Goal: Task Accomplishment & Management: Contribute content

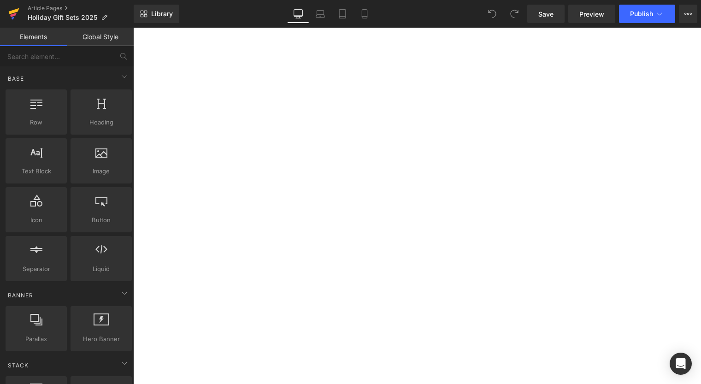
click at [12, 12] on icon at bounding box center [14, 11] width 11 height 6
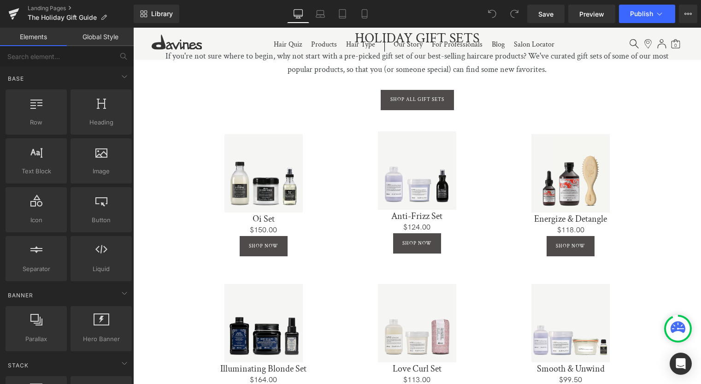
scroll to position [379, 0]
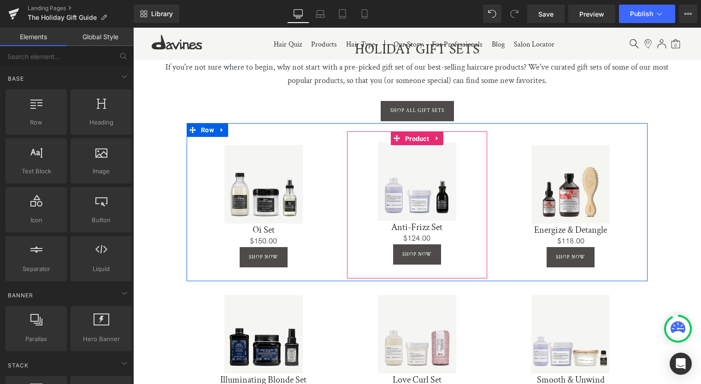
drag, startPoint x: 410, startPoint y: 133, endPoint x: 366, endPoint y: 129, distance: 44.4
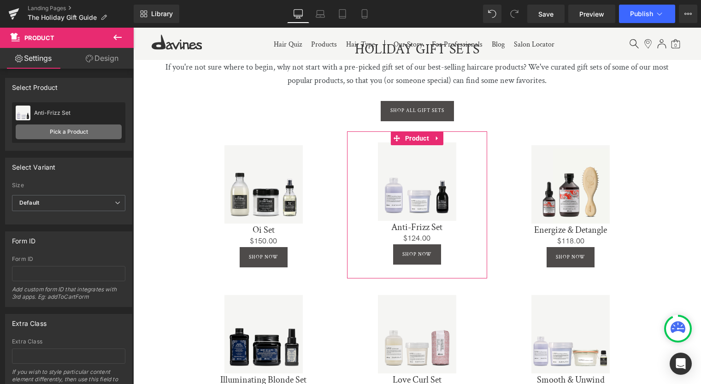
click at [41, 129] on link "Pick a Product" at bounding box center [69, 131] width 106 height 15
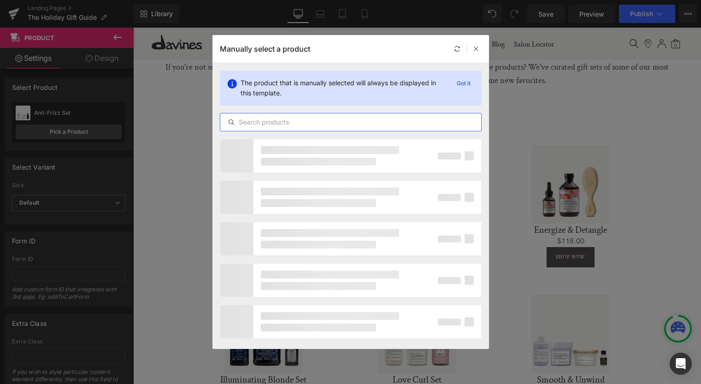
click at [300, 120] on input "text" at bounding box center [350, 122] width 261 height 11
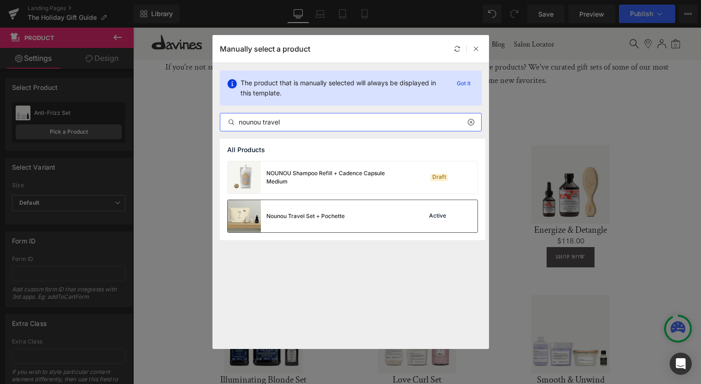
type input "nounou travel"
click at [325, 220] on div "Nounou Travel Set + Pochette" at bounding box center [305, 216] width 78 height 8
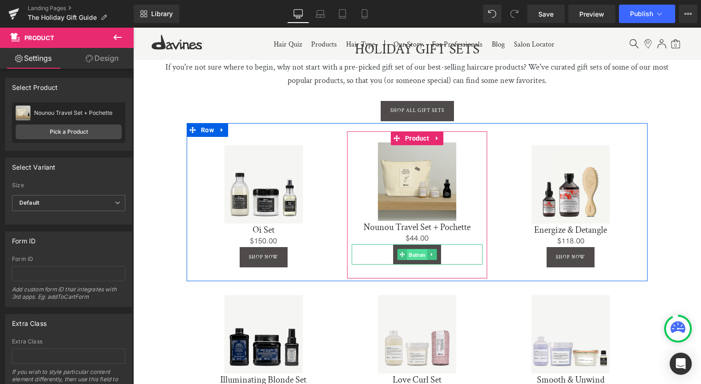
click at [414, 251] on span "Button" at bounding box center [417, 254] width 20 height 11
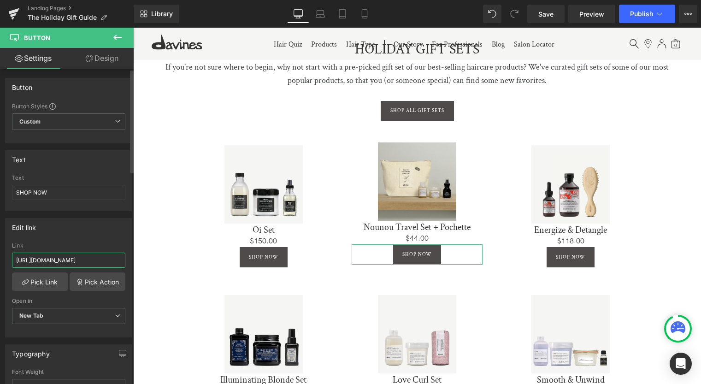
click at [53, 253] on input "https://us.davines.com/products/anti-frizz-set" at bounding box center [68, 259] width 113 height 15
paste input "nounou-travel-set-pochette"
type input "https://us.davines.com/products/nounou-travel-set-pochette"
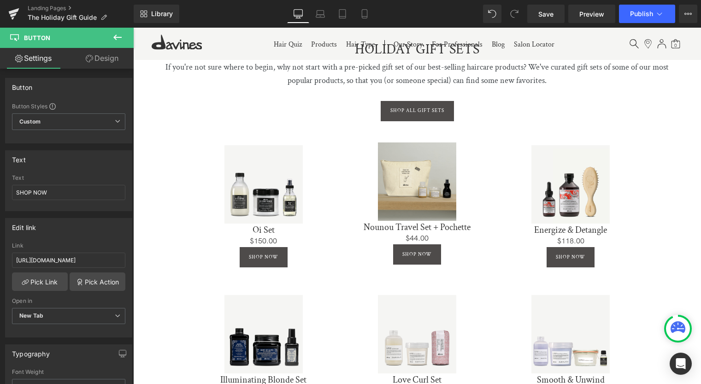
click at [113, 37] on icon at bounding box center [117, 37] width 11 height 11
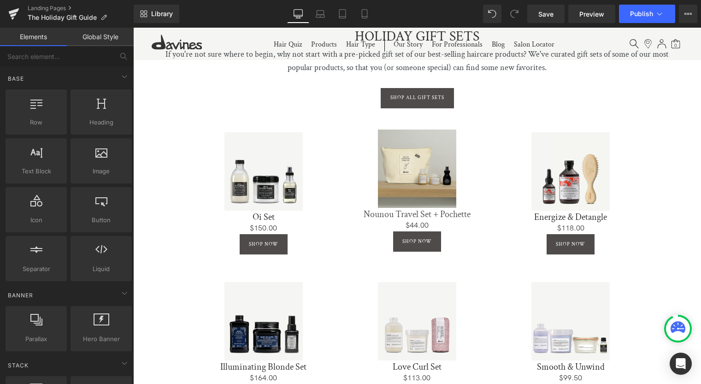
scroll to position [387, 0]
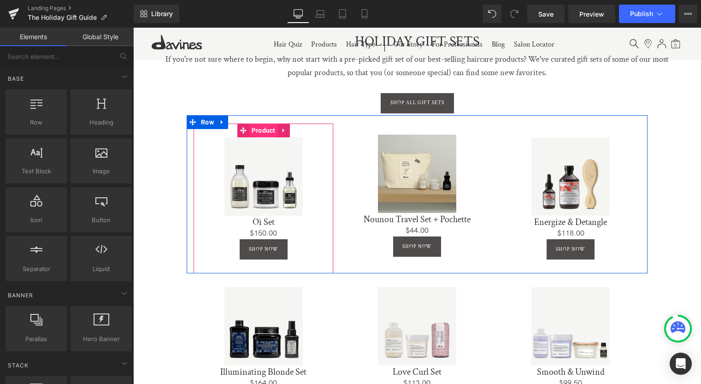
click at [261, 128] on span "Product" at bounding box center [263, 130] width 29 height 14
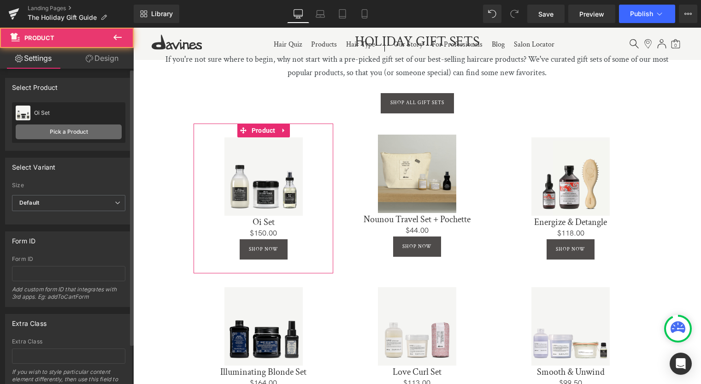
click at [45, 131] on link "Pick a Product" at bounding box center [69, 131] width 106 height 15
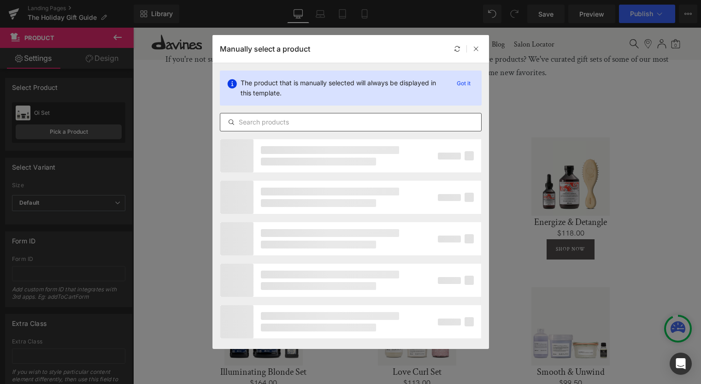
click at [292, 122] on input "text" at bounding box center [350, 122] width 261 height 11
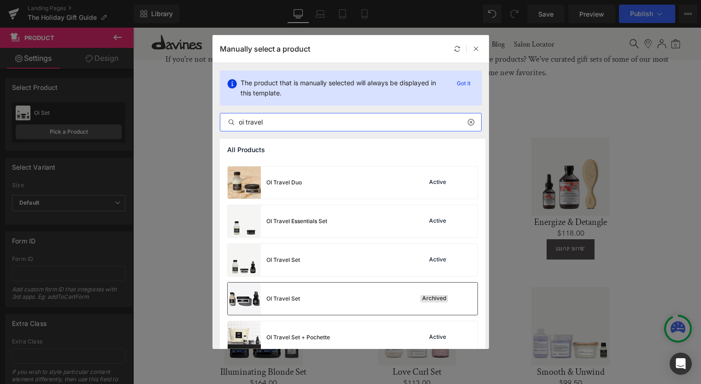
scroll to position [198, 0]
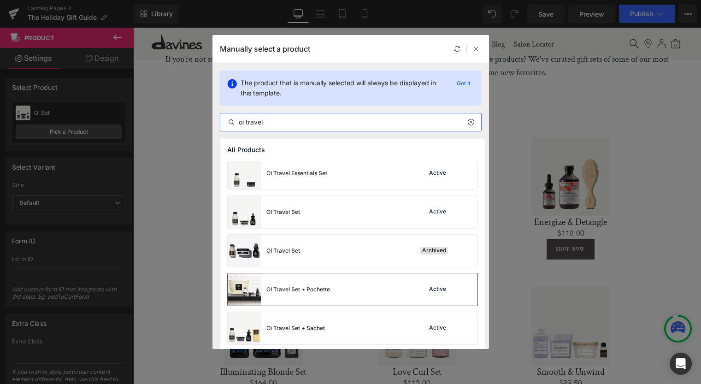
type input "oi travel"
click at [346, 282] on div "OI Travel Set + Pochette Active" at bounding box center [353, 289] width 250 height 32
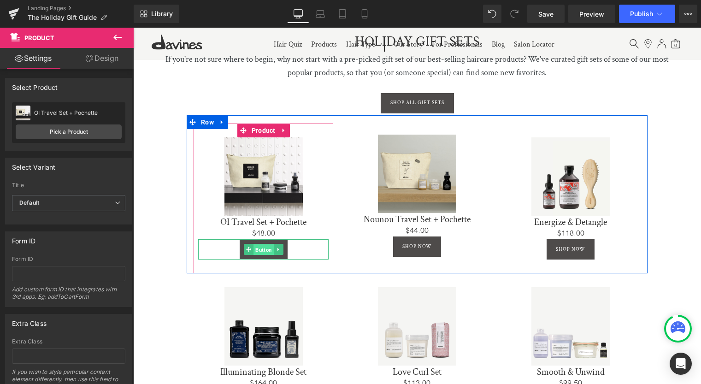
click at [257, 245] on span "Button" at bounding box center [263, 249] width 20 height 11
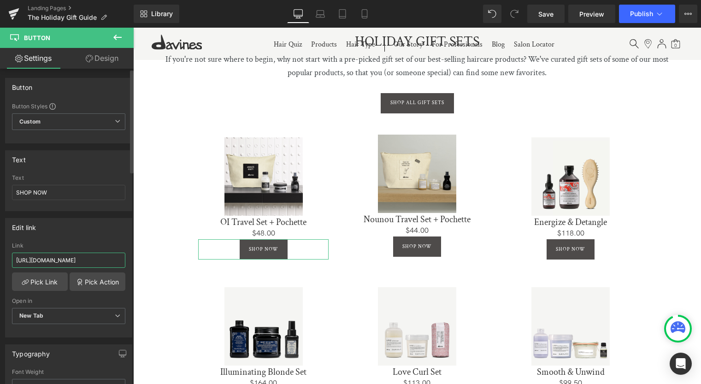
click at [61, 262] on input "https://us.davines.com/products/oi-set" at bounding box center [68, 259] width 113 height 15
click at [61, 261] on input "https://us.davines.com/products/oi-set" at bounding box center [68, 259] width 113 height 15
paste input "travel-set-pochette"
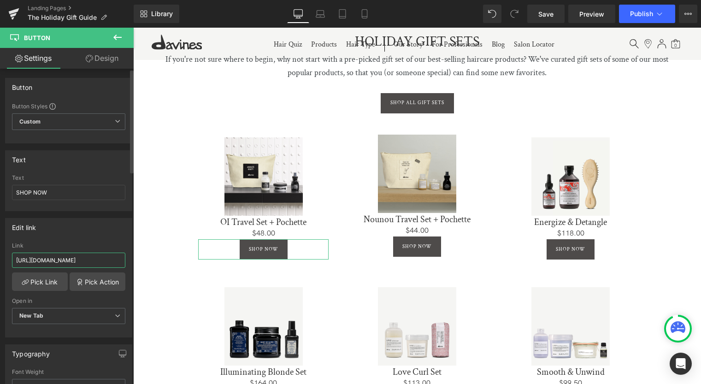
type input "https://us.davines.com/products/oi-travel-set-pochette"
click at [115, 31] on button at bounding box center [117, 38] width 32 height 20
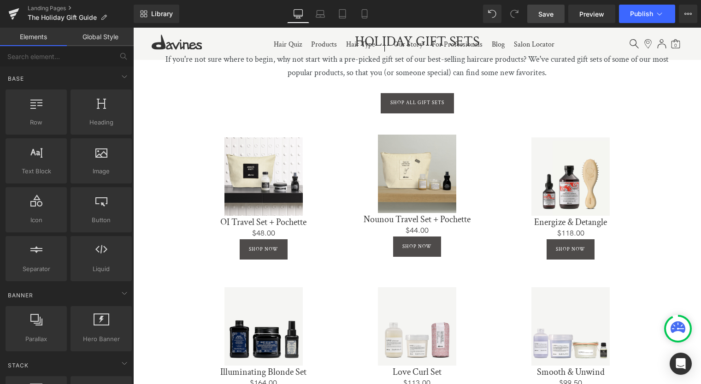
click at [539, 12] on span "Save" at bounding box center [545, 14] width 15 height 10
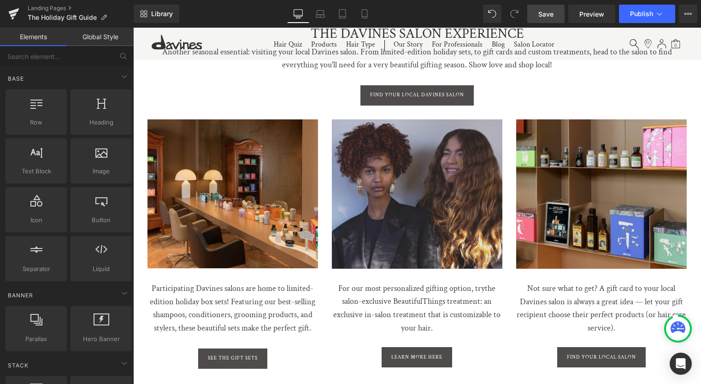
scroll to position [2257, 0]
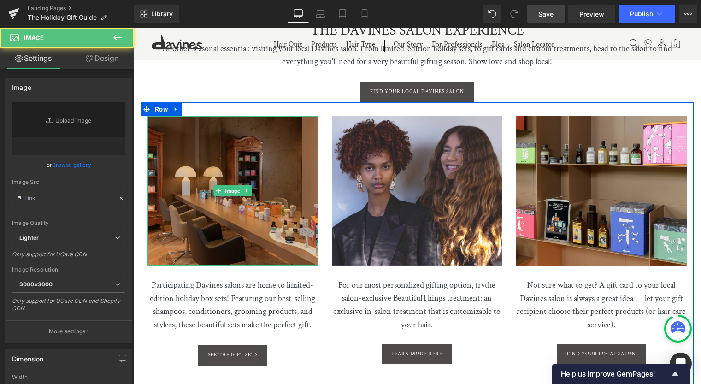
click at [232, 192] on img at bounding box center [232, 190] width 170 height 149
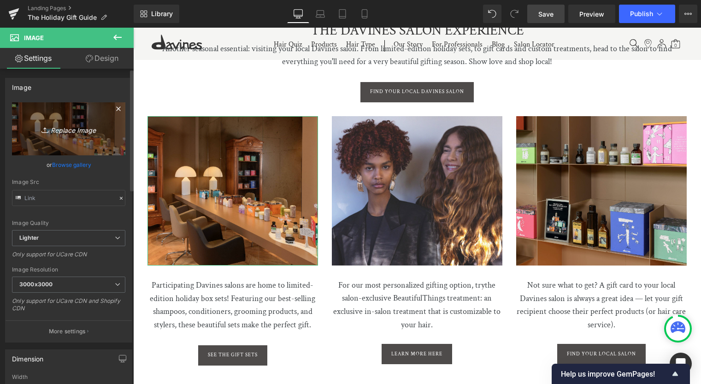
click at [69, 135] on link "Replace Image" at bounding box center [68, 128] width 113 height 53
type input "C:\fakepath\salongg-2-02.jpg"
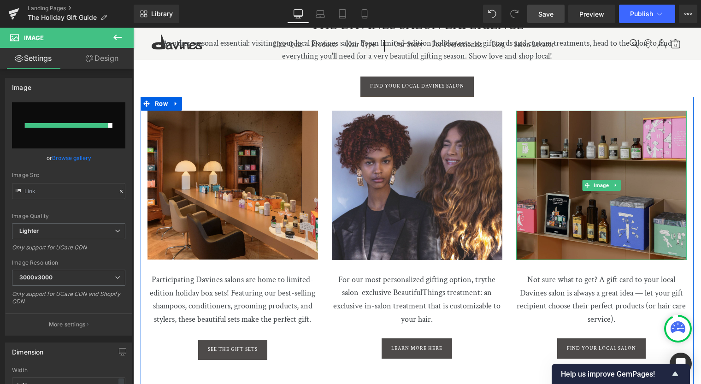
scroll to position [2278, 0]
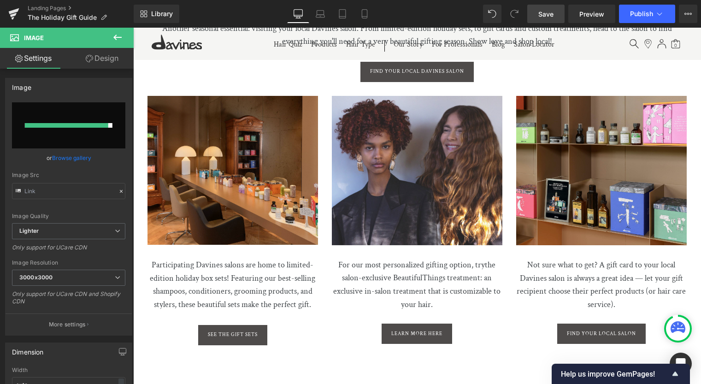
click at [538, 12] on link "Save" at bounding box center [545, 14] width 37 height 18
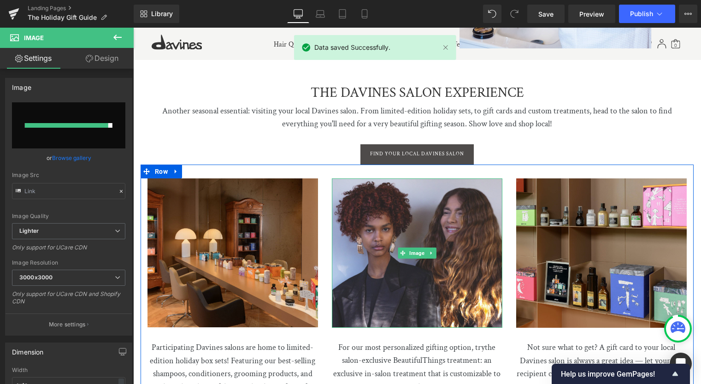
scroll to position [2130, 0]
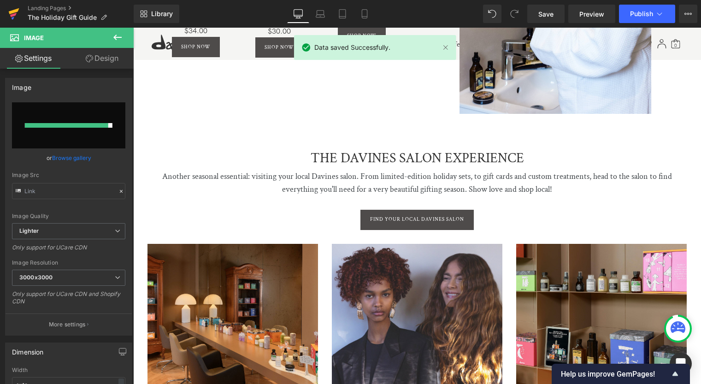
drag, startPoint x: 17, startPoint y: 10, endPoint x: 18, endPoint y: 26, distance: 16.2
click at [17, 10] on icon at bounding box center [14, 11] width 11 height 6
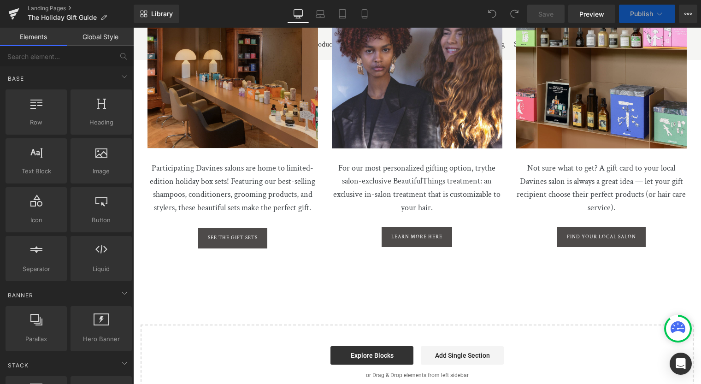
scroll to position [2226, 0]
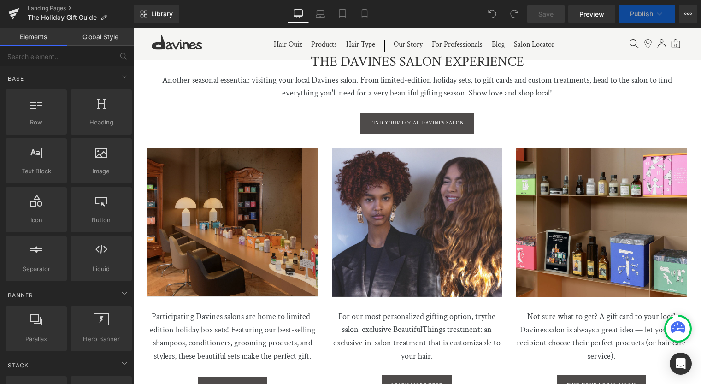
click at [224, 169] on img at bounding box center [232, 221] width 170 height 149
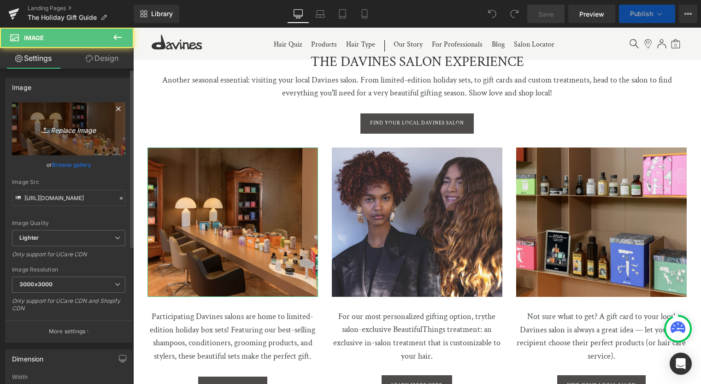
click at [57, 135] on link "Replace Image" at bounding box center [68, 128] width 113 height 53
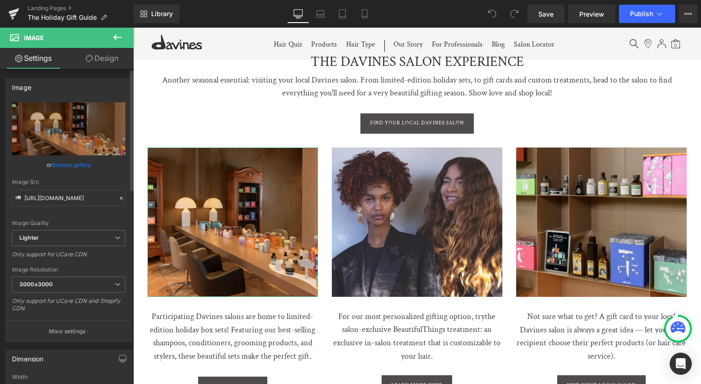
click at [57, 160] on link "Browse gallery" at bounding box center [71, 165] width 39 height 16
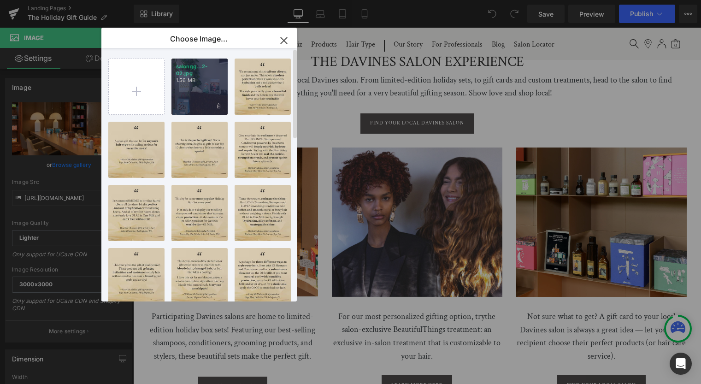
click at [216, 74] on p "salongg...2-02.jpg" at bounding box center [199, 70] width 47 height 14
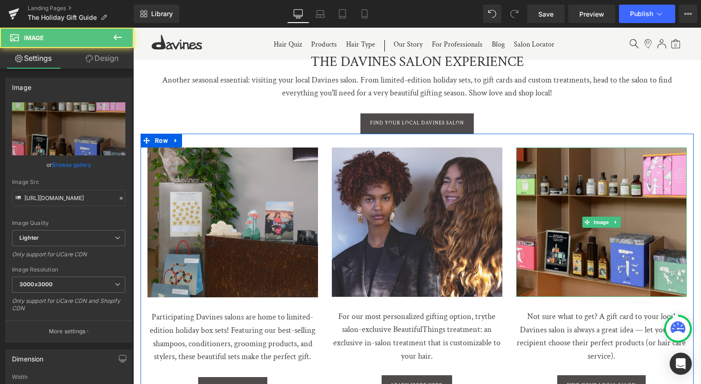
drag, startPoint x: 570, startPoint y: 216, endPoint x: 167, endPoint y: 198, distance: 403.1
click at [570, 216] on img at bounding box center [601, 221] width 170 height 149
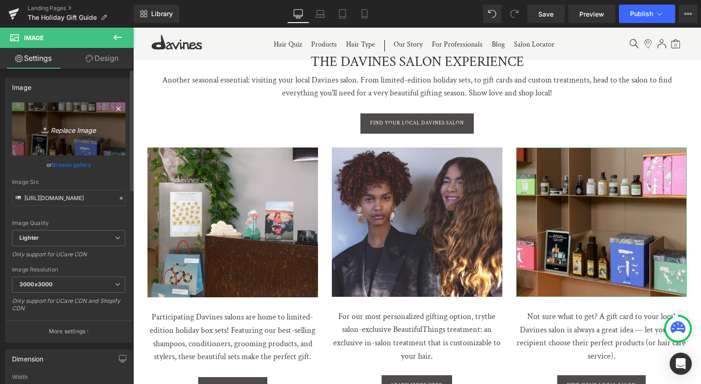
click at [70, 134] on icon "Replace Image" at bounding box center [69, 129] width 74 height 12
type input "C:\fakepath\ggsalon-1-02.jpg"
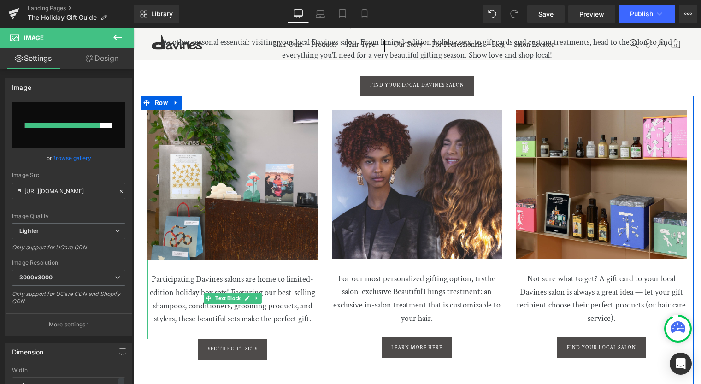
scroll to position [2278, 0]
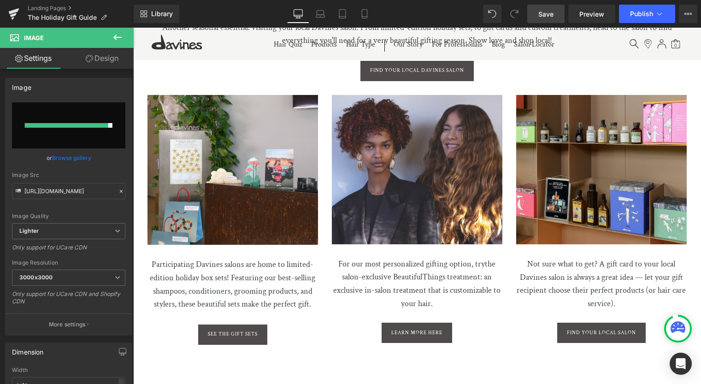
click at [548, 12] on span "Save" at bounding box center [545, 14] width 15 height 10
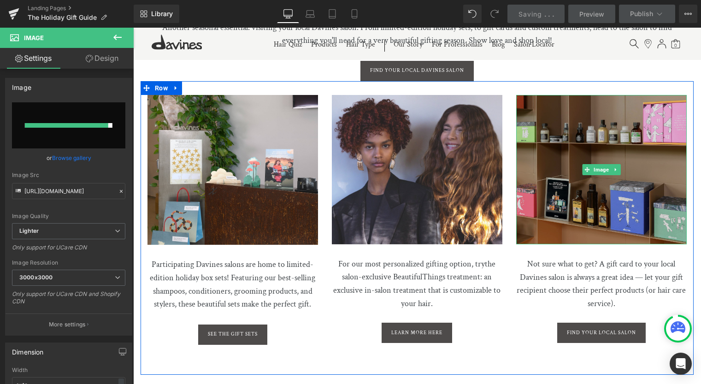
click at [569, 169] on img at bounding box center [601, 169] width 170 height 149
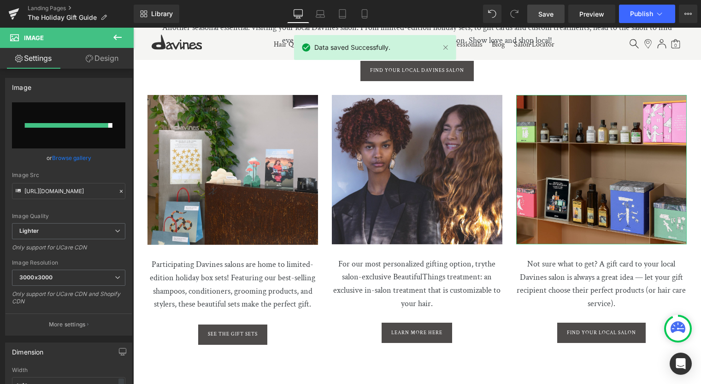
click at [62, 160] on link "Browse gallery" at bounding box center [71, 158] width 39 height 16
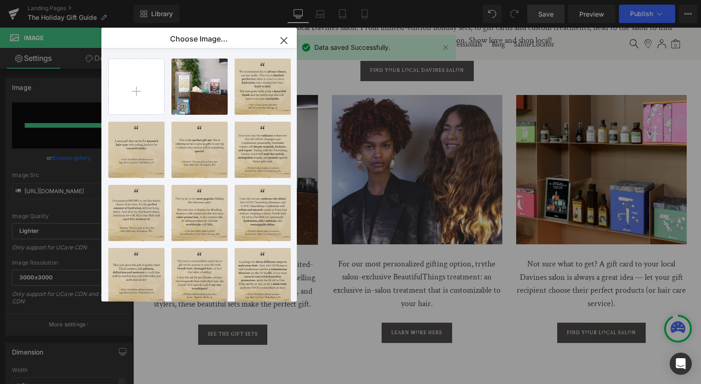
click at [286, 37] on icon "button" at bounding box center [284, 40] width 6 height 6
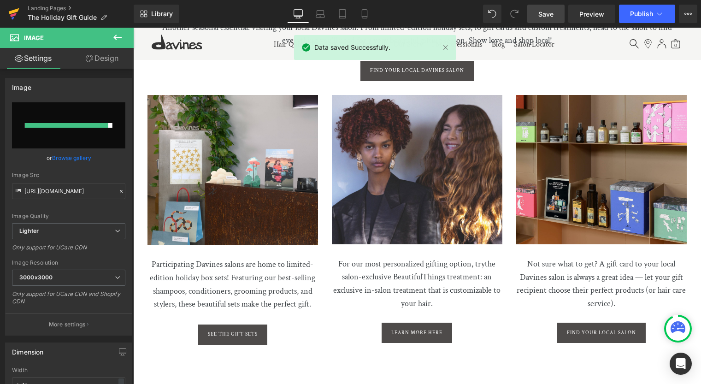
click at [14, 13] on icon at bounding box center [13, 13] width 11 height 23
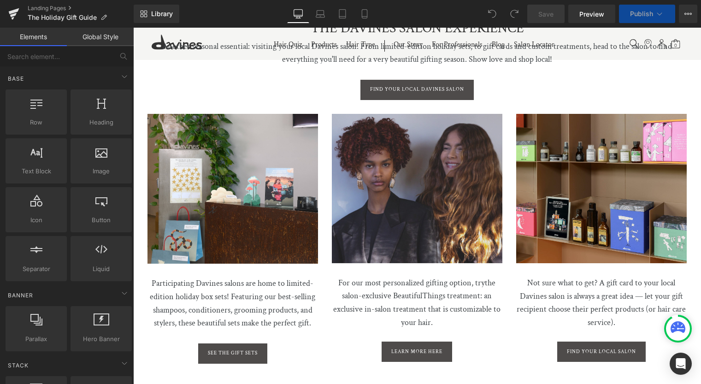
scroll to position [2231, 0]
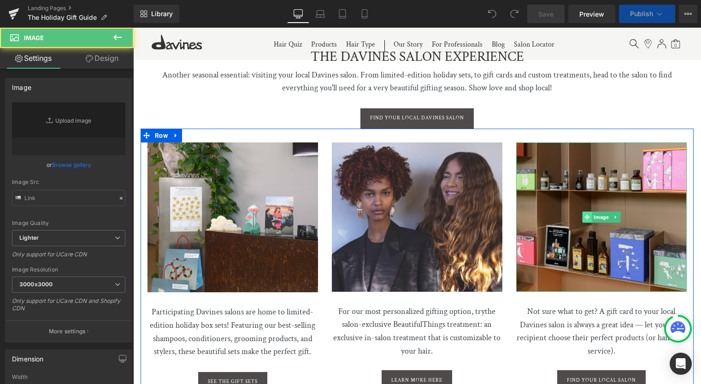
click at [590, 211] on div "Image" at bounding box center [601, 216] width 170 height 149
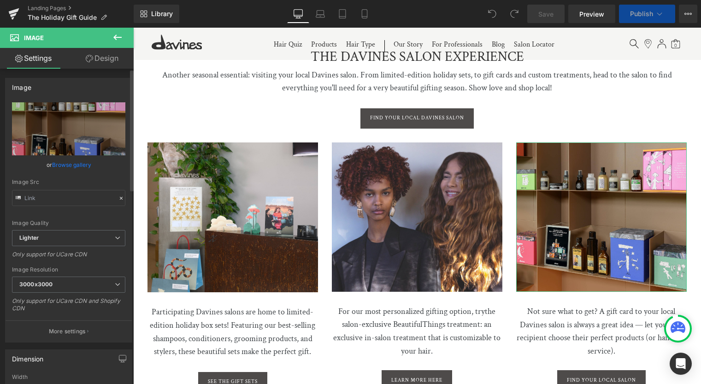
click at [70, 160] on link "Browse gallery" at bounding box center [71, 165] width 39 height 16
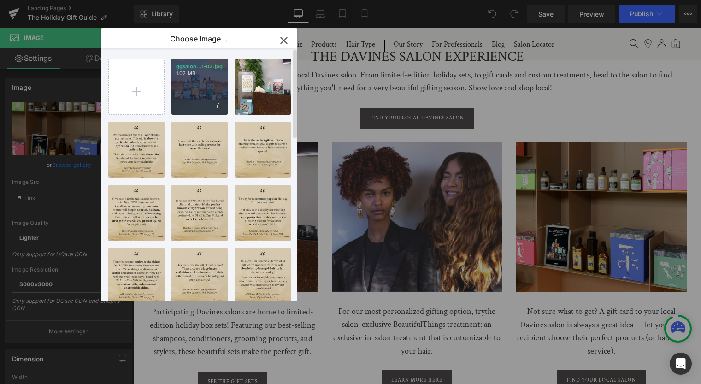
click at [182, 92] on div "ggsalon...1-02.jpg 1.02 MB" at bounding box center [199, 87] width 56 height 56
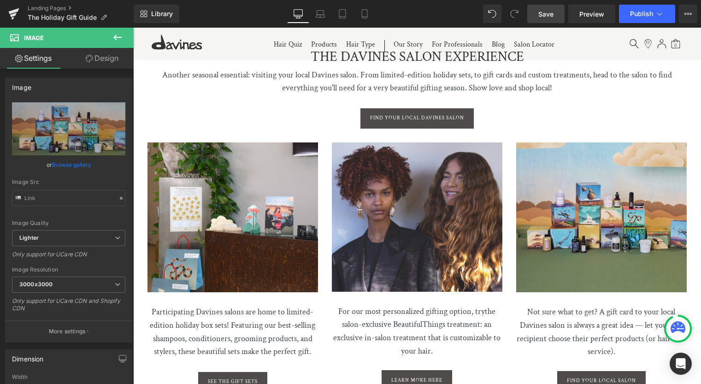
click at [540, 19] on link "Save" at bounding box center [545, 14] width 37 height 18
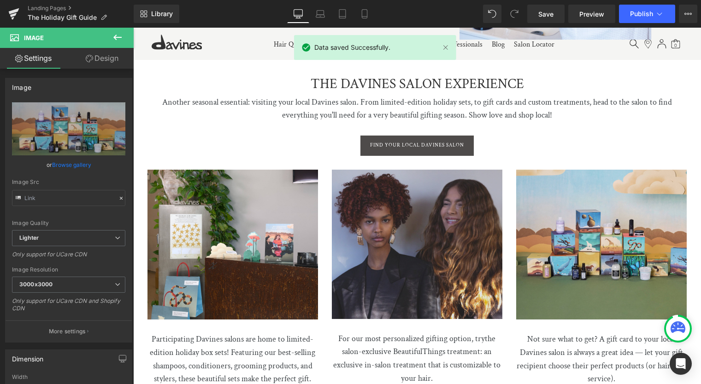
scroll to position [2285, 0]
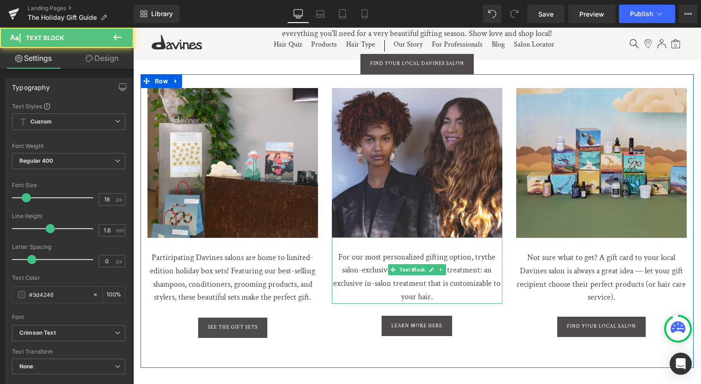
drag, startPoint x: 363, startPoint y: 254, endPoint x: 495, endPoint y: 270, distance: 133.6
click at [363, 254] on p "For our most personalized gifting option, try the salon-exclusive Beautiful Thi…" at bounding box center [417, 270] width 170 height 66
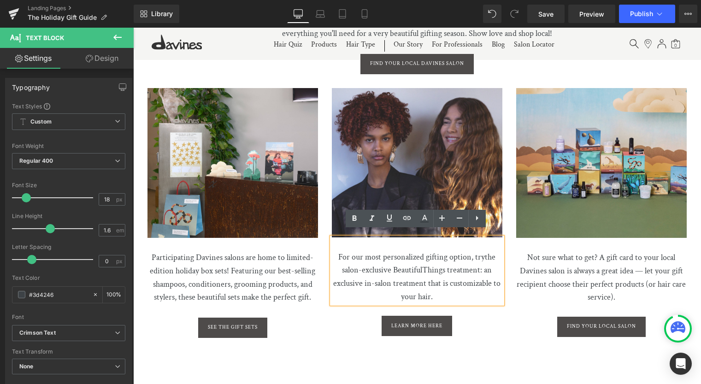
drag, startPoint x: 389, startPoint y: 262, endPoint x: 483, endPoint y: 250, distance: 94.8
click at [483, 252] on span "the salon-exclusive Beautiful" at bounding box center [418, 264] width 153 height 24
drag, startPoint x: 479, startPoint y: 263, endPoint x: 444, endPoint y: 264, distance: 35.0
click at [444, 264] on span "the salon-exclusive Beautiful Things treatment : an exclusive in-salon treatmen…" at bounding box center [416, 277] width 167 height 50
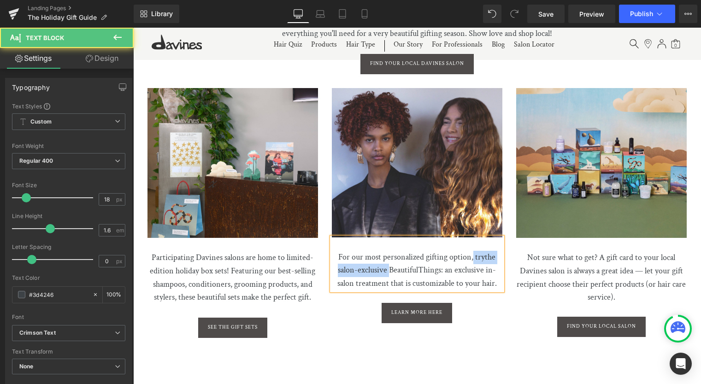
drag, startPoint x: 387, startPoint y: 262, endPoint x: 470, endPoint y: 243, distance: 86.0
click at [470, 243] on p "For our most personalized gifting option, try the salon-exclusive Beautiful Thi…" at bounding box center [417, 263] width 170 height 53
click at [403, 264] on span ": an exclusive in-salon treatment that is customizable to your hair." at bounding box center [432, 276] width 136 height 24
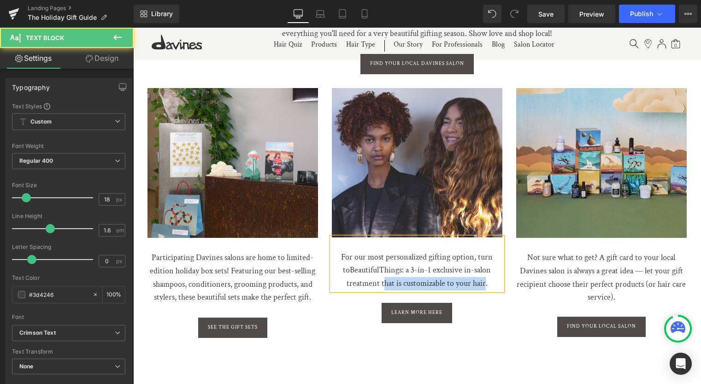
drag, startPoint x: 481, startPoint y: 276, endPoint x: 380, endPoint y: 277, distance: 100.5
click at [380, 277] on span ": a 3-in-1 exclusive in-salon treatment that is customizable to your hair." at bounding box center [418, 276] width 145 height 24
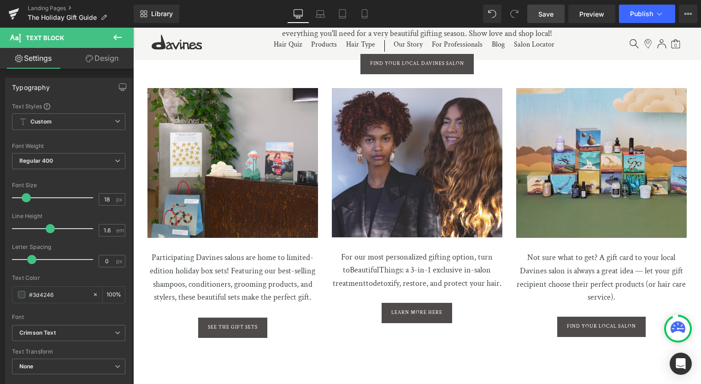
click at [532, 12] on link "Save" at bounding box center [545, 14] width 37 height 18
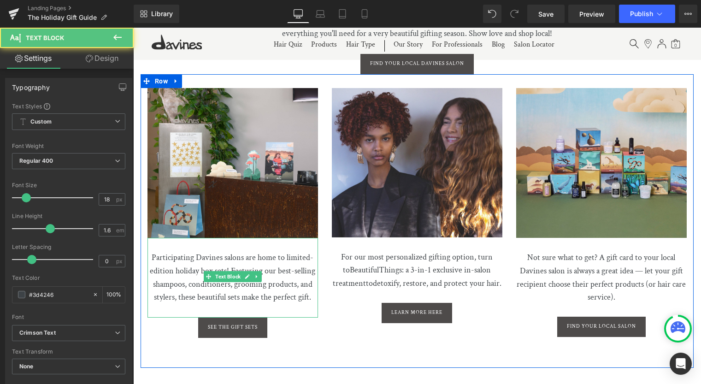
drag, startPoint x: 294, startPoint y: 253, endPoint x: 293, endPoint y: 286, distance: 33.2
click at [294, 253] on p "Participating Davines salons are home to limited-edition holiday box sets! Feat…" at bounding box center [232, 271] width 170 height 66
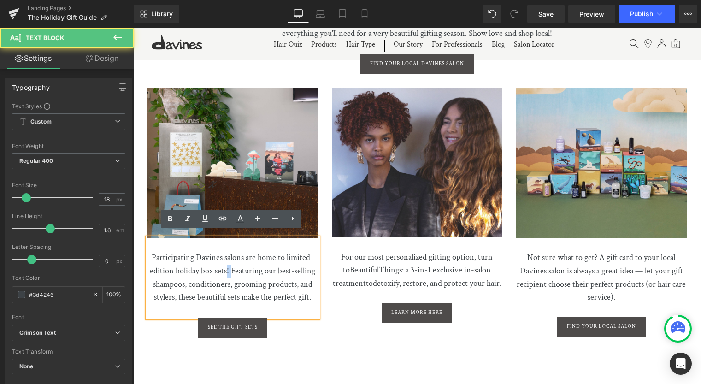
drag, startPoint x: 225, startPoint y: 262, endPoint x: 230, endPoint y: 262, distance: 5.1
click at [230, 262] on p "Participating Davines salons are home to limited-edition holiday box sets! Feat…" at bounding box center [232, 271] width 170 height 66
drag, startPoint x: 258, startPoint y: 262, endPoint x: 275, endPoint y: 285, distance: 28.7
click at [258, 262] on p "Participating Davines salons are home to limited-edition holiday box sets! Feat…" at bounding box center [232, 271] width 170 height 66
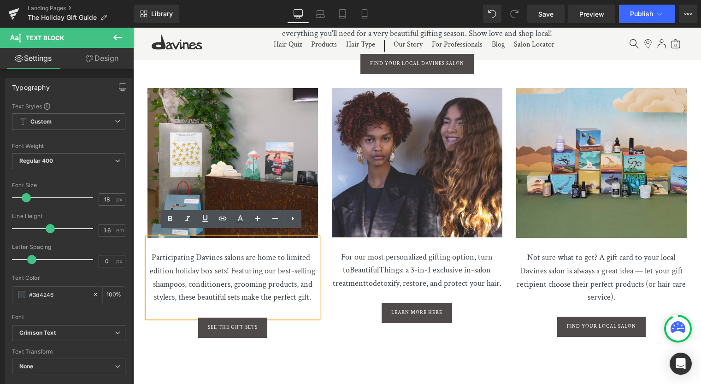
click at [247, 276] on p "Participating Davines salons are home to limited-edition holiday box sets! Feat…" at bounding box center [232, 271] width 170 height 66
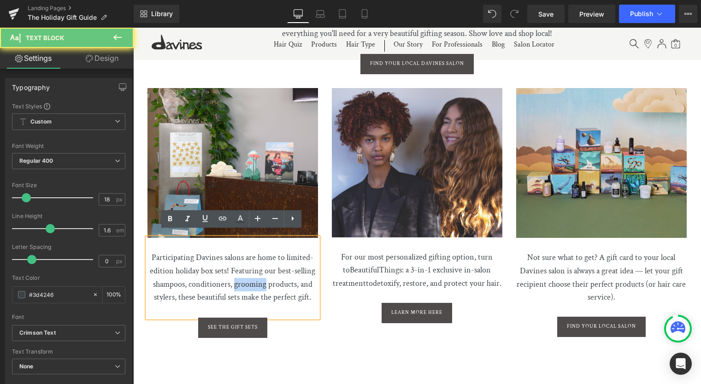
drag, startPoint x: 247, startPoint y: 276, endPoint x: 273, endPoint y: 276, distance: 25.3
click at [247, 276] on p "Participating Davines salons are home to limited-edition holiday box sets! Feat…" at bounding box center [232, 271] width 170 height 66
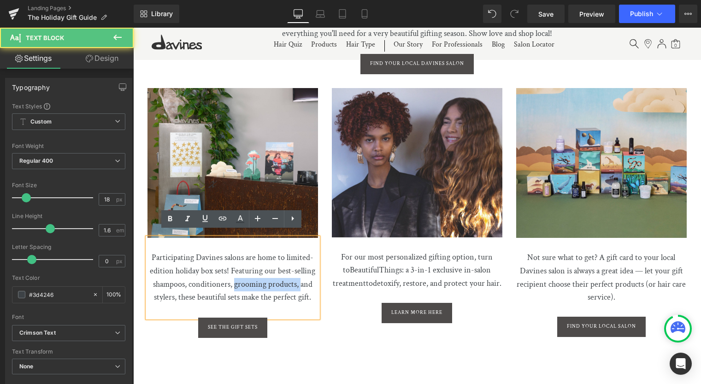
drag, startPoint x: 298, startPoint y: 277, endPoint x: 230, endPoint y: 274, distance: 67.3
click at [232, 280] on p "Participating Davines salons are home to limited-edition holiday box sets! Feat…" at bounding box center [232, 271] width 170 height 66
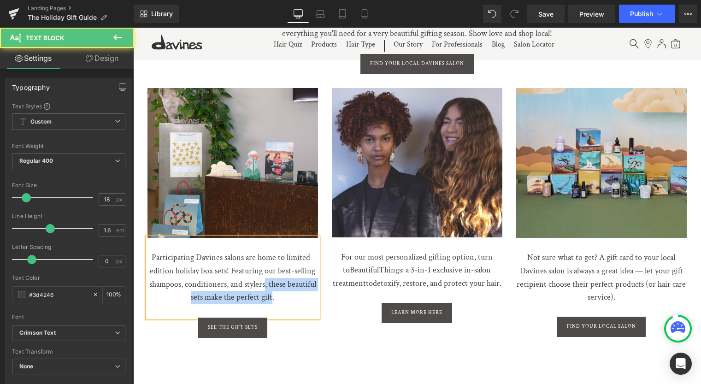
drag, startPoint x: 270, startPoint y: 288, endPoint x: 262, endPoint y: 273, distance: 16.9
click at [262, 274] on p "Participating Davines salons are home to limited-edition holiday box sets! Feat…" at bounding box center [232, 271] width 170 height 66
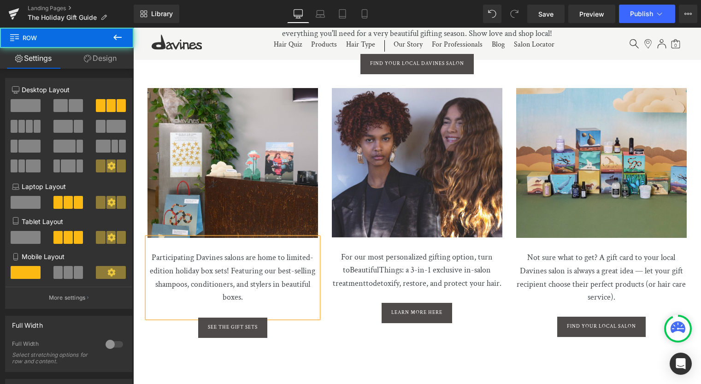
click at [307, 338] on div "Image Participating Davines salons are home to limited-edition holiday box sets…" at bounding box center [417, 221] width 553 height 294
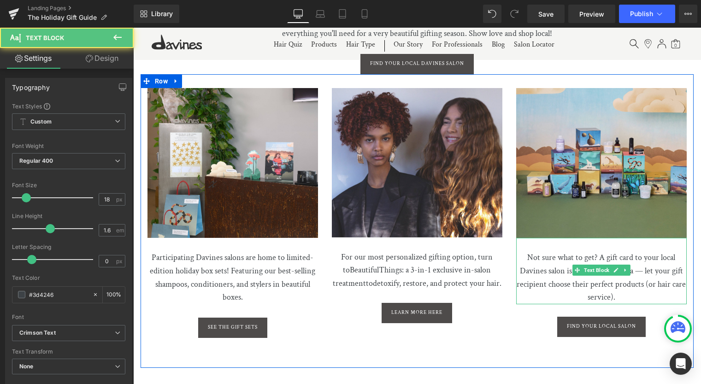
click at [661, 255] on p "Not sure what to get? A gift card to your local Davines salon is always a great…" at bounding box center [601, 271] width 170 height 66
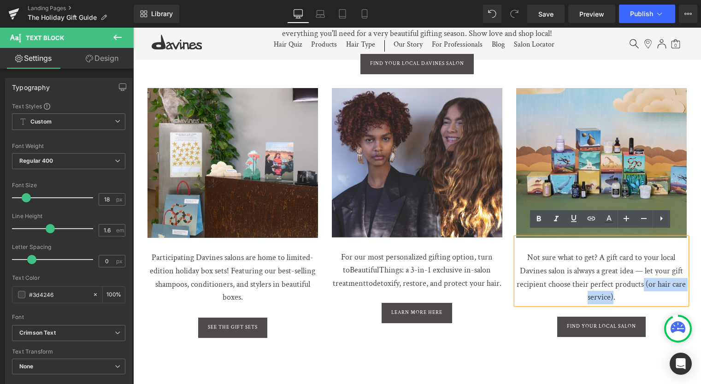
drag, startPoint x: 608, startPoint y: 286, endPoint x: 646, endPoint y: 278, distance: 39.5
click at [641, 278] on p "Not sure what to get? A gift card to your local Davines salon is always a great…" at bounding box center [601, 271] width 170 height 66
click at [671, 278] on p "Not sure what to get? A gift card to your local Davines salon is always a great…" at bounding box center [601, 271] width 170 height 66
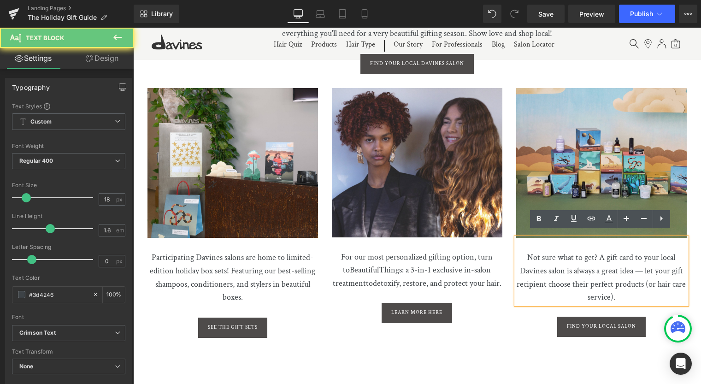
drag, startPoint x: 646, startPoint y: 276, endPoint x: 651, endPoint y: 280, distance: 6.6
click at [645, 276] on p "Not sure what to get? A gift card to your local Davines salon is always a great…" at bounding box center [601, 271] width 170 height 66
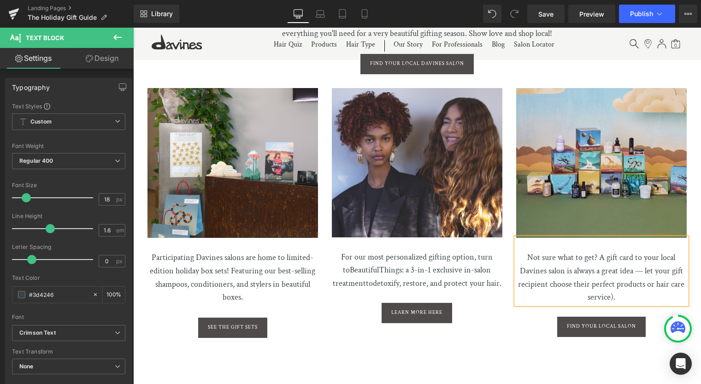
click at [674, 276] on p "Not sure what to get? A gift card to your local Davines salon is always a great…" at bounding box center [601, 271] width 170 height 66
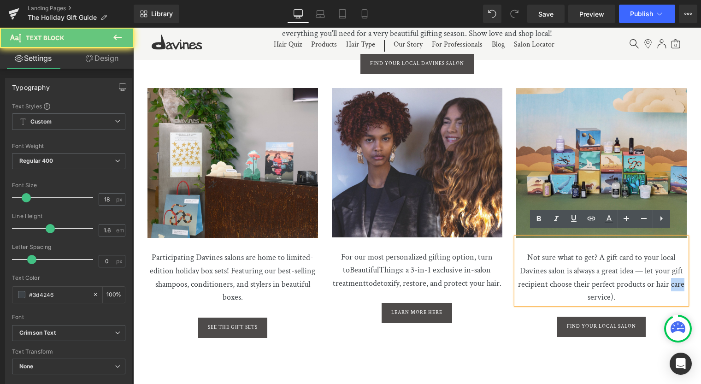
click at [673, 276] on p "Not sure what to get? A gift card to your local Davines salon is always a great…" at bounding box center [601, 271] width 170 height 66
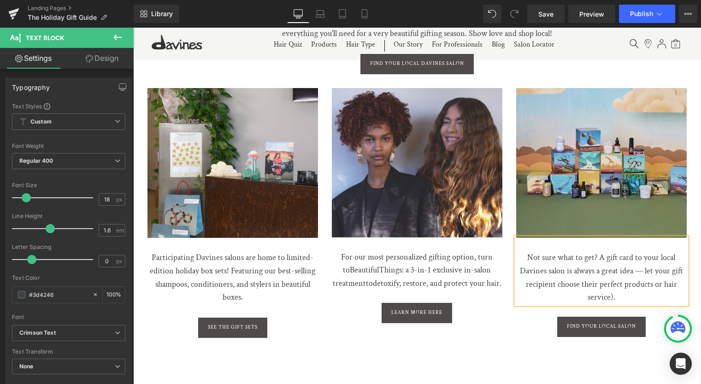
click at [611, 289] on p "Not sure what to get? A gift card to your local Davines salon is always a great…" at bounding box center [601, 271] width 170 height 66
click at [610, 278] on p "Not sure what to get? A gift card to your local Davines salon is always a great…" at bounding box center [601, 271] width 170 height 66
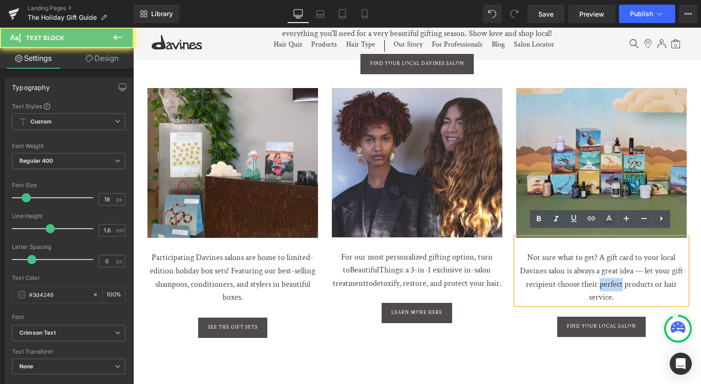
click at [610, 278] on p "Not sure what to get? A gift card to your local Davines salon is always a great…" at bounding box center [601, 271] width 170 height 66
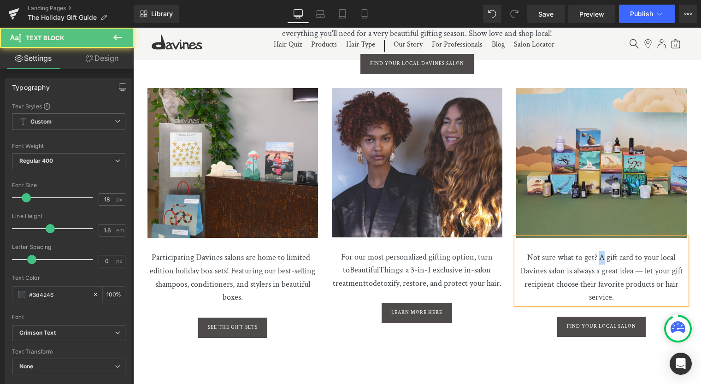
click at [601, 249] on p "Not sure what to get? A gift card to your local Davines salon is always a great…" at bounding box center [601, 271] width 170 height 66
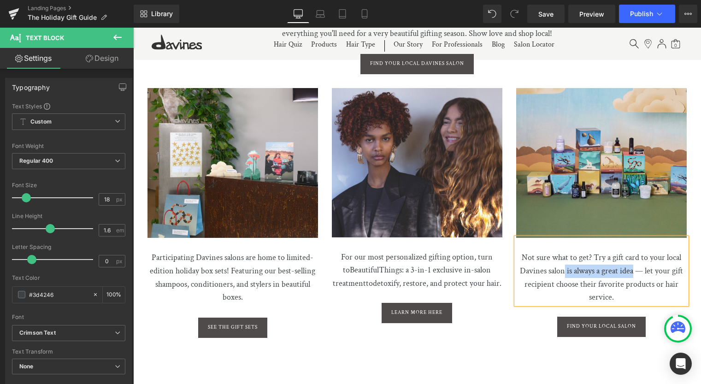
drag, startPoint x: 626, startPoint y: 263, endPoint x: 566, endPoint y: 267, distance: 59.6
click at [562, 264] on p "Not sure what to get? Try a gift card to your local Davines salon is always a g…" at bounding box center [601, 271] width 170 height 66
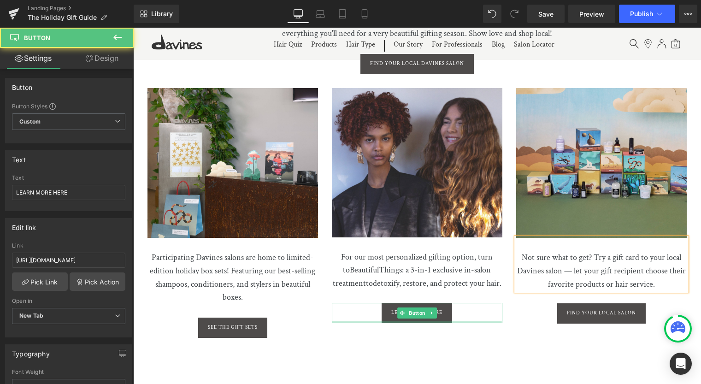
click at [476, 321] on div at bounding box center [417, 322] width 170 height 2
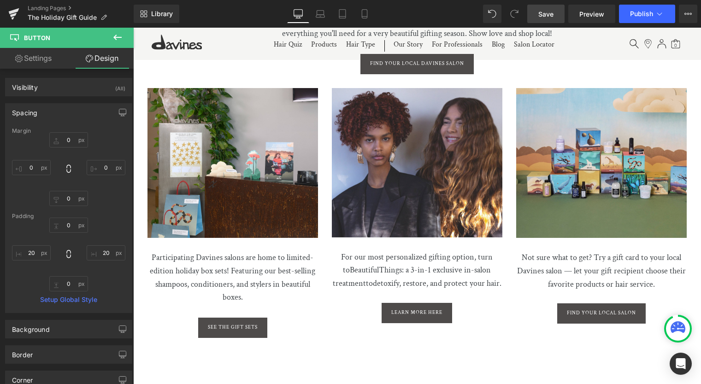
drag, startPoint x: 615, startPoint y: 18, endPoint x: 554, endPoint y: 15, distance: 61.4
click at [553, 15] on span "Save" at bounding box center [545, 14] width 15 height 10
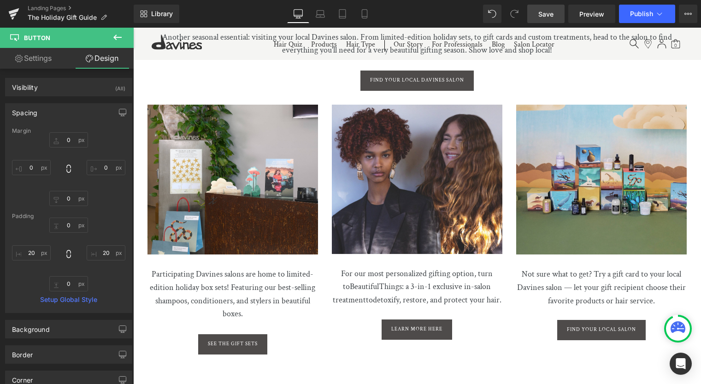
scroll to position [2300, 0]
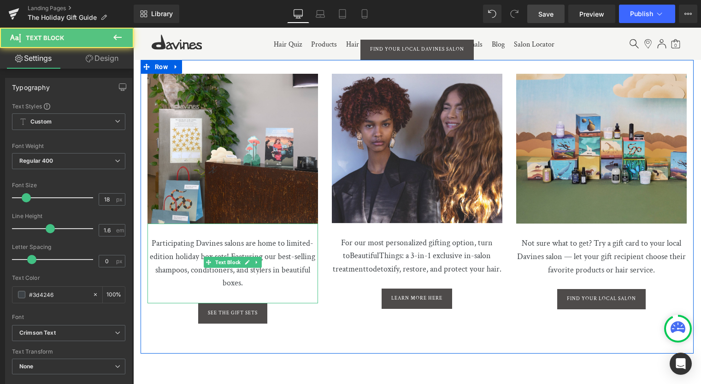
click at [283, 237] on p "Participating Davines salons are home to limited-edition holiday box sets! Feat…" at bounding box center [232, 256] width 170 height 66
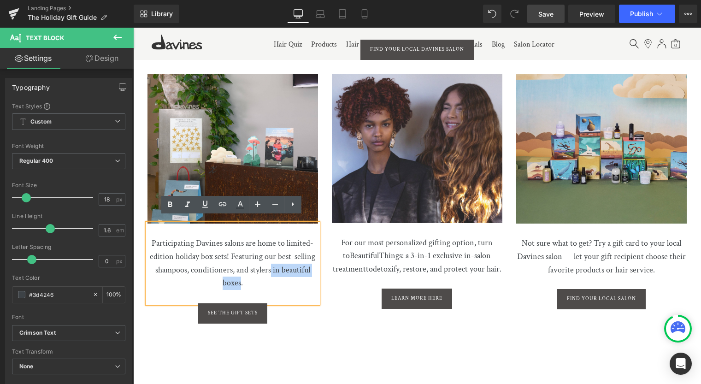
drag, startPoint x: 270, startPoint y: 266, endPoint x: 267, endPoint y: 261, distance: 5.4
click at [267, 264] on p "Participating Davines salons are home to limited-edition holiday box sets! Feat…" at bounding box center [232, 256] width 170 height 66
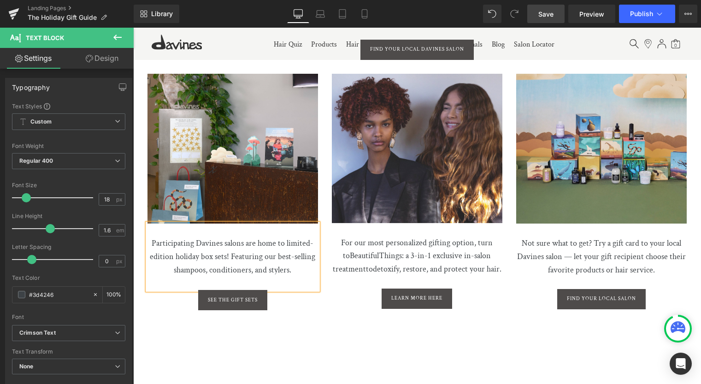
click at [556, 12] on link "Save" at bounding box center [545, 14] width 37 height 18
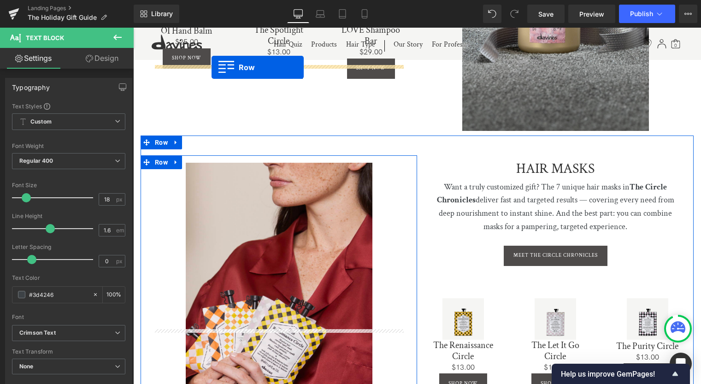
scroll to position [1491, 0]
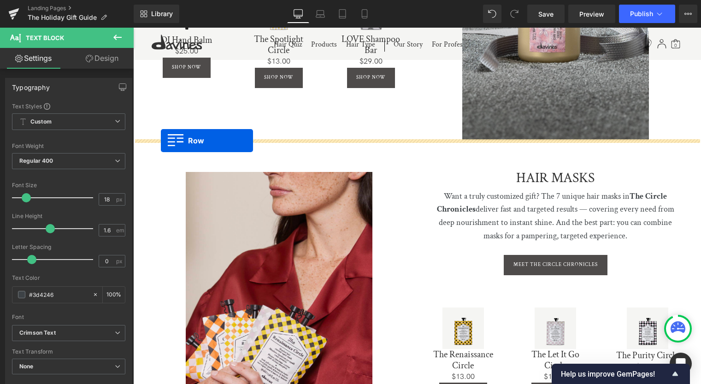
drag, startPoint x: 145, startPoint y: 185, endPoint x: 161, endPoint y: 141, distance: 47.1
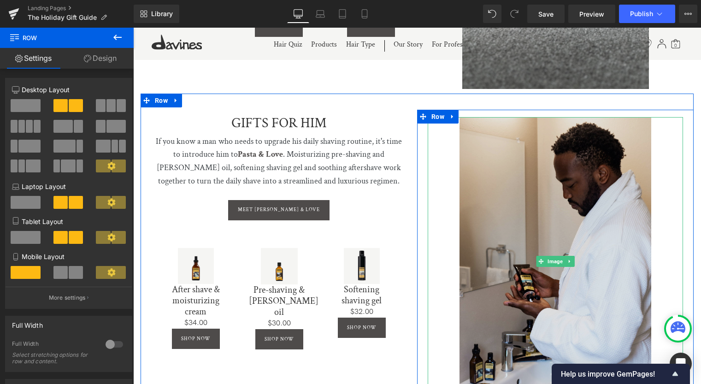
scroll to position [1538, 0]
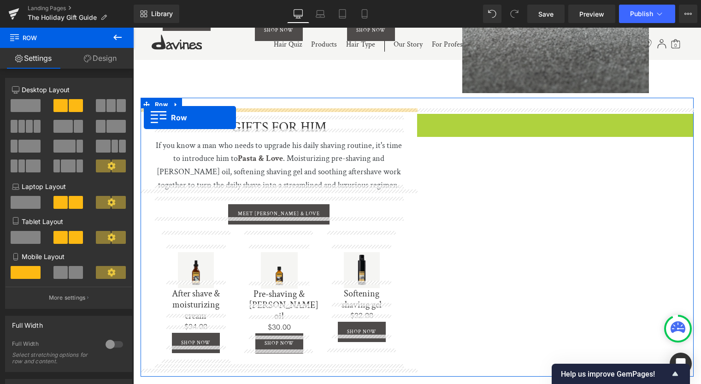
drag, startPoint x: 422, startPoint y: 116, endPoint x: 144, endPoint y: 117, distance: 278.3
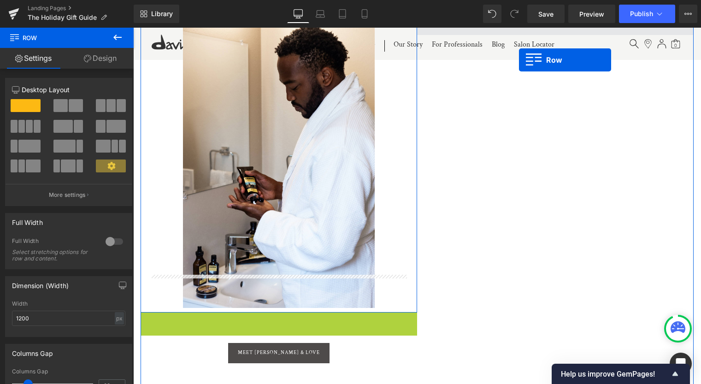
scroll to position [1585, 0]
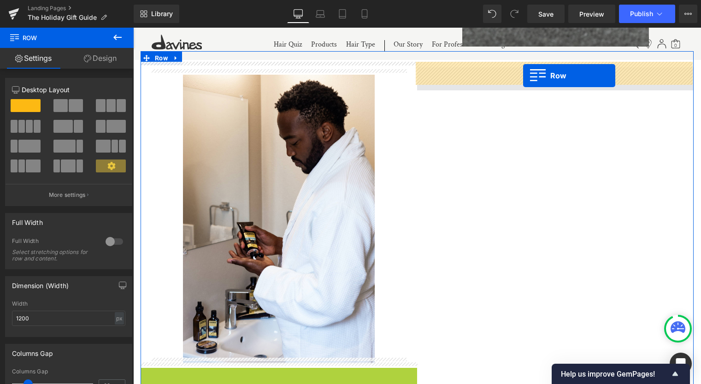
drag, startPoint x: 164, startPoint y: 201, endPoint x: 522, endPoint y: 76, distance: 379.3
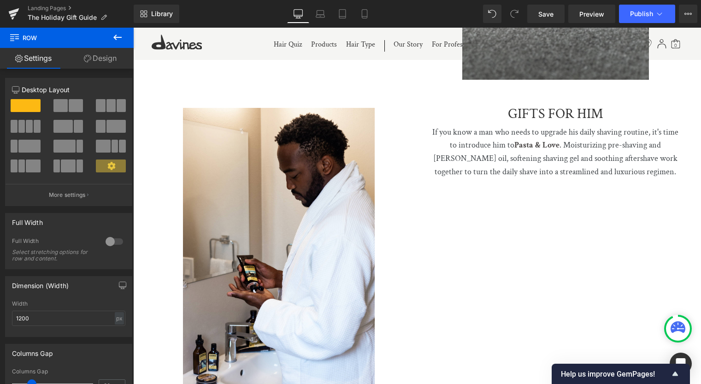
scroll to position [1702, 0]
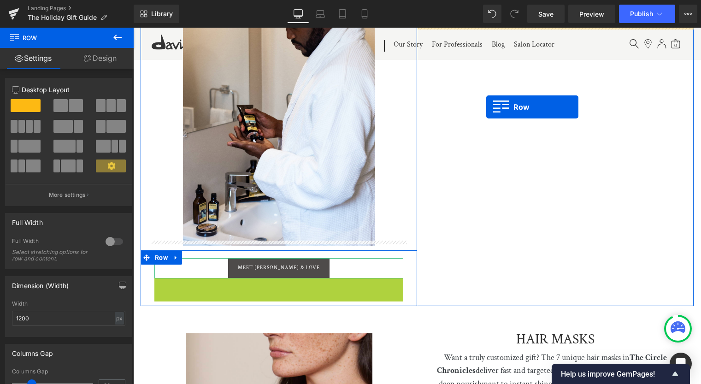
drag, startPoint x: 158, startPoint y: 280, endPoint x: 486, endPoint y: 106, distance: 371.8
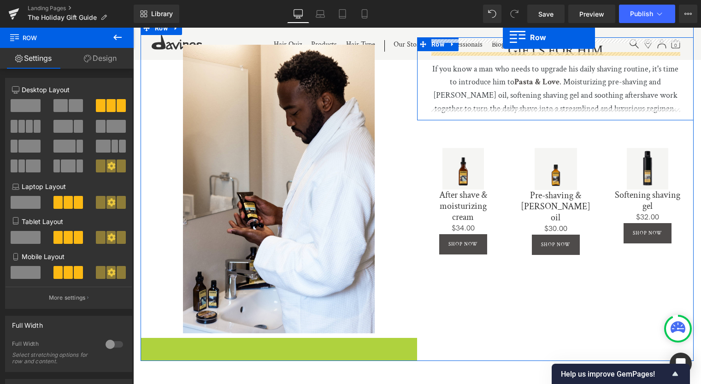
scroll to position [1596, 0]
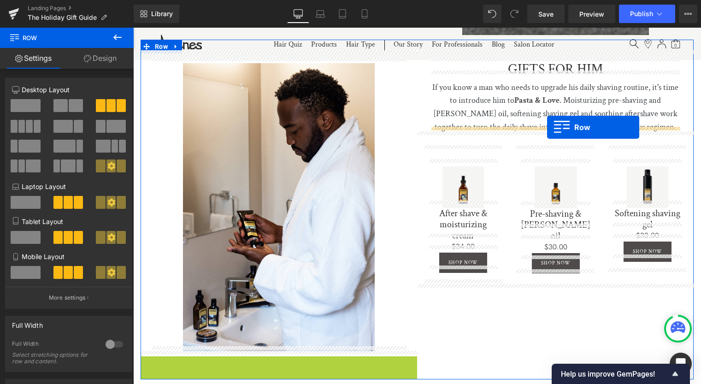
drag, startPoint x: 144, startPoint y: 276, endPoint x: 547, endPoint y: 127, distance: 429.8
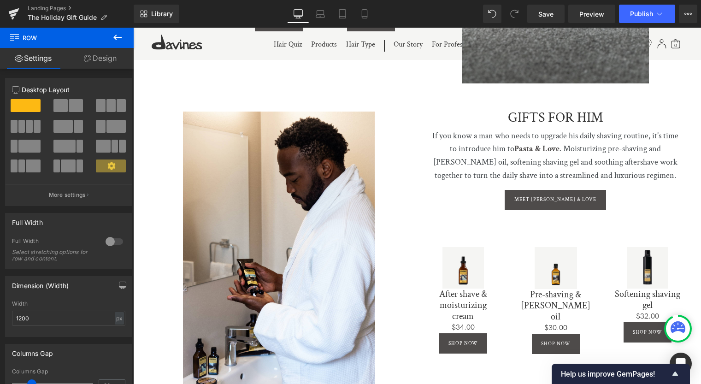
scroll to position [1662, 0]
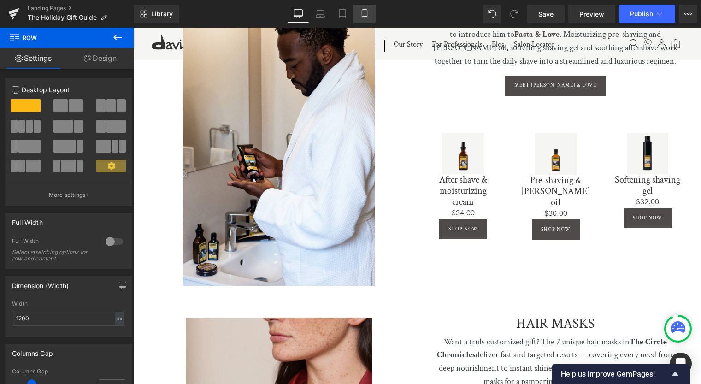
click at [364, 10] on icon at bounding box center [364, 14] width 5 height 9
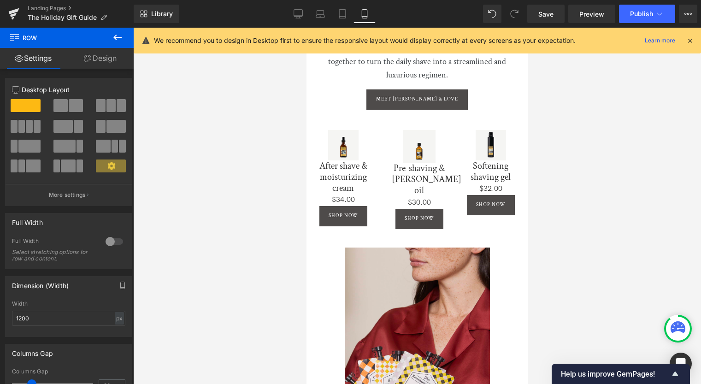
scroll to position [2809, 0]
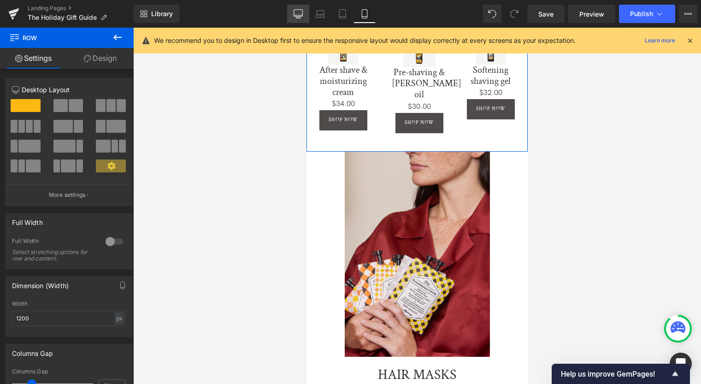
click at [294, 13] on icon at bounding box center [298, 13] width 9 height 9
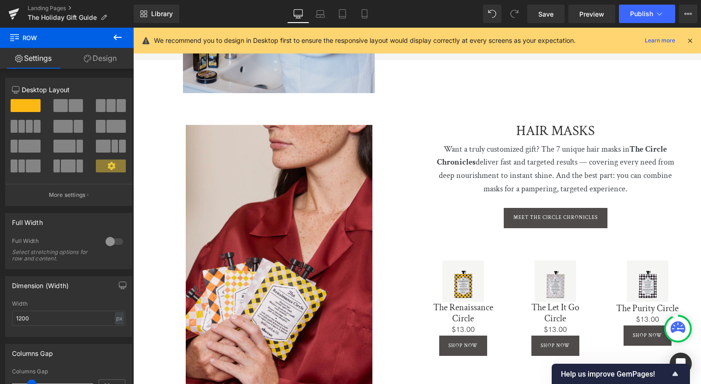
scroll to position [1813, 0]
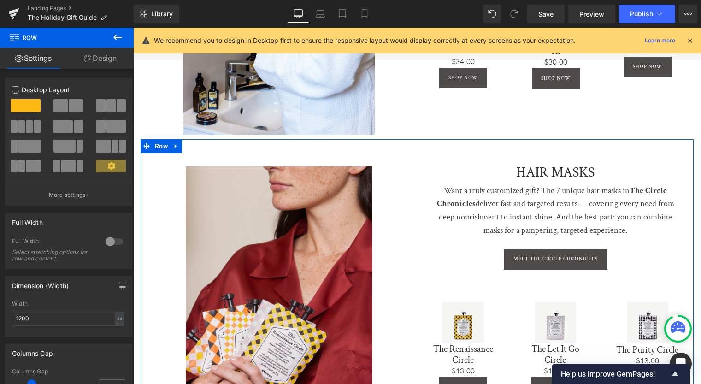
drag, startPoint x: 177, startPoint y: 141, endPoint x: 176, endPoint y: 151, distance: 10.3
click at [177, 143] on icon at bounding box center [176, 146] width 6 height 7
click at [185, 143] on icon at bounding box center [188, 146] width 6 height 6
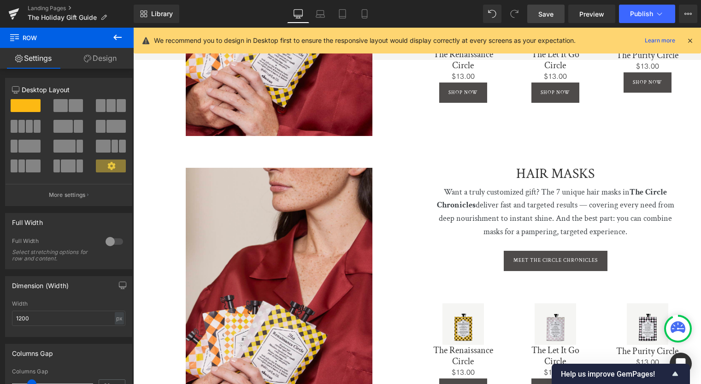
scroll to position [2178, 0]
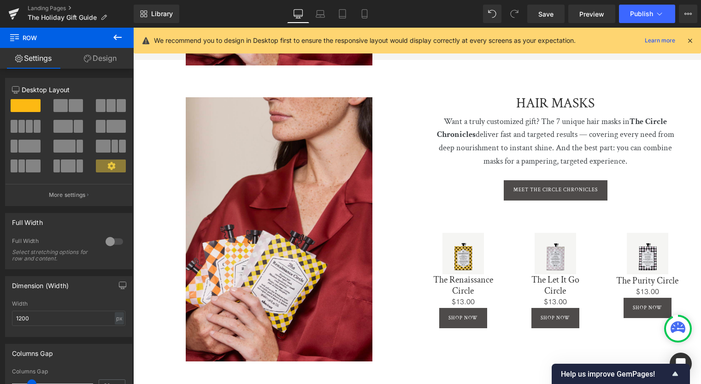
drag, startPoint x: 541, startPoint y: 14, endPoint x: 532, endPoint y: 52, distance: 39.3
click at [541, 14] on span "Save" at bounding box center [545, 14] width 15 height 10
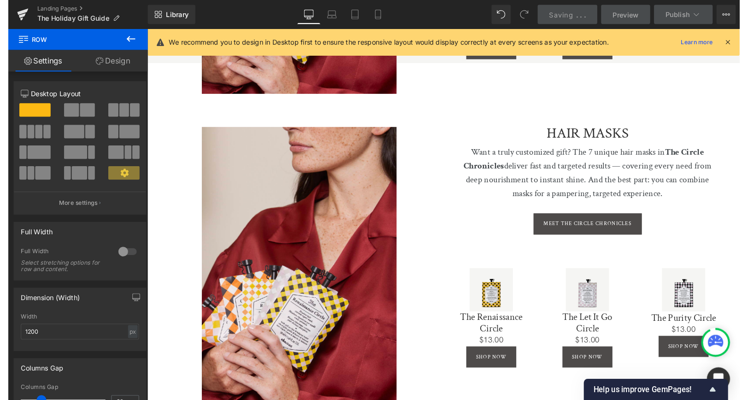
scroll to position [2047, 0]
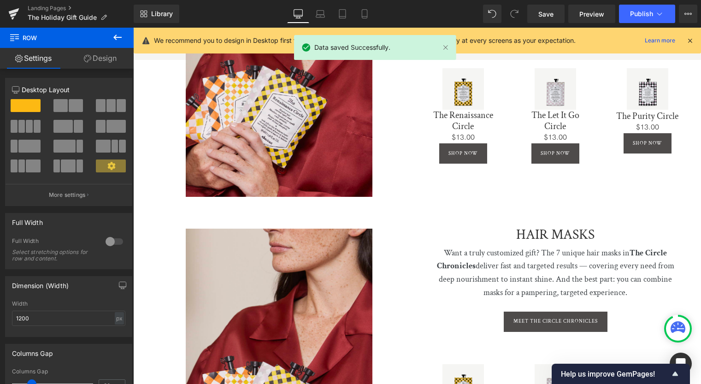
click at [694, 39] on div "We recommend you to design in Desktop first to ensure the responsive layout wou…" at bounding box center [417, 41] width 567 height 26
click at [691, 39] on icon at bounding box center [690, 40] width 8 height 8
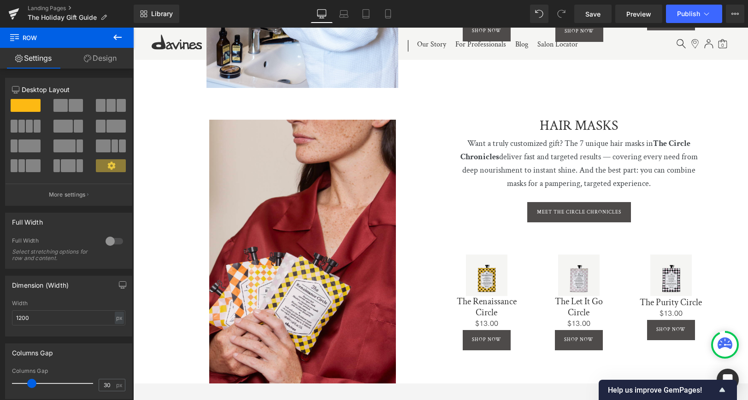
scroll to position [1873, 0]
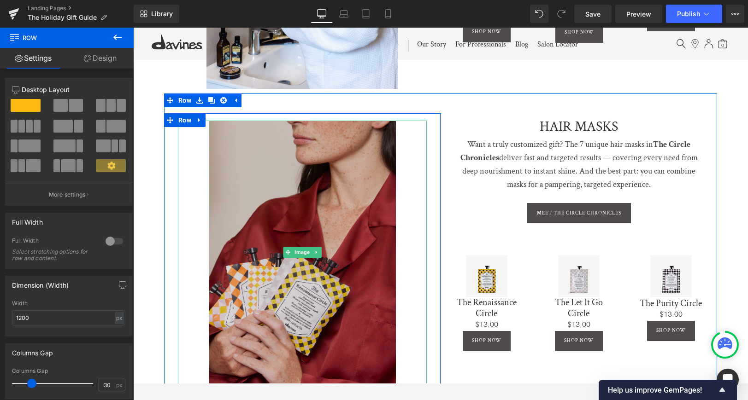
drag, startPoint x: 315, startPoint y: 246, endPoint x: 317, endPoint y: 255, distance: 9.4
click at [315, 250] on icon at bounding box center [316, 253] width 5 height 6
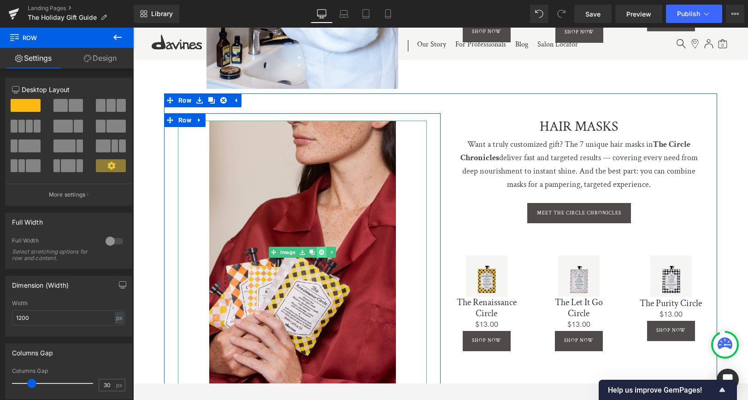
click at [319, 250] on icon at bounding box center [321, 252] width 5 height 5
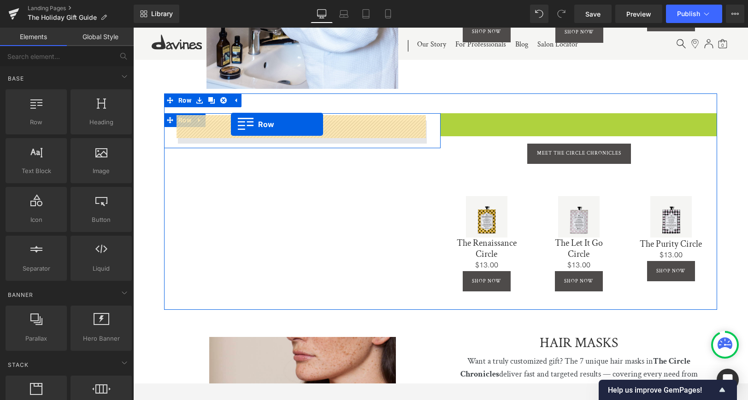
drag, startPoint x: 352, startPoint y: 123, endPoint x: 231, endPoint y: 124, distance: 121.2
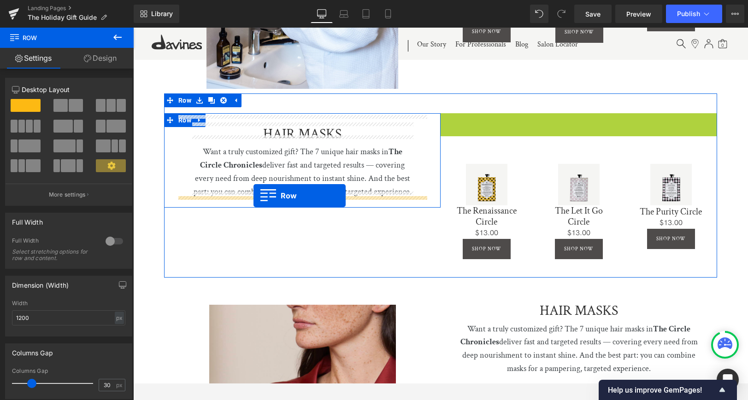
drag, startPoint x: 444, startPoint y: 116, endPoint x: 253, endPoint y: 195, distance: 206.6
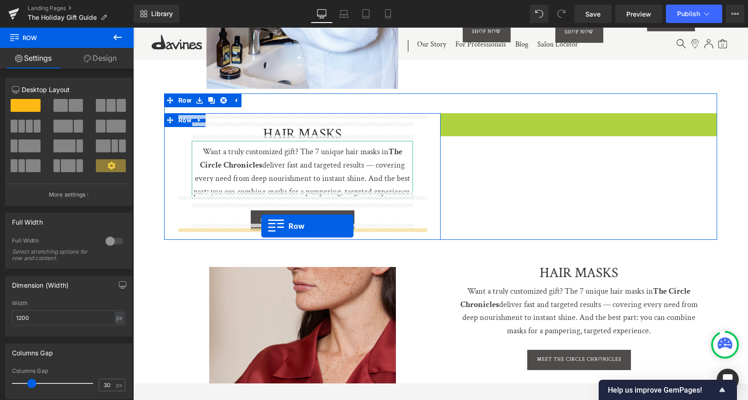
drag, startPoint x: 399, startPoint y: 165, endPoint x: 262, endPoint y: 229, distance: 151.7
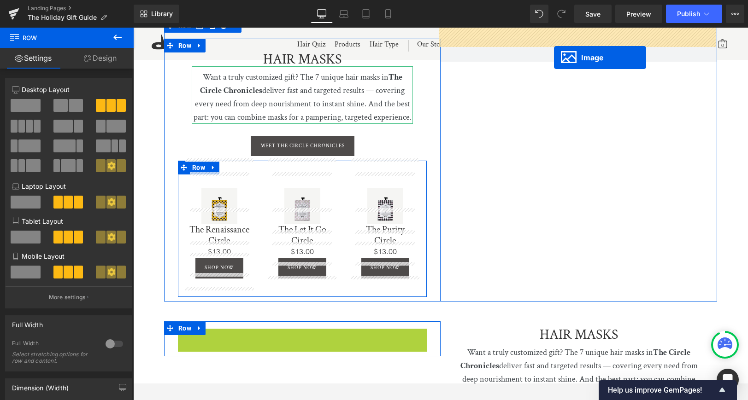
scroll to position [1902, 0]
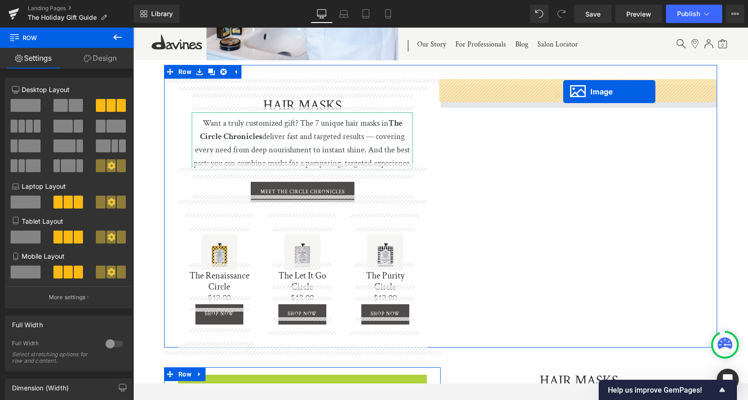
drag, startPoint x: 286, startPoint y: 335, endPoint x: 563, endPoint y: 92, distance: 368.3
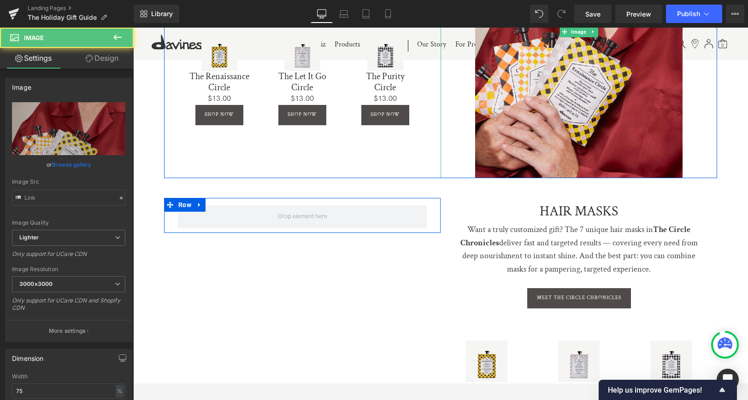
scroll to position [2141, 0]
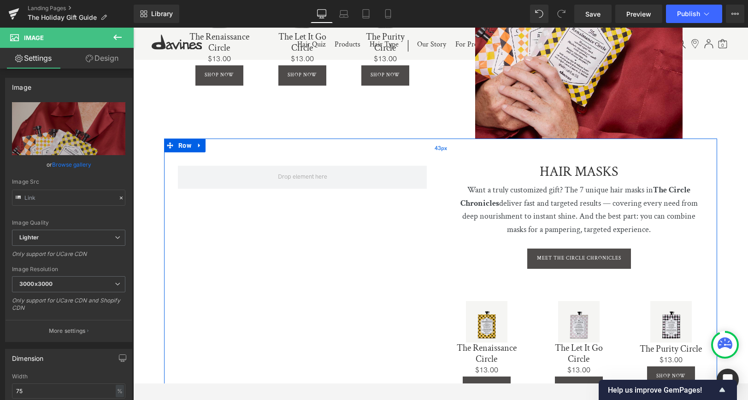
drag, startPoint x: 197, startPoint y: 139, endPoint x: 205, endPoint y: 153, distance: 16.8
click at [198, 144] on icon at bounding box center [199, 146] width 2 height 4
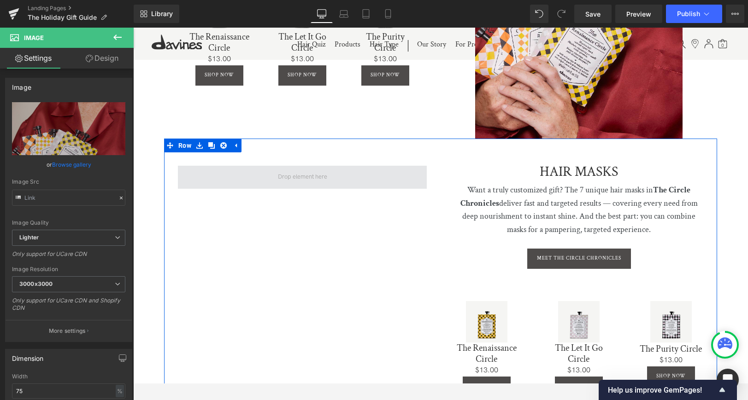
drag, startPoint x: 225, startPoint y: 143, endPoint x: 253, endPoint y: 170, distance: 38.8
click at [225, 143] on icon at bounding box center [223, 145] width 6 height 7
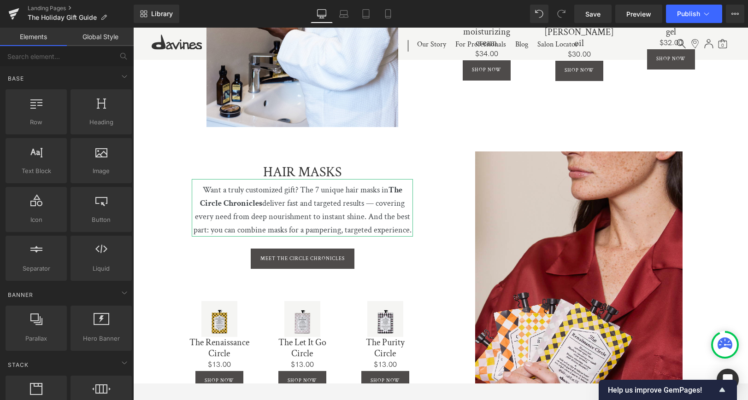
drag, startPoint x: 380, startPoint y: 9, endPoint x: 380, endPoint y: 25, distance: 16.1
click at [380, 10] on link "Mobile" at bounding box center [388, 14] width 22 height 18
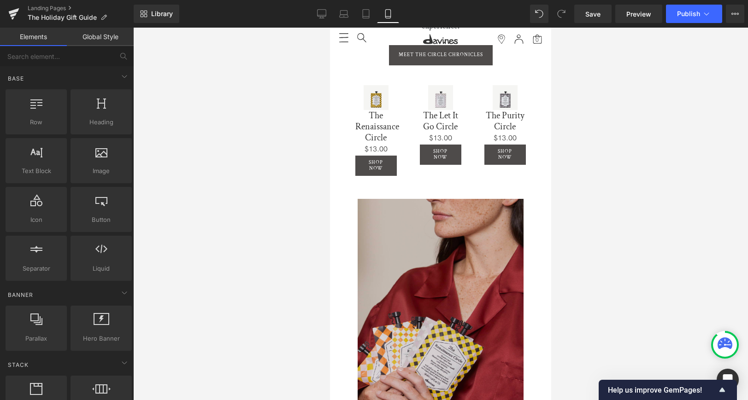
scroll to position [3044, 0]
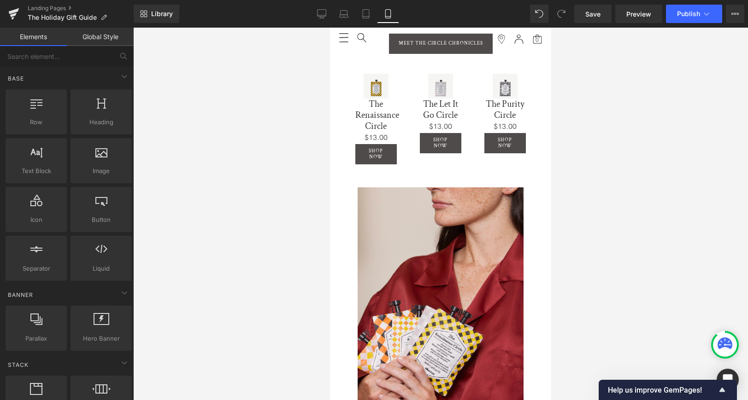
drag, startPoint x: 324, startPoint y: 12, endPoint x: 318, endPoint y: 27, distance: 15.9
click at [323, 12] on icon at bounding box center [321, 13] width 9 height 9
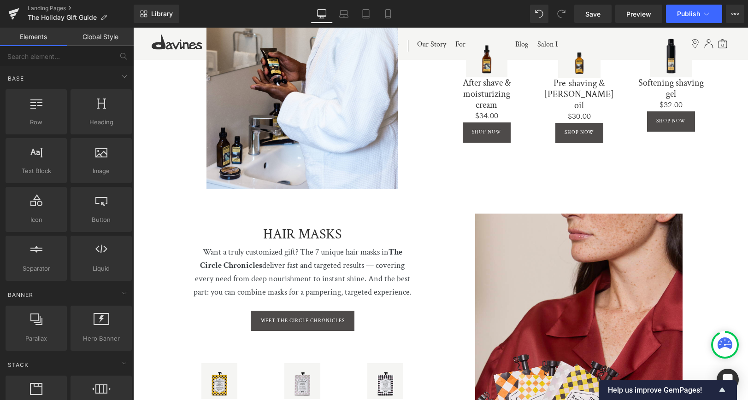
scroll to position [1752, 0]
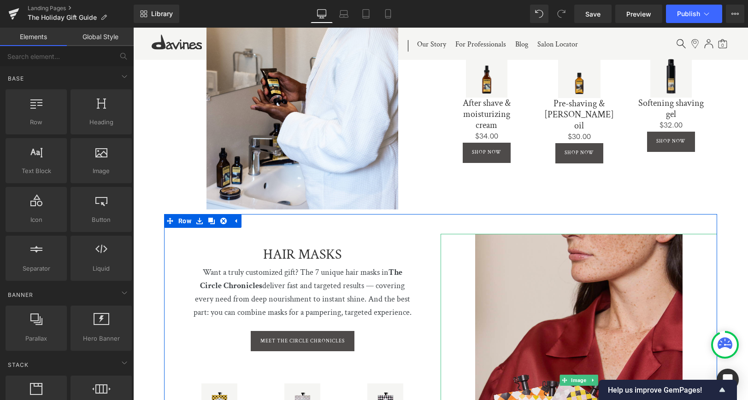
click at [592, 378] on icon at bounding box center [592, 381] width 5 height 6
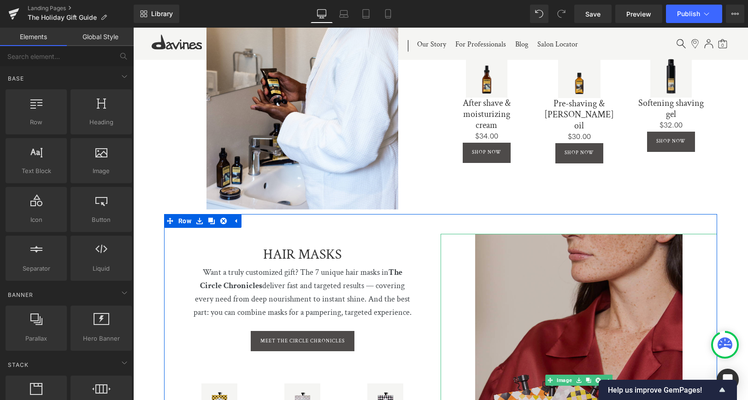
drag, startPoint x: 588, startPoint y: 374, endPoint x: 582, endPoint y: 368, distance: 8.5
click at [588, 378] on icon at bounding box center [588, 380] width 5 height 5
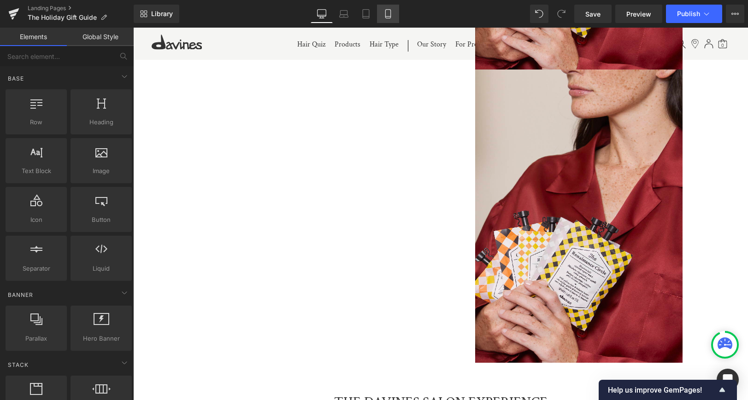
drag, startPoint x: 390, startPoint y: 16, endPoint x: 387, endPoint y: 21, distance: 6.4
click at [390, 16] on icon at bounding box center [387, 13] width 9 height 9
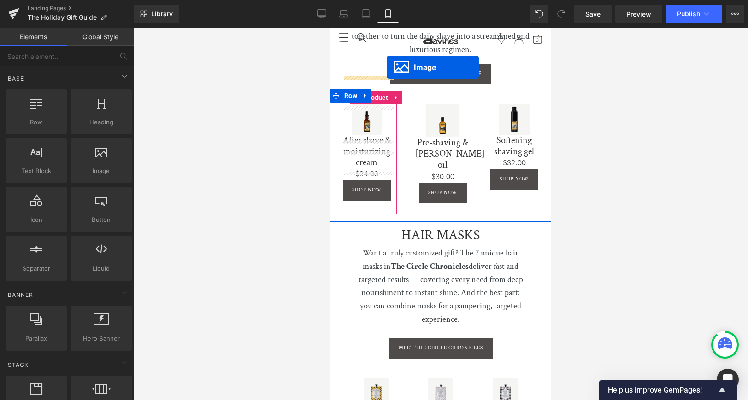
scroll to position [2730, 0]
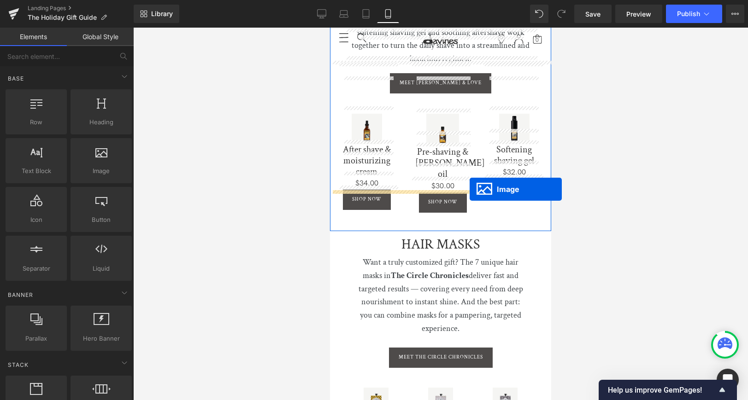
drag, startPoint x: 396, startPoint y: 303, endPoint x: 469, endPoint y: 189, distance: 135.0
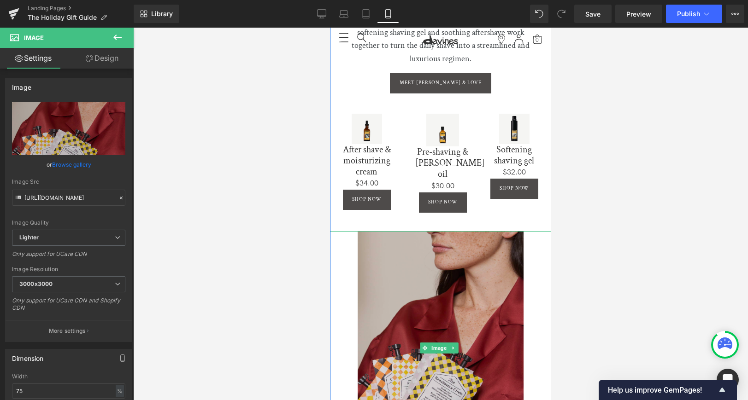
click at [442, 269] on img at bounding box center [441, 348] width 166 height 235
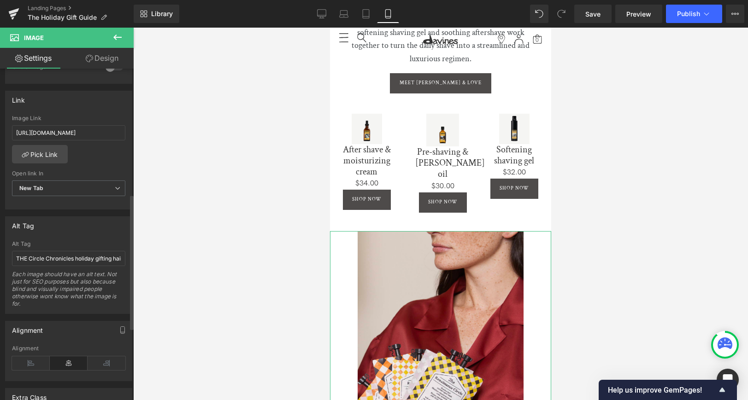
scroll to position [299, 0]
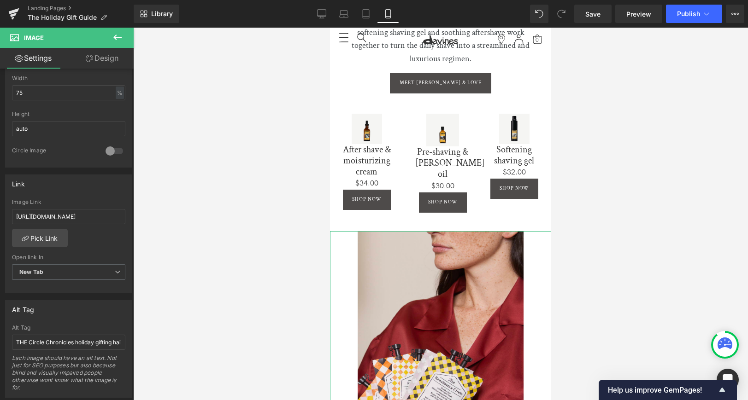
click at [92, 61] on icon at bounding box center [89, 58] width 7 height 7
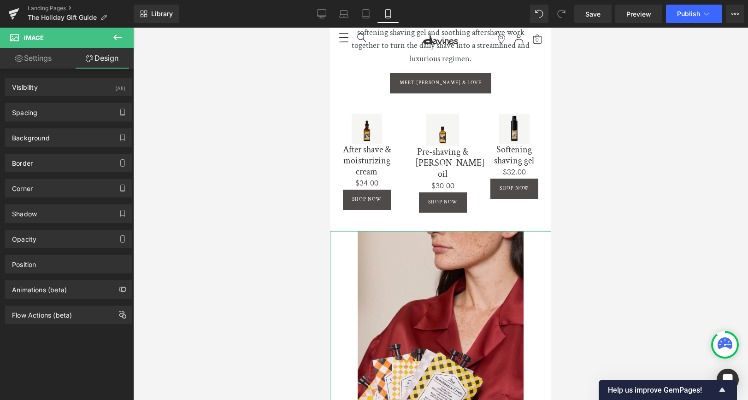
drag, startPoint x: 51, startPoint y: 90, endPoint x: 40, endPoint y: 195, distance: 105.6
click at [51, 90] on div "Visibility (All)" at bounding box center [69, 87] width 126 height 18
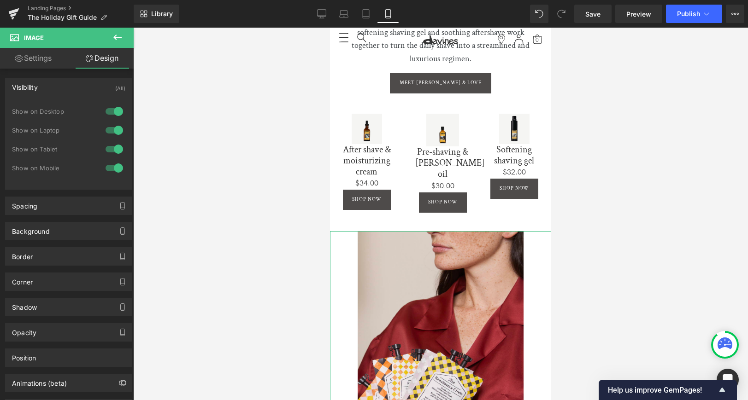
click at [112, 149] on div at bounding box center [114, 149] width 22 height 15
click at [110, 128] on div at bounding box center [114, 130] width 22 height 15
click at [110, 110] on div at bounding box center [114, 111] width 22 height 15
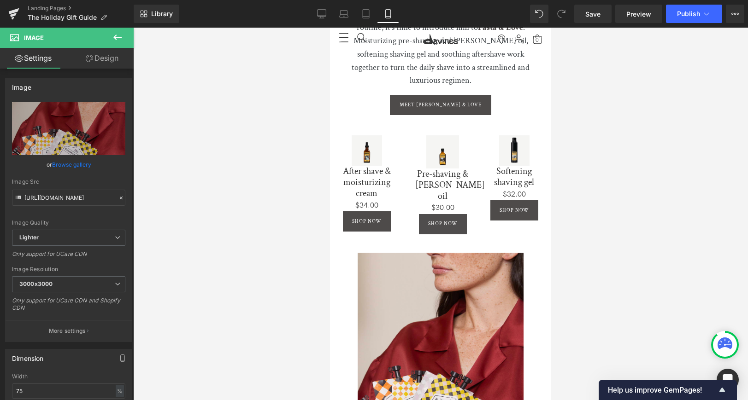
scroll to position [2900, 0]
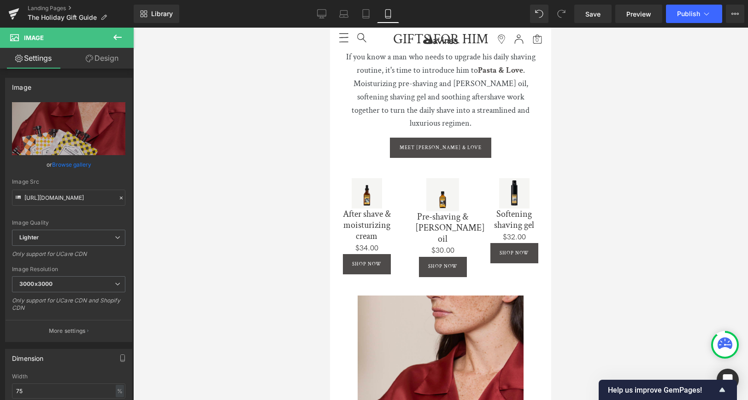
drag, startPoint x: 323, startPoint y: 19, endPoint x: 325, endPoint y: 23, distance: 5.0
click at [323, 19] on link "Desktop" at bounding box center [322, 14] width 22 height 18
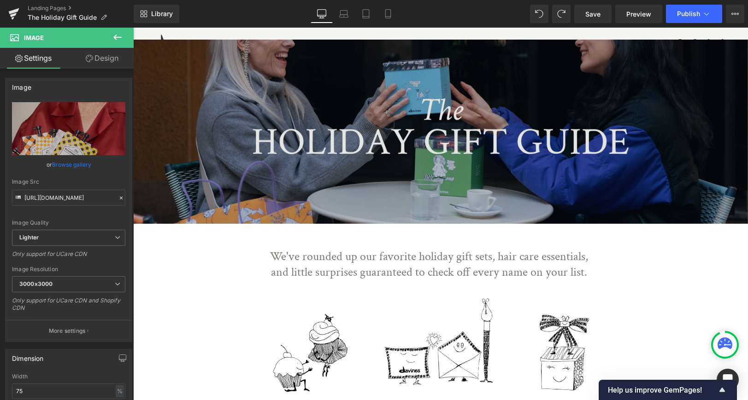
scroll to position [0, 0]
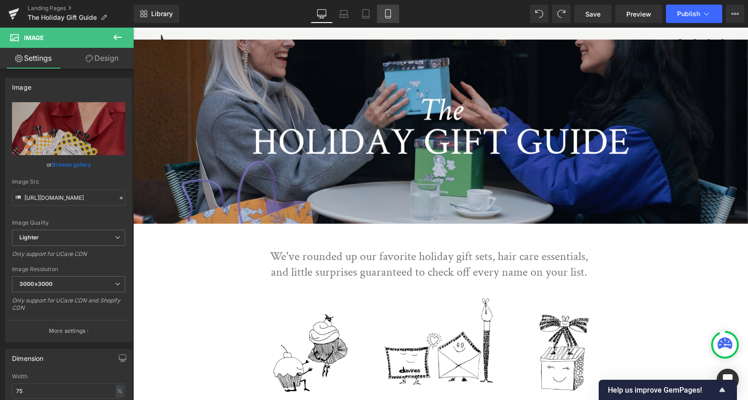
click at [385, 16] on icon at bounding box center [387, 13] width 9 height 9
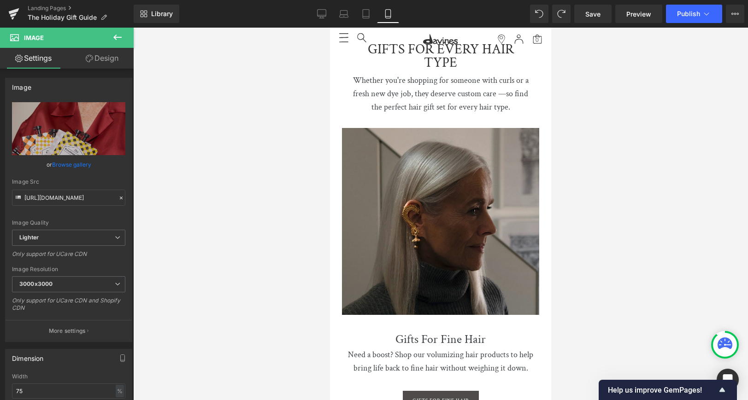
scroll to position [728, 0]
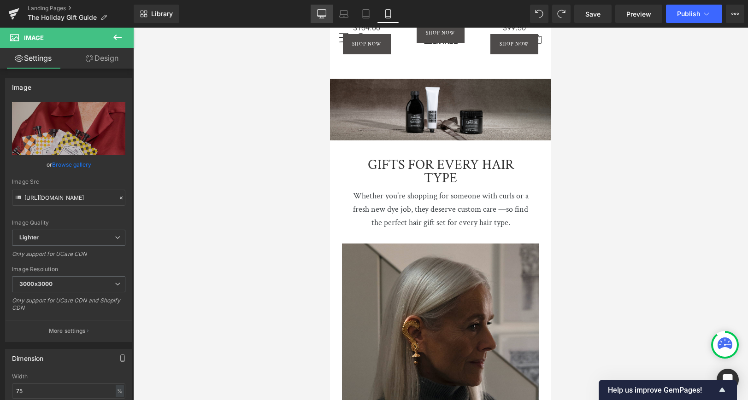
click at [322, 8] on link "Desktop" at bounding box center [322, 14] width 22 height 18
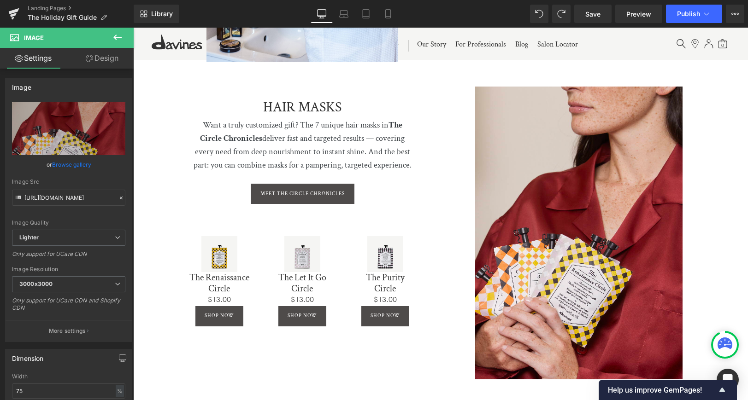
scroll to position [1868, 0]
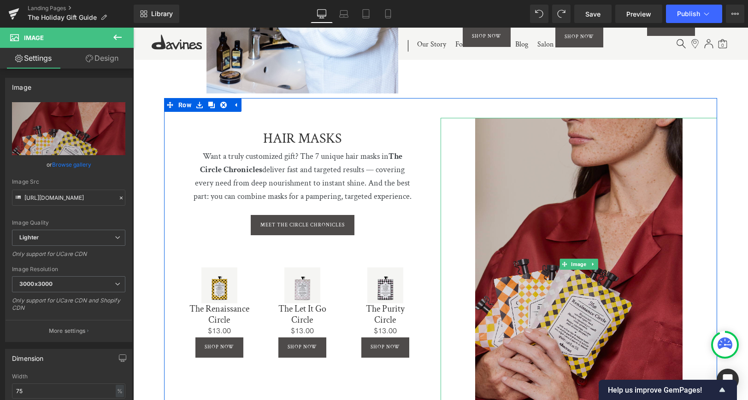
click at [607, 230] on img at bounding box center [578, 265] width 207 height 294
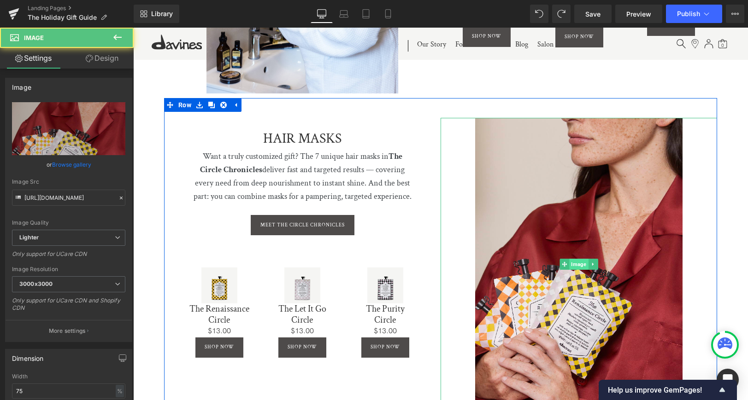
click at [578, 260] on span "Image" at bounding box center [578, 264] width 19 height 11
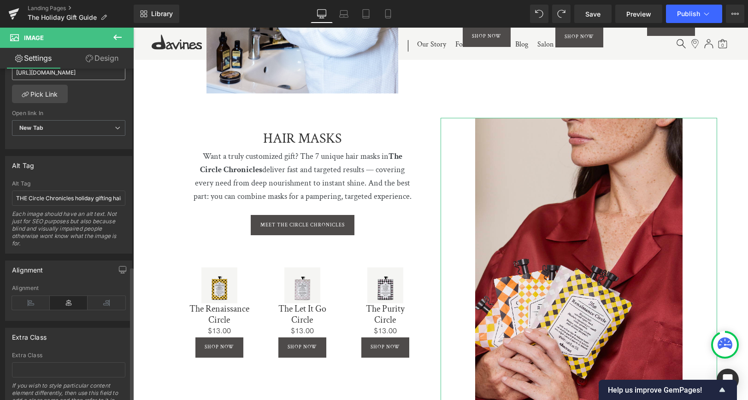
scroll to position [486, 0]
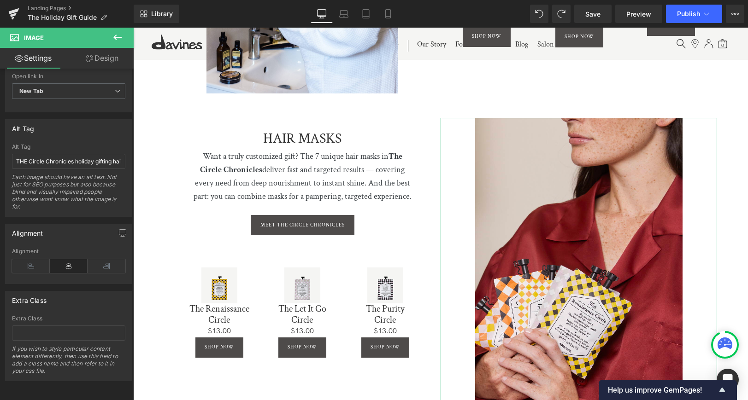
click at [103, 54] on link "Design" at bounding box center [102, 58] width 67 height 21
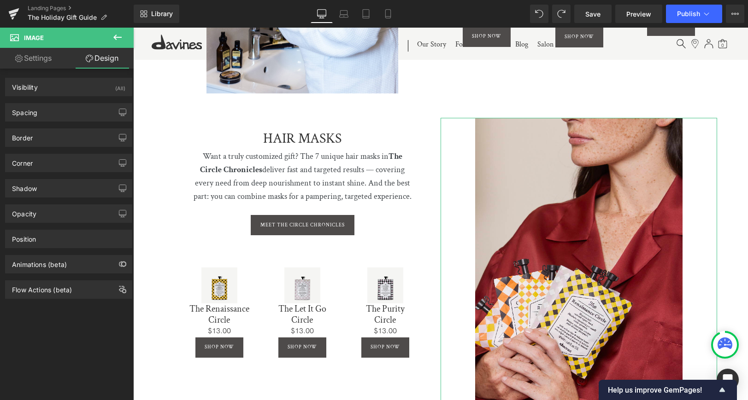
drag, startPoint x: 45, startPoint y: 87, endPoint x: 57, endPoint y: 98, distance: 16.6
click at [45, 87] on div "Visibility (All)" at bounding box center [69, 87] width 126 height 18
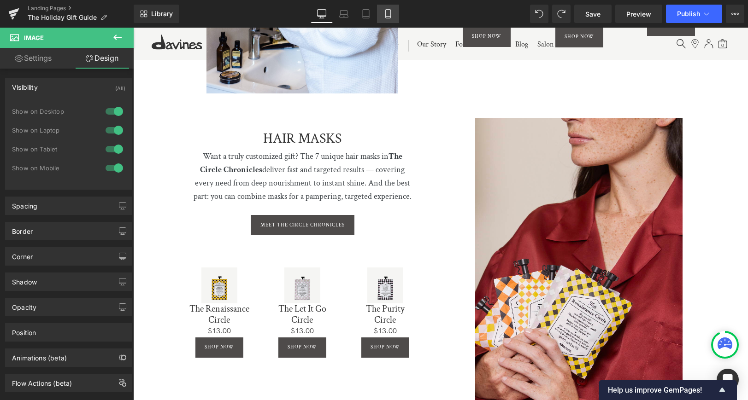
click at [392, 14] on icon at bounding box center [387, 13] width 9 height 9
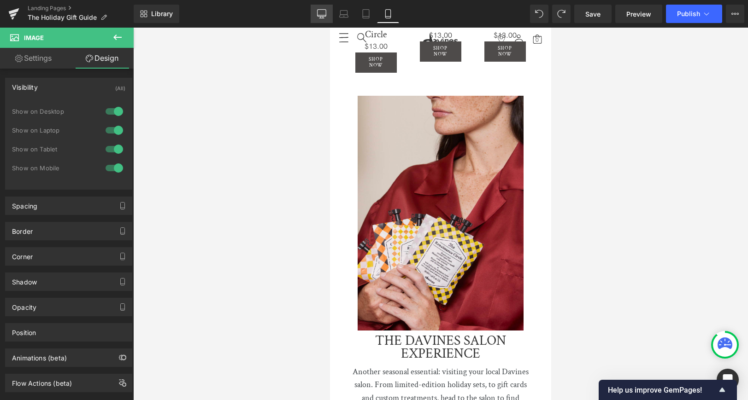
click at [318, 13] on icon at bounding box center [321, 13] width 9 height 9
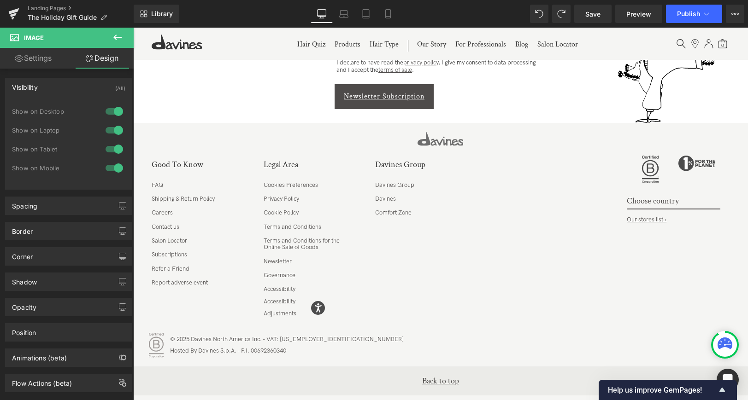
scroll to position [1932, 0]
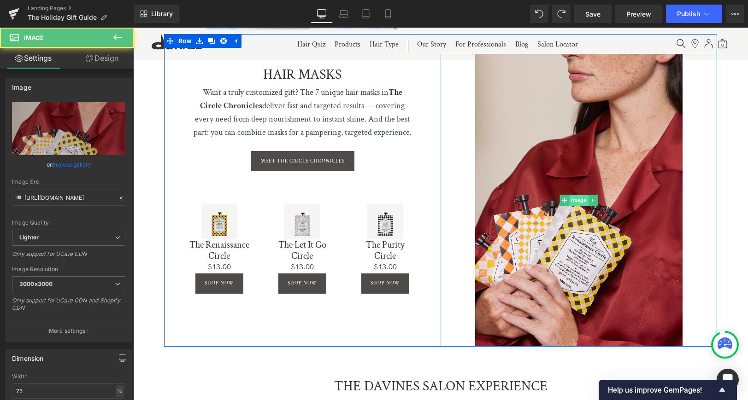
drag, startPoint x: 601, startPoint y: 207, endPoint x: 581, endPoint y: 200, distance: 21.1
click at [601, 207] on img at bounding box center [578, 201] width 207 height 294
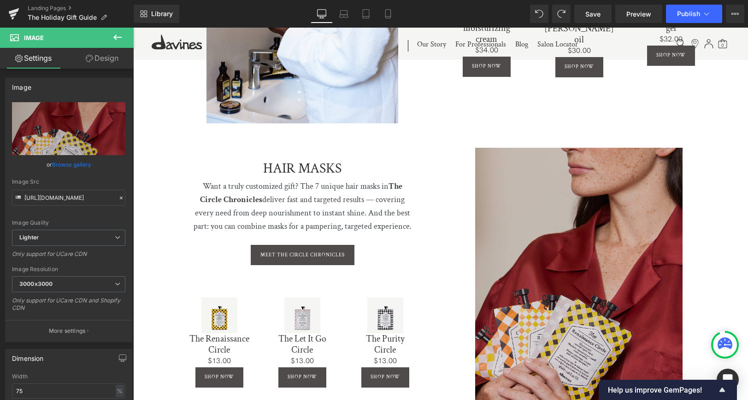
scroll to position [1827, 0]
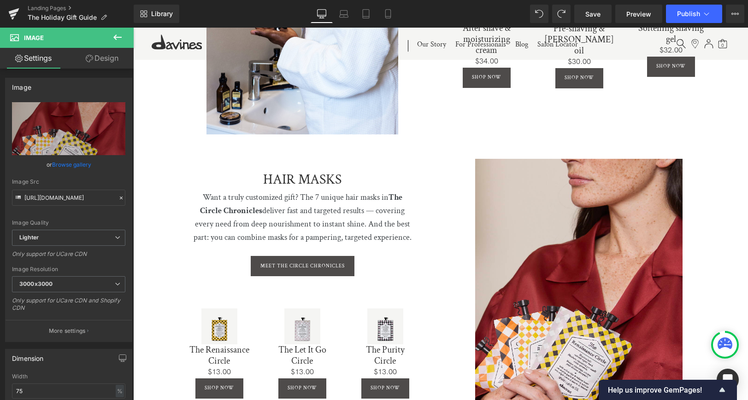
click at [106, 54] on link "Design" at bounding box center [102, 58] width 67 height 21
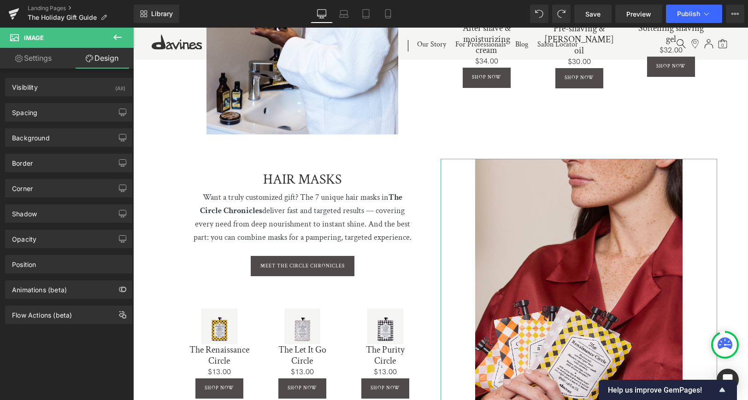
drag, startPoint x: 58, startPoint y: 88, endPoint x: 121, endPoint y: 145, distance: 85.5
click at [57, 88] on div "Visibility (All)" at bounding box center [69, 87] width 126 height 18
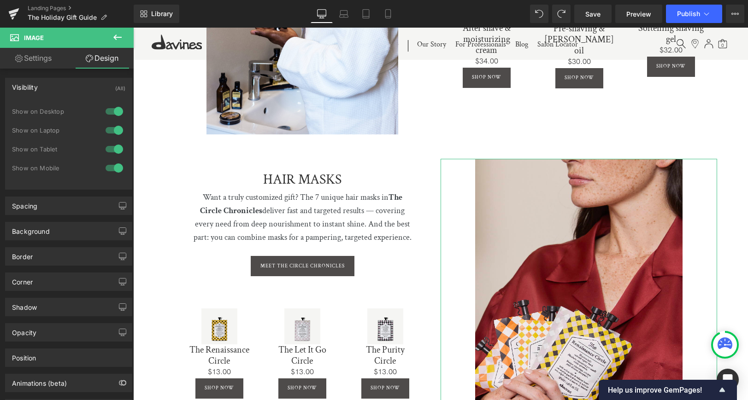
drag, startPoint x: 110, startPoint y: 168, endPoint x: 127, endPoint y: 170, distance: 17.1
click at [109, 168] on div at bounding box center [114, 168] width 22 height 15
click at [385, 13] on icon at bounding box center [387, 13] width 9 height 9
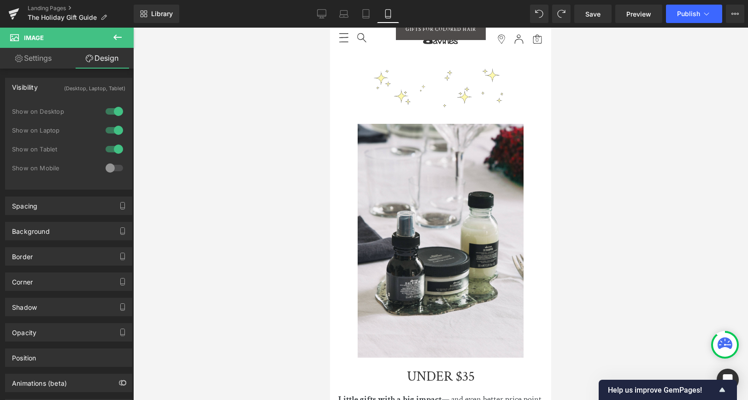
scroll to position [0, 0]
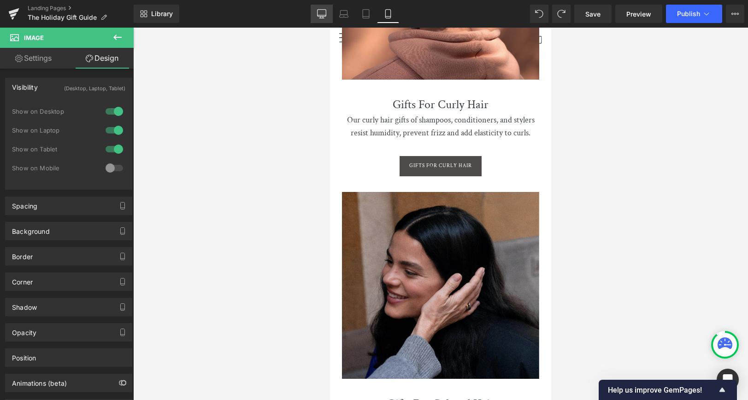
click at [327, 14] on link "Desktop" at bounding box center [322, 14] width 22 height 18
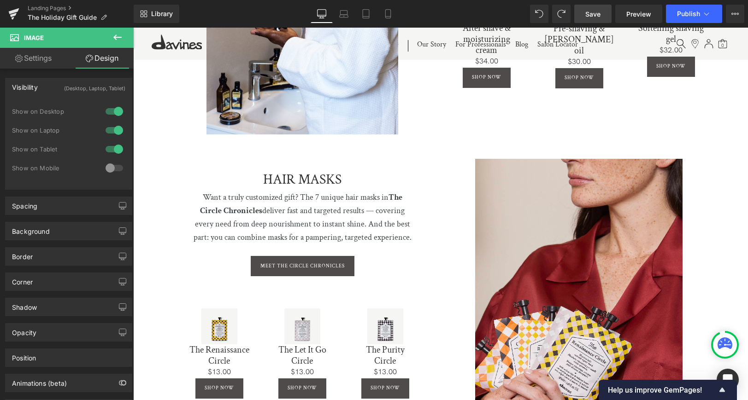
click at [591, 10] on span "Save" at bounding box center [592, 14] width 15 height 10
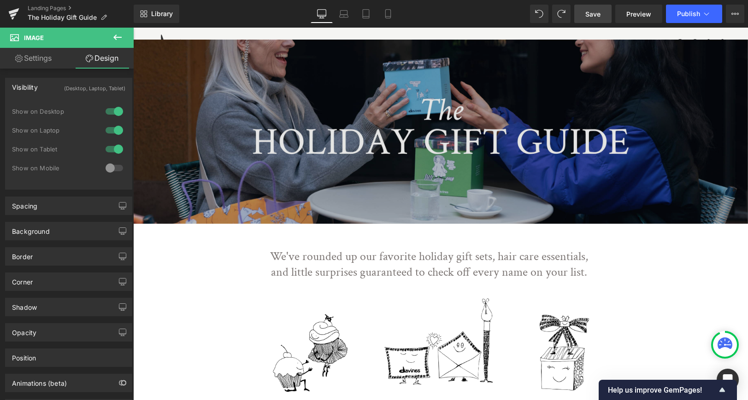
scroll to position [0, 0]
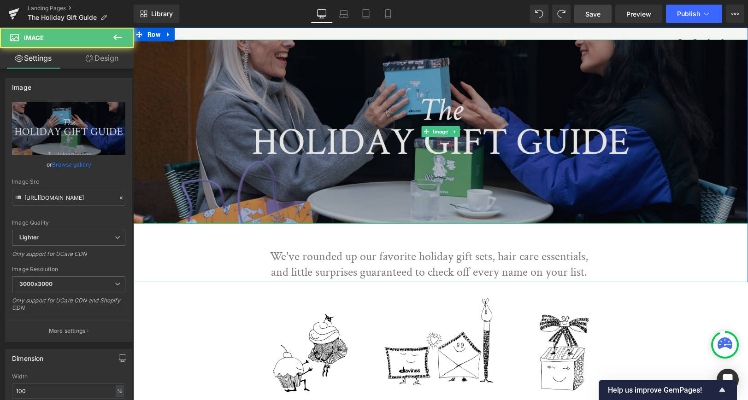
click at [409, 143] on img at bounding box center [440, 132] width 615 height 184
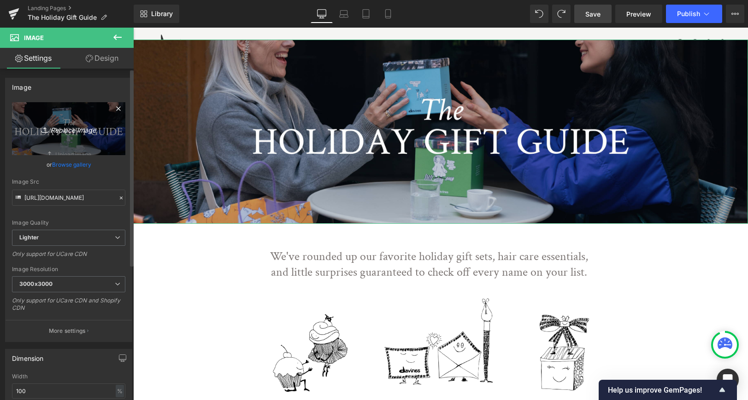
click at [63, 131] on icon "Replace Image" at bounding box center [69, 129] width 74 height 12
type input "C:\fakepath\gg-header main.jpg"
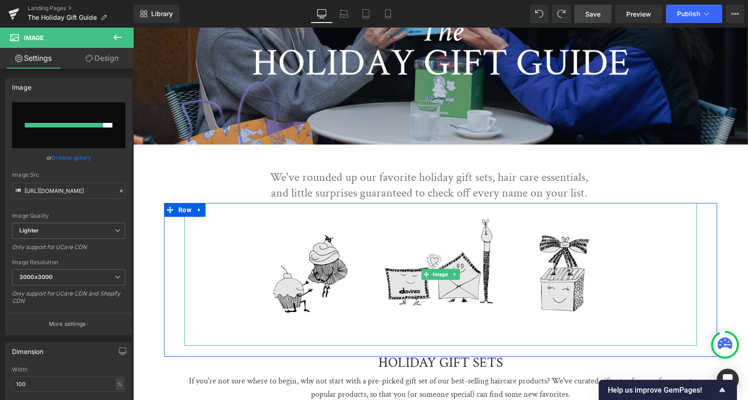
scroll to position [81, 0]
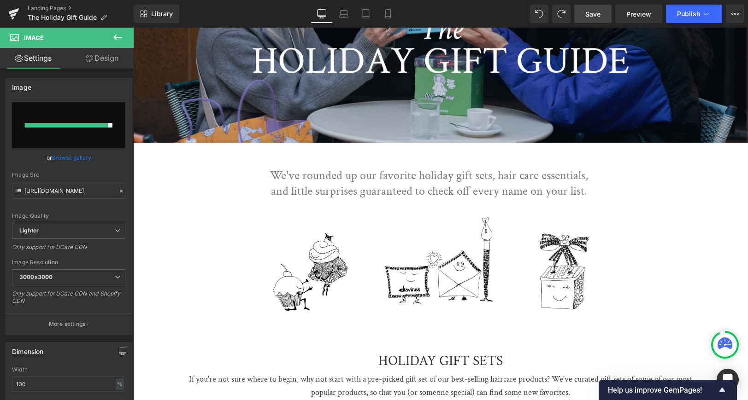
click at [595, 12] on span "Save" at bounding box center [592, 14] width 15 height 10
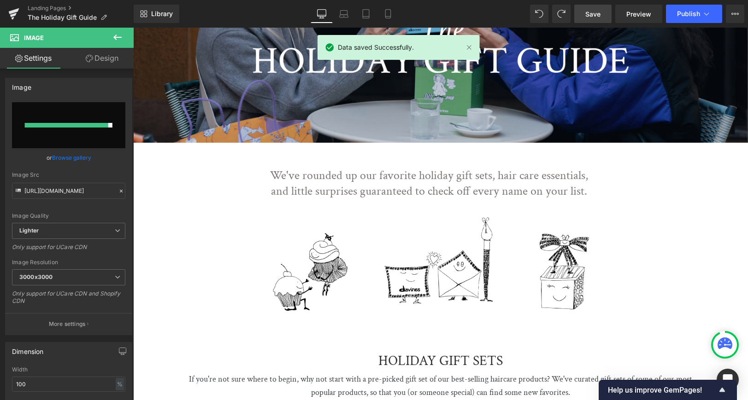
drag, startPoint x: 13, startPoint y: 8, endPoint x: 27, endPoint y: 41, distance: 35.8
click at [13, 8] on icon at bounding box center [13, 13] width 11 height 23
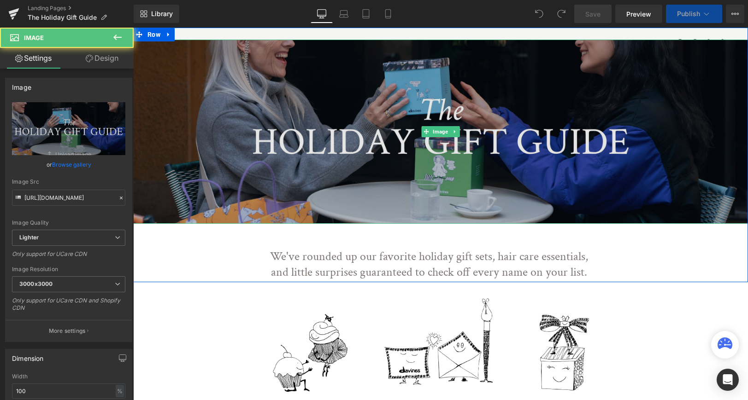
drag, startPoint x: 499, startPoint y: 87, endPoint x: 286, endPoint y: 181, distance: 233.5
click at [499, 87] on img at bounding box center [440, 132] width 615 height 184
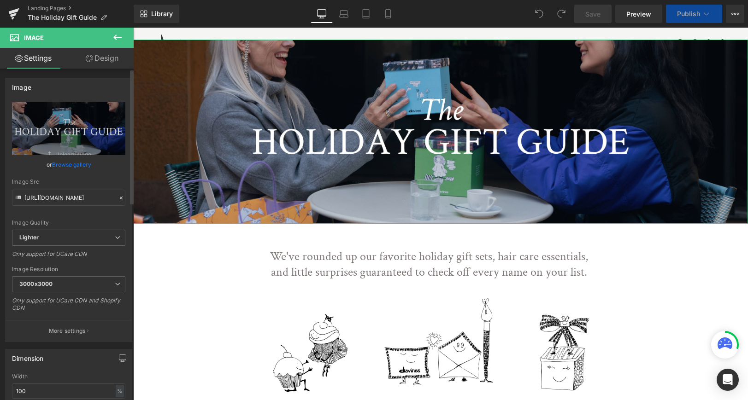
click at [70, 165] on link "Browse gallery" at bounding box center [71, 165] width 39 height 16
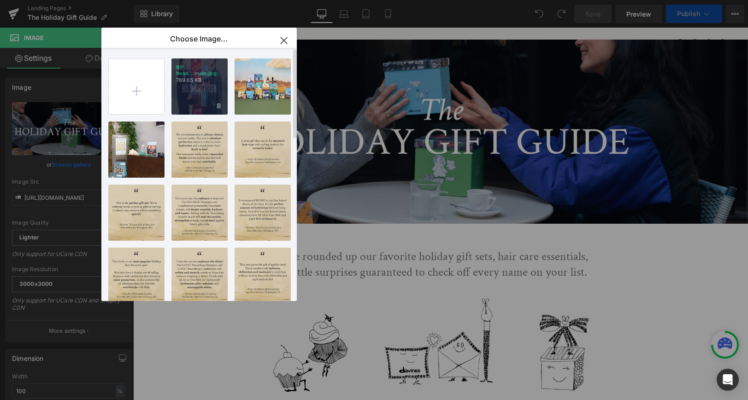
click at [198, 95] on div "gg-head...main.jpg 789.65 KB" at bounding box center [199, 87] width 56 height 56
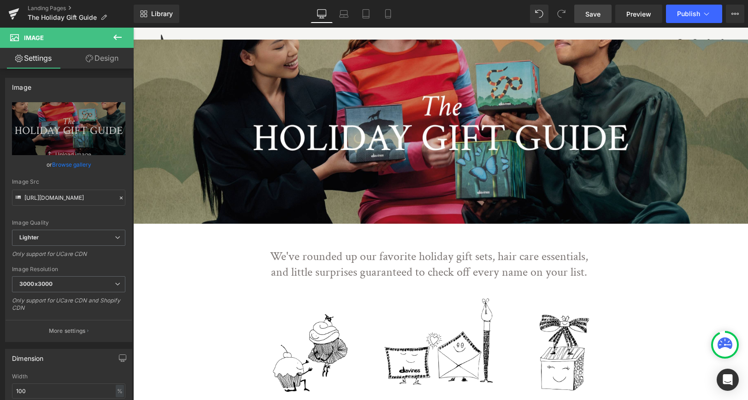
click at [591, 12] on span "Save" at bounding box center [592, 14] width 15 height 10
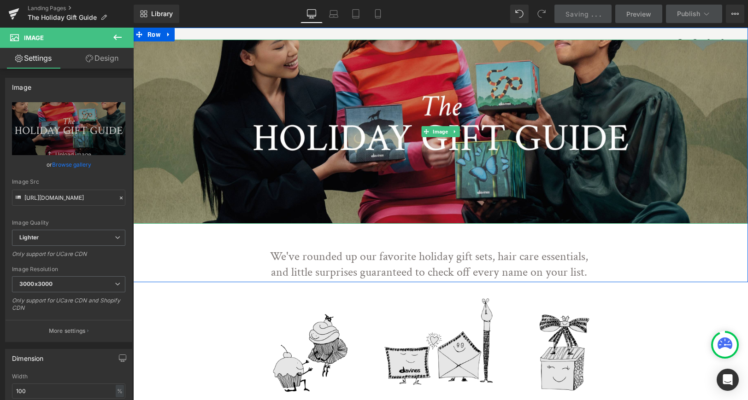
scroll to position [166, 0]
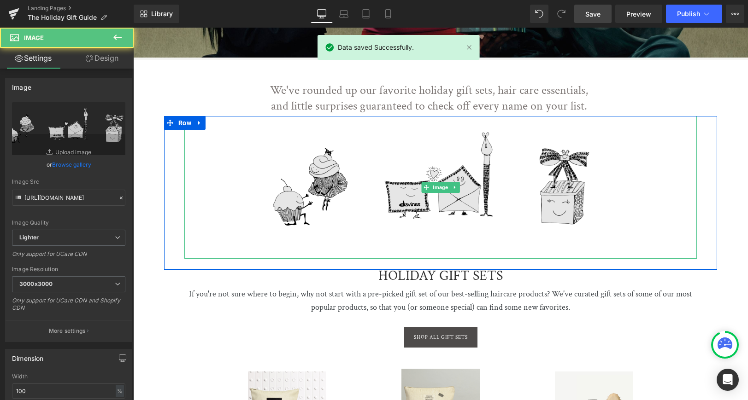
click at [443, 170] on img at bounding box center [440, 187] width 512 height 143
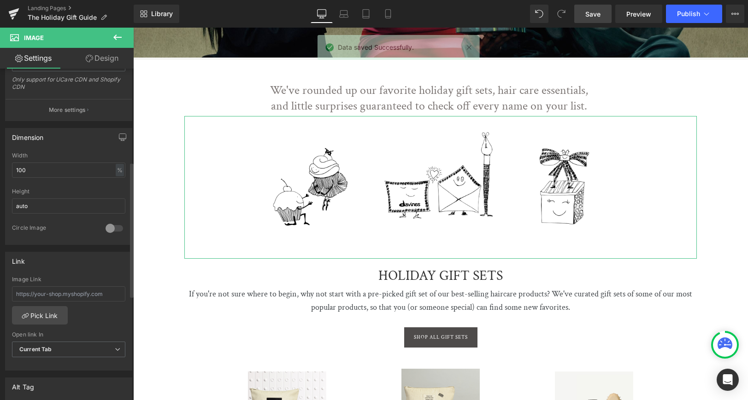
scroll to position [229, 0]
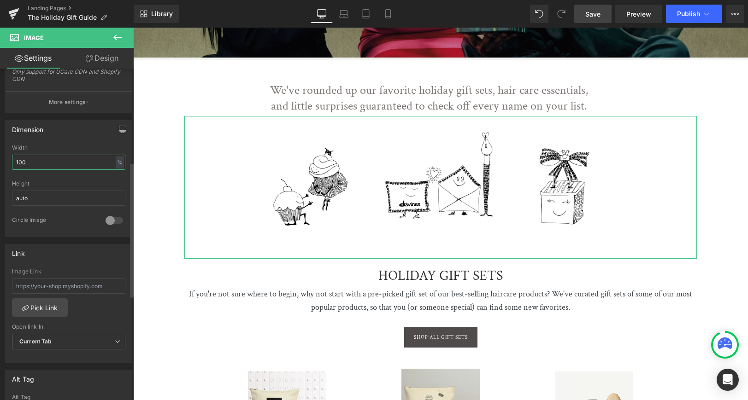
drag, startPoint x: 44, startPoint y: 166, endPoint x: 0, endPoint y: 162, distance: 44.0
click at [0, 164] on div "Dimension 100% Width 100 % % px auto Height auto 0 Circle Image" at bounding box center [69, 175] width 138 height 124
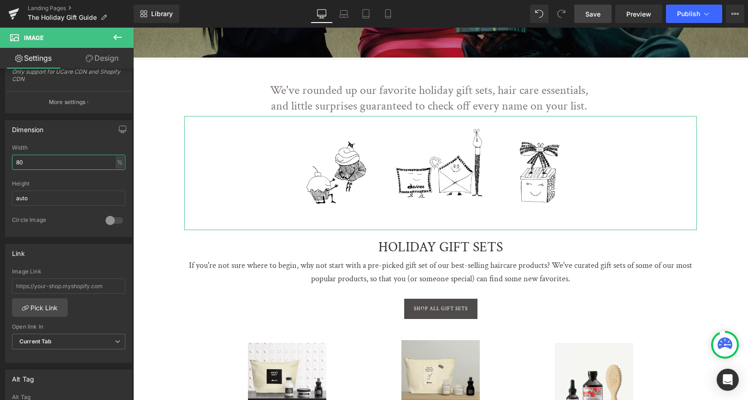
drag, startPoint x: 23, startPoint y: 163, endPoint x: -7, endPoint y: 160, distance: 30.1
click at [0, 160] on html "You are previewing how the will restyle your page. You can not edit Elements in…" at bounding box center [374, 200] width 748 height 400
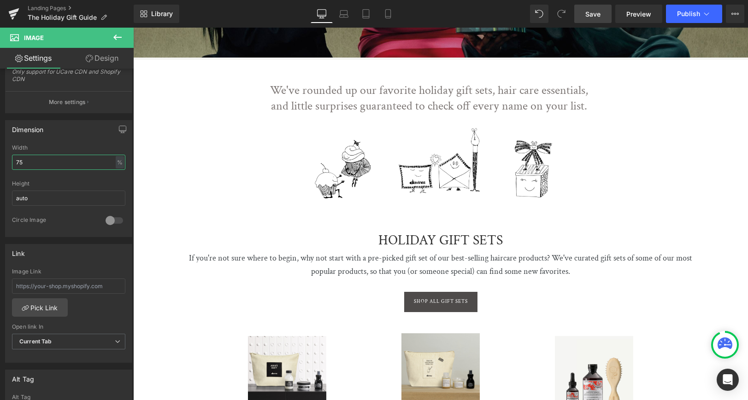
type input "75"
click at [597, 13] on span "Save" at bounding box center [592, 14] width 15 height 10
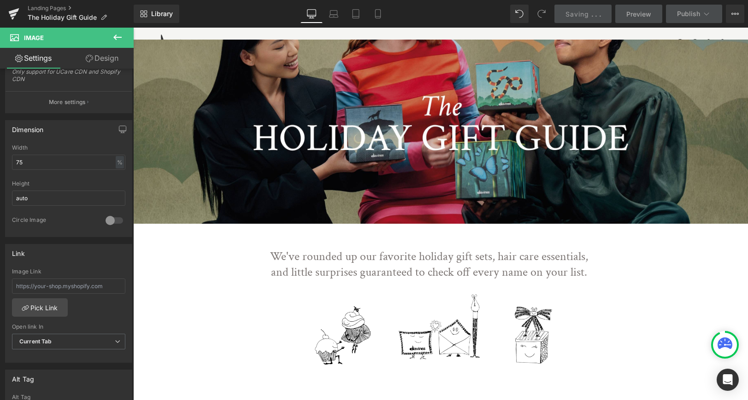
scroll to position [0, 0]
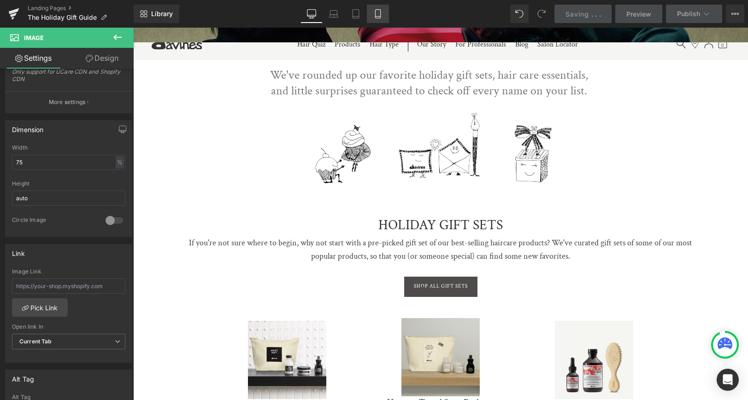
click at [382, 11] on icon at bounding box center [377, 13] width 9 height 9
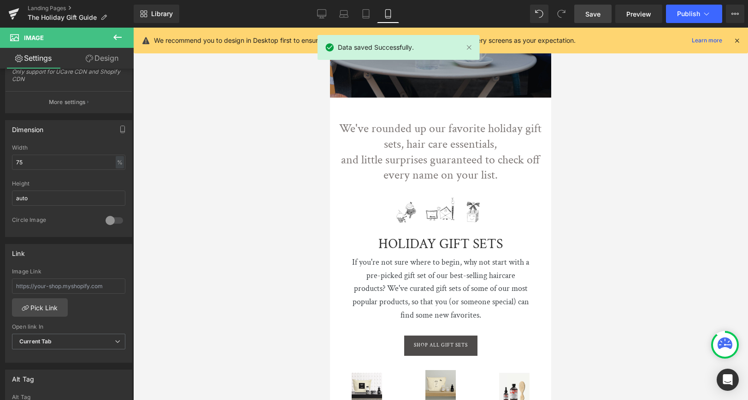
scroll to position [148, 0]
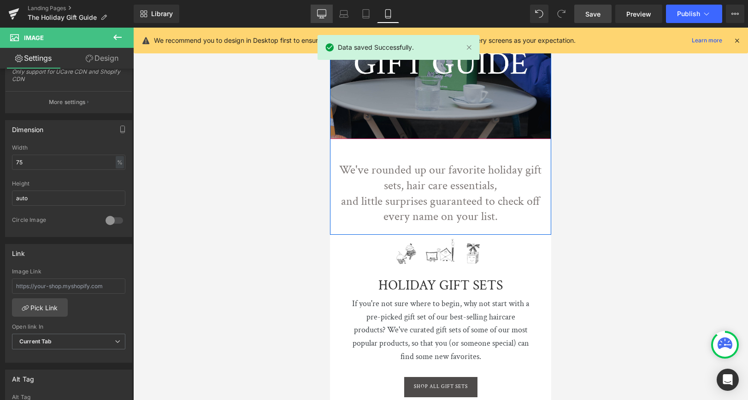
click at [322, 12] on icon at bounding box center [321, 13] width 9 height 9
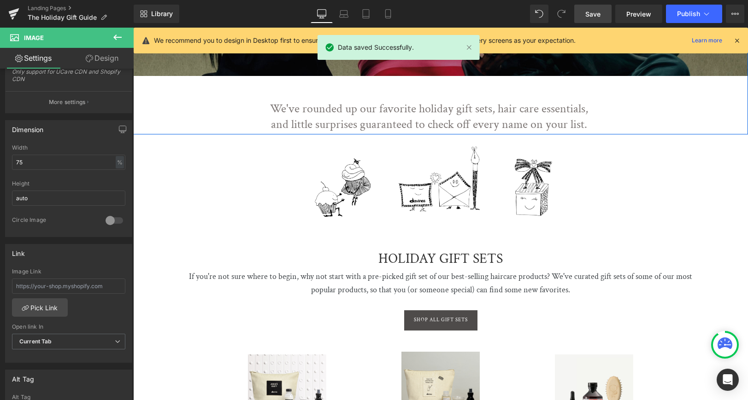
scroll to position [48, 0]
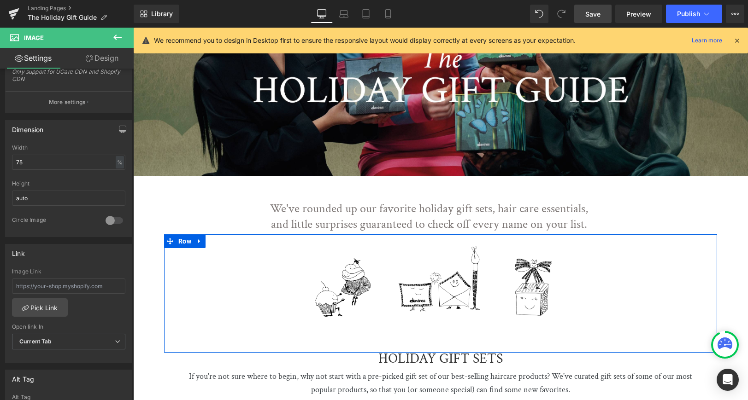
click at [199, 240] on icon at bounding box center [199, 241] width 6 height 7
click at [212, 239] on icon at bounding box center [211, 241] width 6 height 7
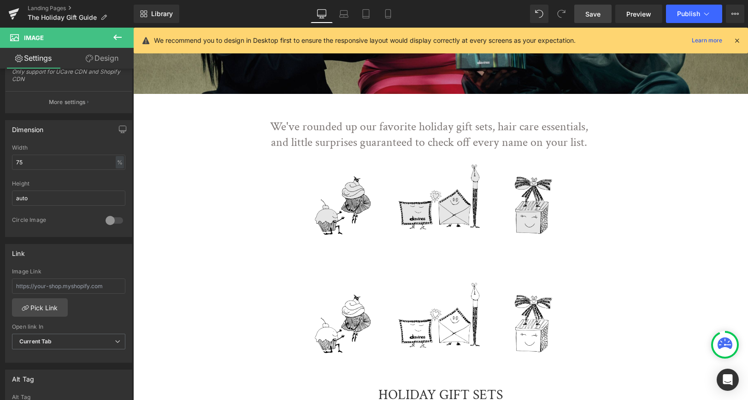
scroll to position [122, 0]
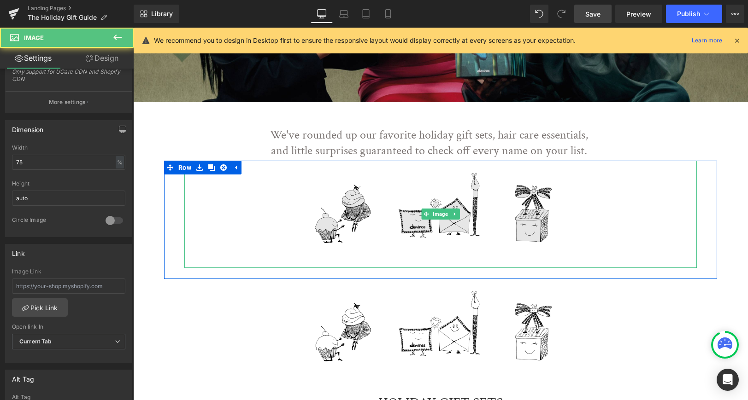
click at [446, 192] on img at bounding box center [440, 214] width 384 height 107
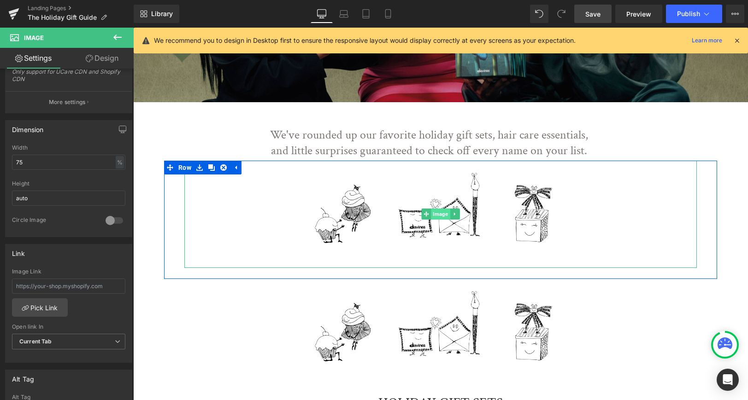
click at [442, 213] on span "Image" at bounding box center [440, 214] width 19 height 11
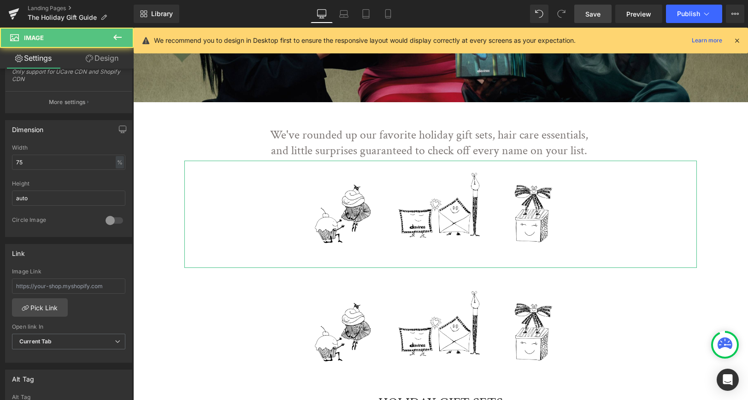
click at [105, 55] on link "Design" at bounding box center [102, 58] width 67 height 21
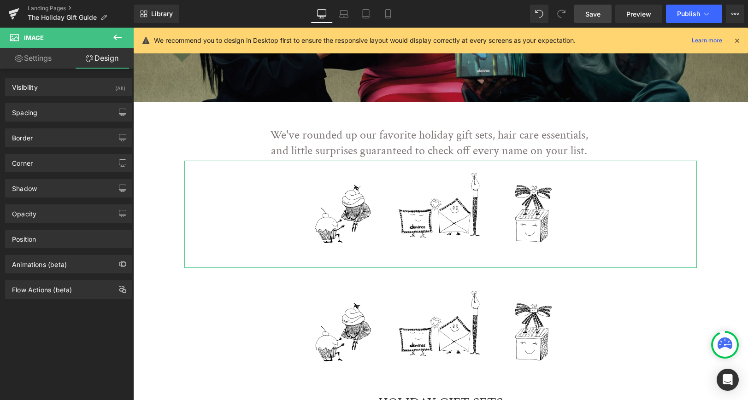
drag, startPoint x: 72, startPoint y: 83, endPoint x: 123, endPoint y: 141, distance: 77.0
click at [72, 83] on div "Visibility (All)" at bounding box center [69, 87] width 126 height 18
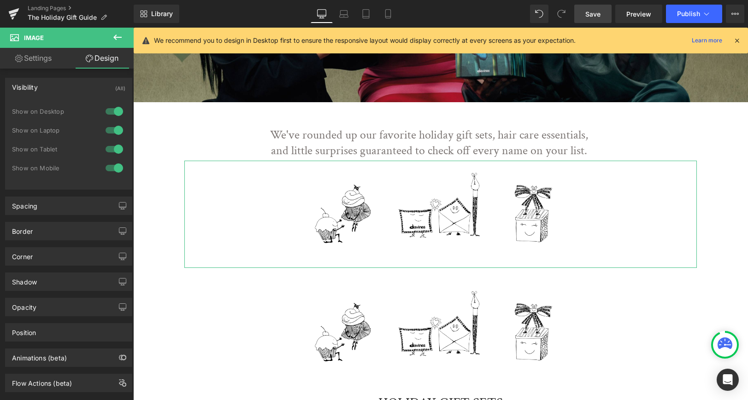
drag, startPoint x: 113, startPoint y: 149, endPoint x: 110, endPoint y: 134, distance: 15.1
click at [113, 148] on div at bounding box center [114, 149] width 22 height 15
click at [110, 131] on div at bounding box center [114, 130] width 22 height 15
click at [110, 110] on div at bounding box center [114, 111] width 22 height 15
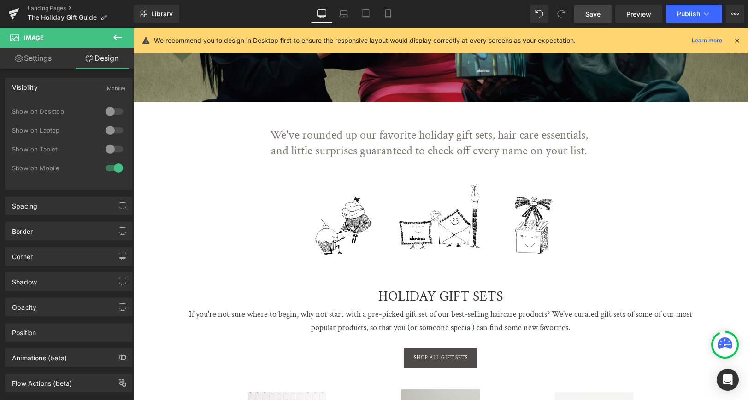
drag, startPoint x: 111, startPoint y: 110, endPoint x: 111, endPoint y: 129, distance: 18.9
click at [111, 112] on div at bounding box center [114, 111] width 22 height 15
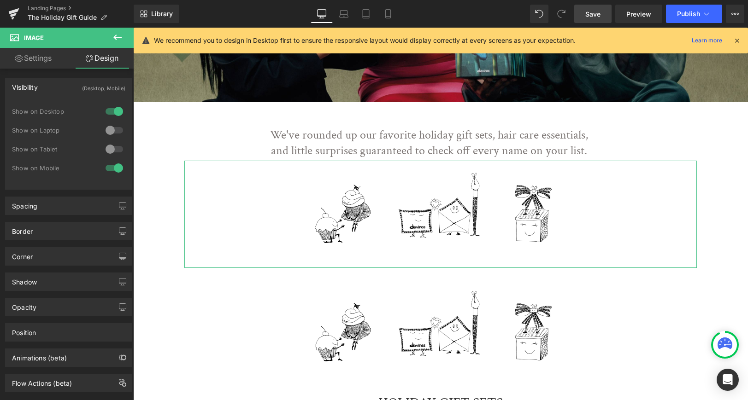
click at [110, 132] on div at bounding box center [114, 130] width 22 height 15
click at [106, 144] on div at bounding box center [114, 149] width 22 height 15
click at [114, 165] on div at bounding box center [114, 168] width 22 height 15
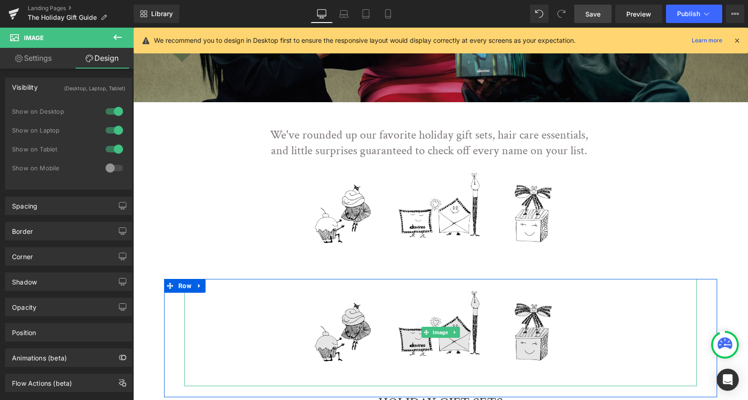
drag, startPoint x: 437, startPoint y: 332, endPoint x: 396, endPoint y: 294, distance: 55.8
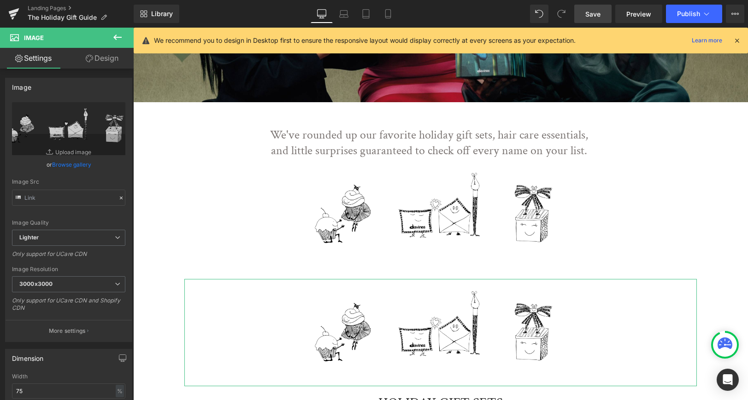
click at [94, 53] on link "Design" at bounding box center [102, 58] width 67 height 21
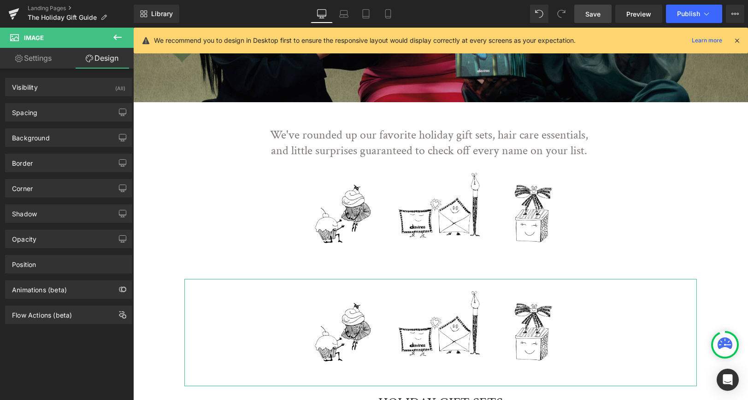
drag, startPoint x: 53, startPoint y: 86, endPoint x: 123, endPoint y: 178, distance: 116.0
click at [53, 86] on div "Visibility (All)" at bounding box center [69, 87] width 126 height 18
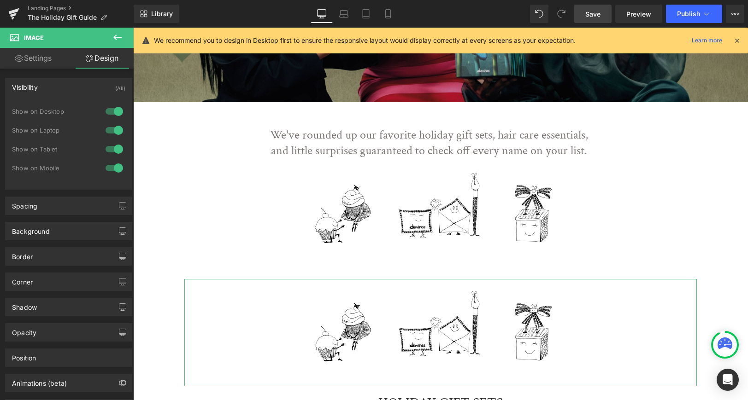
drag, startPoint x: 114, startPoint y: 143, endPoint x: 108, endPoint y: 130, distance: 14.2
click at [114, 144] on div at bounding box center [114, 149] width 22 height 15
drag, startPoint x: 108, startPoint y: 128, endPoint x: 107, endPoint y: 109, distance: 18.4
click at [108, 128] on div at bounding box center [114, 130] width 22 height 15
click at [107, 109] on div at bounding box center [114, 111] width 22 height 15
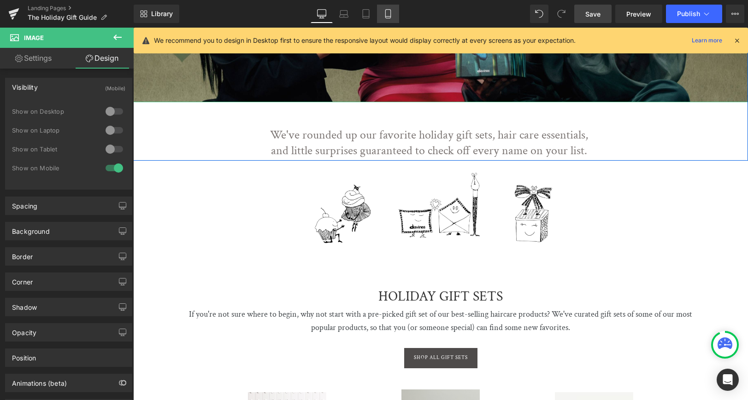
click at [384, 9] on icon at bounding box center [387, 13] width 9 height 9
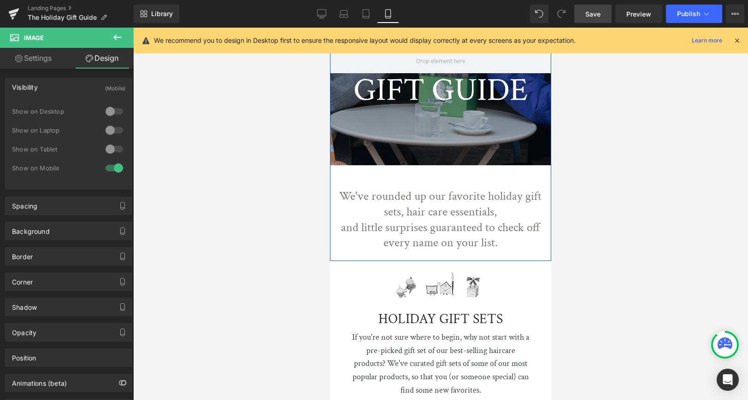
scroll to position [235, 0]
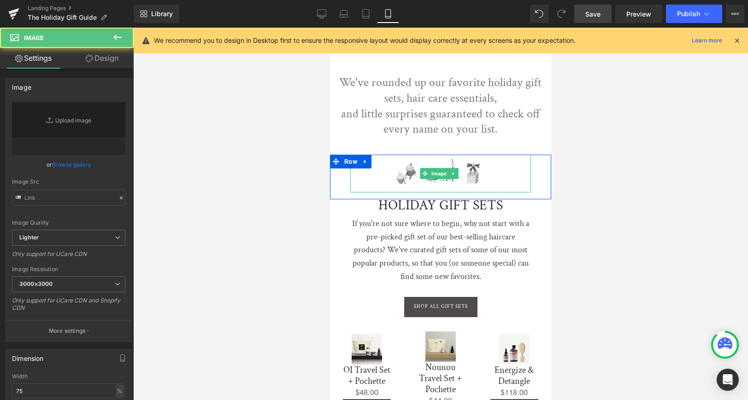
click at [441, 164] on img at bounding box center [440, 174] width 135 height 38
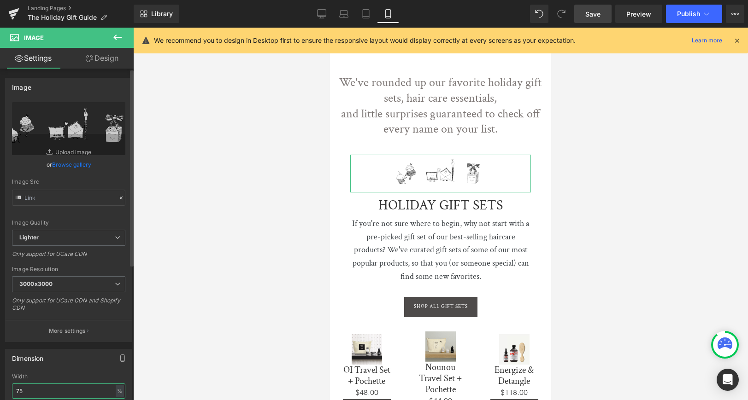
drag, startPoint x: 23, startPoint y: 393, endPoint x: 7, endPoint y: 387, distance: 17.4
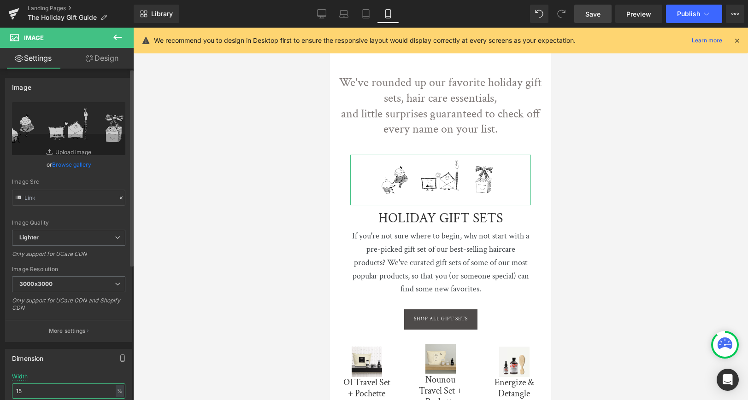
type input "1"
type input "200"
click at [597, 17] on span "Save" at bounding box center [592, 14] width 15 height 10
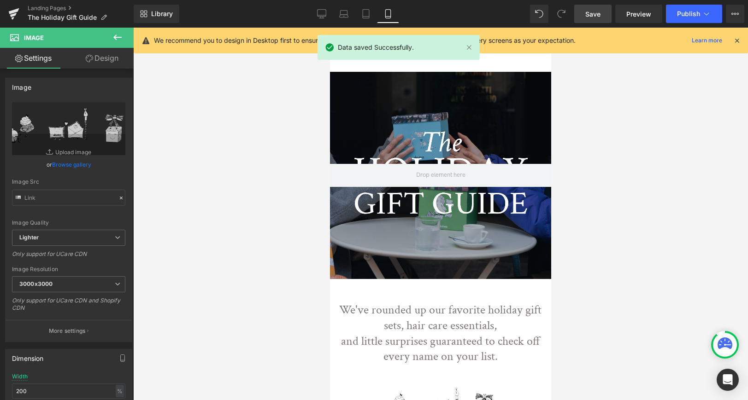
scroll to position [0, 0]
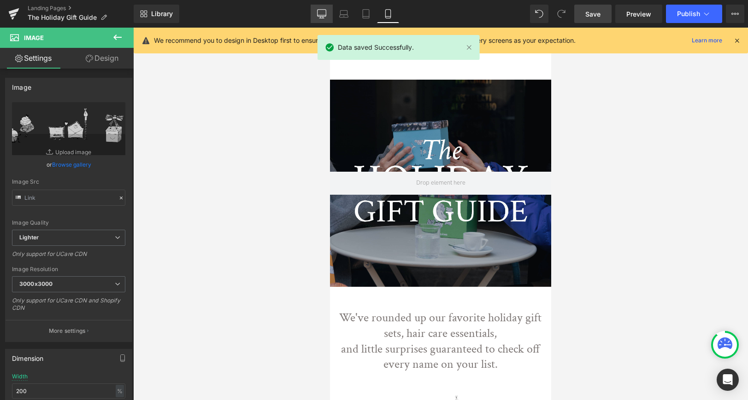
click at [324, 12] on icon at bounding box center [321, 13] width 9 height 9
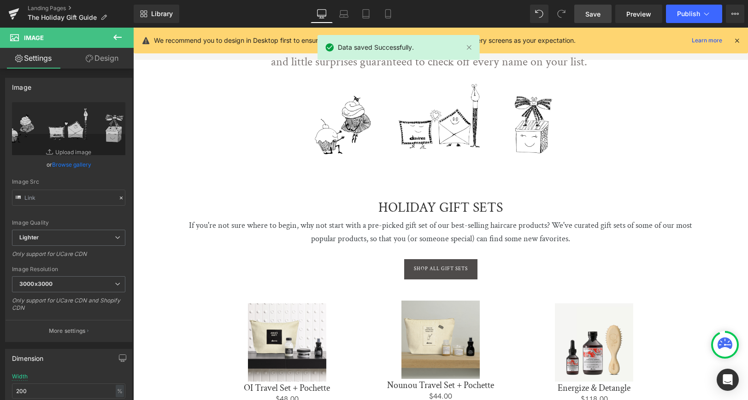
scroll to position [270, 0]
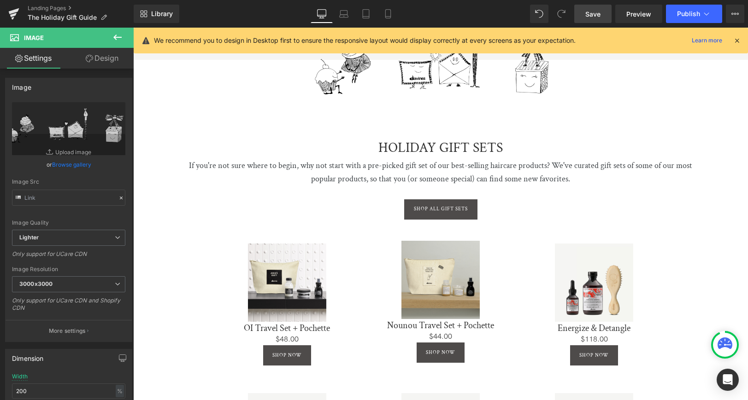
drag, startPoint x: 584, startPoint y: 14, endPoint x: 582, endPoint y: 35, distance: 20.4
click at [584, 14] on link "Save" at bounding box center [592, 14] width 37 height 18
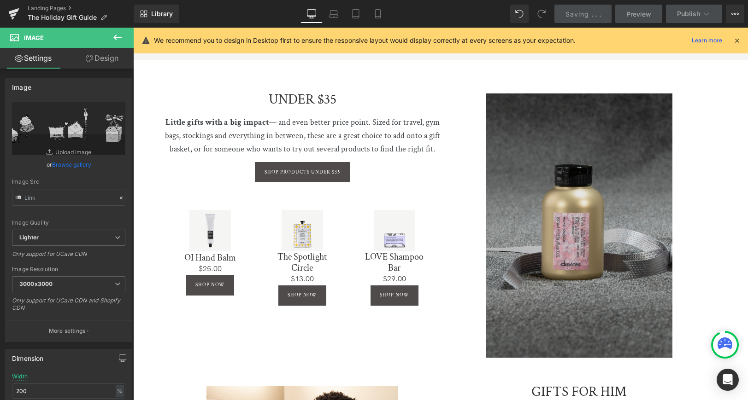
scroll to position [1214, 0]
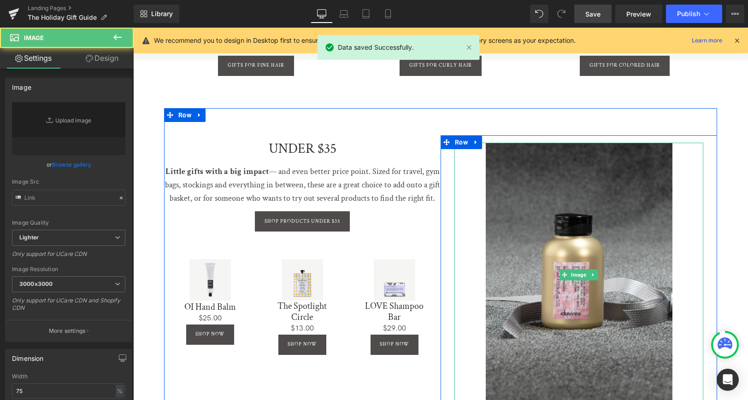
drag, startPoint x: 577, startPoint y: 216, endPoint x: 142, endPoint y: 157, distance: 439.0
click at [577, 216] on img at bounding box center [579, 275] width 187 height 264
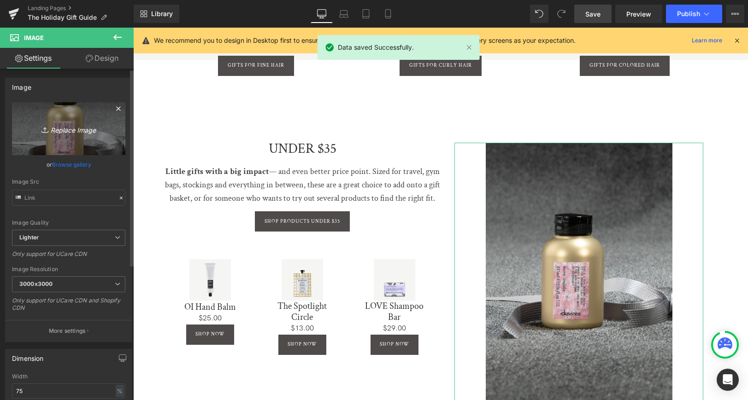
click at [70, 133] on icon "Replace Image" at bounding box center [69, 129] width 74 height 12
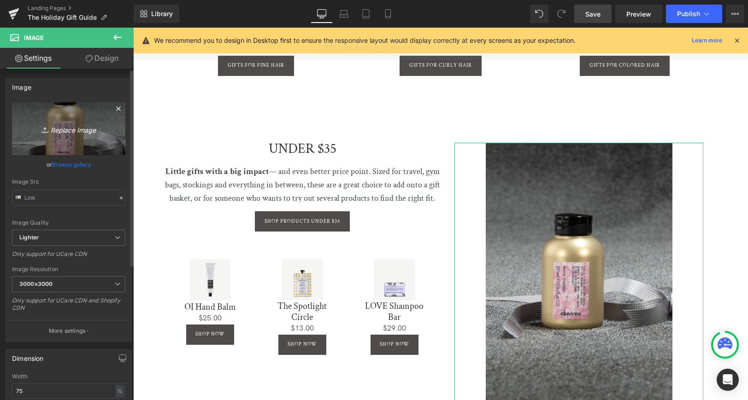
type input "C:\fakepath\gg-under35.jpg"
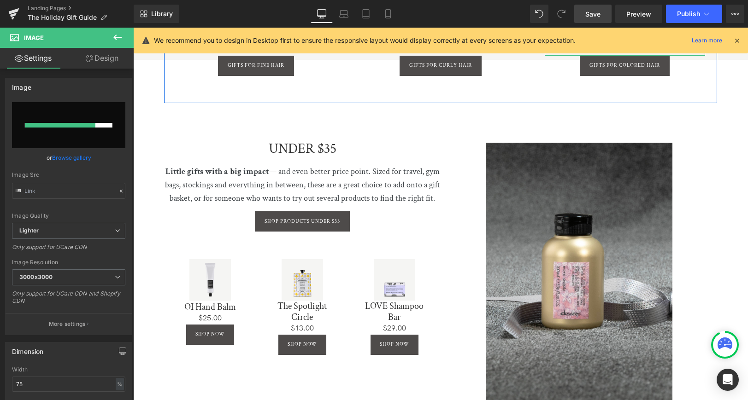
click at [736, 42] on icon at bounding box center [737, 40] width 8 height 8
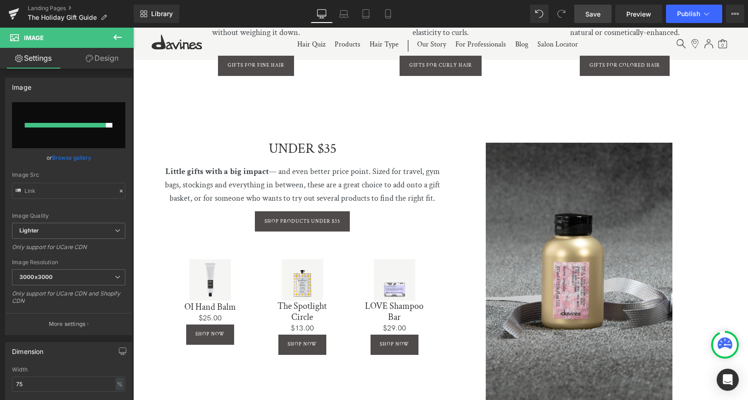
drag, startPoint x: 594, startPoint y: 14, endPoint x: 590, endPoint y: 21, distance: 7.4
click at [594, 14] on span "Save" at bounding box center [592, 14] width 15 height 10
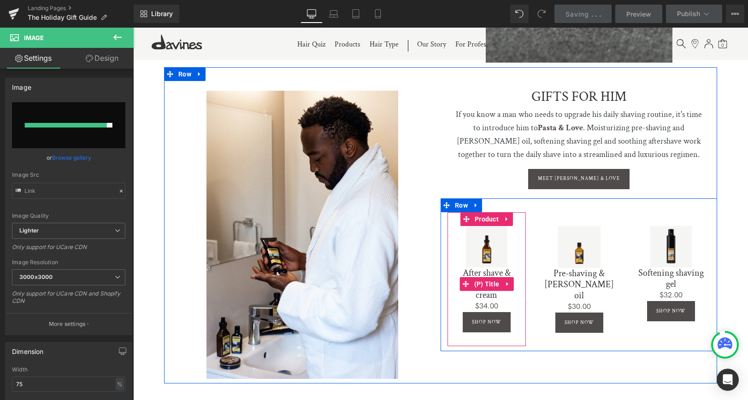
scroll to position [1508, 0]
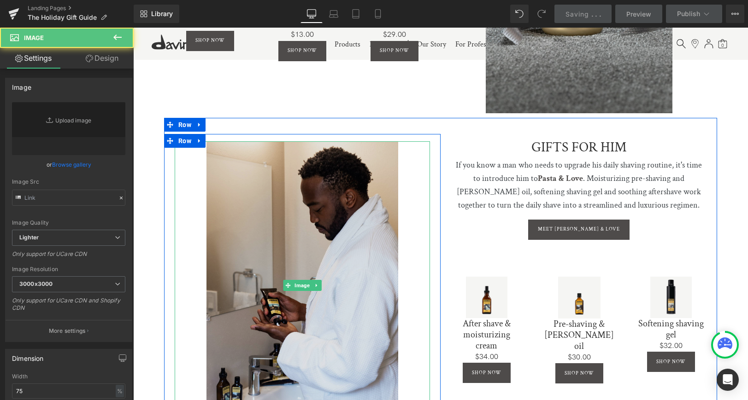
click at [288, 221] on img at bounding box center [302, 285] width 192 height 288
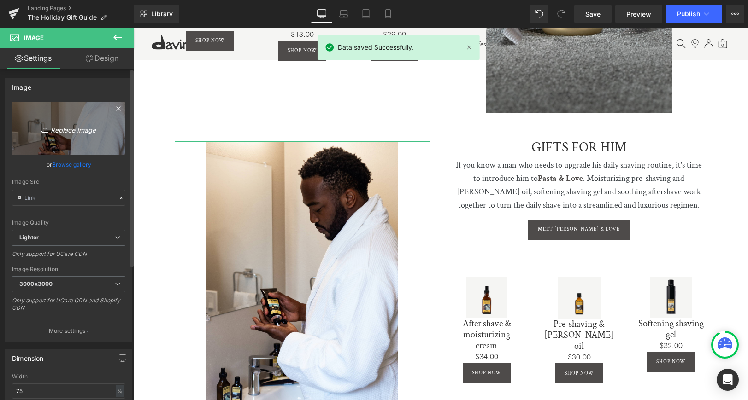
click at [69, 125] on icon "Replace Image" at bounding box center [69, 129] width 74 height 12
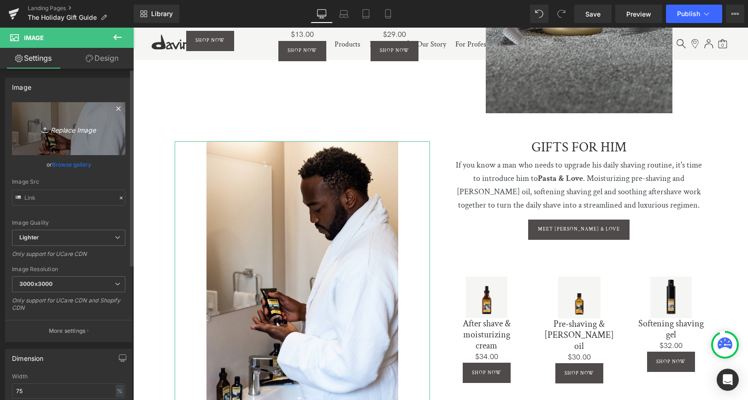
type input "C:\fakepath\gg-men1.jpg"
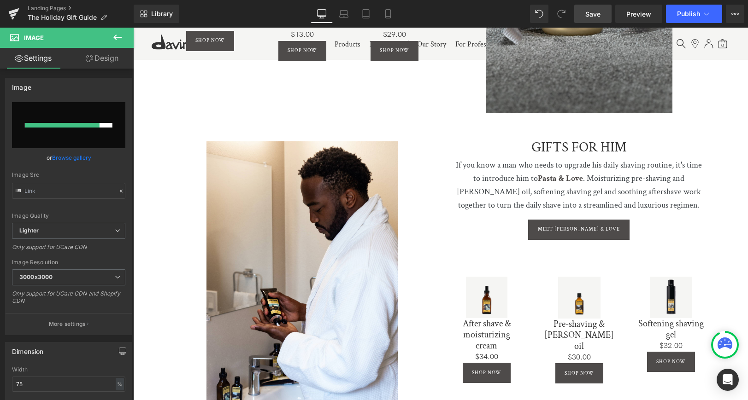
click at [595, 12] on span "Save" at bounding box center [592, 14] width 15 height 10
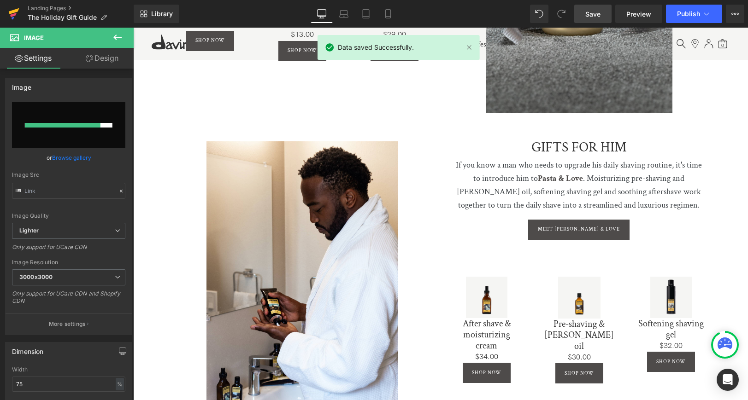
click at [12, 12] on icon at bounding box center [14, 11] width 11 height 6
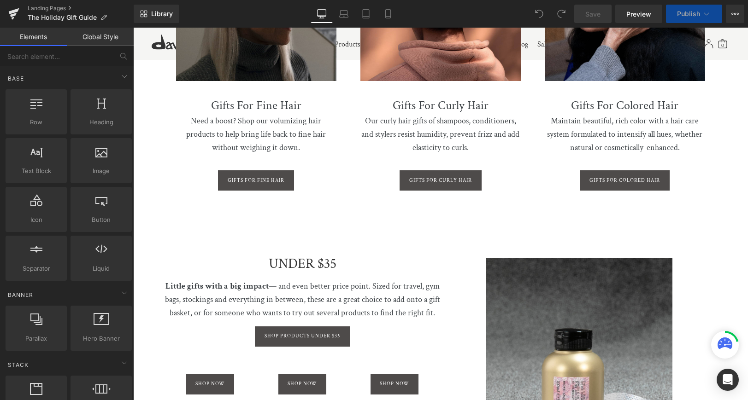
scroll to position [1229, 0]
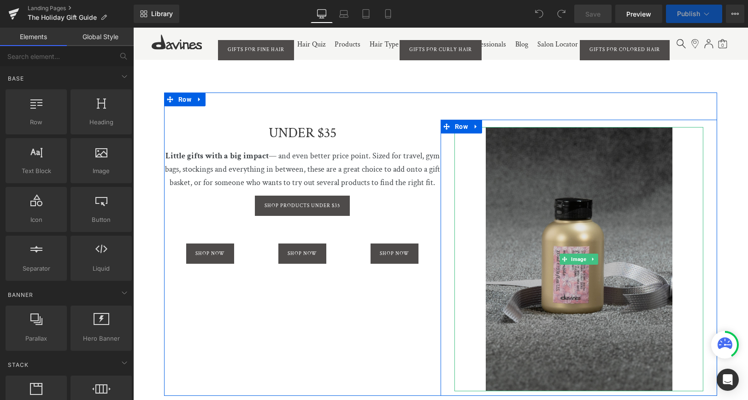
click at [588, 163] on img at bounding box center [579, 259] width 187 height 264
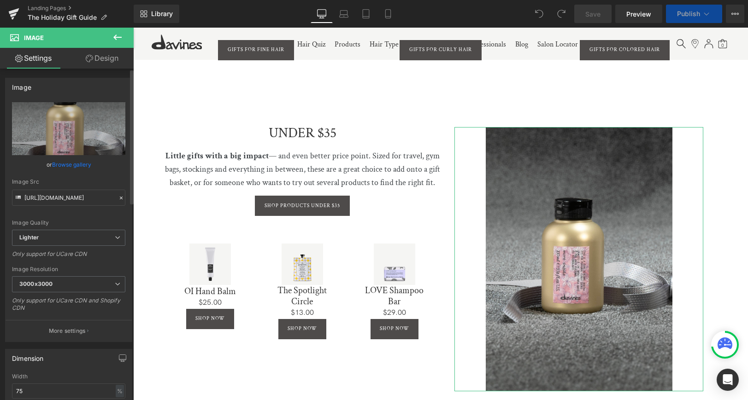
click at [64, 164] on link "Browse gallery" at bounding box center [71, 165] width 39 height 16
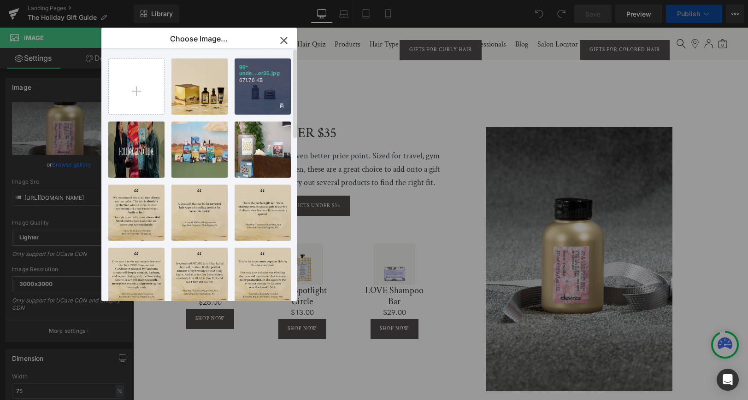
click at [259, 104] on div "gg-unde...er35.jpg 671.76 KB" at bounding box center [263, 87] width 56 height 56
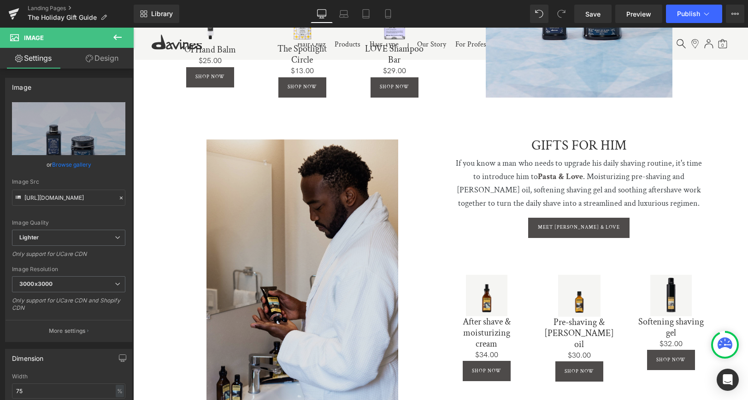
scroll to position [1525, 0]
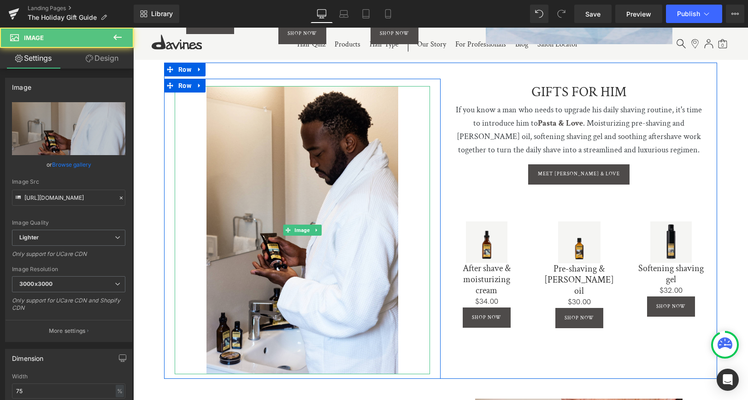
drag, startPoint x: 302, startPoint y: 219, endPoint x: 153, endPoint y: 194, distance: 151.0
click at [303, 219] on div "Image" at bounding box center [302, 230] width 255 height 288
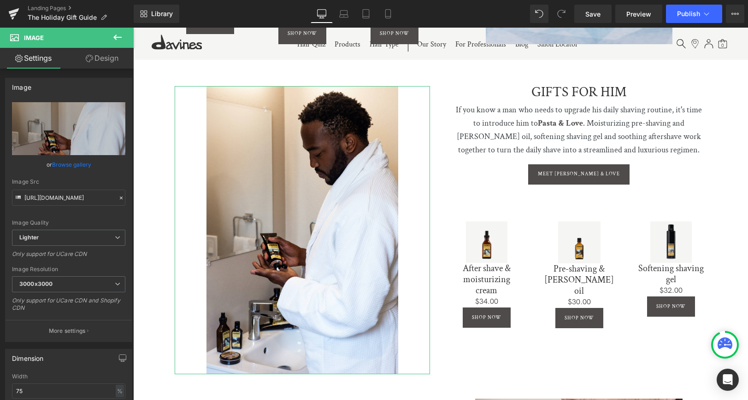
drag, startPoint x: 68, startPoint y: 164, endPoint x: 75, endPoint y: 162, distance: 6.7
click at [68, 164] on link "Browse gallery" at bounding box center [71, 165] width 39 height 16
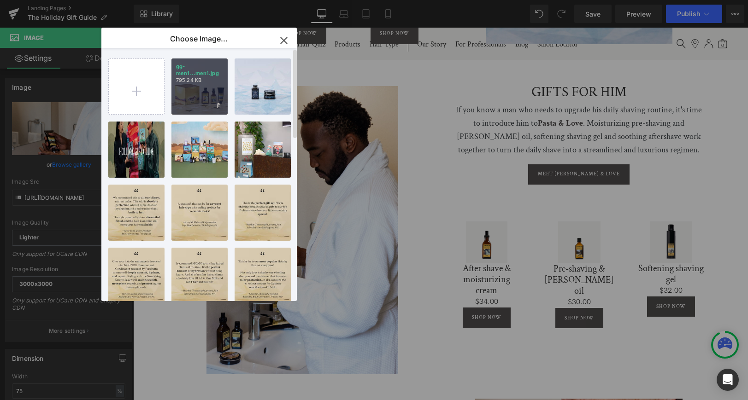
click at [195, 81] on p "795.24 KB" at bounding box center [199, 80] width 47 height 7
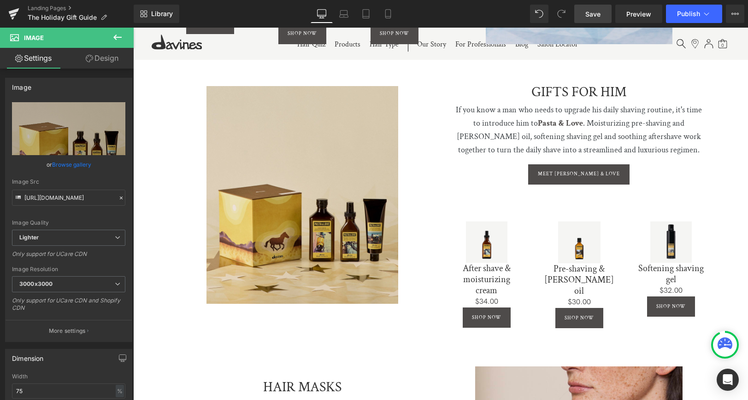
click at [597, 16] on span "Save" at bounding box center [592, 14] width 15 height 10
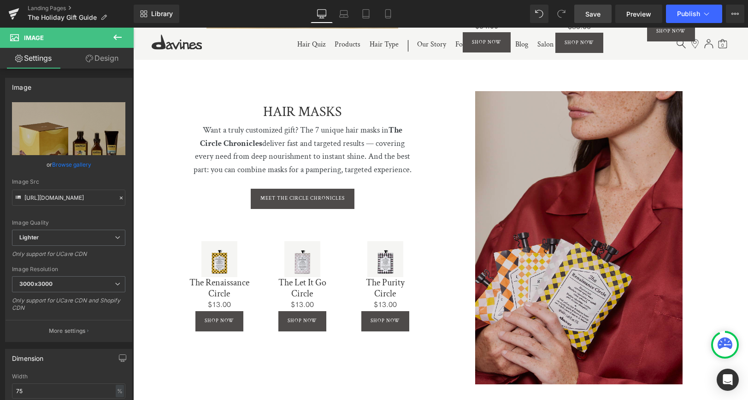
scroll to position [1775, 0]
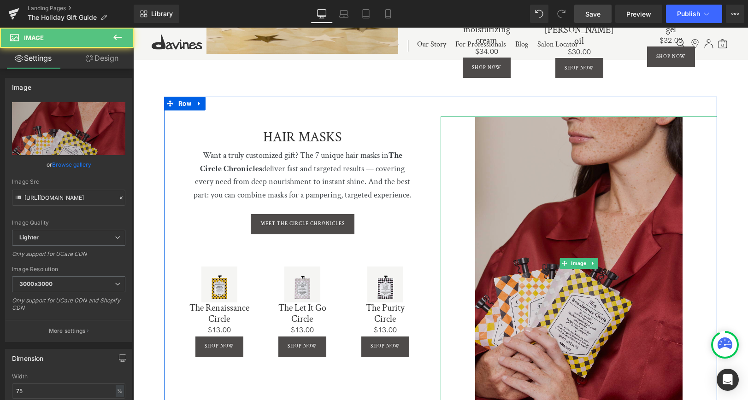
click at [580, 200] on img at bounding box center [578, 264] width 207 height 294
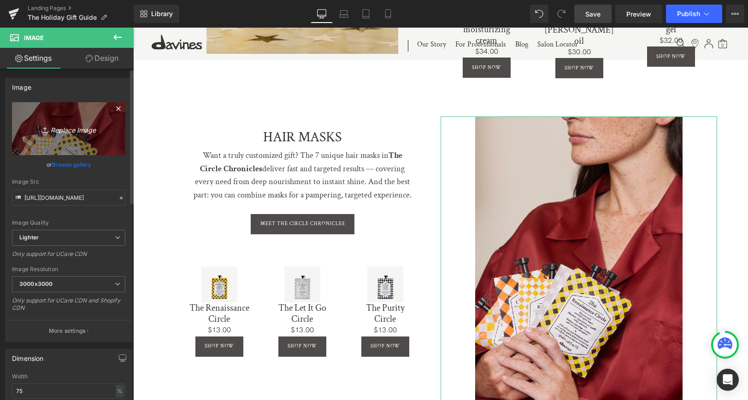
click at [71, 135] on link "Replace Image" at bounding box center [68, 128] width 113 height 53
type input "C:\fakepath\gg-masks.jpg"
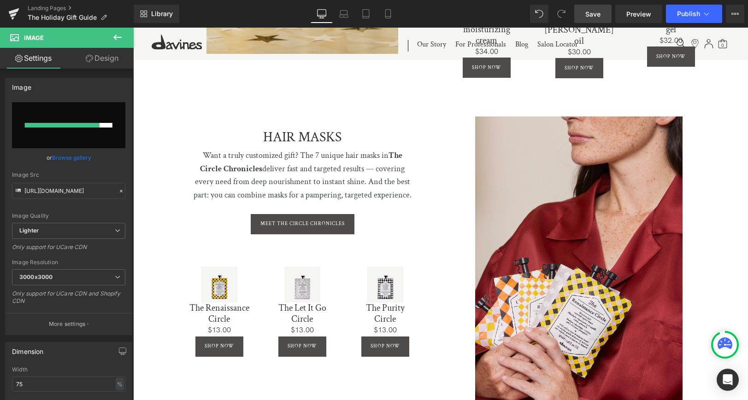
click at [595, 12] on span "Save" at bounding box center [592, 14] width 15 height 10
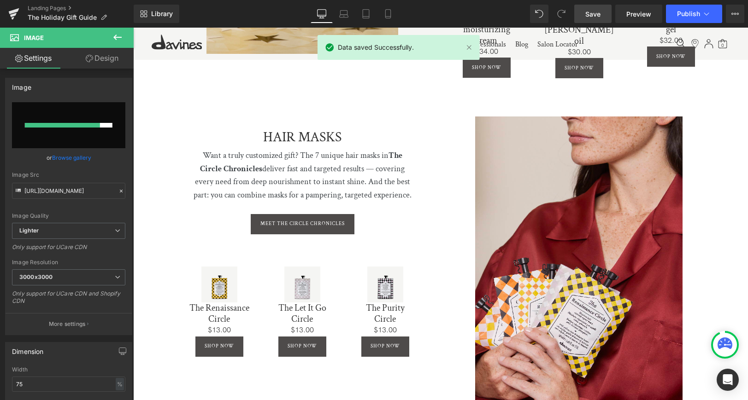
drag, startPoint x: 11, startPoint y: 10, endPoint x: 17, endPoint y: 29, distance: 19.4
click at [11, 10] on icon at bounding box center [13, 13] width 11 height 23
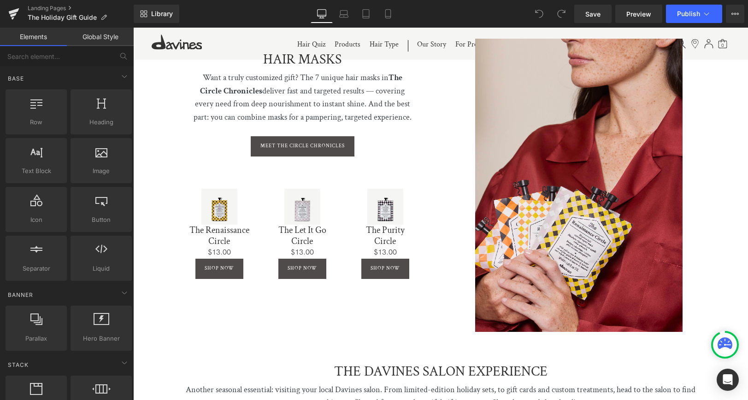
scroll to position [1937, 0]
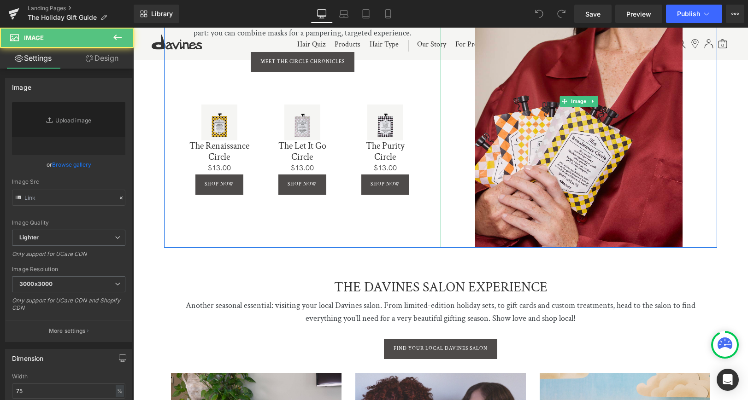
drag, startPoint x: 611, startPoint y: 89, endPoint x: 146, endPoint y: 165, distance: 472.0
click at [611, 89] on img at bounding box center [578, 101] width 207 height 294
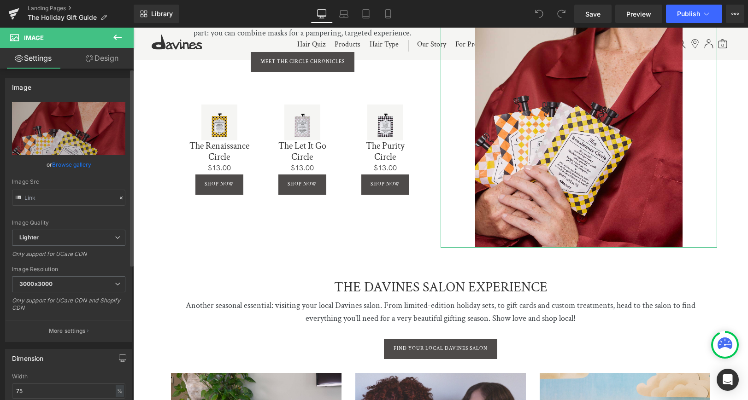
click at [70, 166] on link "Browse gallery" at bounding box center [71, 165] width 39 height 16
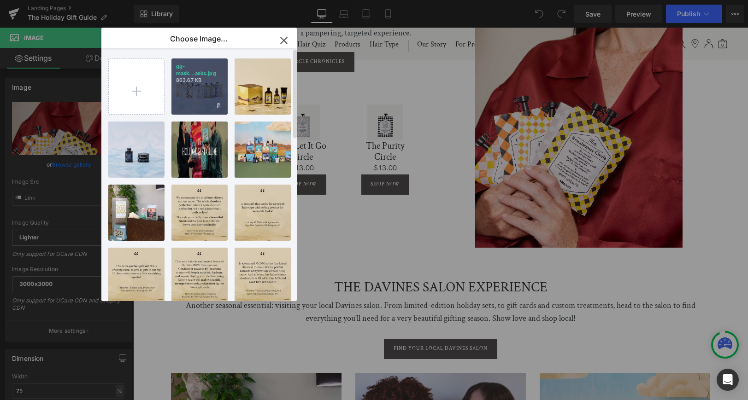
click at [197, 87] on div "gg-mask...asks.jpg 863.67 KB" at bounding box center [199, 87] width 56 height 56
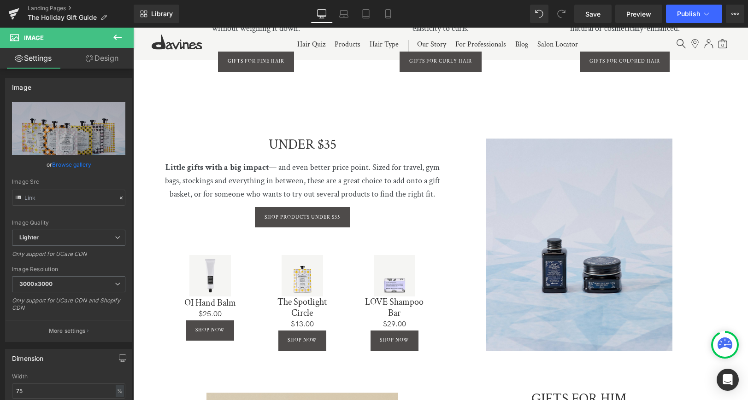
scroll to position [1209, 0]
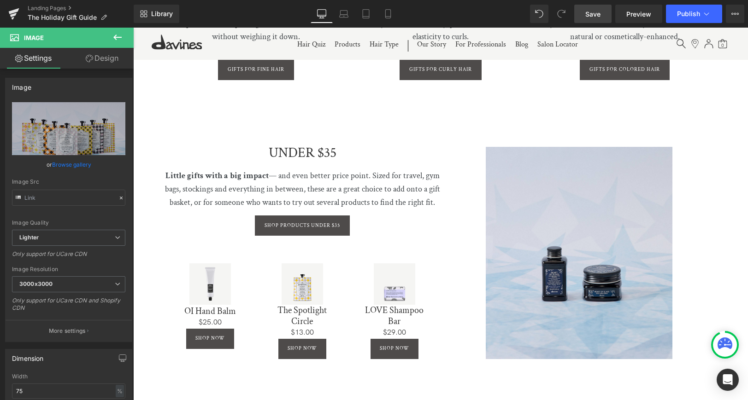
drag, startPoint x: 597, startPoint y: 16, endPoint x: 592, endPoint y: 22, distance: 8.2
click at [596, 16] on span "Save" at bounding box center [592, 14] width 15 height 10
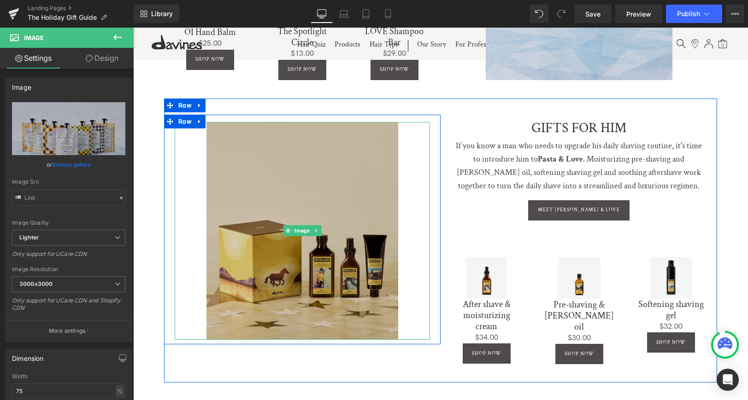
scroll to position [1505, 0]
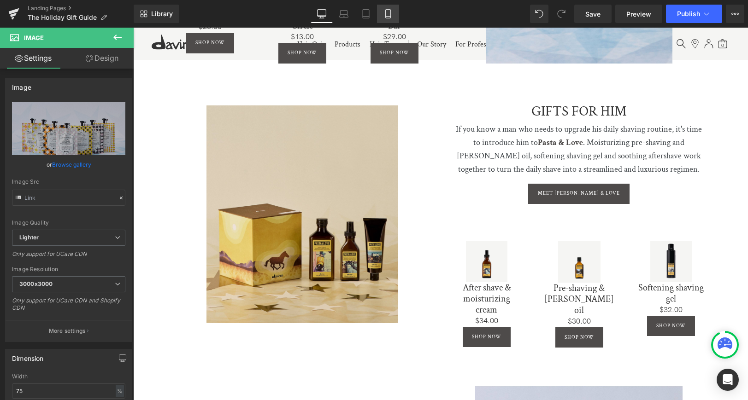
click at [387, 14] on icon at bounding box center [387, 13] width 9 height 9
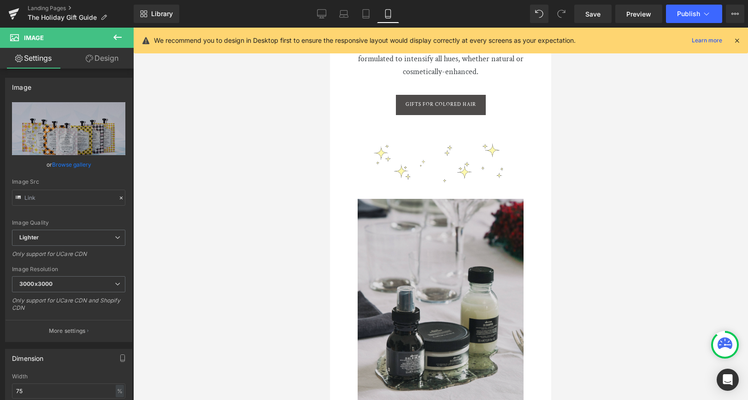
scroll to position [1671, 0]
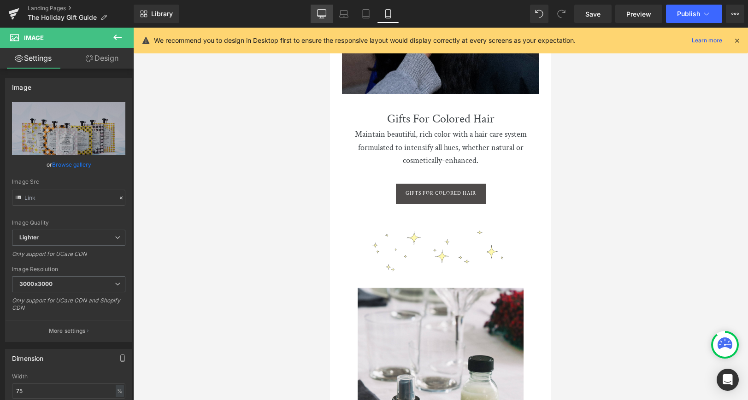
click at [322, 14] on icon at bounding box center [321, 13] width 9 height 9
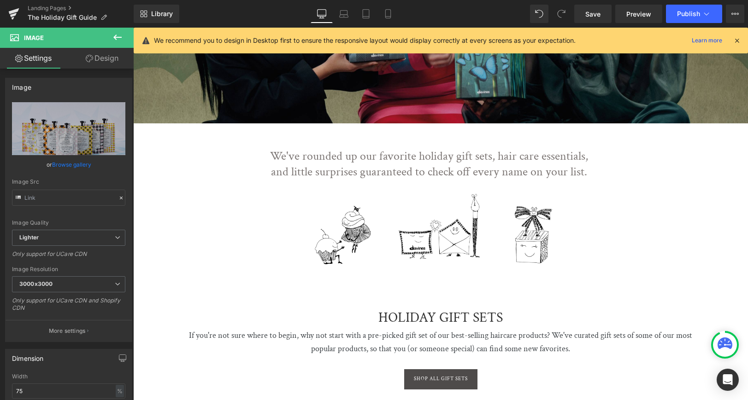
scroll to position [39, 0]
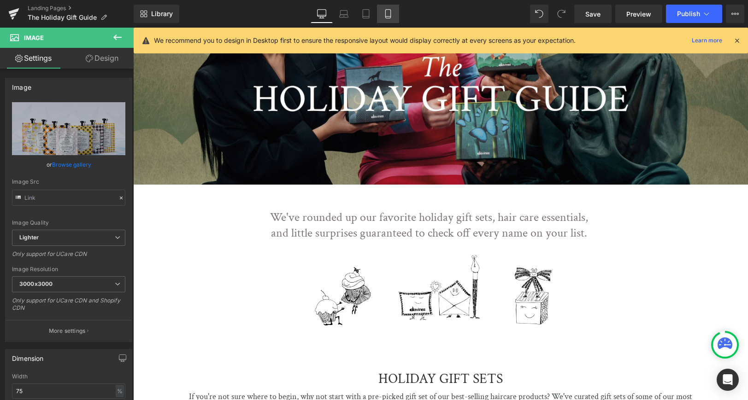
click at [382, 12] on link "Mobile" at bounding box center [388, 14] width 22 height 18
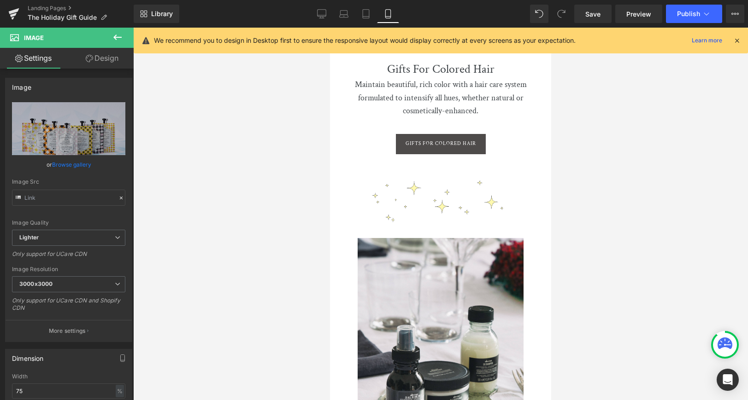
scroll to position [1710, 0]
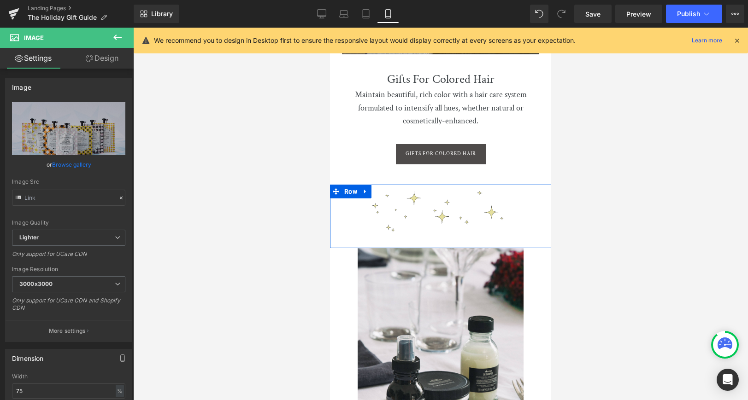
drag, startPoint x: 366, startPoint y: 170, endPoint x: 377, endPoint y: 176, distance: 13.2
click at [366, 188] on icon at bounding box center [365, 191] width 6 height 7
drag, startPoint x: 388, startPoint y: 169, endPoint x: 386, endPoint y: 174, distance: 5.4
click at [388, 188] on icon at bounding box center [389, 191] width 6 height 6
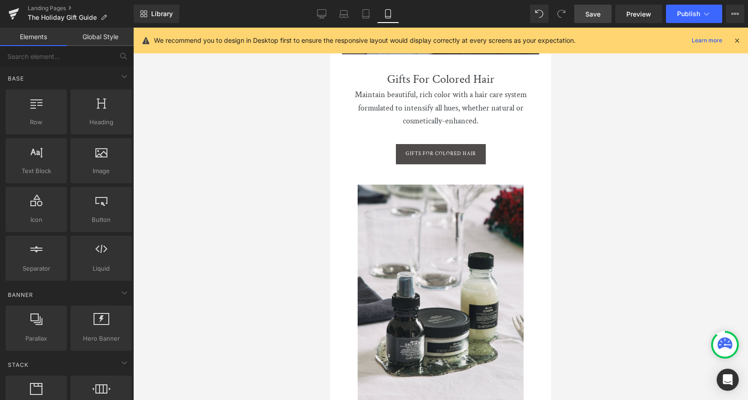
drag, startPoint x: 593, startPoint y: 15, endPoint x: 602, endPoint y: 14, distance: 8.3
click at [593, 15] on span "Save" at bounding box center [592, 14] width 15 height 10
drag, startPoint x: 738, startPoint y: 38, endPoint x: 675, endPoint y: 89, distance: 81.2
click at [738, 38] on icon at bounding box center [737, 40] width 8 height 8
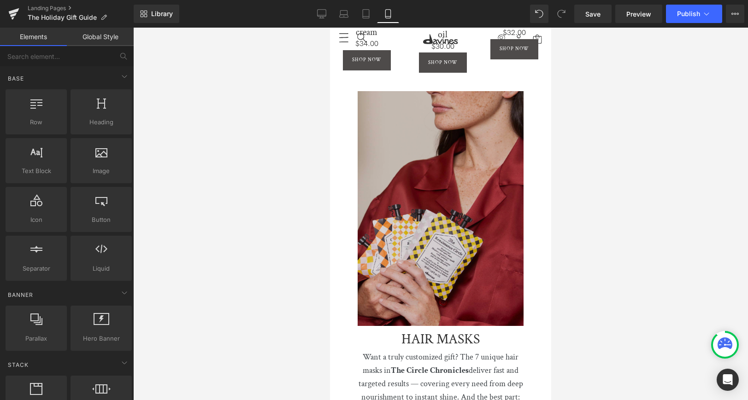
scroll to position [2806, 0]
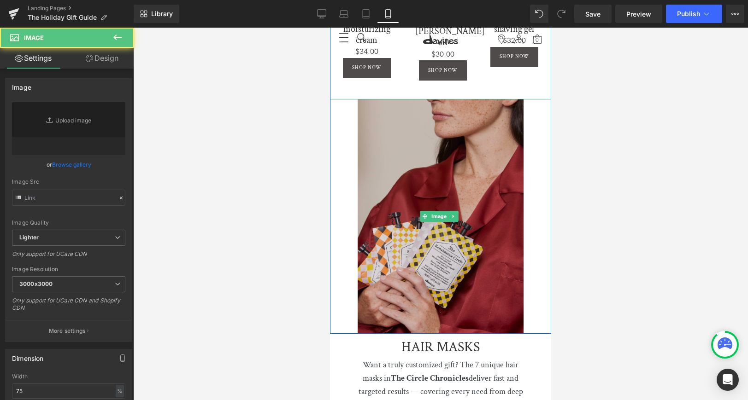
click at [452, 159] on img at bounding box center [441, 216] width 166 height 235
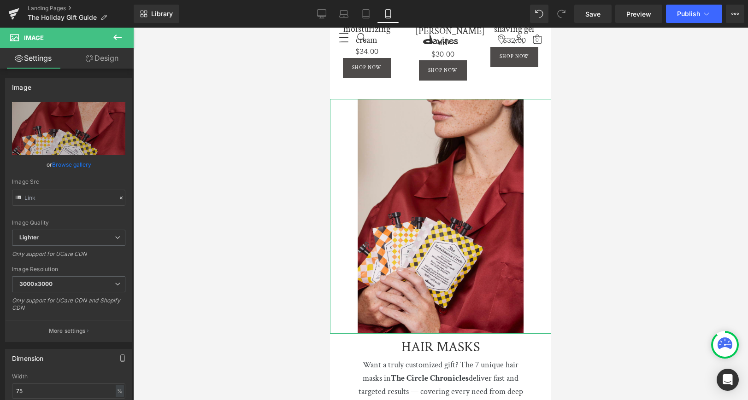
click at [68, 162] on link "Browse gallery" at bounding box center [71, 165] width 39 height 16
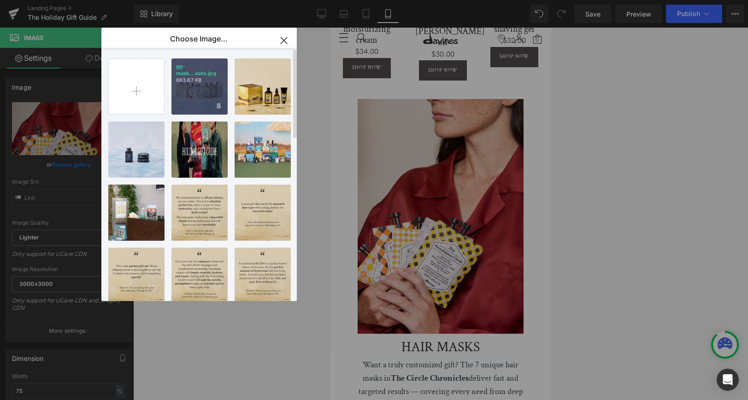
click at [188, 104] on div "gg-mask...asks.jpg 863.67 KB" at bounding box center [199, 87] width 56 height 56
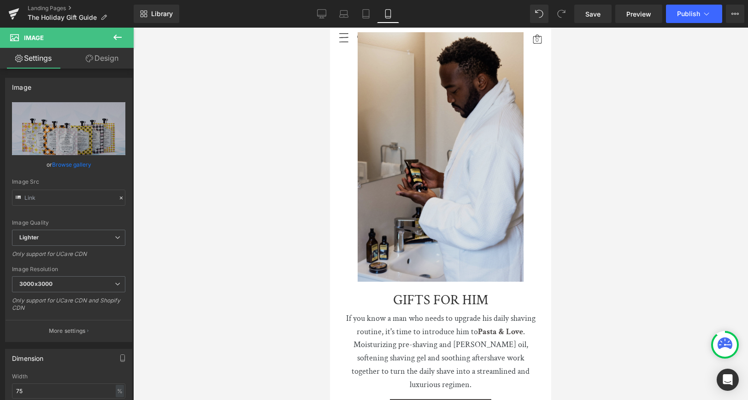
scroll to position [2289, 0]
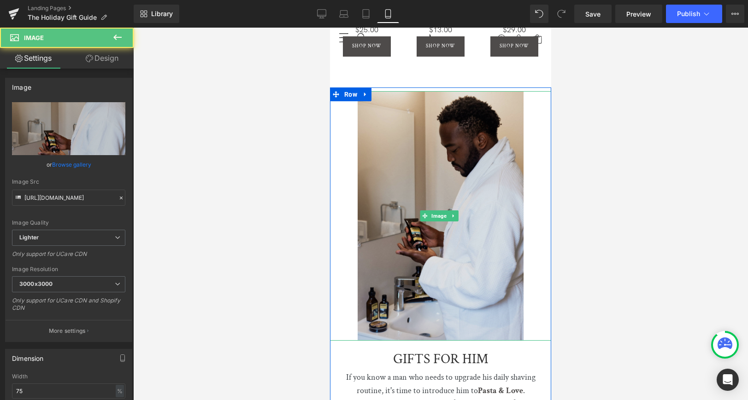
drag, startPoint x: 449, startPoint y: 223, endPoint x: 362, endPoint y: 207, distance: 87.9
click at [449, 223] on img at bounding box center [441, 216] width 166 height 250
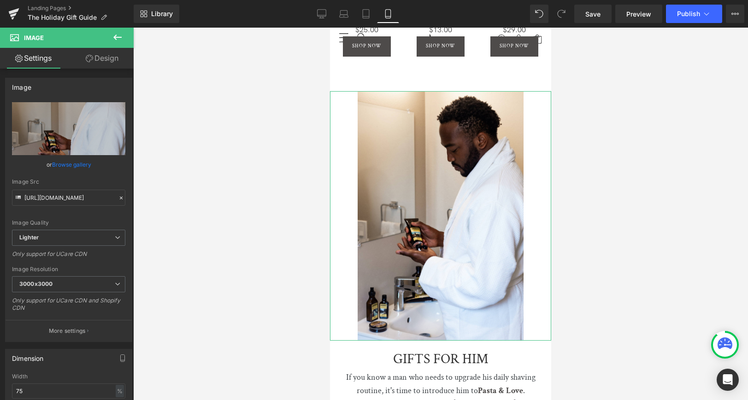
click at [69, 169] on link "Browse gallery" at bounding box center [71, 165] width 39 height 16
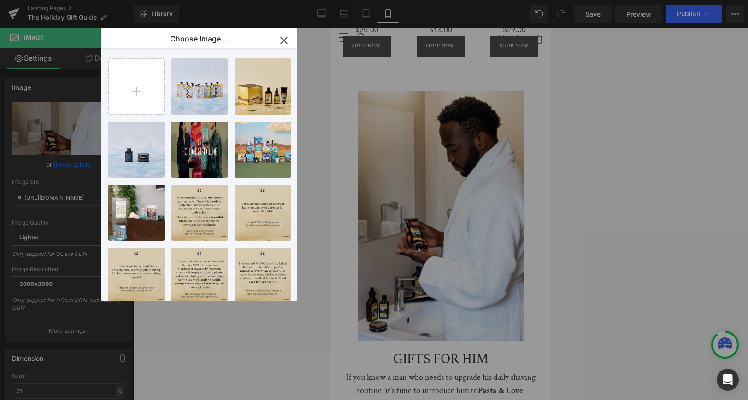
click at [0, 0] on div "gg-men1...men1.jpg 795.24 KB" at bounding box center [0, 0] width 0 height 0
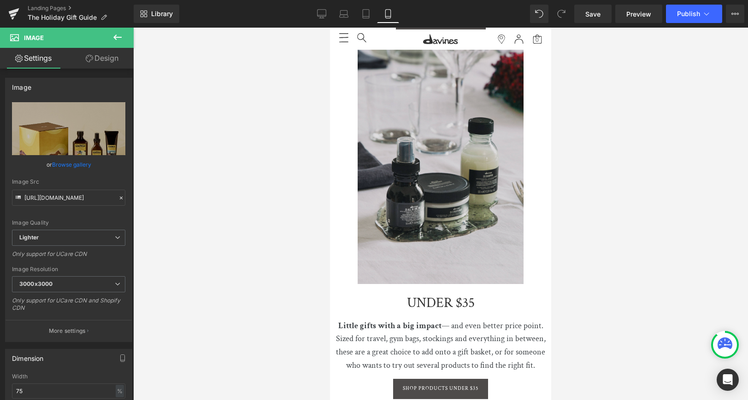
scroll to position [1783, 0]
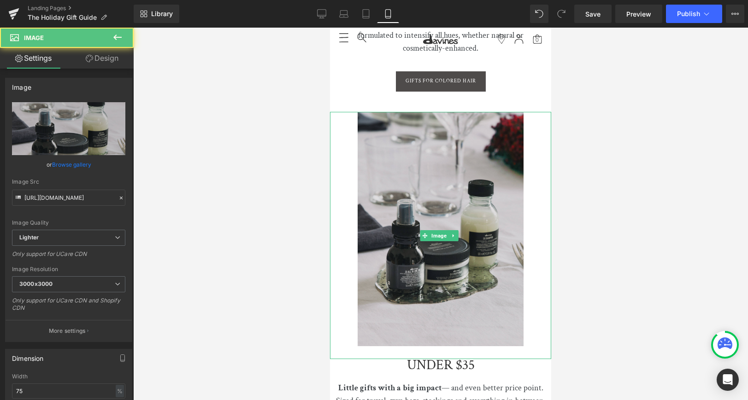
click at [448, 153] on img at bounding box center [441, 235] width 166 height 247
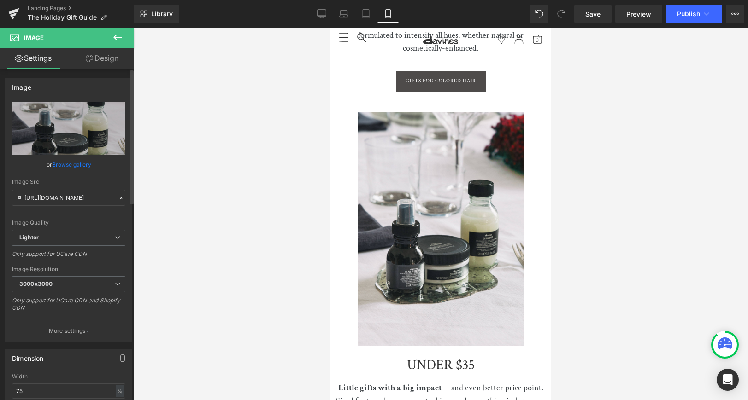
click at [69, 156] on div "Image Quality Lighter Lightest Lighter Lighter Lightest Only support for UCare …" at bounding box center [68, 166] width 113 height 128
click at [69, 162] on link "Browse gallery" at bounding box center [71, 165] width 39 height 16
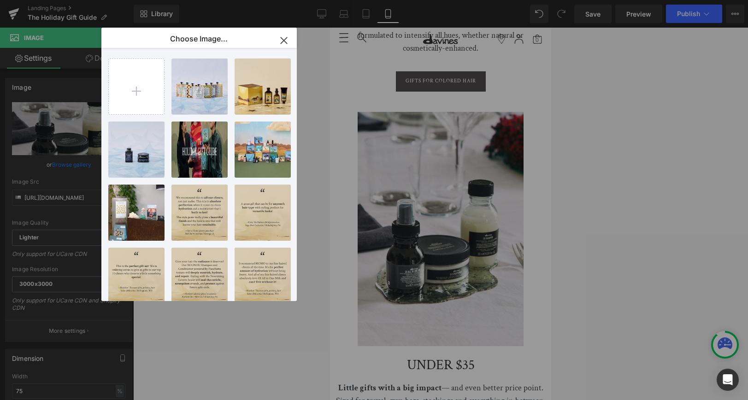
drag, startPoint x: 139, startPoint y: 148, endPoint x: 275, endPoint y: 117, distance: 139.1
click at [0, 0] on div "gg-unde...er35.jpg 671.76 KB" at bounding box center [0, 0] width 0 height 0
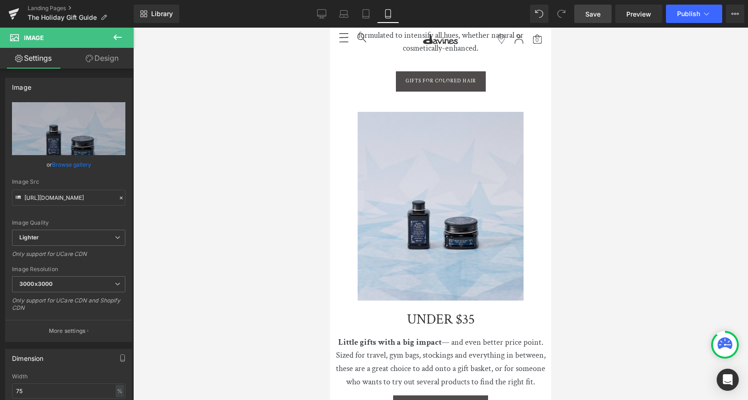
click at [598, 17] on span "Save" at bounding box center [592, 14] width 15 height 10
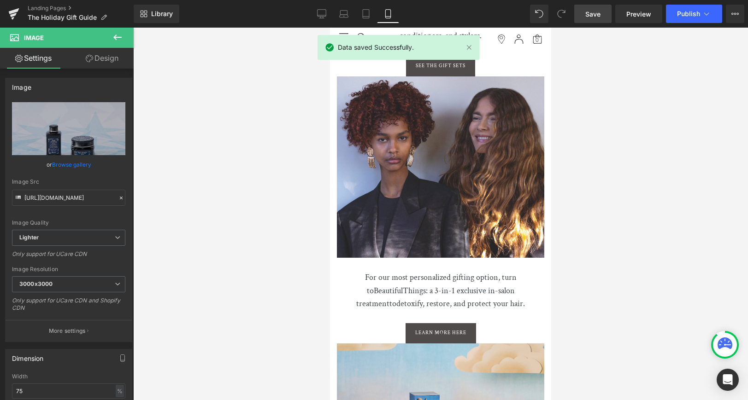
scroll to position [3569, 0]
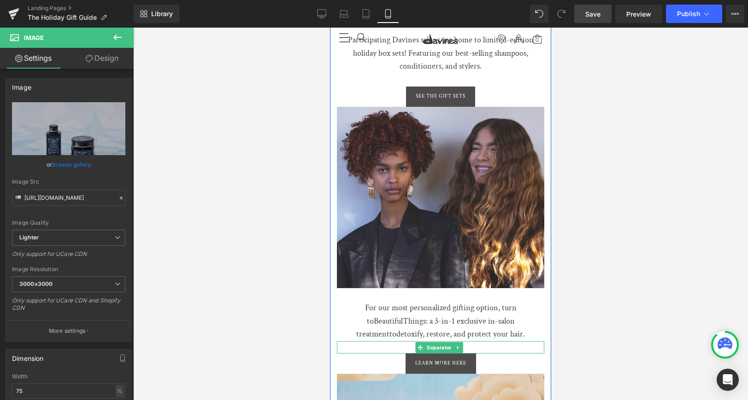
click at [458, 346] on icon at bounding box center [457, 347] width 1 height 3
click at [453, 345] on icon at bounding box center [453, 347] width 5 height 5
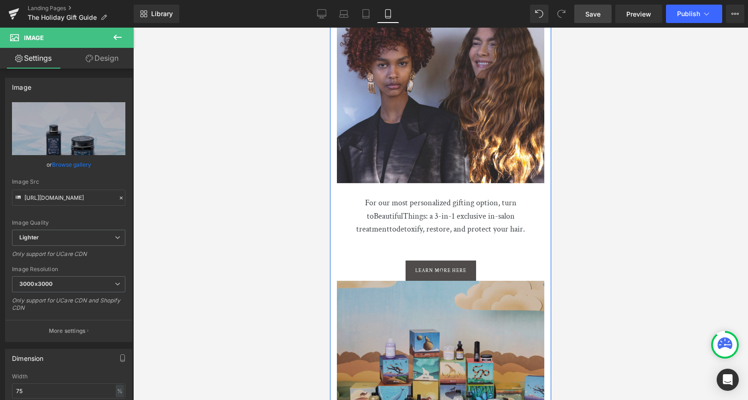
scroll to position [3629, 0]
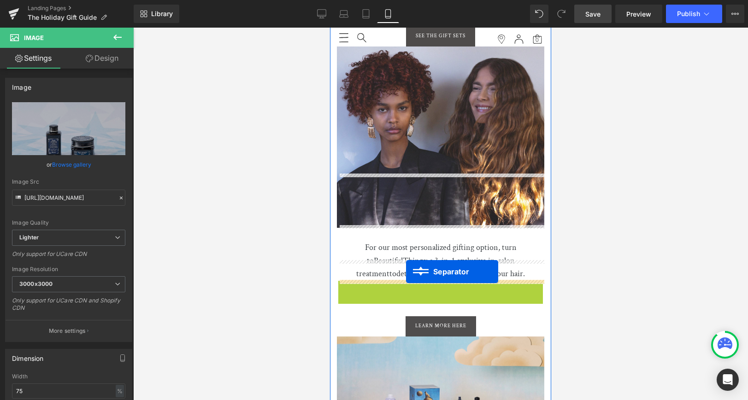
drag, startPoint x: 406, startPoint y: 235, endPoint x: 406, endPoint y: 271, distance: 36.4
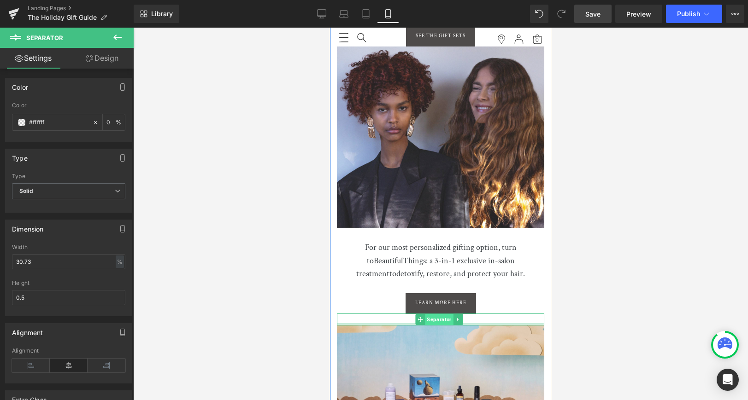
click at [442, 314] on span "Separator" at bounding box center [439, 319] width 28 height 11
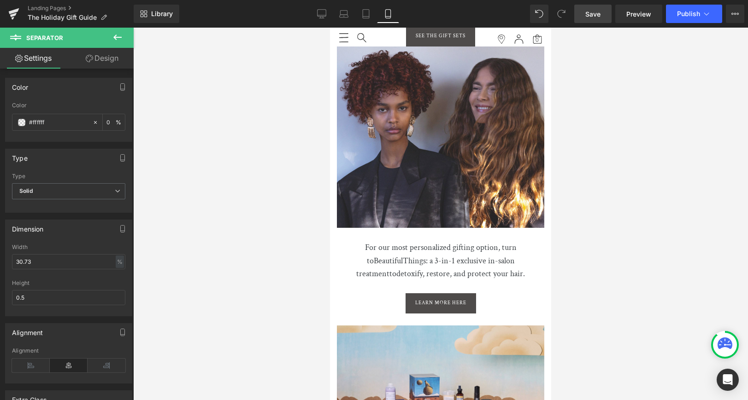
drag, startPoint x: 316, startPoint y: 15, endPoint x: 316, endPoint y: 23, distance: 8.3
click at [315, 15] on link "Desktop" at bounding box center [322, 14] width 22 height 18
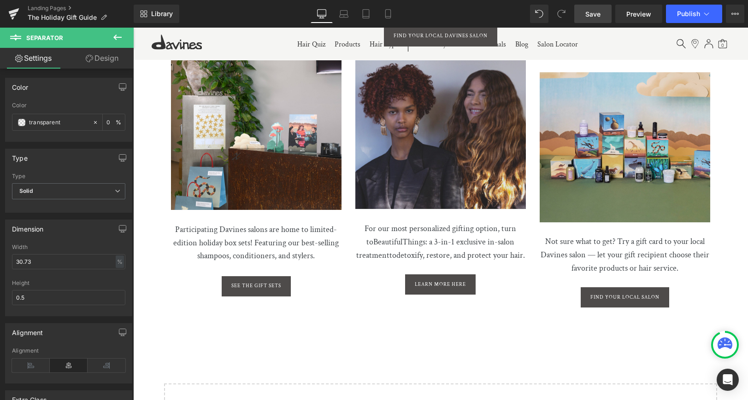
scroll to position [2287, 0]
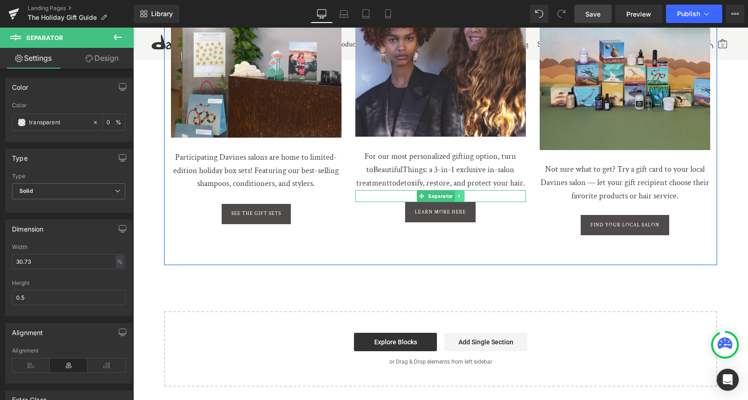
click at [459, 199] on icon at bounding box center [459, 197] width 5 height 6
click at [453, 199] on icon at bounding box center [454, 196] width 5 height 5
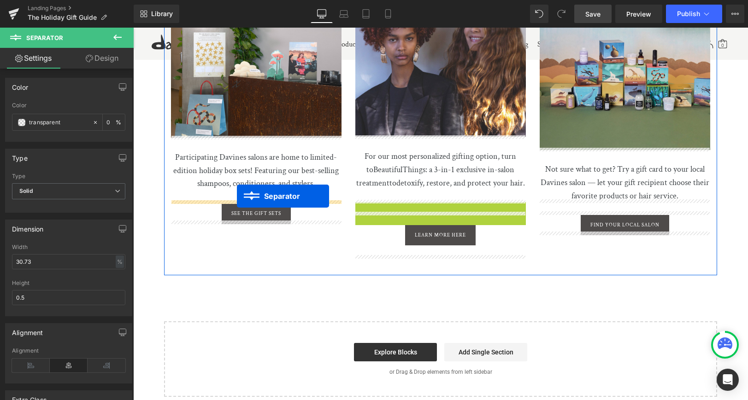
drag, startPoint x: 420, startPoint y: 216, endPoint x: 237, endPoint y: 196, distance: 184.0
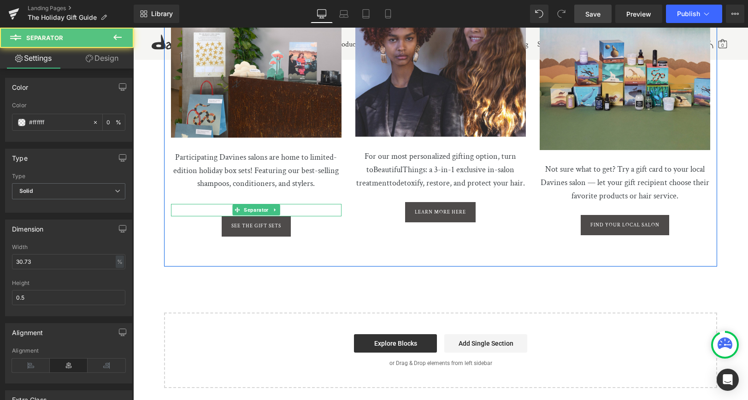
drag, startPoint x: 272, startPoint y: 205, endPoint x: 281, endPoint y: 211, distance: 10.6
click at [273, 207] on icon at bounding box center [274, 210] width 5 height 6
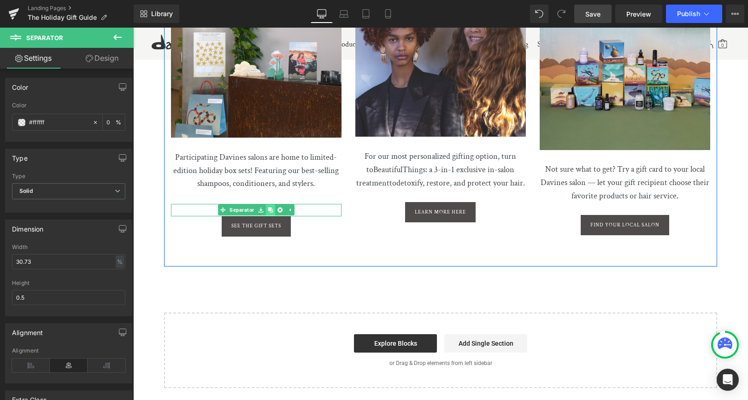
click at [269, 208] on icon at bounding box center [270, 210] width 5 height 5
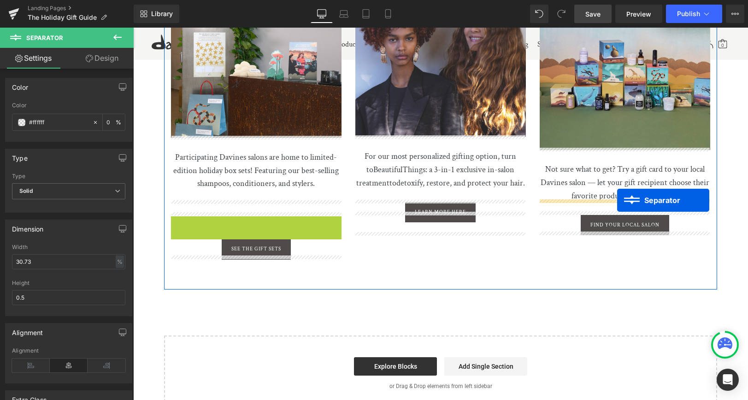
drag, startPoint x: 235, startPoint y: 217, endPoint x: 617, endPoint y: 200, distance: 382.8
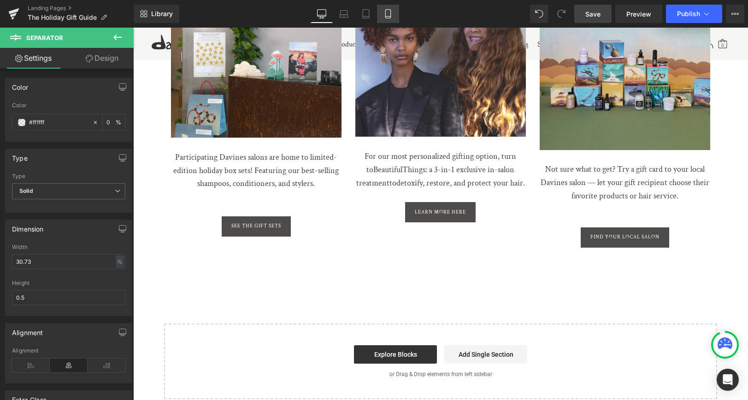
click at [384, 12] on icon at bounding box center [387, 13] width 9 height 9
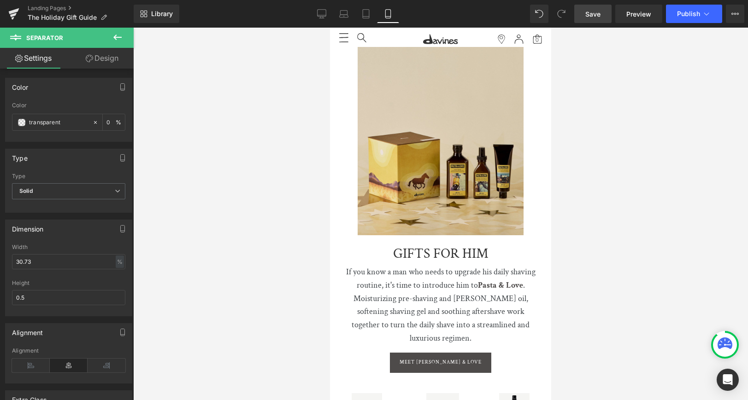
scroll to position [3942, 0]
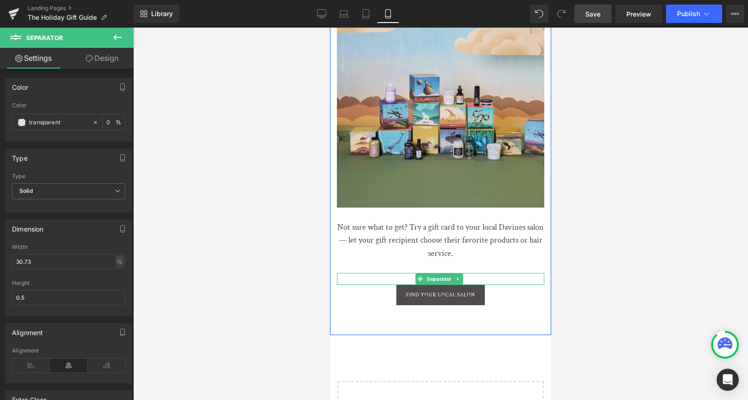
click at [458, 276] on icon at bounding box center [457, 279] width 5 height 6
click at [462, 276] on icon at bounding box center [462, 279] width 5 height 6
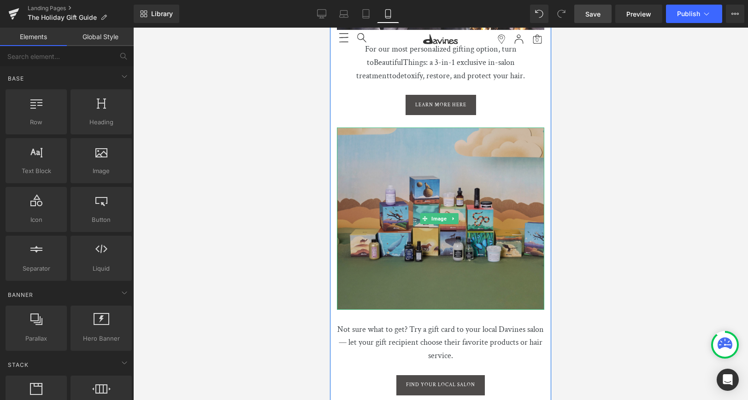
scroll to position [3857, 0]
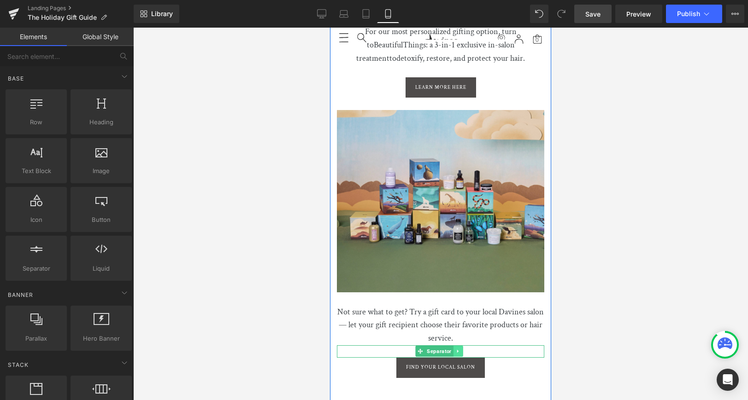
click at [458, 349] on icon at bounding box center [457, 352] width 5 height 6
click at [461, 349] on icon at bounding box center [462, 351] width 5 height 5
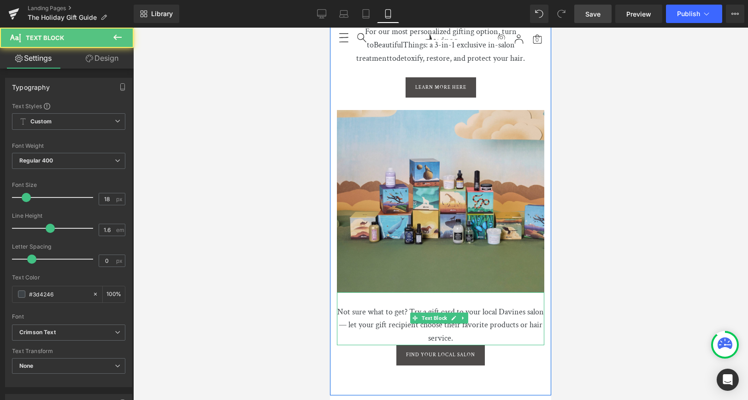
click at [470, 293] on p "Not sure what to get? Try a gift card to your local Davines salon — let your gi…" at bounding box center [440, 319] width 207 height 53
click at [467, 293] on p "Not sure what to get? Try a gift card to your local Davines salon — let your gi…" at bounding box center [440, 319] width 207 height 53
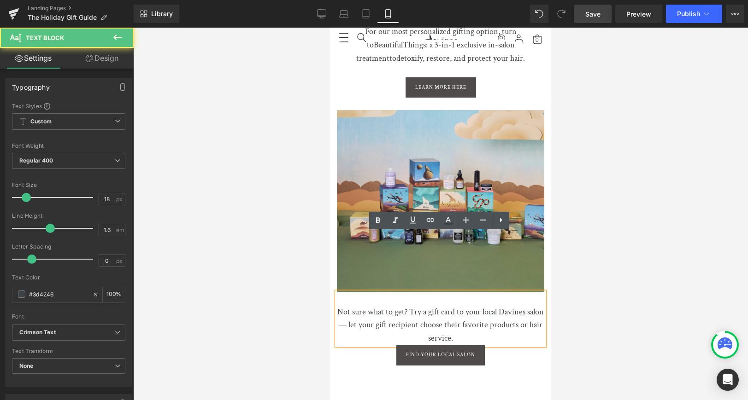
click at [466, 293] on p "Not sure what to get? Try a gift card to your local Davines salon — let your gi…" at bounding box center [440, 319] width 207 height 53
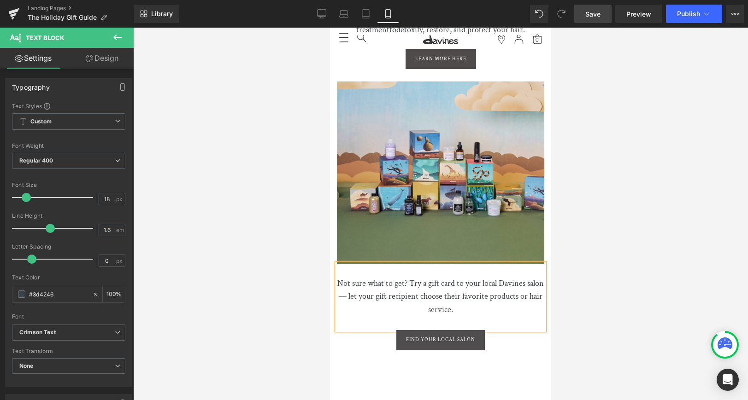
scroll to position [3888, 0]
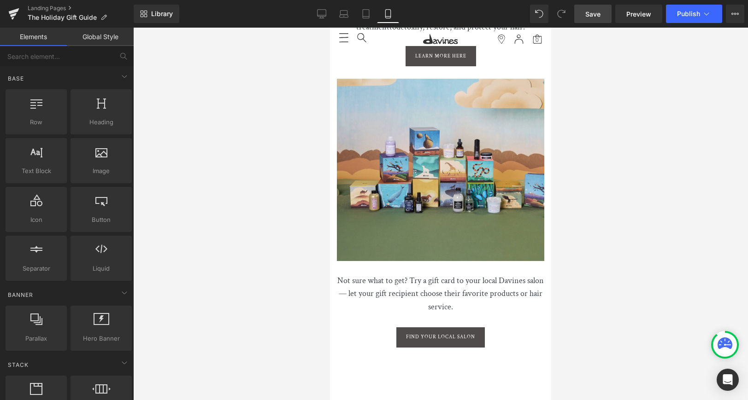
click at [263, 276] on div at bounding box center [440, 214] width 615 height 373
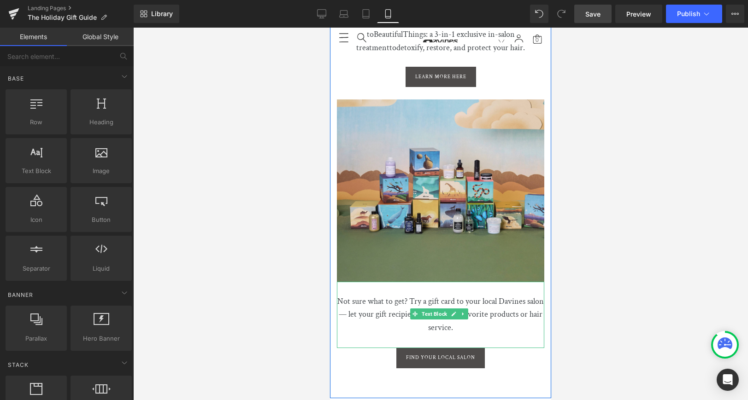
scroll to position [3855, 0]
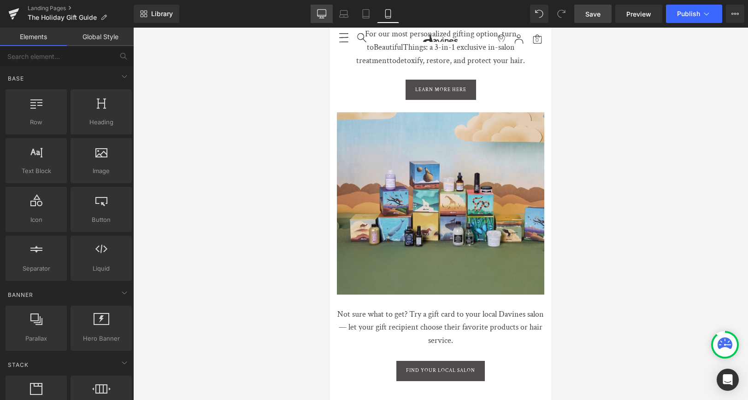
click at [322, 12] on icon at bounding box center [321, 13] width 9 height 9
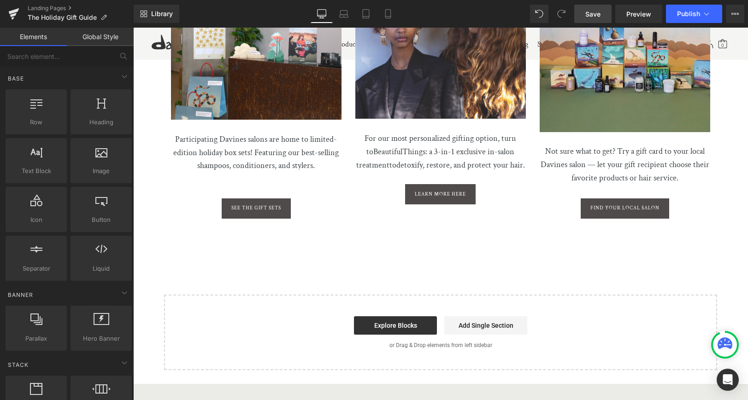
scroll to position [2295, 0]
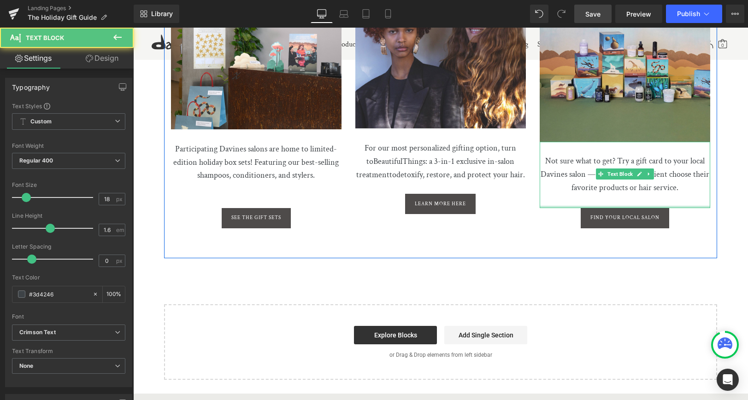
drag, startPoint x: 636, startPoint y: 203, endPoint x: 635, endPoint y: 194, distance: 9.7
click at [635, 194] on div "Not sure what to get? Try a gift card to your local Davines salon — let your gi…" at bounding box center [625, 175] width 170 height 66
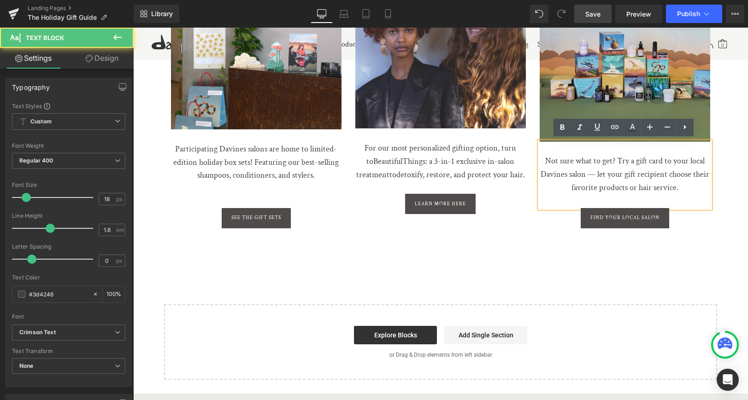
drag, startPoint x: 574, startPoint y: 201, endPoint x: 604, endPoint y: 197, distance: 30.7
click at [573, 201] on p at bounding box center [625, 201] width 170 height 13
click at [604, 197] on p at bounding box center [625, 201] width 170 height 13
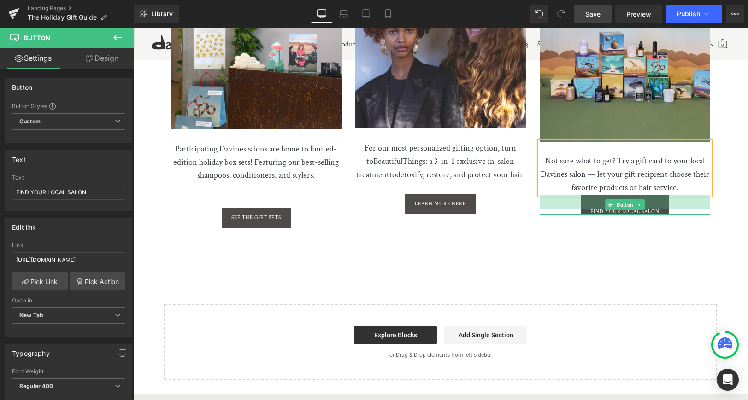
drag, startPoint x: 674, startPoint y: 194, endPoint x: 672, endPoint y: 208, distance: 14.5
click at [672, 208] on div "FIND YOUR LOCAL SALON Button 31px" at bounding box center [625, 205] width 170 height 20
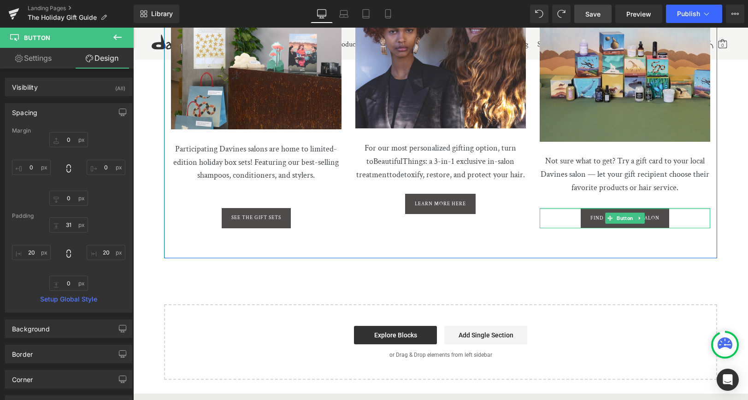
drag, startPoint x: 652, startPoint y: 205, endPoint x: 652, endPoint y: 192, distance: 12.9
click at [652, 192] on div "Separator Image Not sure what to get? Try a gift card to your local Davines sal…" at bounding box center [625, 104] width 184 height 249
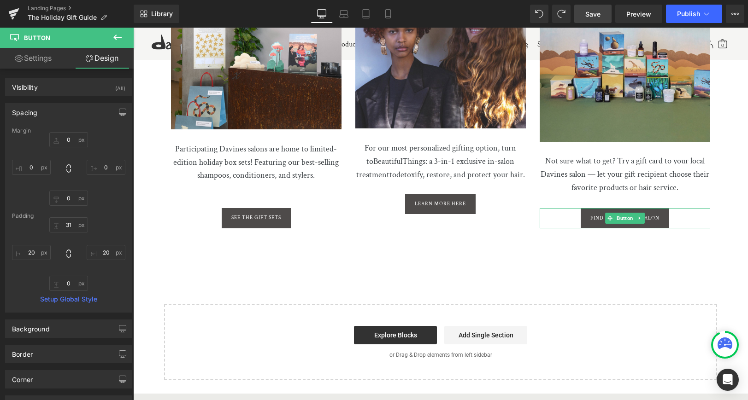
click at [591, 15] on span "Save" at bounding box center [592, 14] width 15 height 10
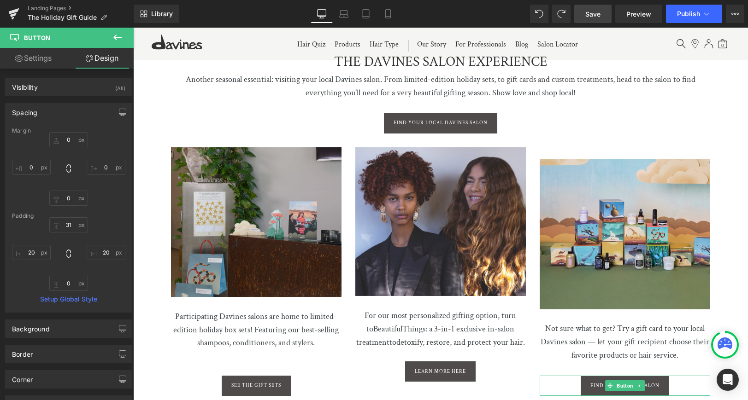
scroll to position [2154, 0]
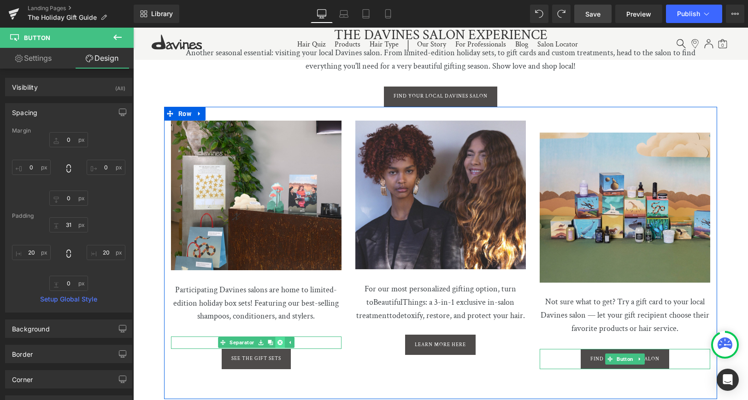
click at [280, 340] on icon at bounding box center [279, 342] width 5 height 5
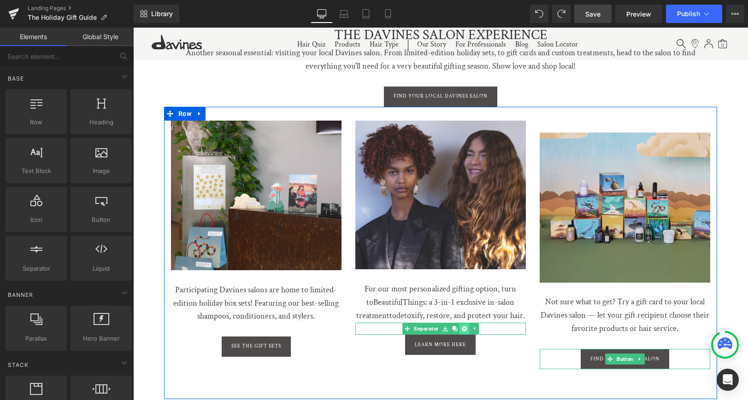
click at [462, 331] on icon at bounding box center [464, 328] width 5 height 5
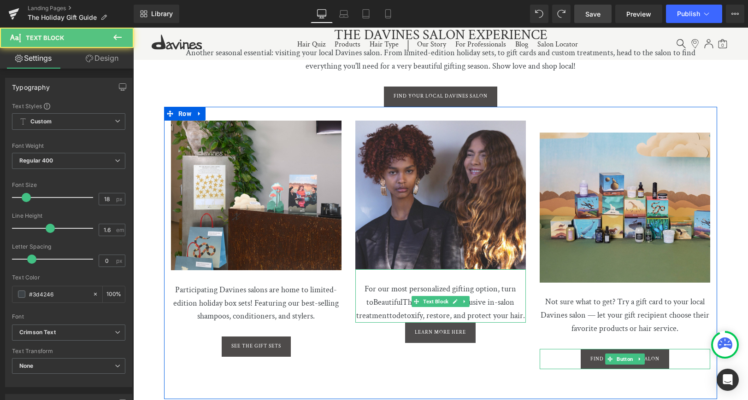
drag, startPoint x: 449, startPoint y: 325, endPoint x: 409, endPoint y: 320, distance: 40.4
click at [449, 323] on p "For our most personalized gifting option, turn to Beautiful Things : a 3-in-1 e…" at bounding box center [440, 296] width 170 height 53
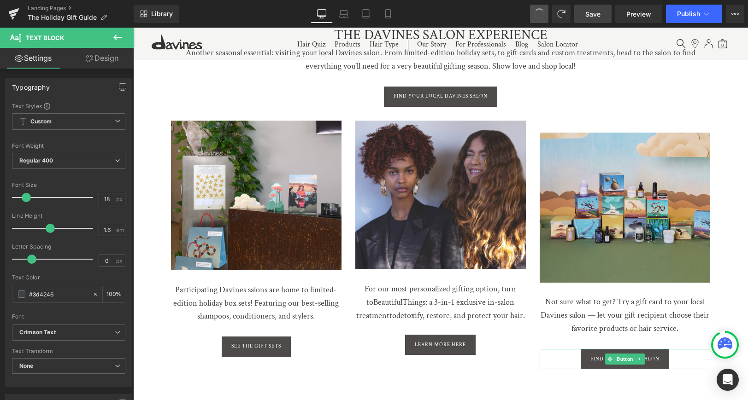
drag, startPoint x: 531, startPoint y: 12, endPoint x: 524, endPoint y: 22, distance: 11.5
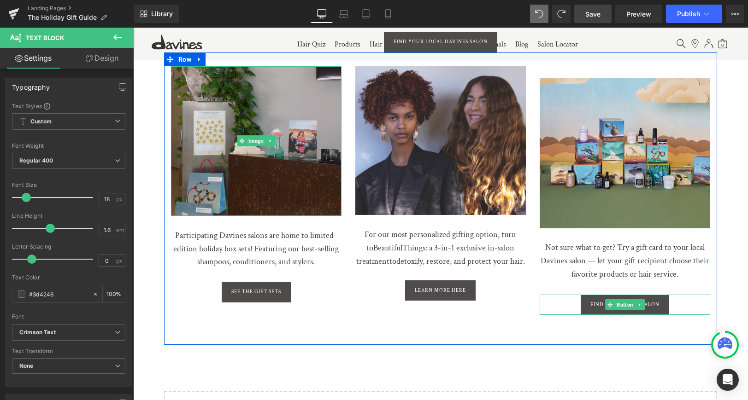
scroll to position [2266, 0]
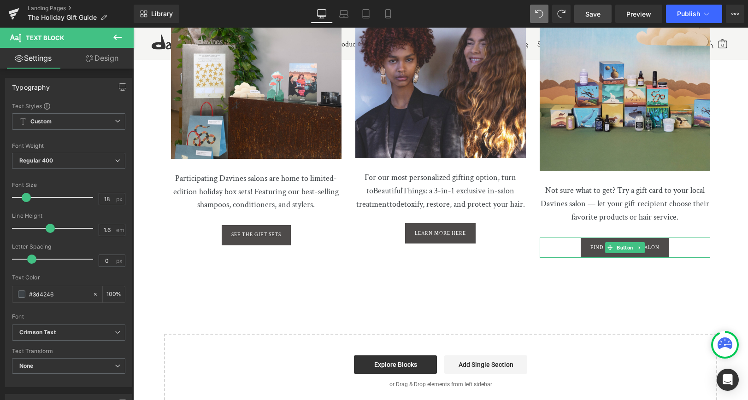
click at [590, 16] on span "Save" at bounding box center [592, 14] width 15 height 10
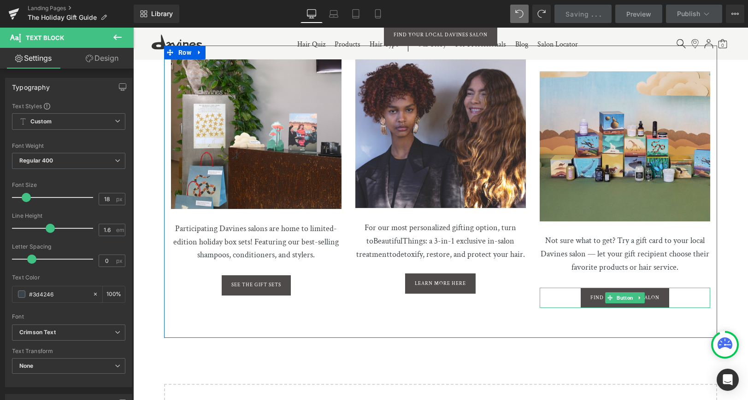
scroll to position [2186, 0]
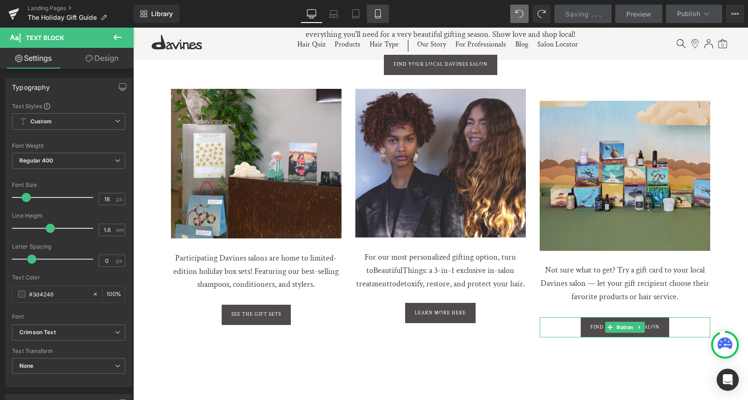
click at [375, 14] on icon at bounding box center [377, 13] width 9 height 9
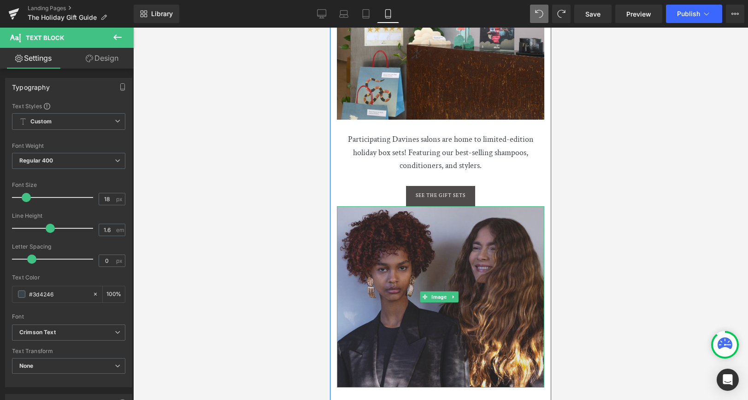
scroll to position [3493, 0]
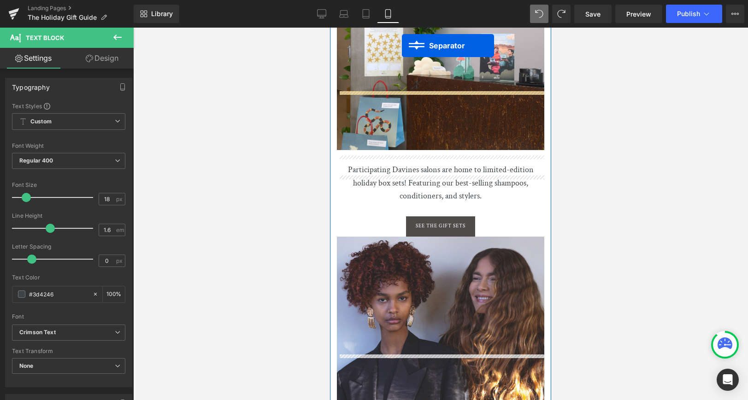
scroll to position [3411, 0]
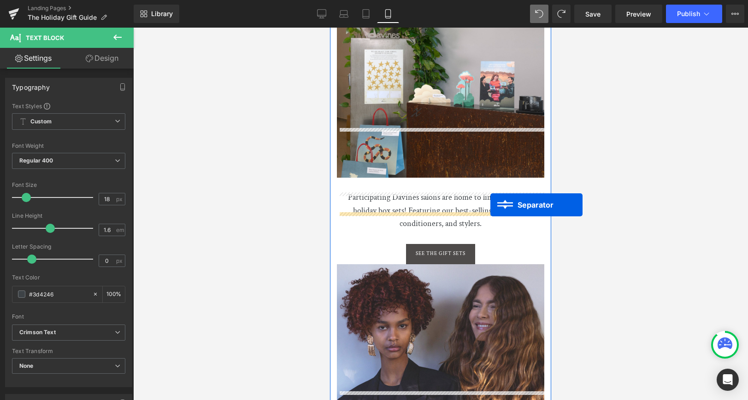
drag, startPoint x: 402, startPoint y: 258, endPoint x: 490, endPoint y: 205, distance: 103.1
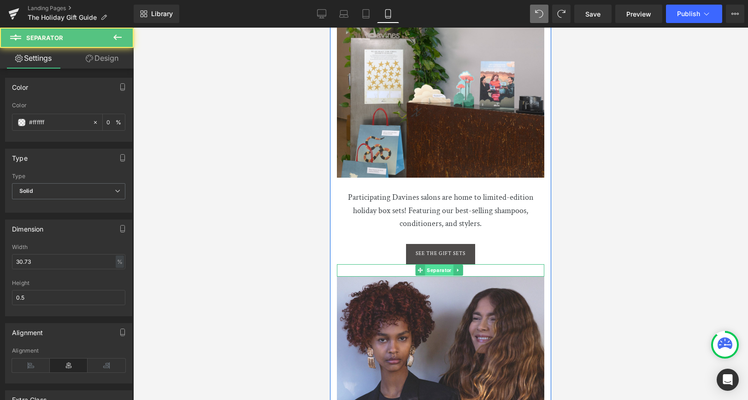
click at [434, 265] on span "Separator" at bounding box center [439, 270] width 28 height 11
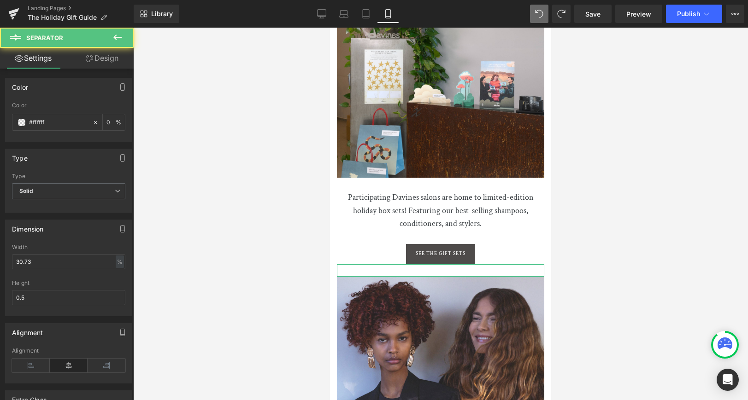
drag, startPoint x: 98, startPoint y: 53, endPoint x: 77, endPoint y: 85, distance: 37.6
click at [97, 53] on link "Design" at bounding box center [102, 58] width 67 height 21
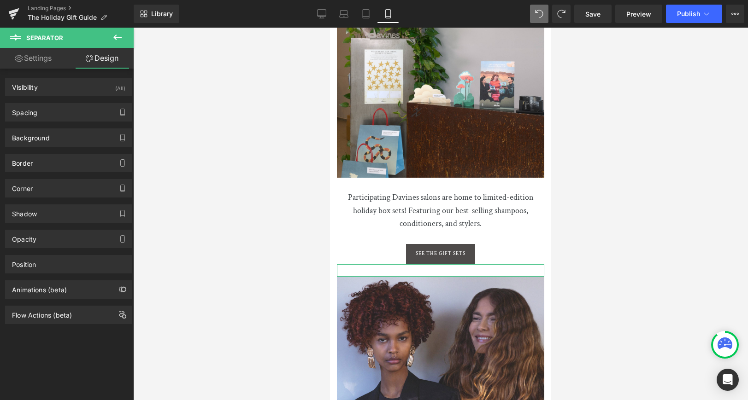
drag, startPoint x: 77, startPoint y: 85, endPoint x: 98, endPoint y: 141, distance: 60.1
click at [77, 85] on div "Visibility (All)" at bounding box center [69, 87] width 126 height 18
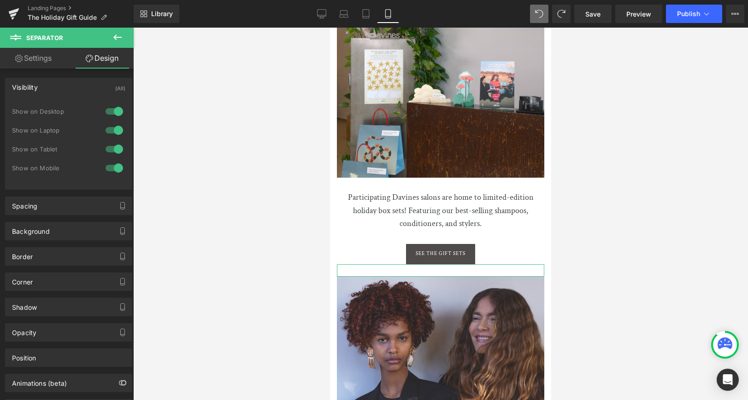
click at [109, 146] on div at bounding box center [114, 149] width 22 height 15
click at [114, 127] on div at bounding box center [114, 130] width 22 height 15
click at [110, 110] on div at bounding box center [114, 111] width 22 height 15
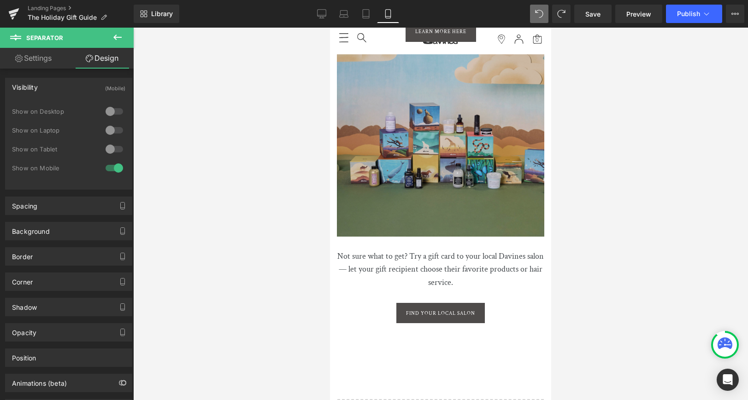
scroll to position [3945, 0]
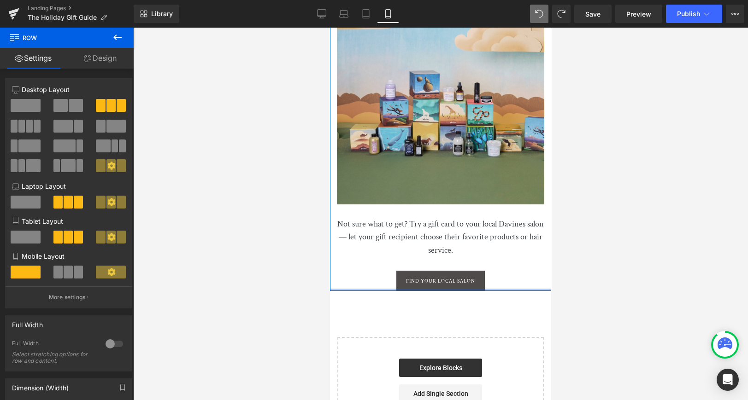
drag, startPoint x: 490, startPoint y: 244, endPoint x: 489, endPoint y: 212, distance: 32.3
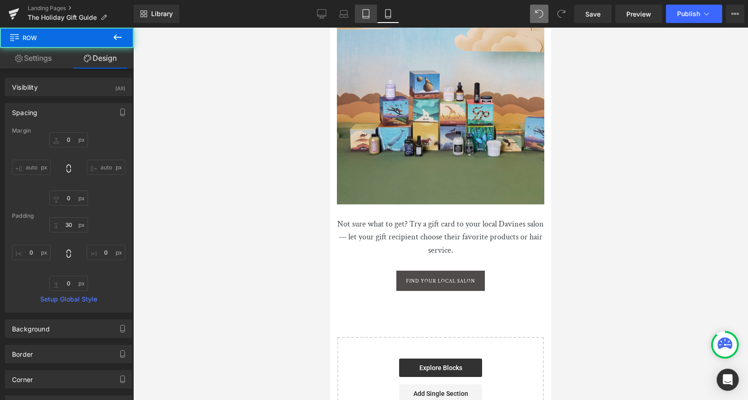
drag, startPoint x: 588, startPoint y: 18, endPoint x: 350, endPoint y: 11, distance: 238.8
click at [587, 18] on span "Save" at bounding box center [592, 14] width 15 height 10
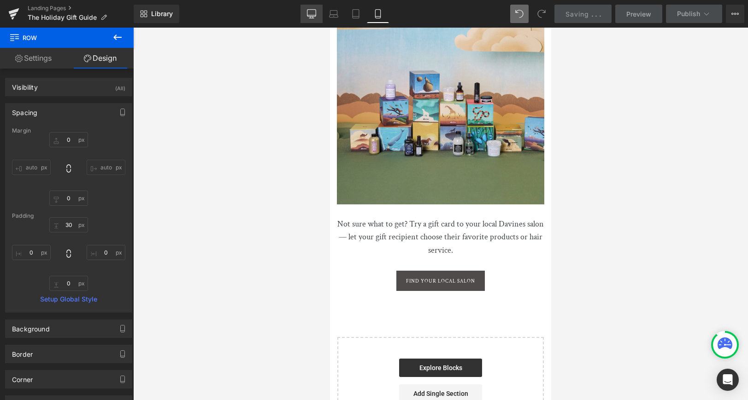
click at [308, 12] on div "Library Mobile Desktop Laptop Tablet Mobile Saving . . . Preview Publish Schedu…" at bounding box center [441, 14] width 614 height 18
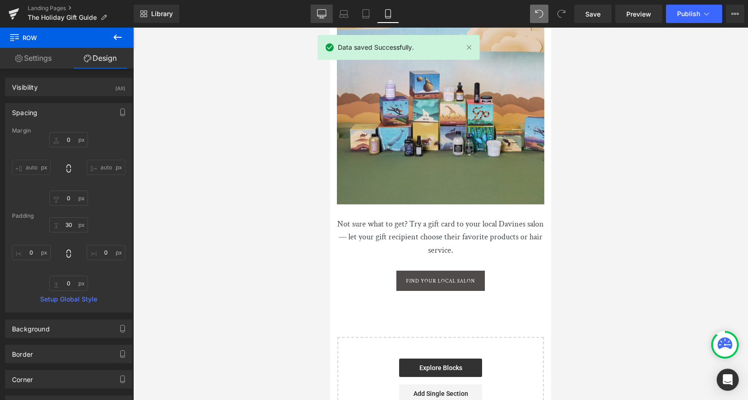
click at [323, 15] on icon at bounding box center [321, 13] width 9 height 9
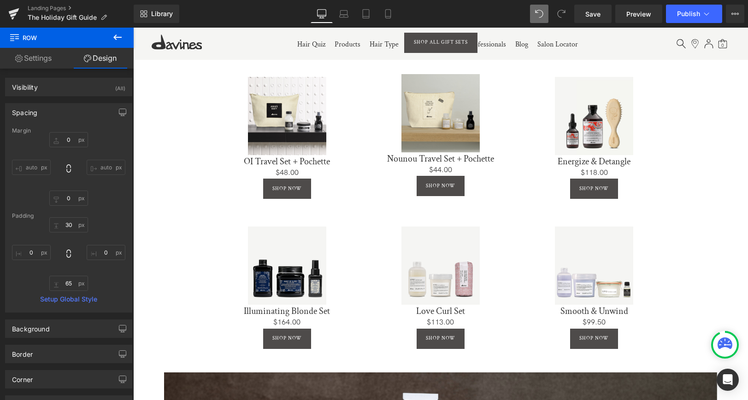
scroll to position [436, 0]
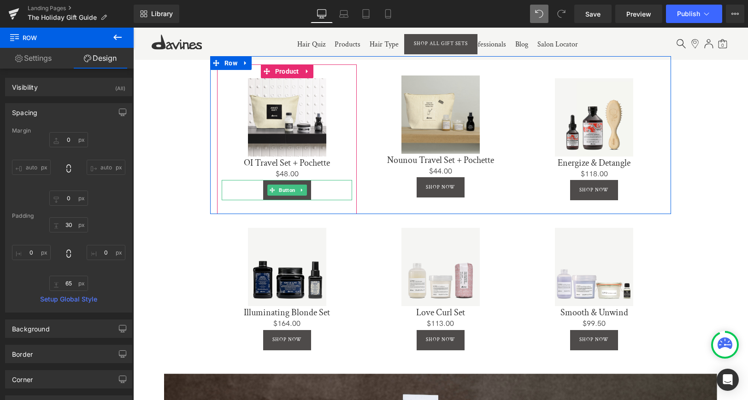
click at [299, 190] on icon at bounding box center [301, 191] width 5 height 6
click at [306, 190] on icon at bounding box center [306, 190] width 5 height 5
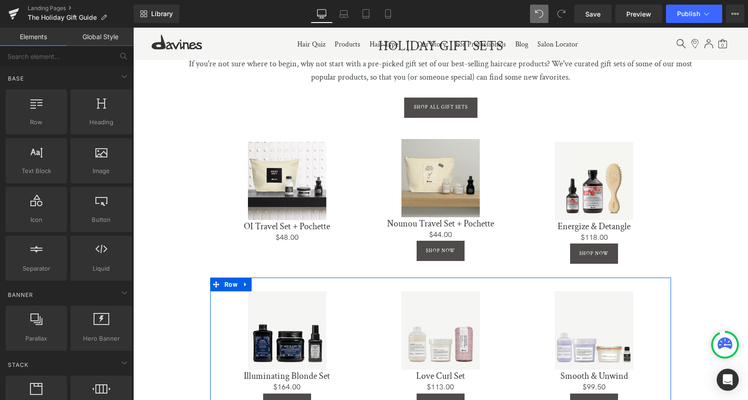
scroll to position [301, 0]
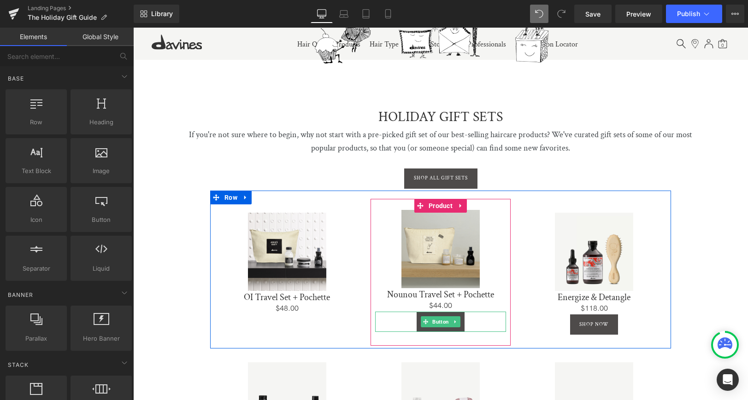
click at [454, 321] on icon at bounding box center [454, 322] width 1 height 3
drag, startPoint x: 459, startPoint y: 319, endPoint x: 604, endPoint y: 316, distance: 145.2
click at [460, 319] on icon at bounding box center [460, 322] width 5 height 6
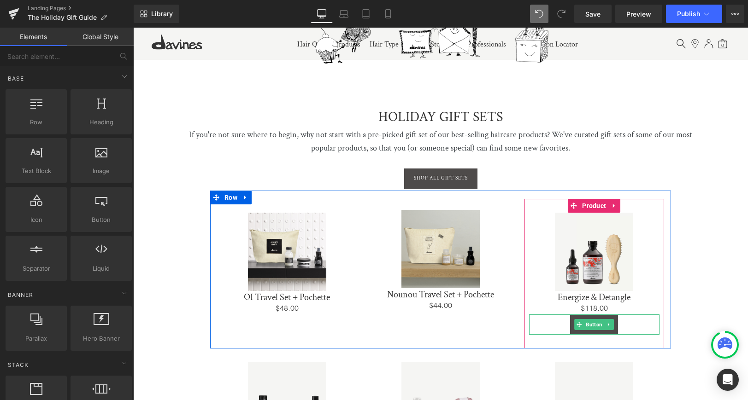
click at [606, 322] on icon at bounding box center [608, 325] width 5 height 6
click at [611, 323] on icon at bounding box center [613, 325] width 5 height 5
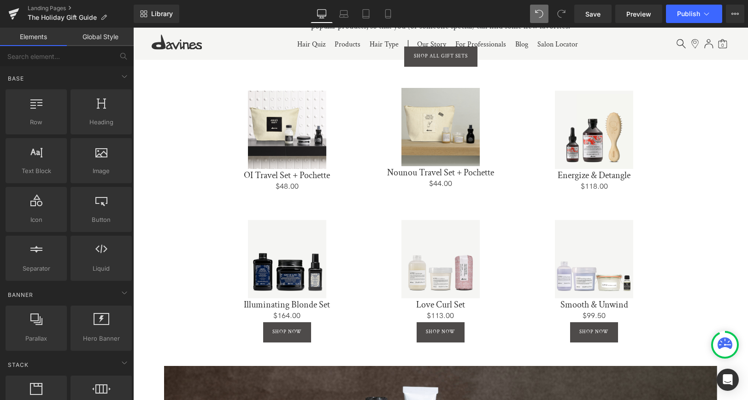
scroll to position [470, 0]
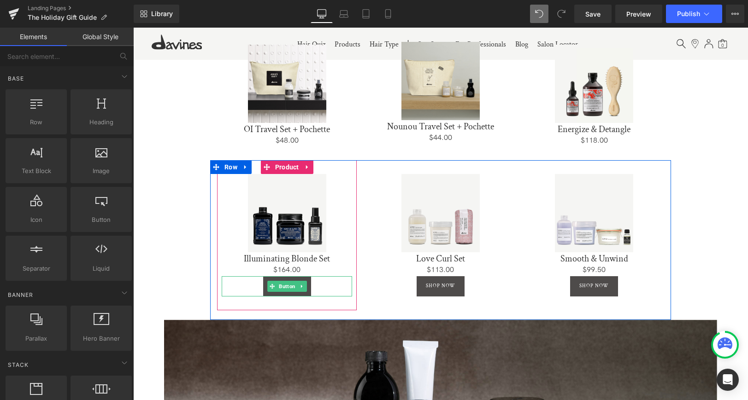
click at [300, 285] on icon at bounding box center [301, 287] width 5 height 6
drag, startPoint x: 304, startPoint y: 284, endPoint x: 311, endPoint y: 283, distance: 7.4
click at [305, 284] on icon at bounding box center [306, 287] width 5 height 6
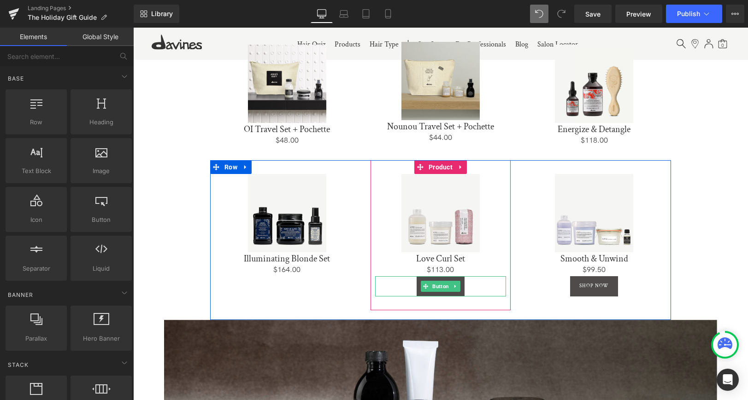
click at [456, 284] on icon at bounding box center [455, 287] width 5 height 6
click at [460, 284] on icon at bounding box center [460, 286] width 5 height 5
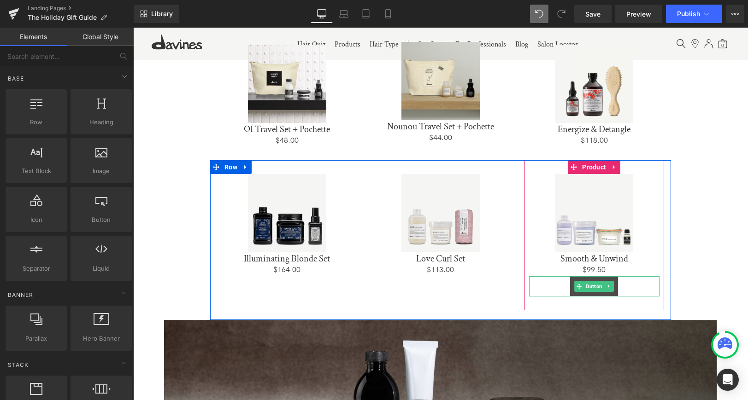
click at [606, 285] on icon at bounding box center [608, 287] width 5 height 6
drag, startPoint x: 609, startPoint y: 282, endPoint x: 603, endPoint y: 256, distance: 27.0
click at [609, 282] on link at bounding box center [614, 286] width 10 height 11
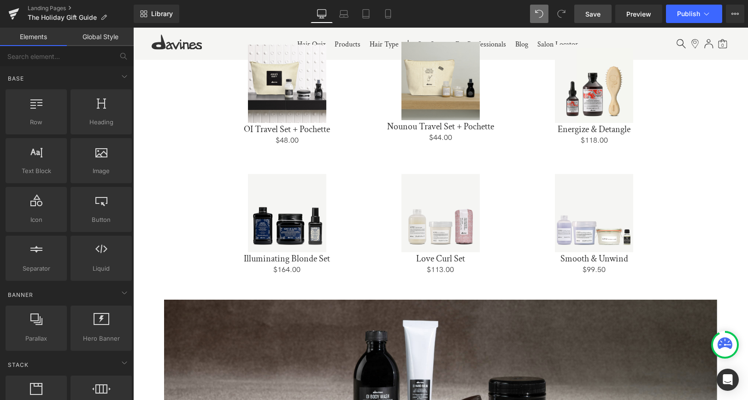
click at [583, 16] on link "Save" at bounding box center [592, 14] width 37 height 18
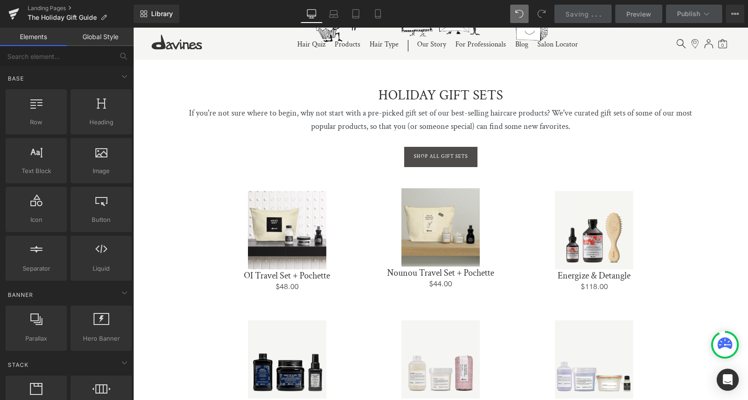
scroll to position [316, 0]
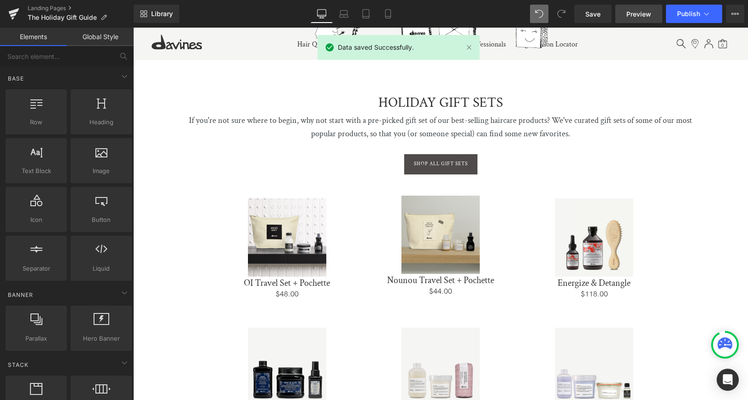
drag, startPoint x: 637, startPoint y: 13, endPoint x: 627, endPoint y: 20, distance: 12.3
click at [637, 13] on span "Preview" at bounding box center [638, 14] width 25 height 10
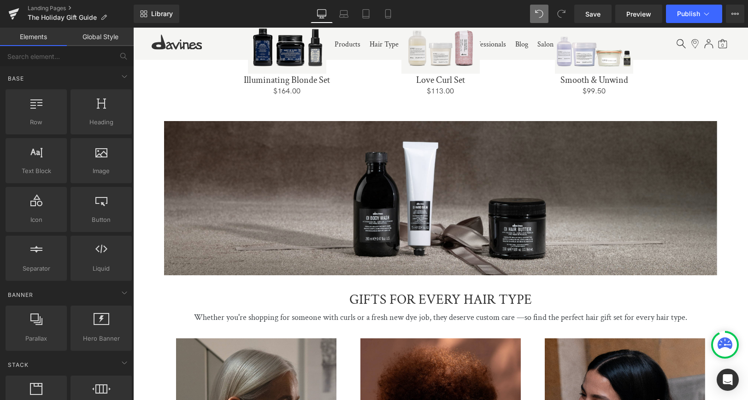
scroll to position [520, 0]
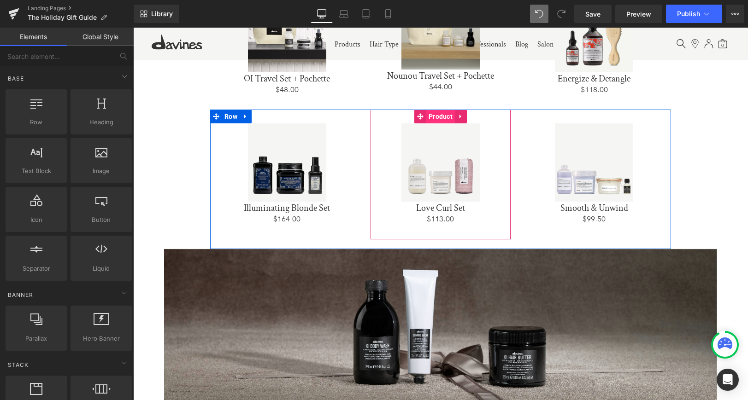
click at [440, 116] on span "Product" at bounding box center [440, 117] width 29 height 14
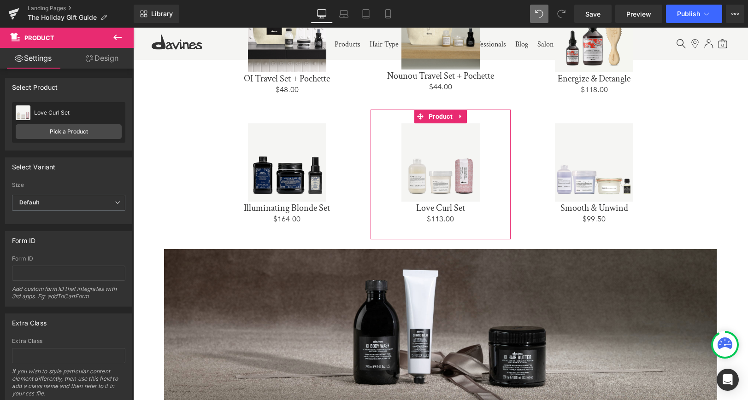
scroll to position [0, 0]
click at [95, 60] on link "Design" at bounding box center [102, 58] width 67 height 21
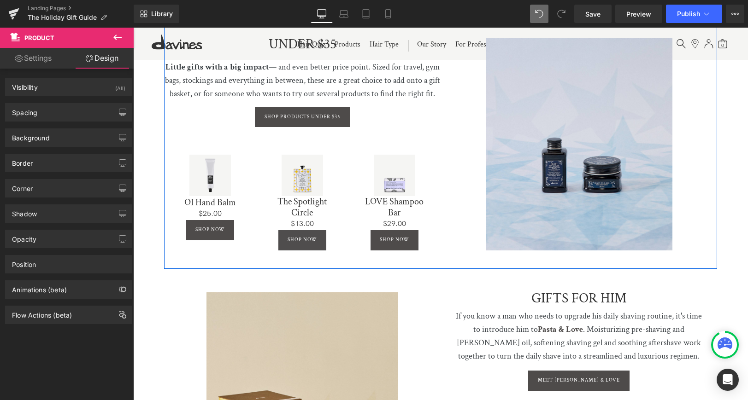
scroll to position [1293, 0]
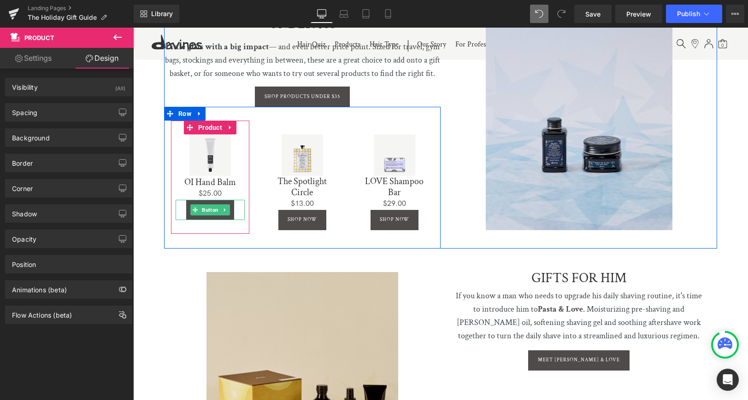
click at [223, 207] on icon at bounding box center [225, 210] width 5 height 6
click at [229, 207] on icon at bounding box center [229, 209] width 5 height 5
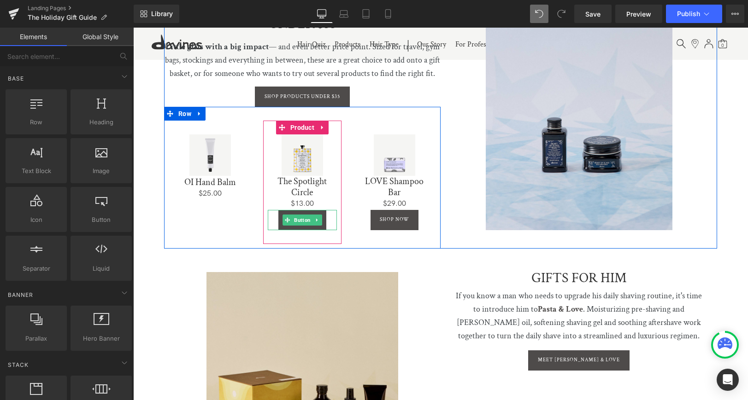
click at [316, 218] on icon at bounding box center [316, 219] width 1 height 3
click at [321, 217] on icon at bounding box center [321, 219] width 5 height 5
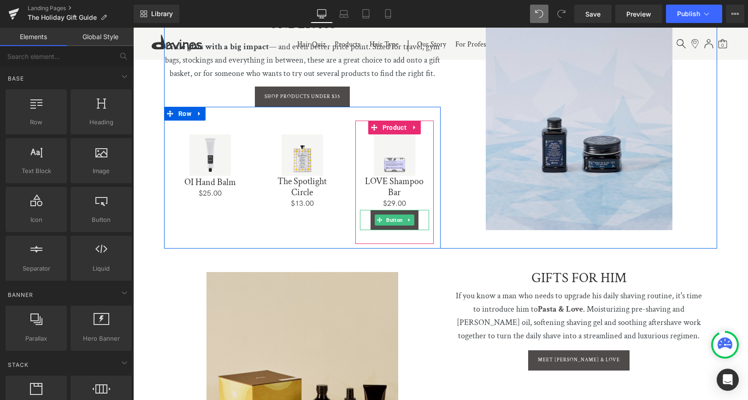
click at [409, 217] on icon at bounding box center [409, 220] width 5 height 6
click at [411, 217] on icon at bounding box center [413, 219] width 5 height 5
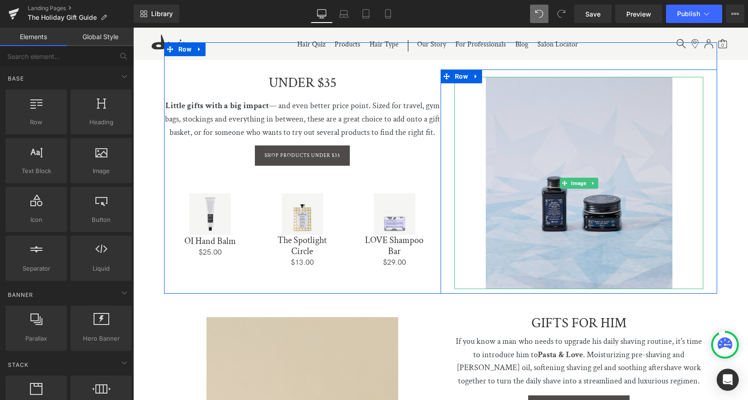
scroll to position [1196, 0]
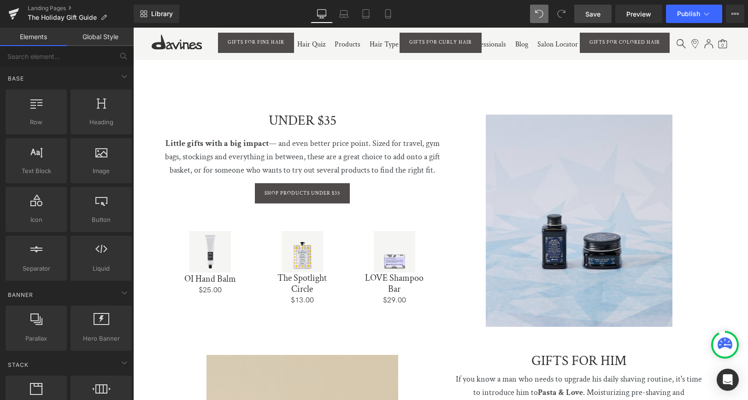
click at [594, 10] on span "Save" at bounding box center [592, 14] width 15 height 10
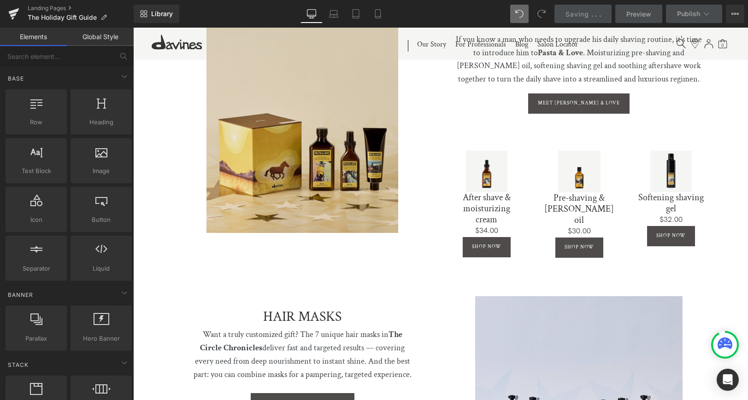
scroll to position [1484, 0]
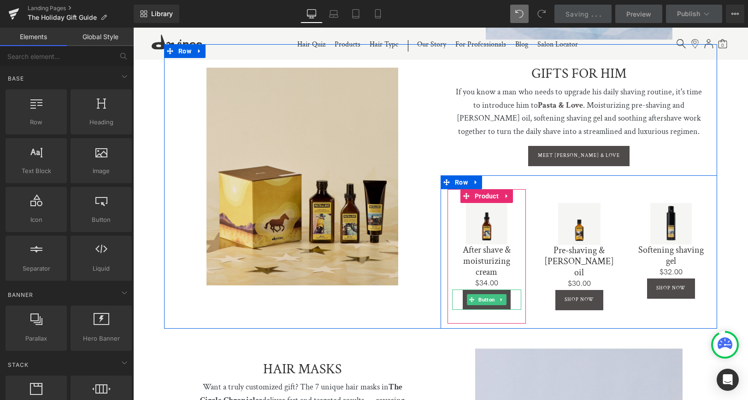
drag, startPoint x: 499, startPoint y: 291, endPoint x: 504, endPoint y: 296, distance: 6.5
click at [500, 298] on icon at bounding box center [500, 299] width 1 height 3
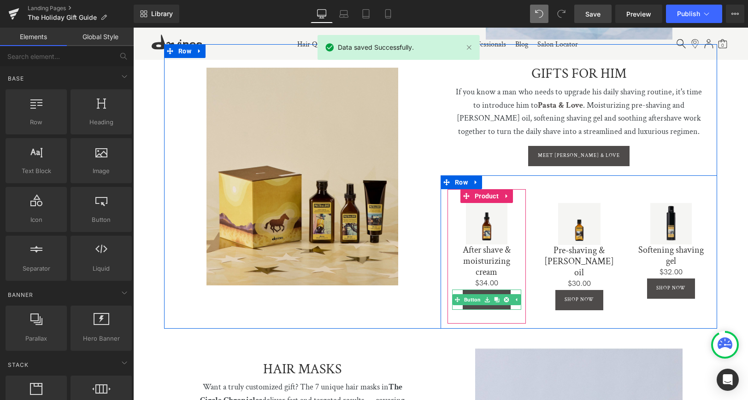
drag, startPoint x: 504, startPoint y: 291, endPoint x: 531, endPoint y: 287, distance: 27.4
click at [505, 297] on icon at bounding box center [506, 299] width 5 height 5
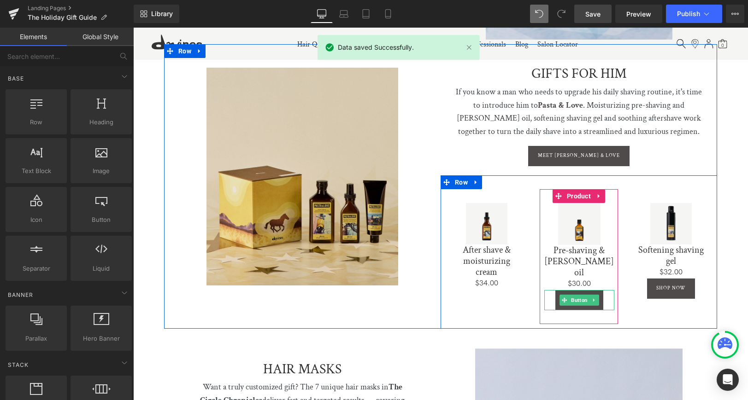
click at [593, 298] on icon at bounding box center [594, 301] width 5 height 6
drag, startPoint x: 596, startPoint y: 283, endPoint x: 676, endPoint y: 282, distance: 80.2
click at [596, 298] on icon at bounding box center [598, 301] width 5 height 6
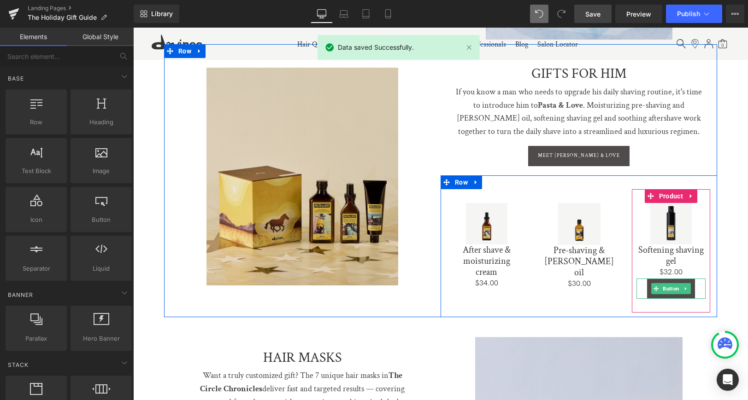
click at [683, 286] on icon at bounding box center [685, 289] width 5 height 6
drag, startPoint x: 686, startPoint y: 280, endPoint x: 495, endPoint y: 216, distance: 201.1
click at [686, 283] on link at bounding box center [691, 288] width 10 height 11
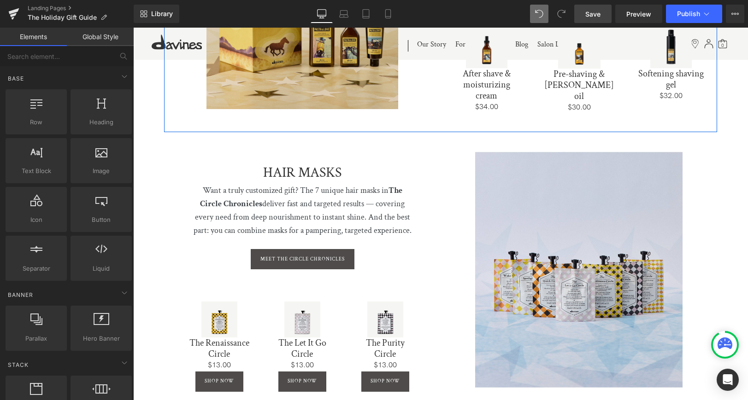
scroll to position [1699, 0]
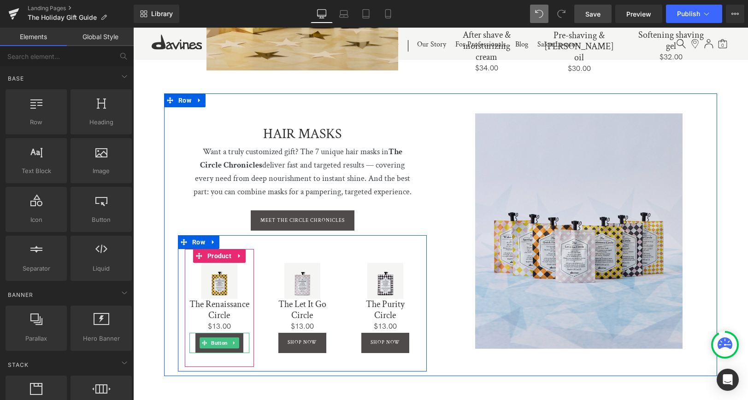
drag, startPoint x: 232, startPoint y: 344, endPoint x: 237, endPoint y: 348, distance: 6.3
click at [233, 344] on icon at bounding box center [233, 343] width 1 height 3
drag, startPoint x: 237, startPoint y: 343, endPoint x: 291, endPoint y: 339, distance: 53.6
click at [239, 343] on icon at bounding box center [238, 342] width 5 height 5
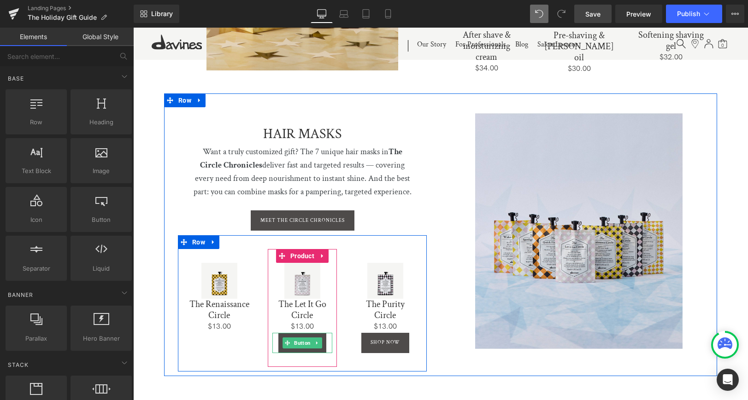
click at [316, 342] on icon at bounding box center [316, 343] width 1 height 3
drag, startPoint x: 321, startPoint y: 334, endPoint x: 411, endPoint y: 334, distance: 89.8
click at [323, 340] on icon at bounding box center [321, 343] width 5 height 6
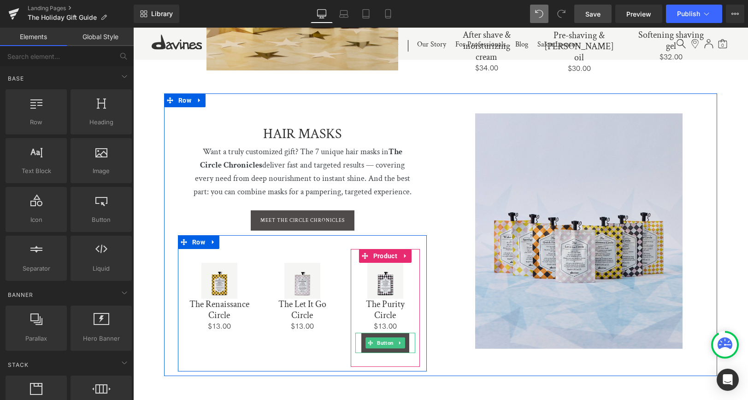
click at [399, 342] on icon at bounding box center [399, 343] width 1 height 3
click at [402, 340] on icon at bounding box center [404, 342] width 5 height 5
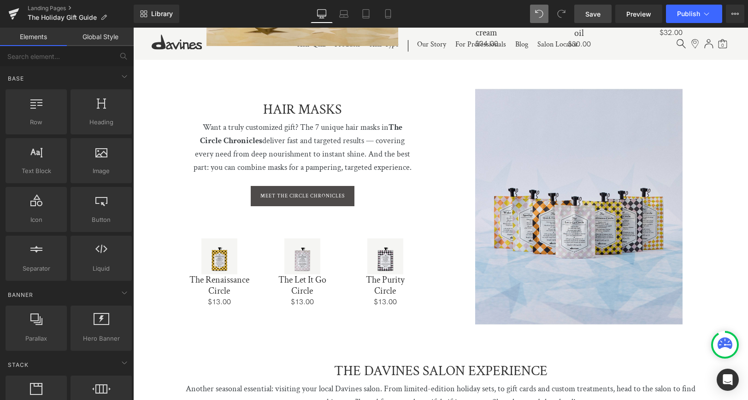
scroll to position [1696, 0]
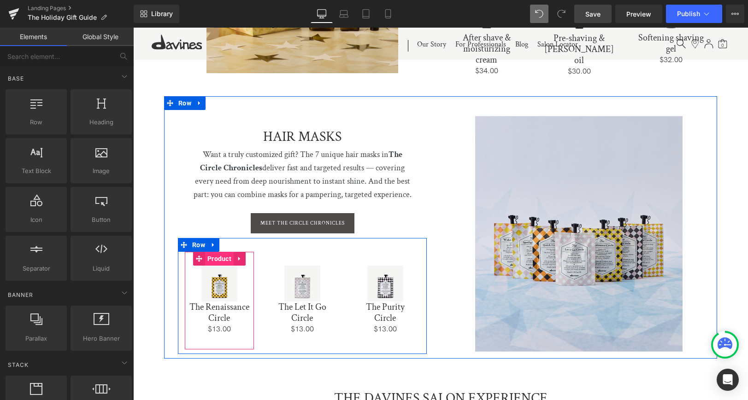
click at [220, 252] on span "Product" at bounding box center [219, 259] width 29 height 14
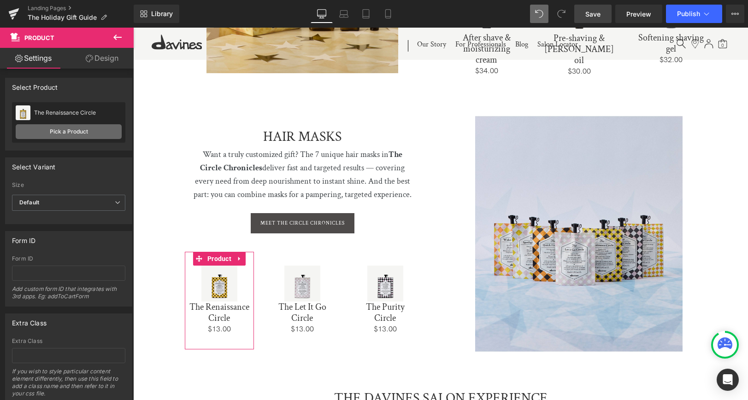
click at [75, 135] on link "Pick a Product" at bounding box center [69, 131] width 106 height 15
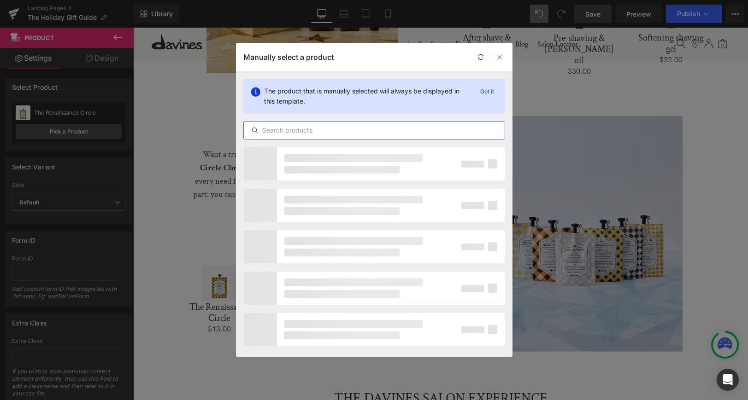
click at [298, 129] on input "text" at bounding box center [374, 130] width 261 height 11
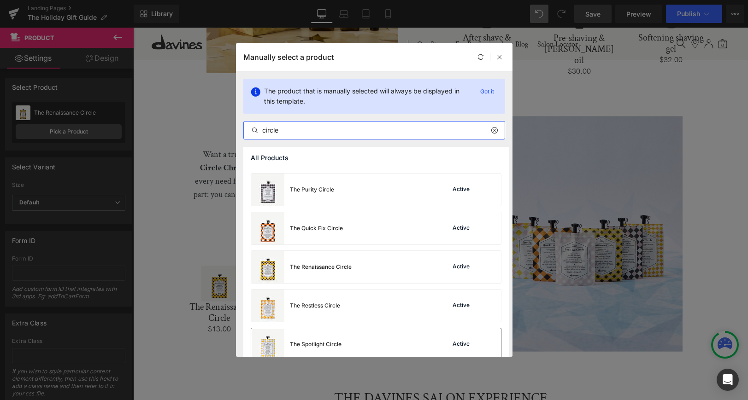
scroll to position [223, 0]
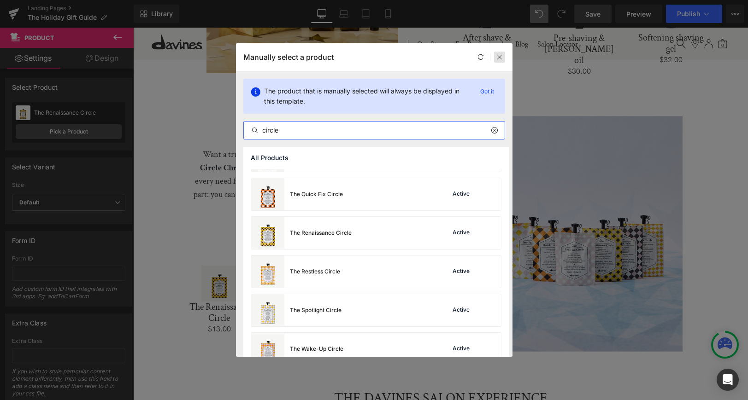
type input "circle"
click at [497, 57] on icon at bounding box center [499, 57] width 6 height 6
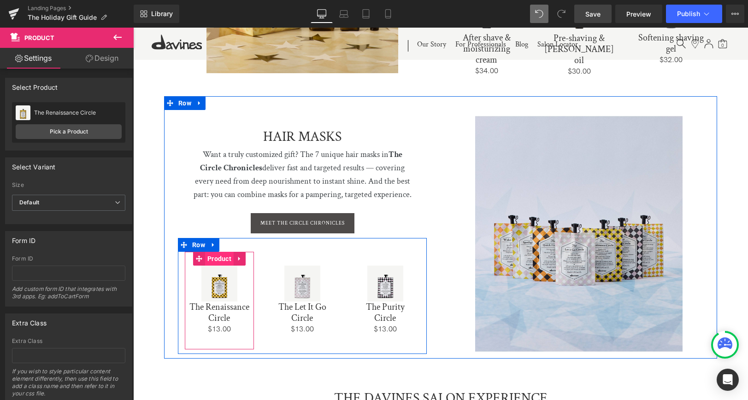
click at [219, 252] on span "Product" at bounding box center [219, 259] width 29 height 14
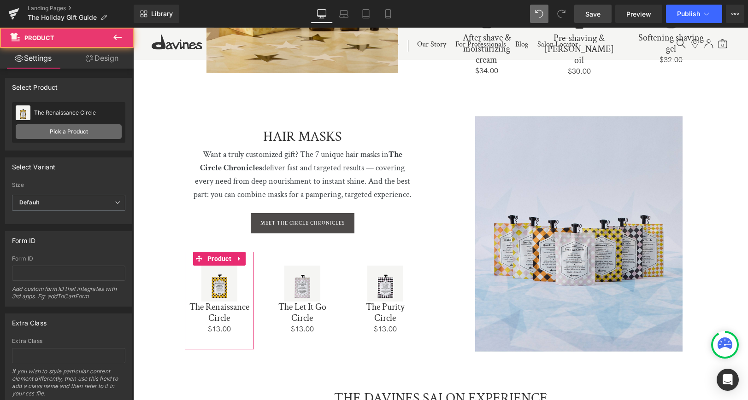
click at [41, 129] on link "Pick a Product" at bounding box center [69, 131] width 106 height 15
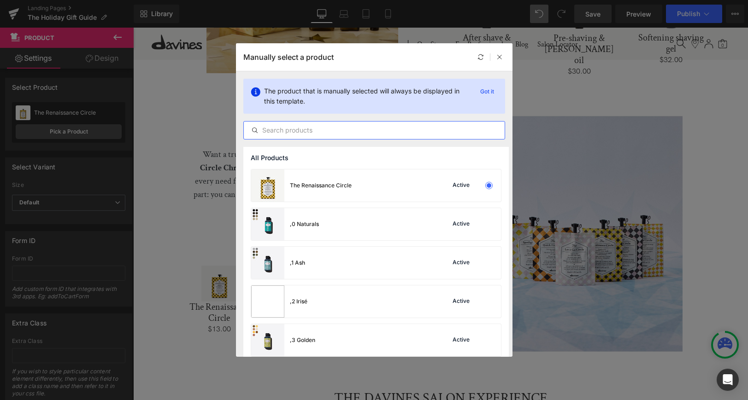
click at [322, 132] on input "text" at bounding box center [374, 130] width 261 height 11
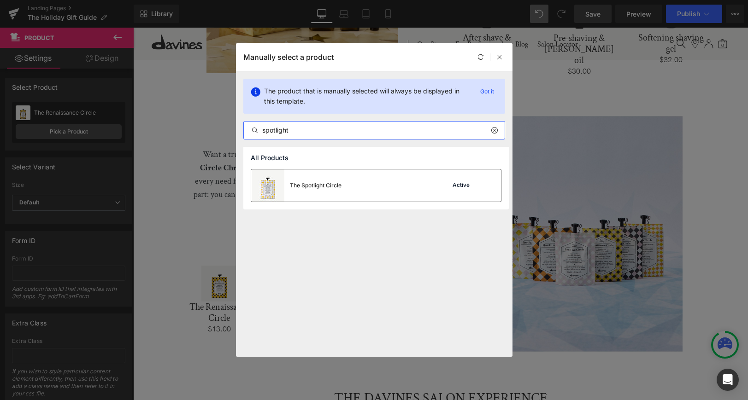
type input "spotlight"
click at [366, 192] on div "The Spotlight Circle Active" at bounding box center [376, 186] width 250 height 32
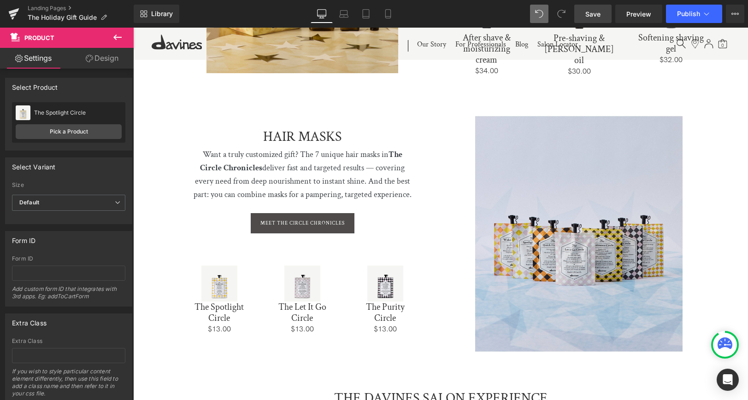
drag, startPoint x: 585, startPoint y: 15, endPoint x: 646, endPoint y: 3, distance: 61.4
click at [585, 15] on link "Save" at bounding box center [592, 14] width 37 height 18
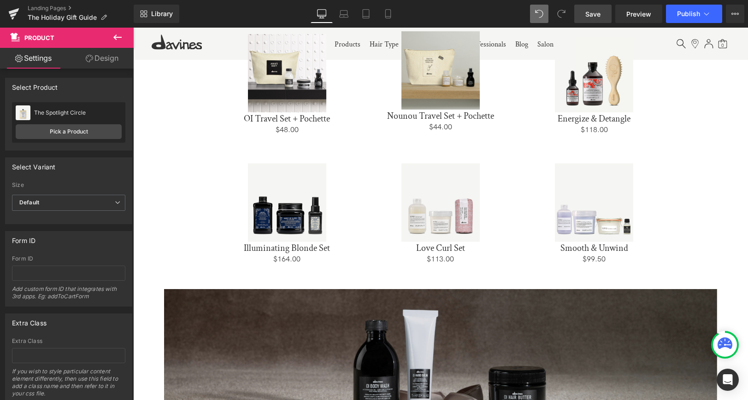
scroll to position [449, 0]
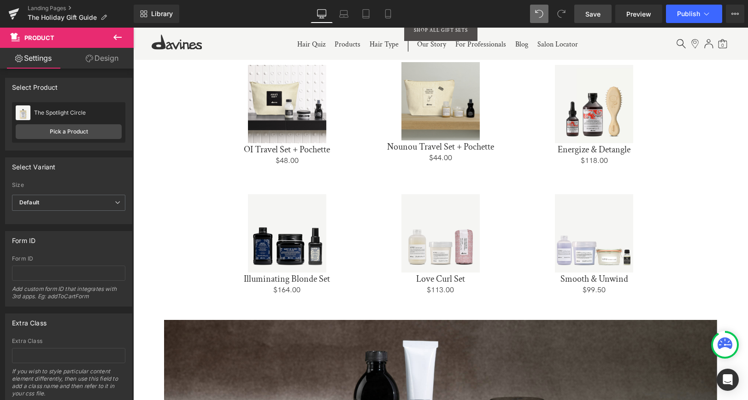
click at [598, 12] on span "Save" at bounding box center [592, 14] width 15 height 10
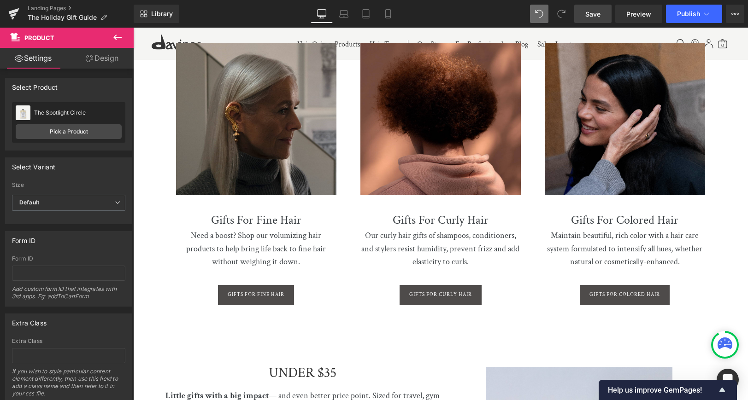
scroll to position [977, 0]
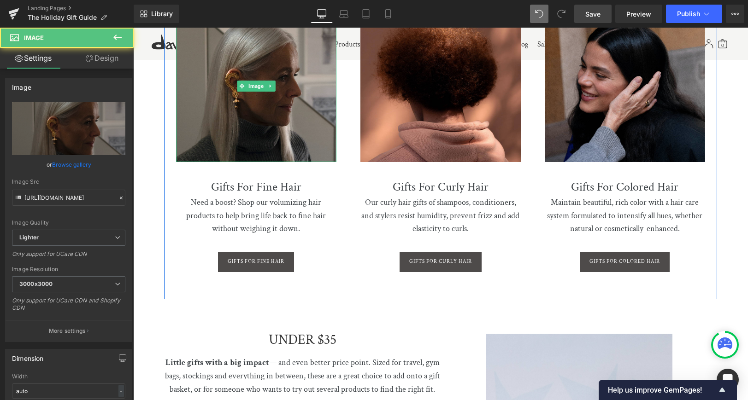
drag, startPoint x: 243, startPoint y: 102, endPoint x: 163, endPoint y: 113, distance: 80.9
click at [243, 102] on img at bounding box center [256, 86] width 160 height 152
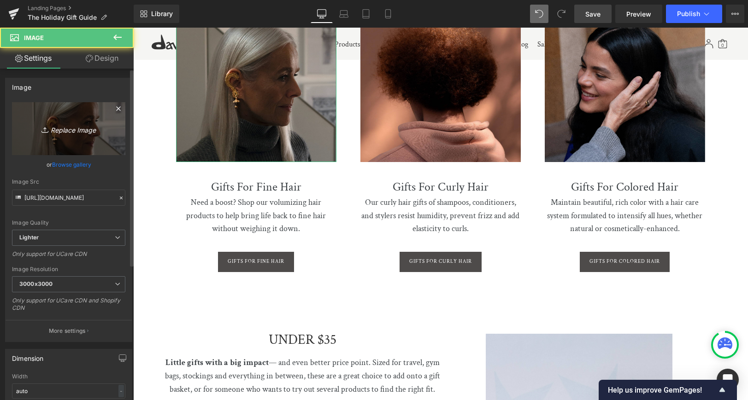
click at [70, 135] on link "Replace Image" at bounding box center [68, 128] width 113 height 53
type input "C:\fakepath\gg-fine.jpg"
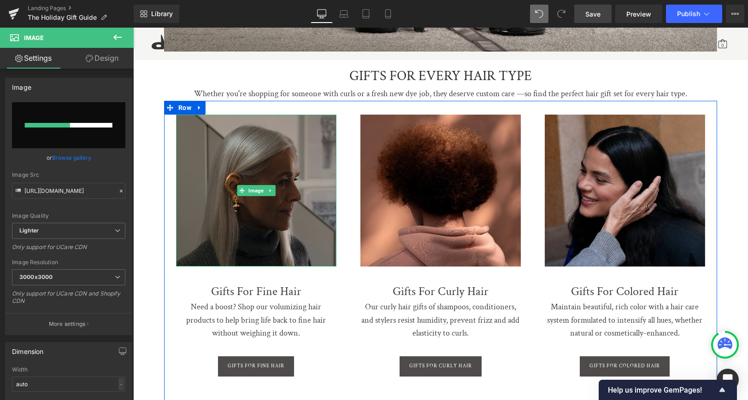
scroll to position [869, 0]
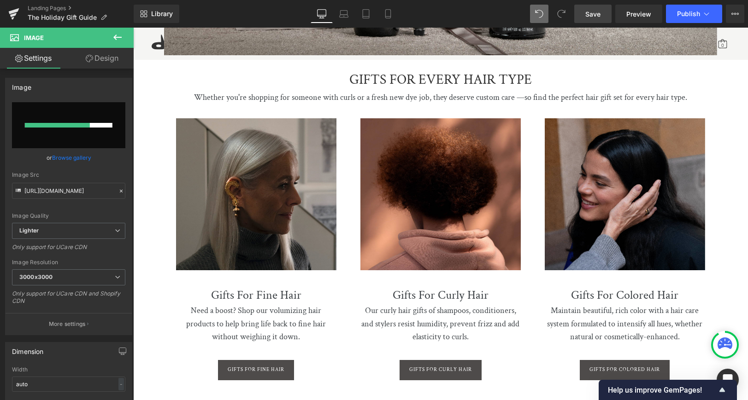
click at [593, 12] on span "Save" at bounding box center [592, 14] width 15 height 10
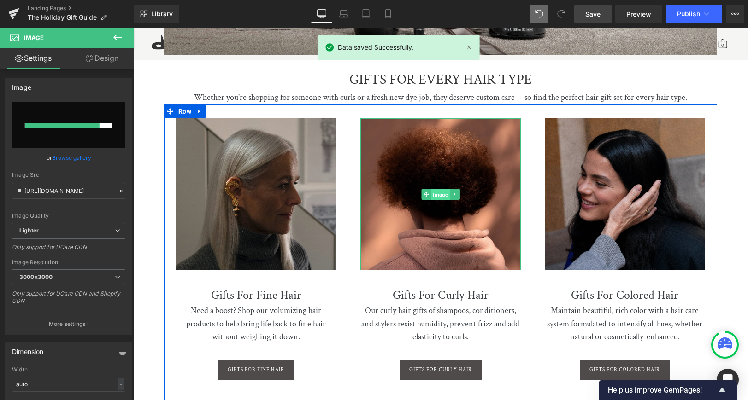
click at [440, 190] on span "Image" at bounding box center [440, 194] width 19 height 11
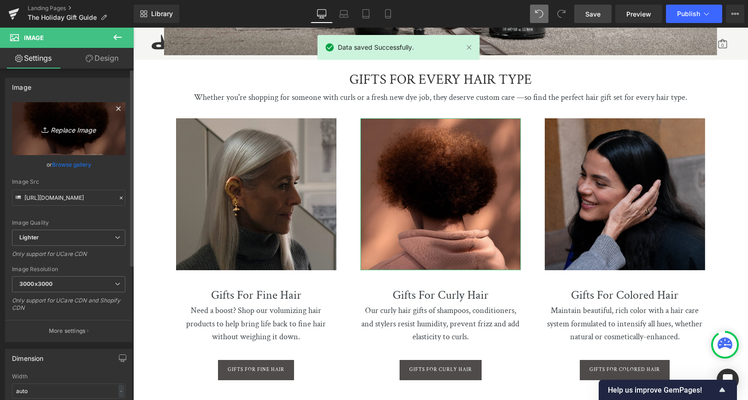
click at [57, 134] on icon "Replace Image" at bounding box center [69, 129] width 74 height 12
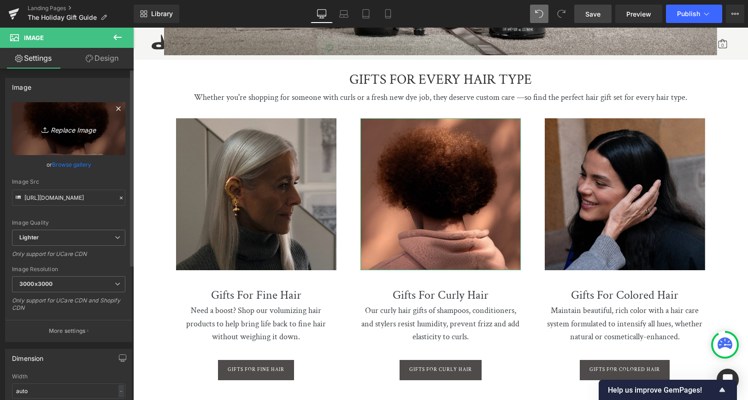
type input "C:\fakepath\gg-curly.jpg"
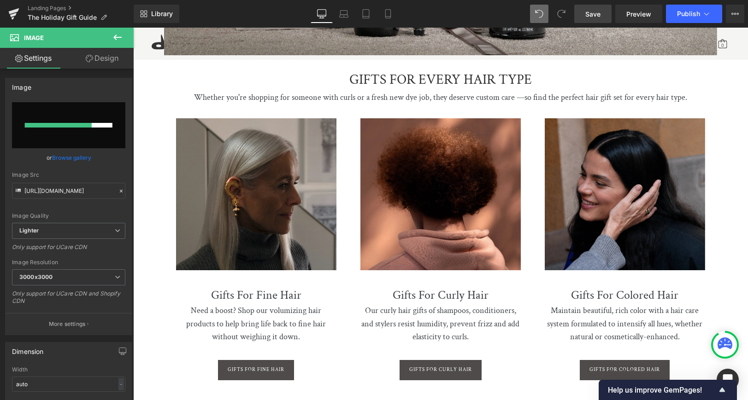
click at [588, 17] on span "Save" at bounding box center [592, 14] width 15 height 10
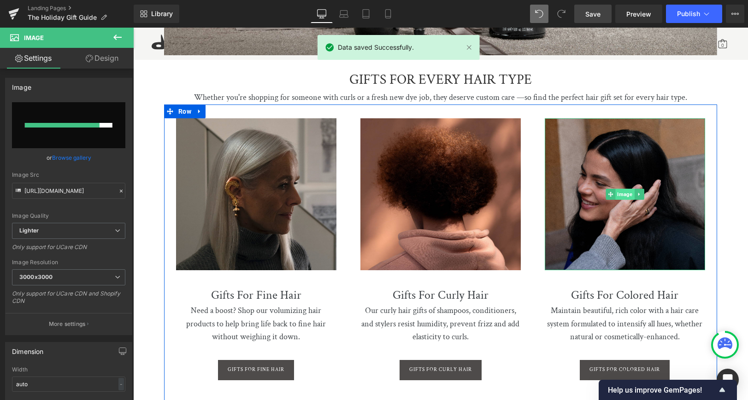
click at [626, 193] on span "Image" at bounding box center [624, 194] width 19 height 11
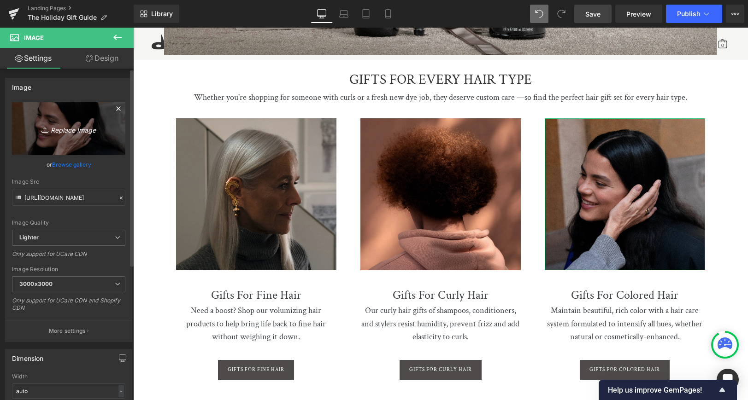
click at [75, 140] on link "Replace Image" at bounding box center [68, 128] width 113 height 53
type input "C:\fakepath\gg-colored.jpg"
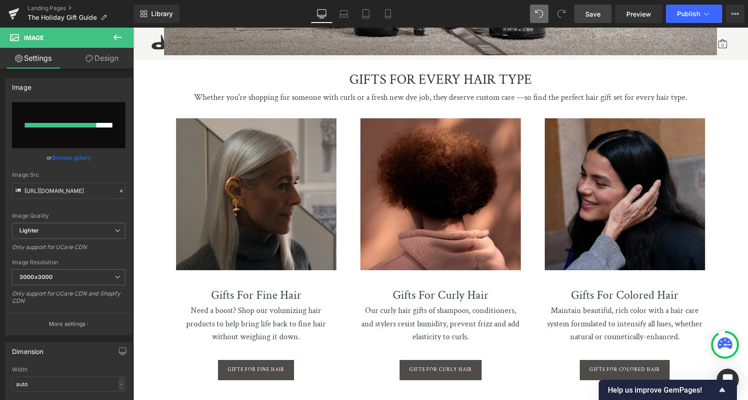
click at [605, 10] on link "Save" at bounding box center [592, 14] width 37 height 18
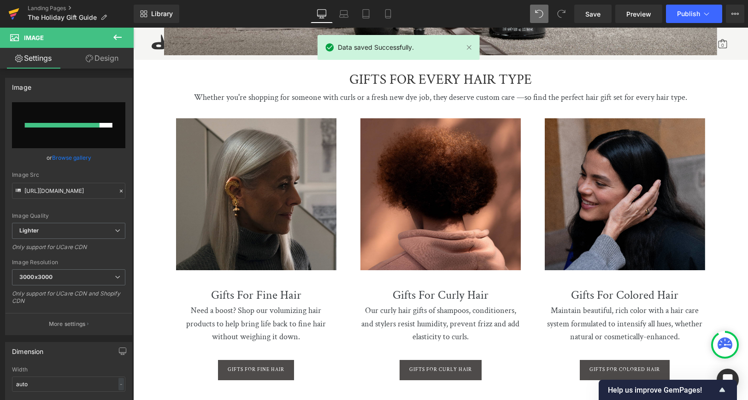
click at [10, 11] on icon at bounding box center [13, 13] width 11 height 23
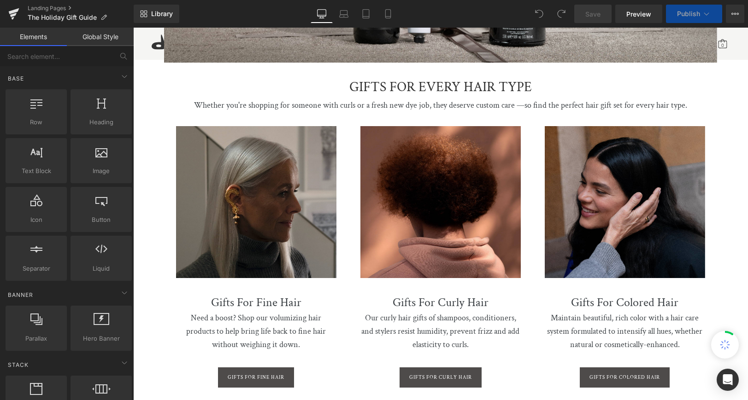
scroll to position [875, 0]
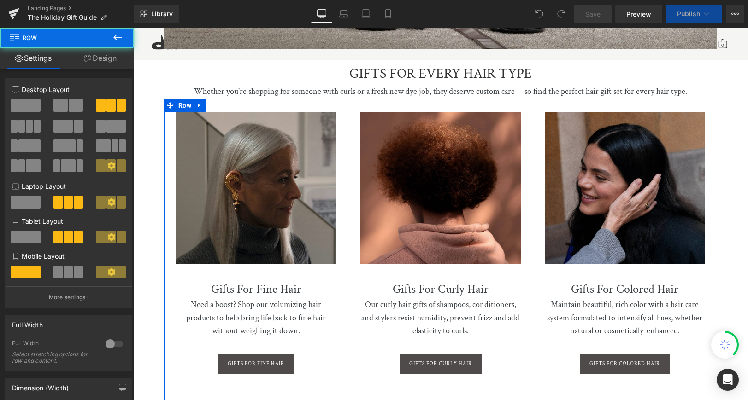
click at [257, 106] on div "Image Separator Gifts For Fine Hair Heading Need a boost? Shop our volumizing h…" at bounding box center [440, 250] width 553 height 303
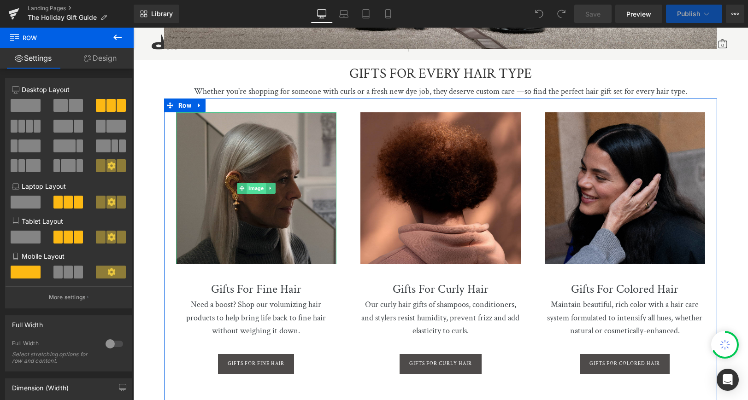
click at [254, 187] on span "Image" at bounding box center [256, 188] width 19 height 11
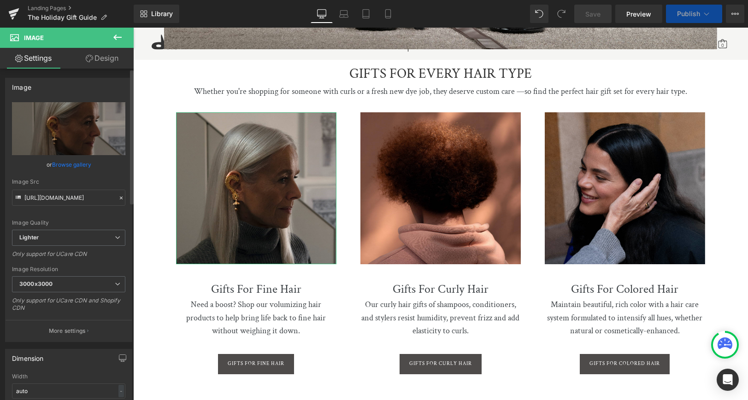
click at [81, 164] on link "Browse gallery" at bounding box center [71, 165] width 39 height 16
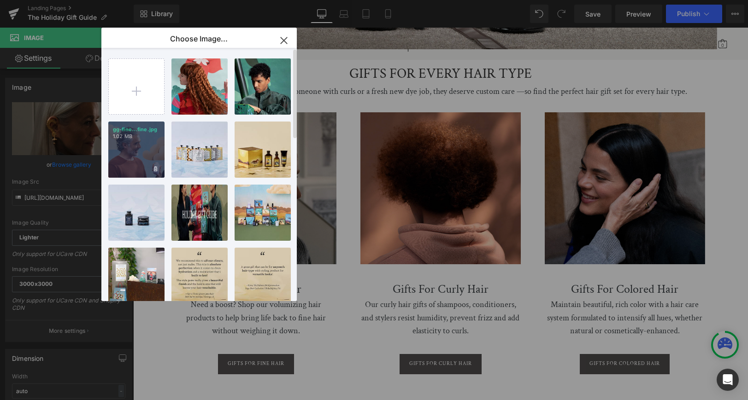
click at [151, 142] on div "gg-fine...fine.jpg 1.02 MB" at bounding box center [136, 150] width 56 height 56
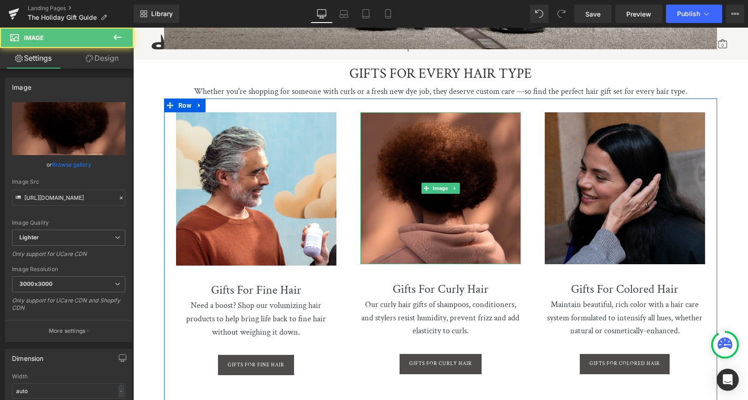
click at [76, 166] on link "Browse gallery" at bounding box center [71, 165] width 39 height 16
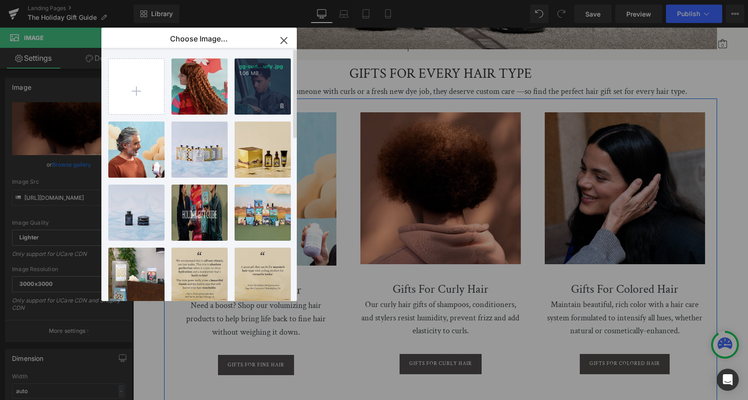
click at [260, 99] on div "gg-curl...urly.jpg 1.06 MB" at bounding box center [263, 87] width 56 height 56
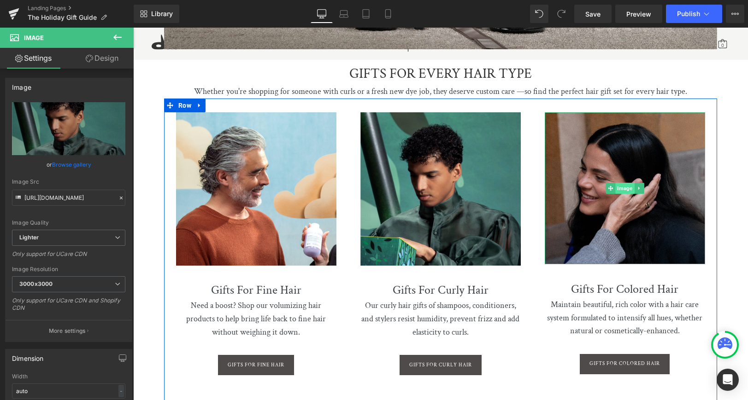
click at [622, 183] on span "Image" at bounding box center [624, 188] width 19 height 11
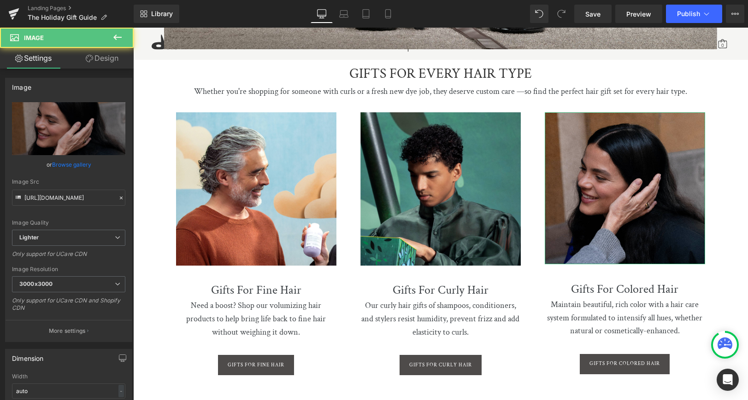
drag, startPoint x: 65, startPoint y: 164, endPoint x: 84, endPoint y: 167, distance: 19.5
click at [65, 164] on link "Browse gallery" at bounding box center [71, 165] width 39 height 16
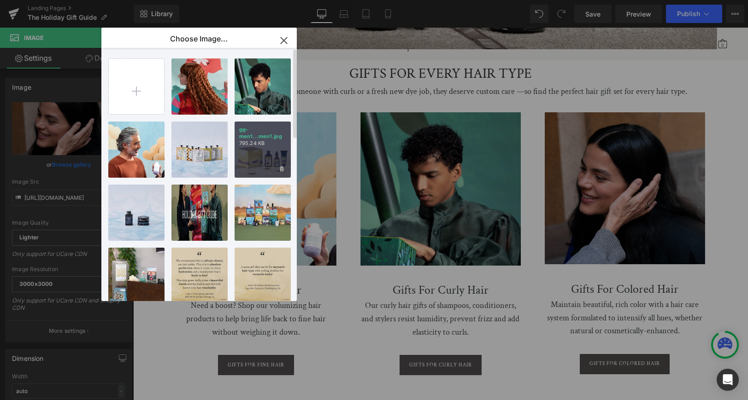
drag, startPoint x: 215, startPoint y: 109, endPoint x: 234, endPoint y: 147, distance: 41.8
click at [0, 0] on span at bounding box center [0, 0] width 0 height 0
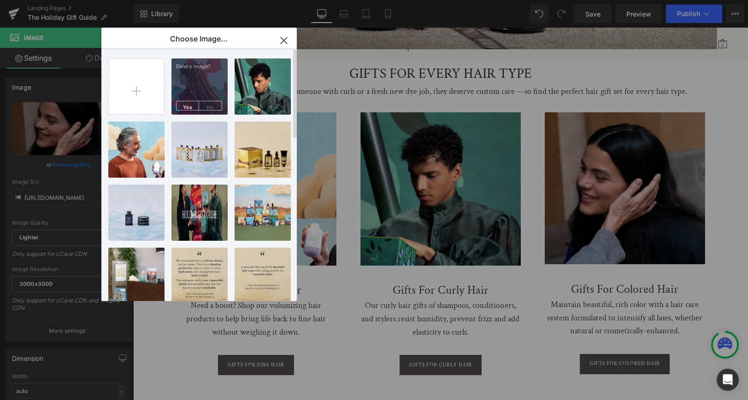
drag, startPoint x: 210, startPoint y: 105, endPoint x: 196, endPoint y: 106, distance: 13.9
click at [210, 105] on span "No" at bounding box center [210, 106] width 23 height 10
click at [193, 84] on div "gg-colo...ored.jpg 1.06 MB" at bounding box center [199, 87] width 56 height 56
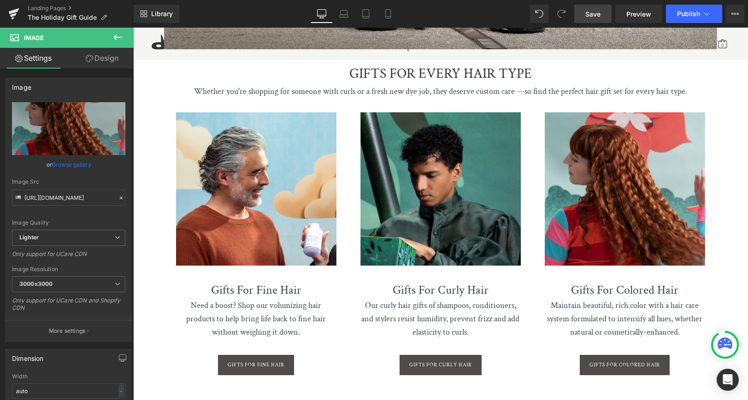
click at [598, 12] on span "Save" at bounding box center [592, 14] width 15 height 10
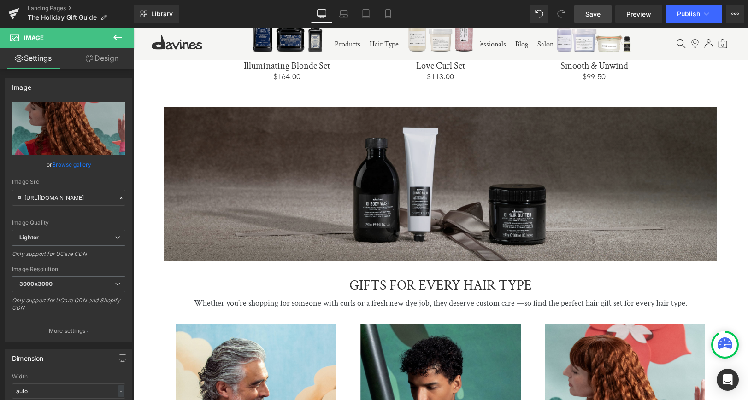
scroll to position [583, 0]
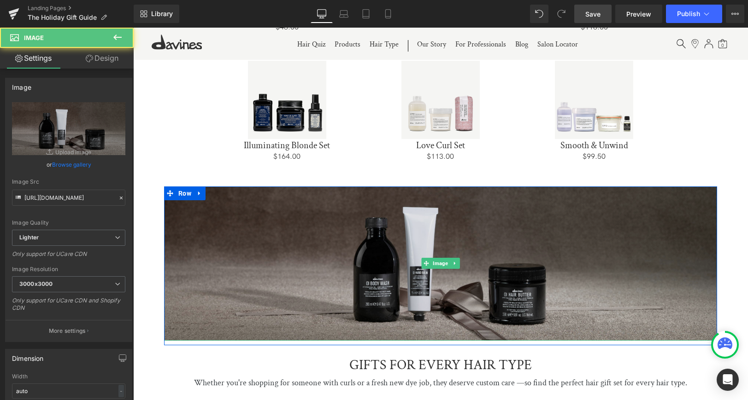
click at [433, 253] on img at bounding box center [440, 264] width 553 height 154
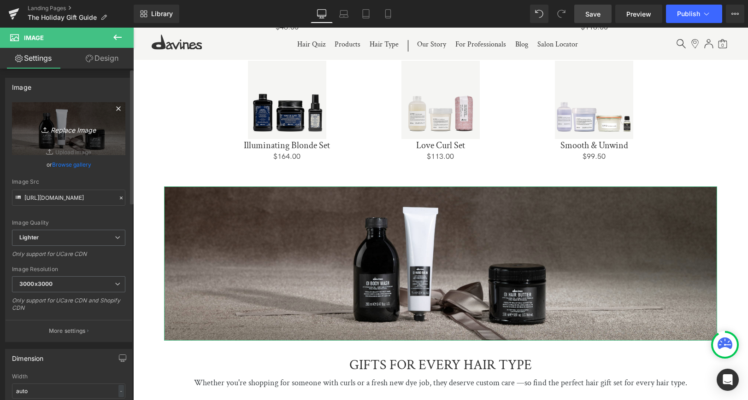
click at [72, 129] on icon "Replace Image" at bounding box center [69, 129] width 74 height 12
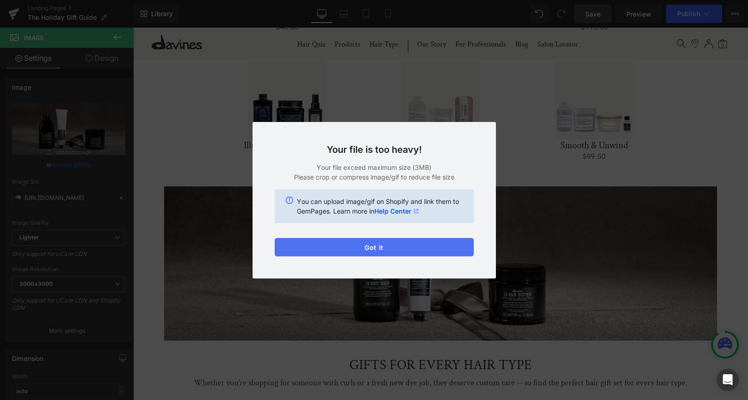
click at [385, 249] on button "Got it" at bounding box center [374, 247] width 199 height 18
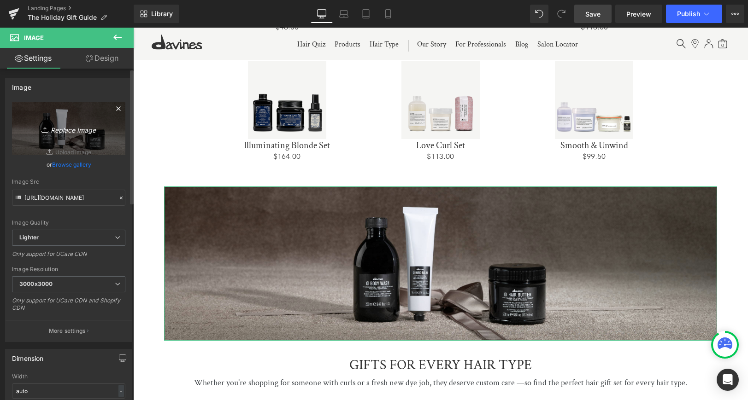
click at [69, 131] on icon "Replace Image" at bounding box center [69, 129] width 74 height 12
type input "C:\fakepath\gg-product type-0s4.jpg"
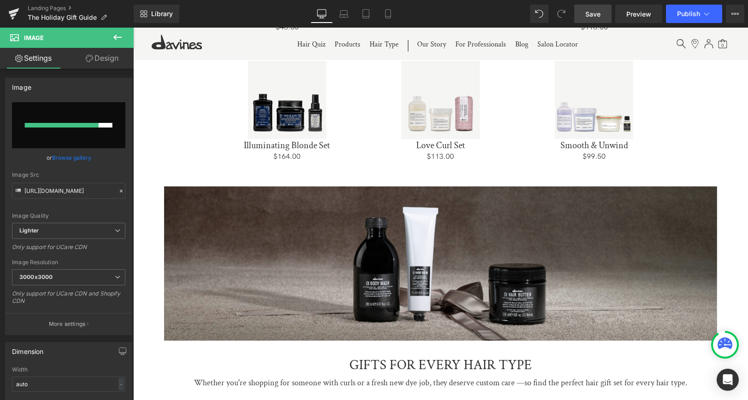
click at [591, 16] on span "Save" at bounding box center [592, 14] width 15 height 10
click at [12, 10] on icon at bounding box center [13, 13] width 11 height 23
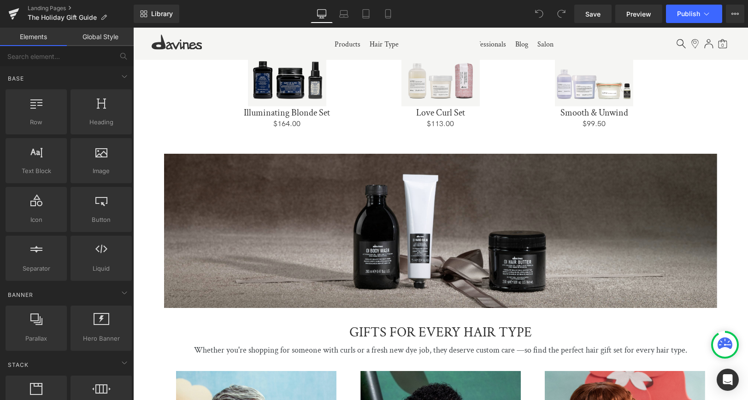
scroll to position [624, 0]
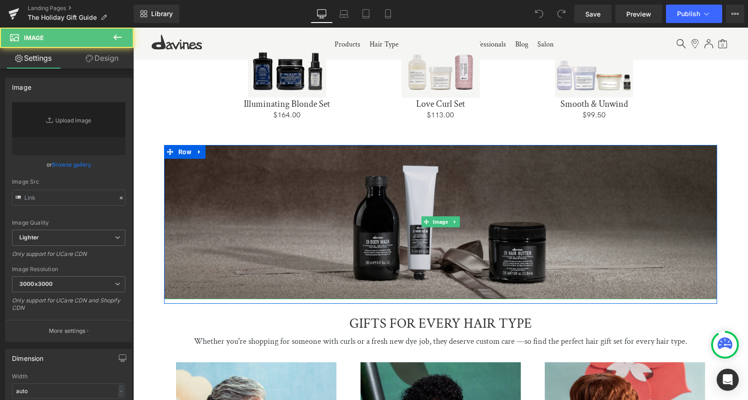
click at [319, 191] on img at bounding box center [440, 222] width 553 height 154
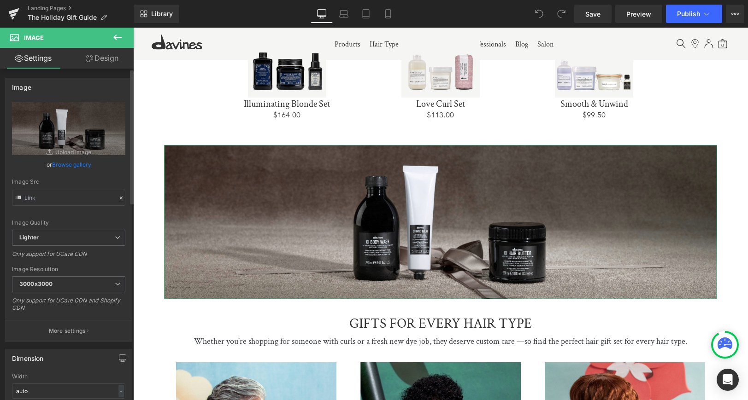
click at [70, 163] on link "Browse gallery" at bounding box center [71, 165] width 39 height 16
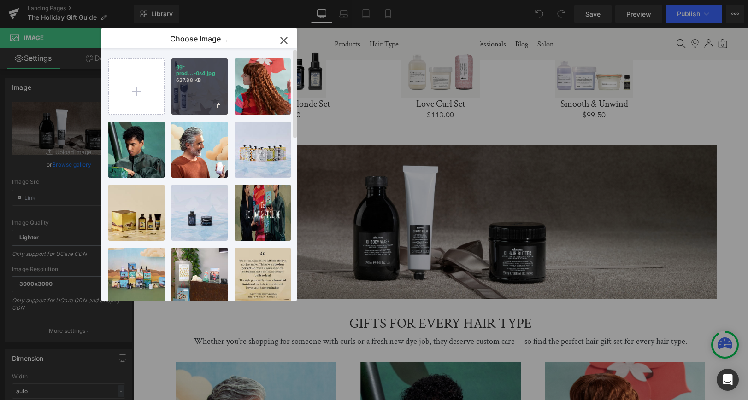
click at [190, 95] on div "gg-prod...-0s4.jpg 627.88 KB" at bounding box center [199, 87] width 56 height 56
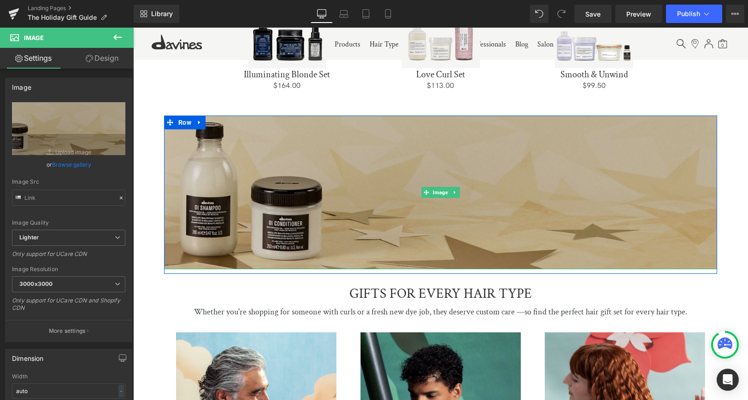
scroll to position [657, 0]
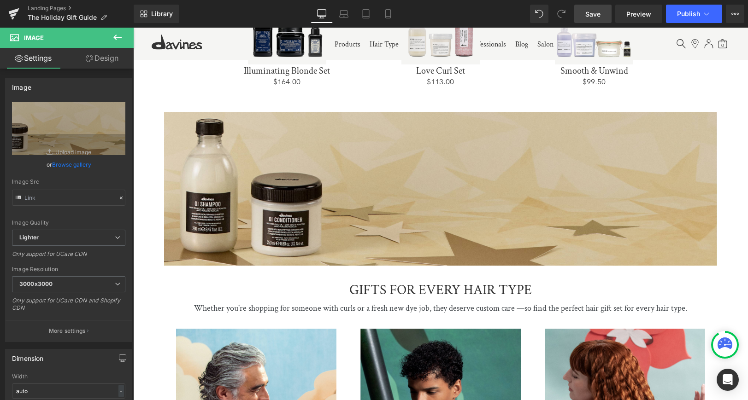
click at [589, 10] on span "Save" at bounding box center [592, 14] width 15 height 10
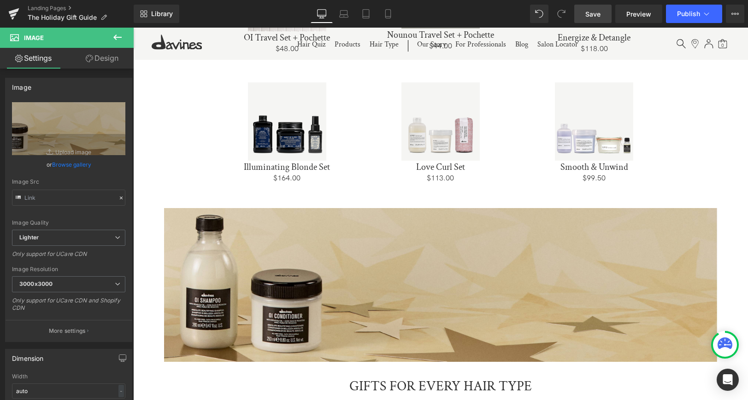
scroll to position [574, 0]
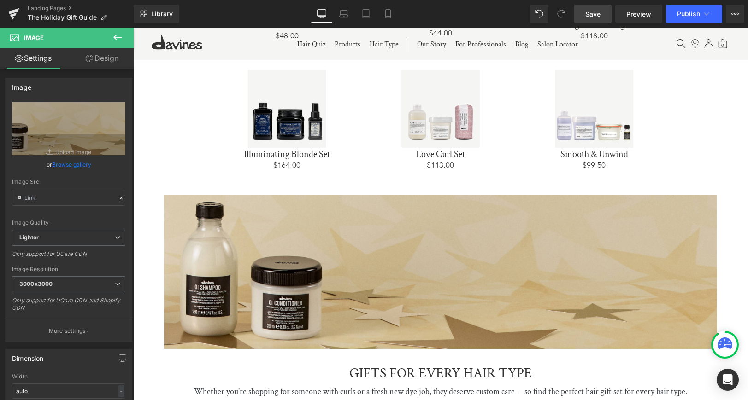
click at [600, 16] on span "Save" at bounding box center [592, 14] width 15 height 10
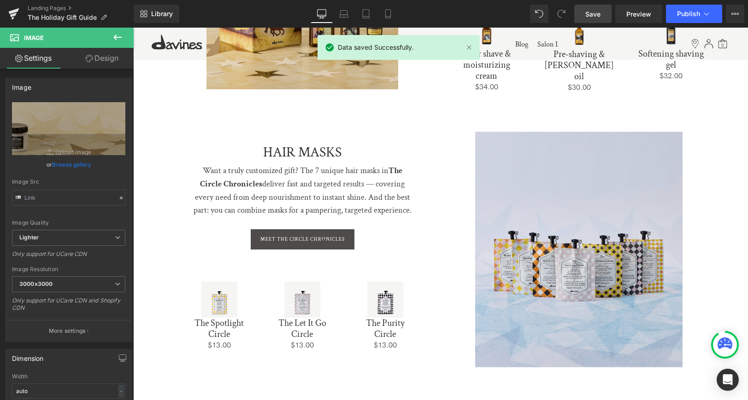
scroll to position [1751, 0]
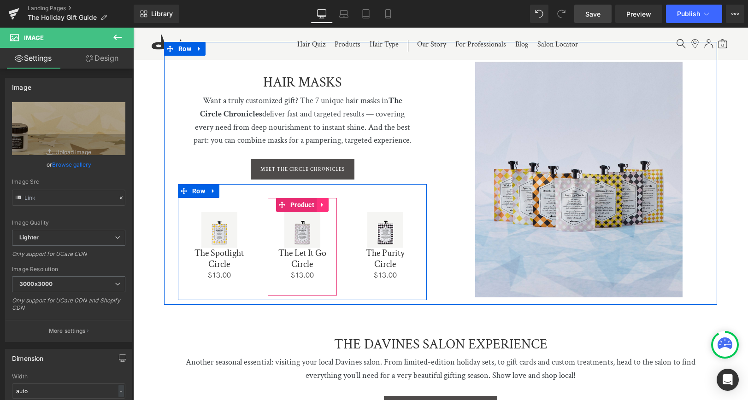
click at [323, 202] on icon at bounding box center [322, 205] width 6 height 7
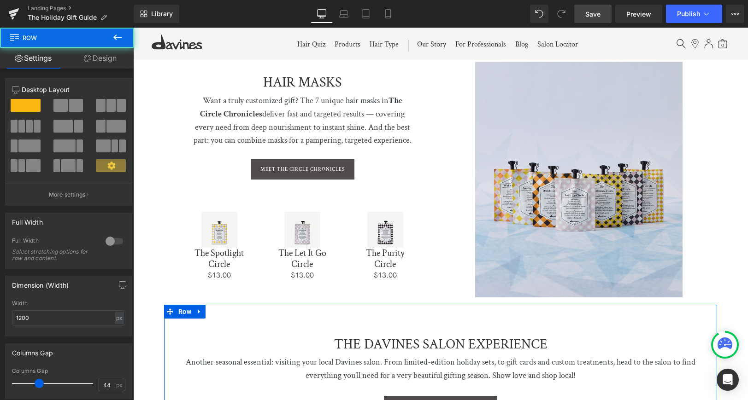
drag, startPoint x: 295, startPoint y: 316, endPoint x: 306, endPoint y: 216, distance: 100.6
click at [295, 316] on div "THE DAVINES SALON EXPERIENCE Heading Another seasonal essential: visiting your …" at bounding box center [440, 361] width 553 height 112
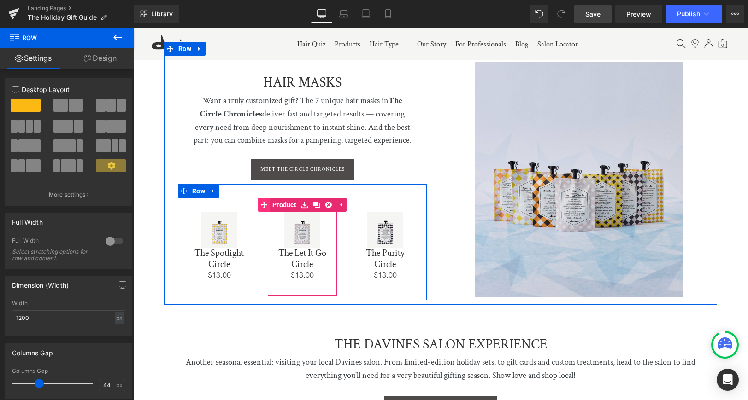
click at [284, 198] on link "Product" at bounding box center [278, 205] width 41 height 14
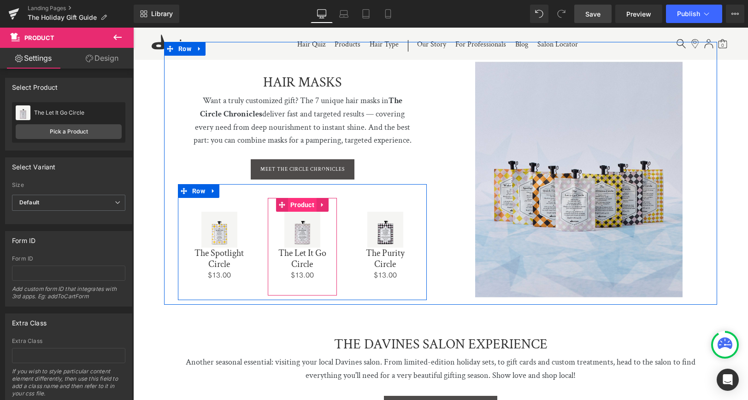
click at [300, 198] on span "Product" at bounding box center [302, 205] width 29 height 14
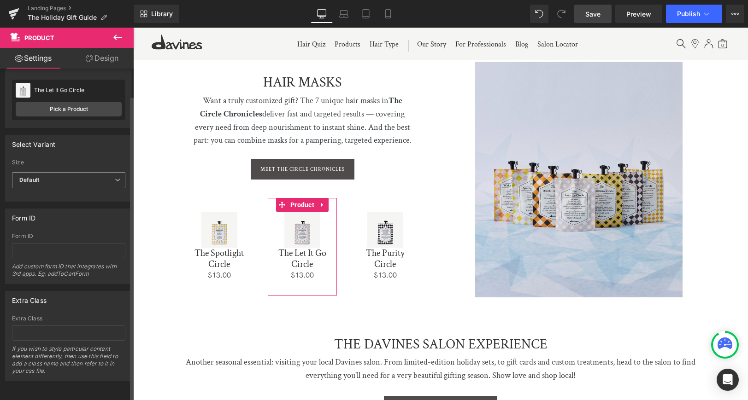
scroll to position [29, 0]
drag, startPoint x: 90, startPoint y: 59, endPoint x: 93, endPoint y: 72, distance: 13.3
click at [90, 59] on icon at bounding box center [89, 58] width 7 height 7
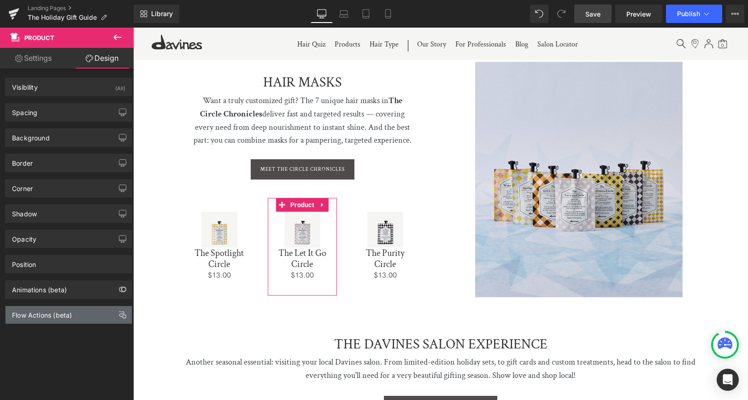
click at [63, 316] on div "Flow Actions (beta)" at bounding box center [42, 312] width 60 height 13
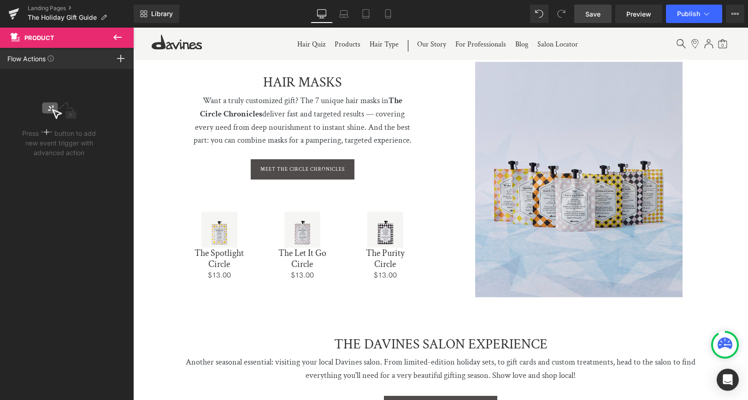
drag, startPoint x: 119, startPoint y: 36, endPoint x: 116, endPoint y: 44, distance: 8.9
click at [119, 36] on icon at bounding box center [117, 37] width 11 height 11
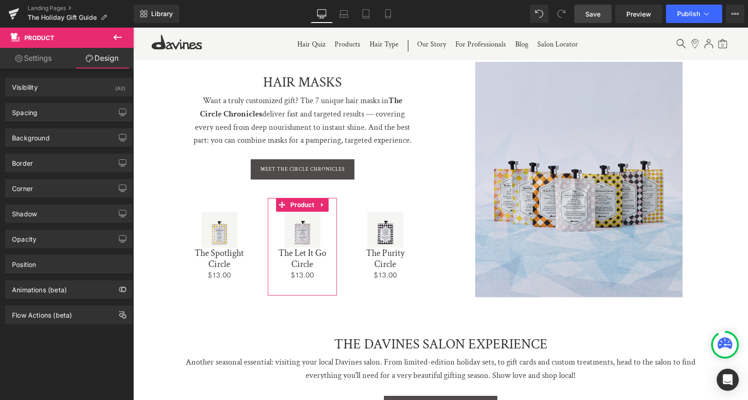
click at [34, 60] on link "Settings" at bounding box center [33, 58] width 67 height 21
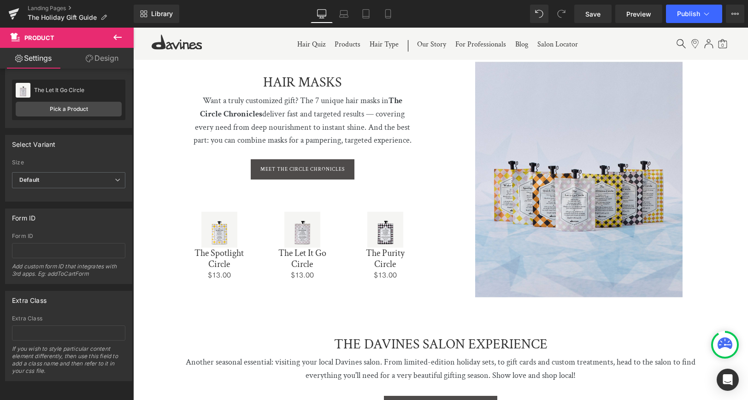
drag, startPoint x: 590, startPoint y: 12, endPoint x: 580, endPoint y: 27, distance: 18.3
click at [590, 12] on span "Save" at bounding box center [592, 14] width 15 height 10
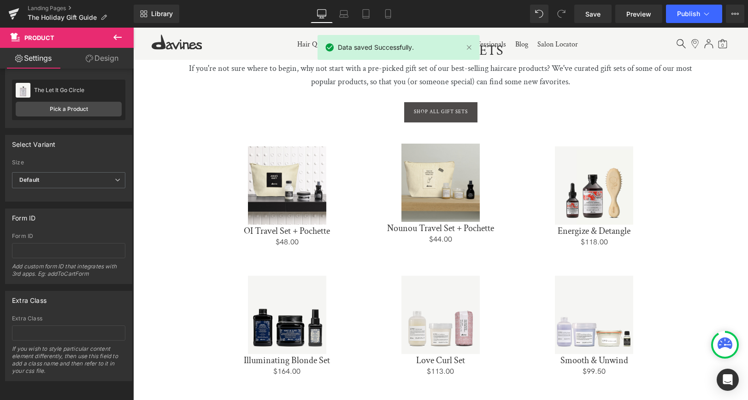
scroll to position [360, 0]
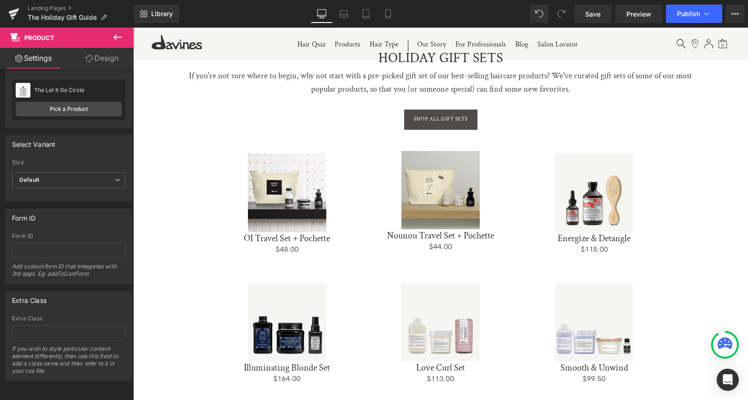
click at [116, 36] on icon at bounding box center [117, 37] width 11 height 11
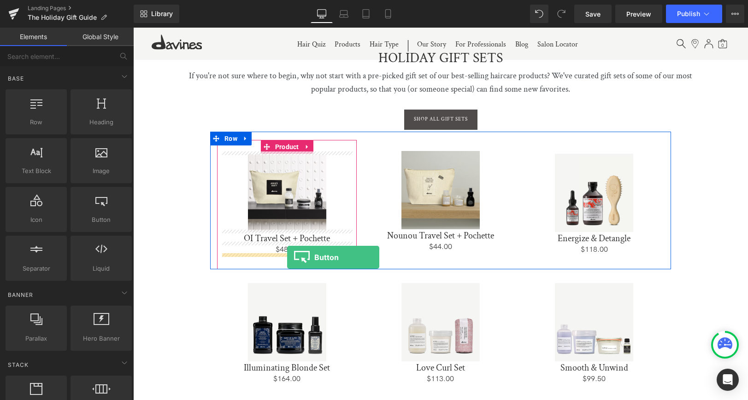
drag, startPoint x: 252, startPoint y: 237, endPoint x: 287, endPoint y: 257, distance: 39.8
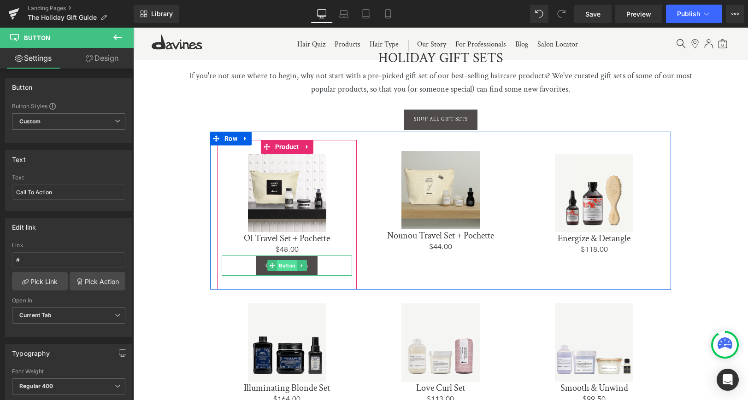
click at [284, 263] on span "Button" at bounding box center [287, 265] width 20 height 11
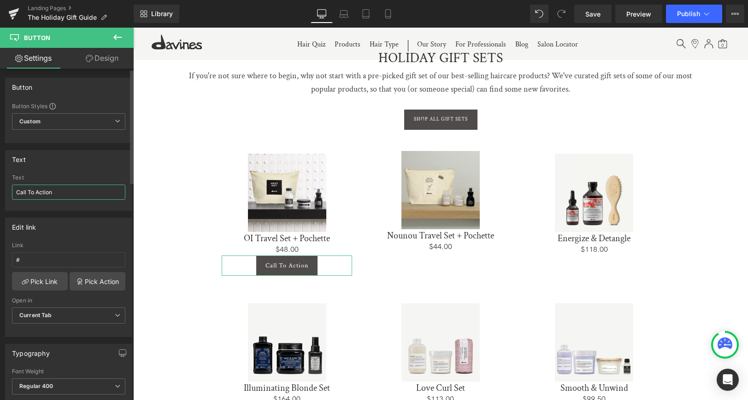
drag, startPoint x: 41, startPoint y: 196, endPoint x: 62, endPoint y: 194, distance: 20.8
click at [42, 195] on input "Call To Action" at bounding box center [68, 192] width 113 height 15
drag, startPoint x: 57, startPoint y: 193, endPoint x: 0, endPoint y: 190, distance: 57.2
click at [0, 190] on div "Text Call To Action Text Call To Action" at bounding box center [69, 177] width 138 height 68
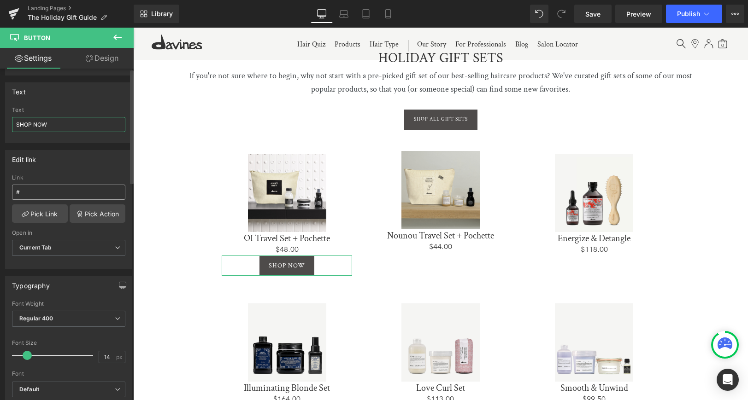
scroll to position [108, 0]
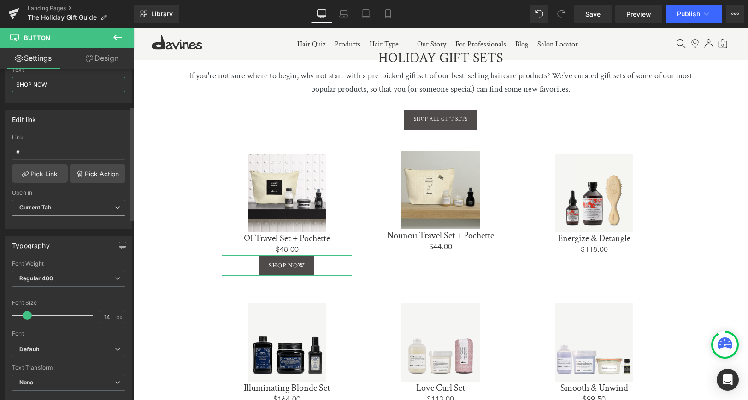
type input "SHOP NOW"
click at [41, 204] on b "Current Tab" at bounding box center [35, 207] width 33 height 7
drag, startPoint x: 45, startPoint y: 235, endPoint x: 77, endPoint y: 252, distance: 36.3
click at [46, 235] on div "New Tab" at bounding box center [37, 238] width 23 height 6
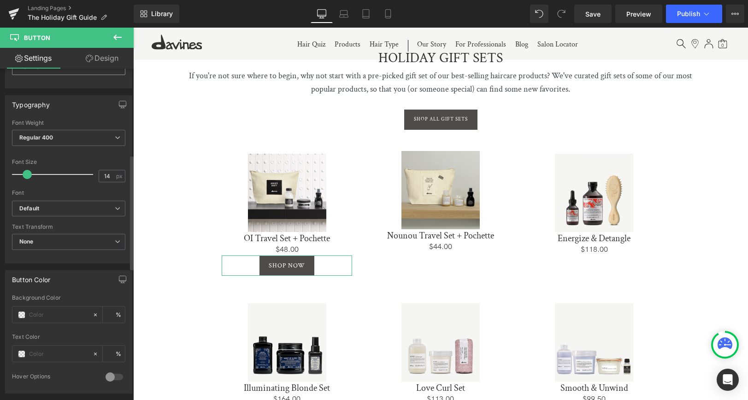
scroll to position [253, 0]
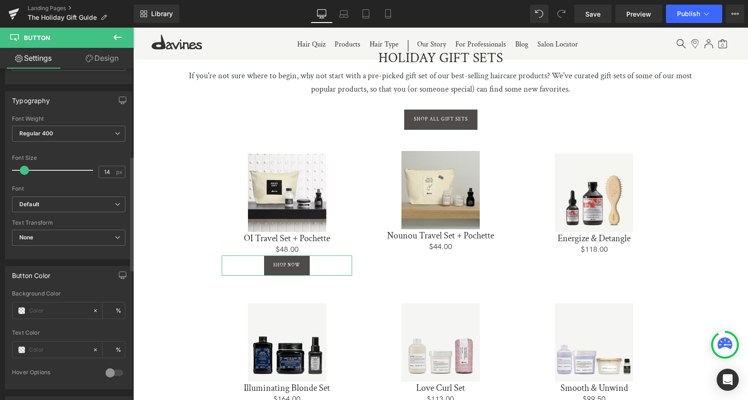
click at [23, 170] on span at bounding box center [24, 170] width 9 height 9
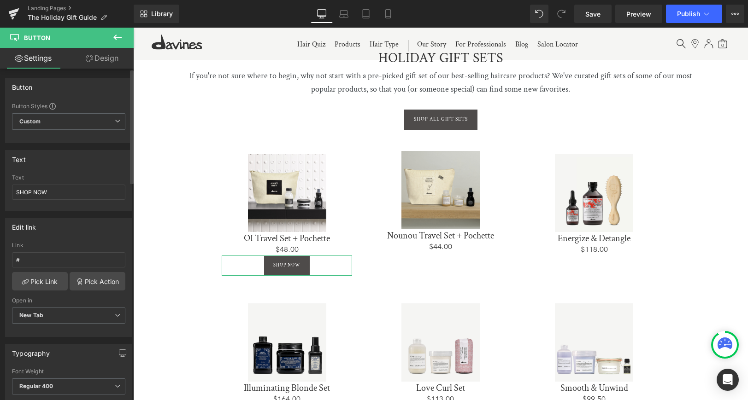
scroll to position [0, 0]
drag, startPoint x: 40, startPoint y: 258, endPoint x: 1, endPoint y: 258, distance: 38.7
click at [1, 258] on div "Edit link # Link # Pick Link Pick Action Current Tab New Tab Open in New Tab Cu…" at bounding box center [69, 274] width 138 height 126
paste input "[URL][DOMAIN_NAME]"
type input "[URL][DOMAIN_NAME]"
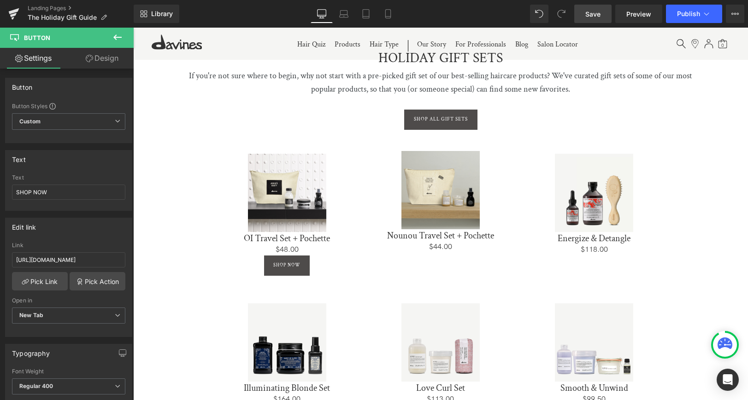
click at [604, 13] on link "Save" at bounding box center [592, 14] width 37 height 18
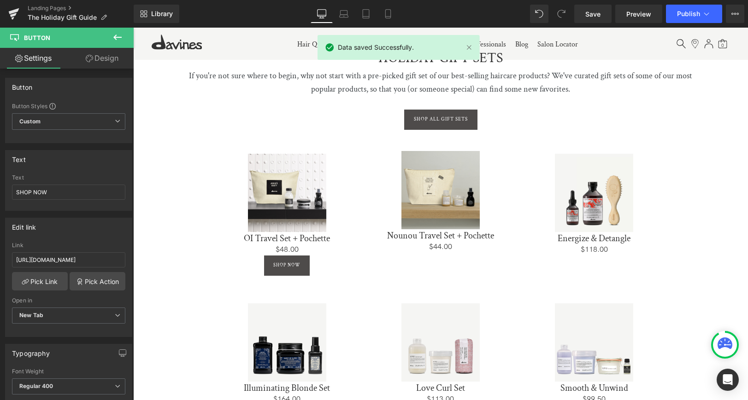
scroll to position [417, 0]
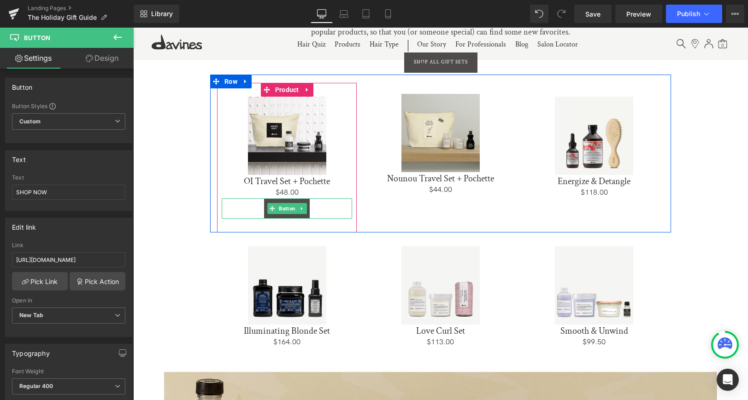
click at [300, 207] on icon at bounding box center [300, 208] width 1 height 3
click at [295, 206] on icon at bounding box center [296, 208] width 5 height 5
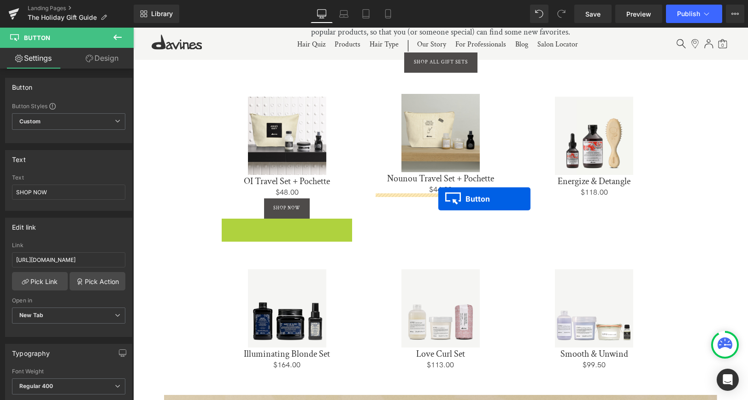
drag, startPoint x: 272, startPoint y: 226, endPoint x: 438, endPoint y: 199, distance: 168.5
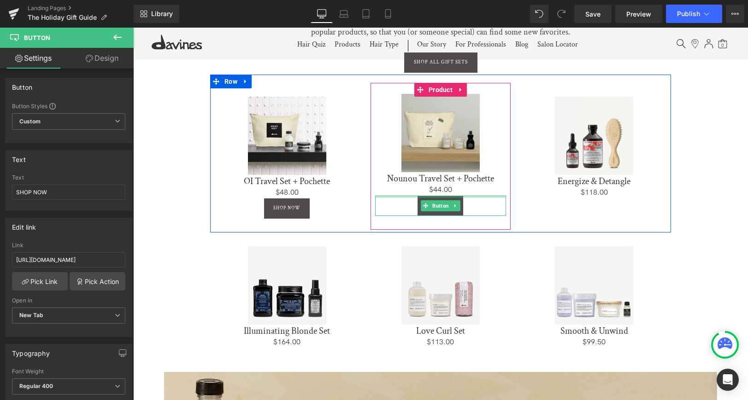
click at [455, 203] on icon at bounding box center [455, 206] width 5 height 6
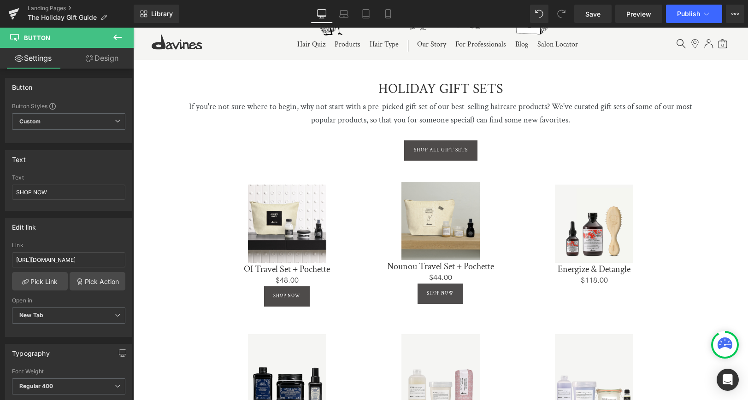
scroll to position [329, 0]
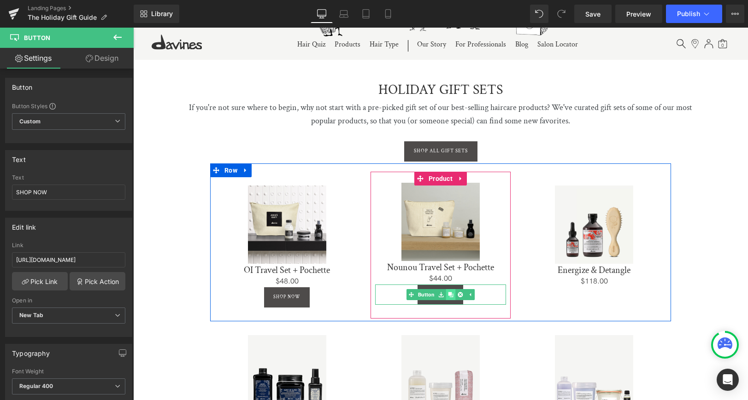
click at [450, 293] on icon at bounding box center [450, 295] width 5 height 5
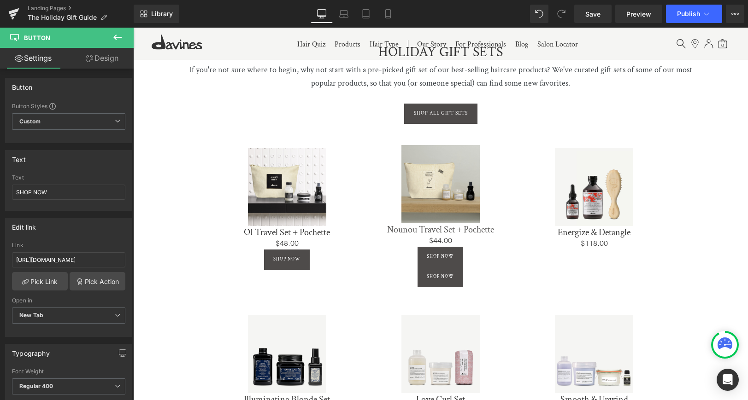
scroll to position [357, 0]
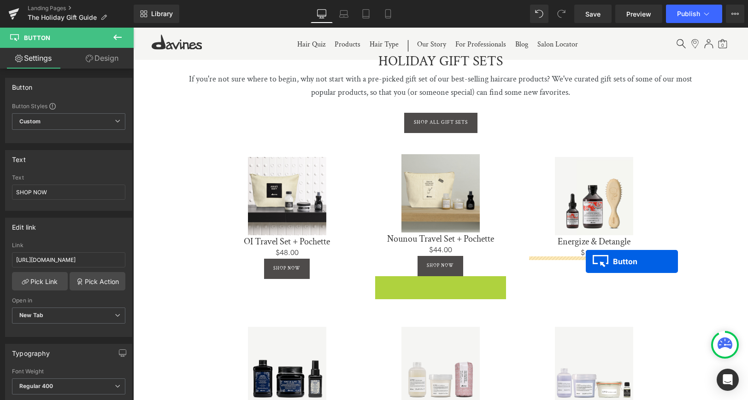
drag, startPoint x: 433, startPoint y: 282, endPoint x: 586, endPoint y: 262, distance: 154.2
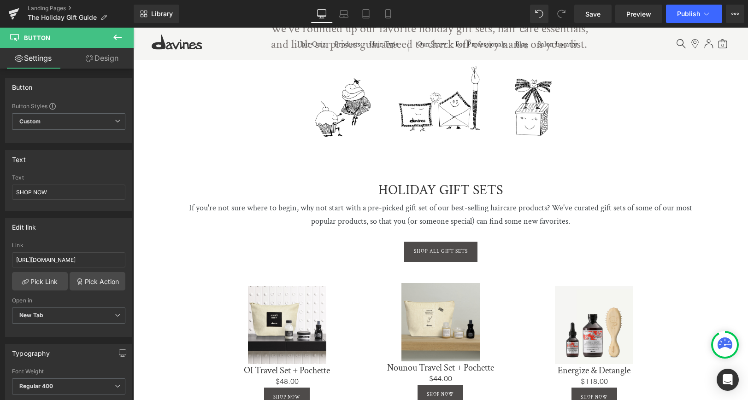
scroll to position [370, 0]
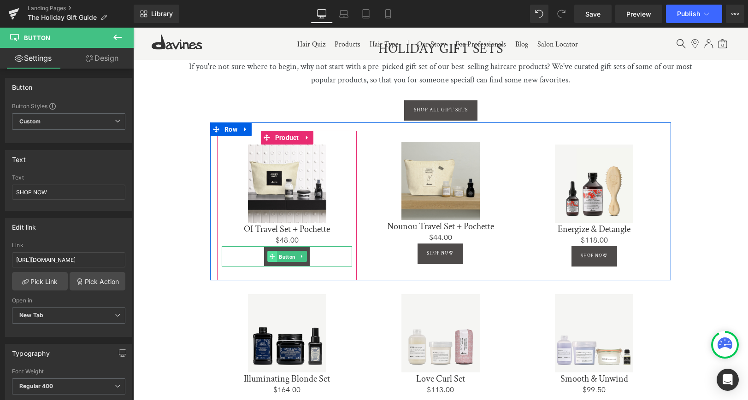
click at [270, 253] on link "Button" at bounding box center [282, 256] width 30 height 11
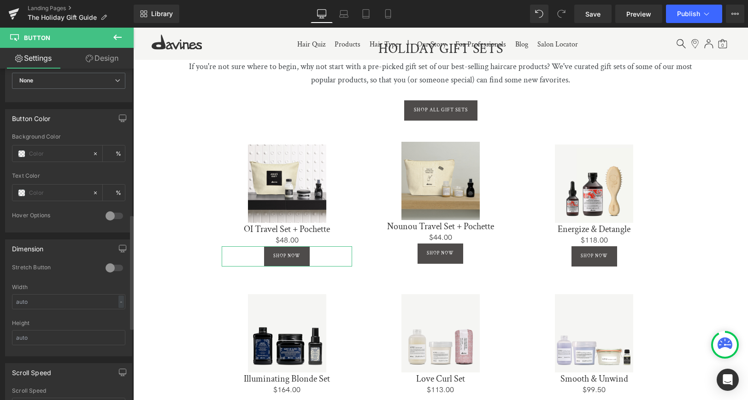
scroll to position [371, 0]
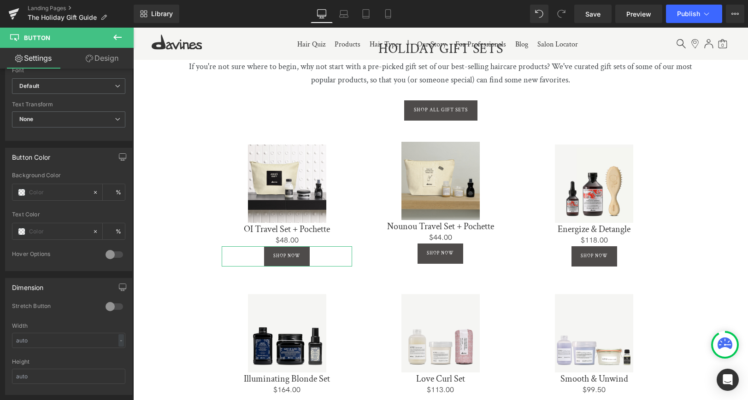
drag, startPoint x: 112, startPoint y: 55, endPoint x: 76, endPoint y: 141, distance: 92.8
click at [111, 55] on link "Design" at bounding box center [102, 58] width 67 height 21
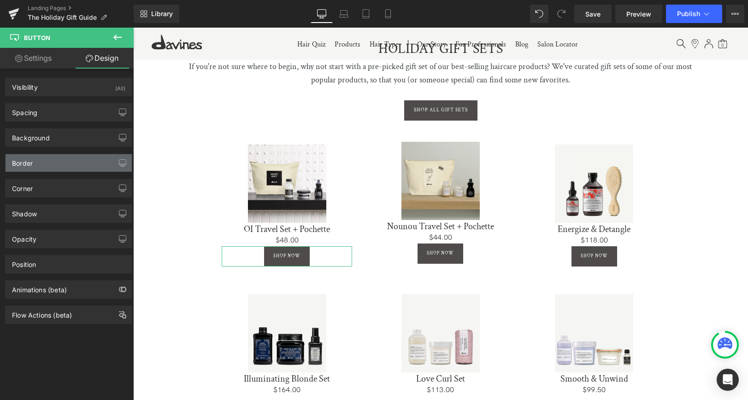
click at [32, 164] on div "Border" at bounding box center [22, 160] width 21 height 13
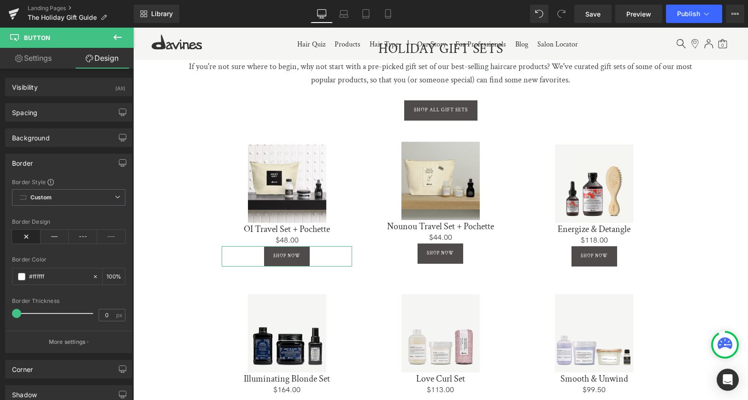
click at [34, 54] on link "Settings" at bounding box center [33, 58] width 67 height 21
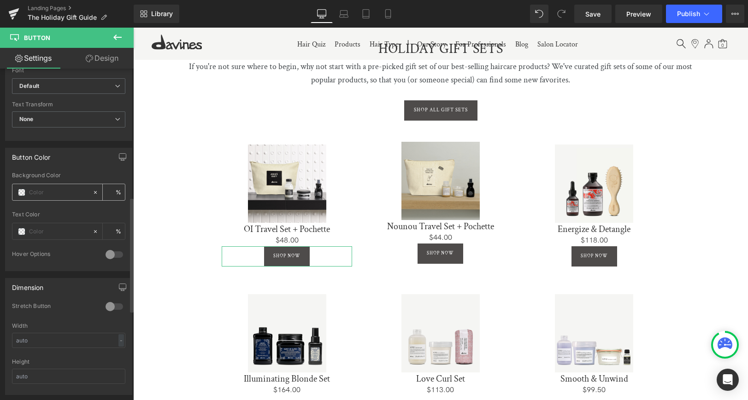
click at [80, 190] on input "text" at bounding box center [58, 193] width 59 height 10
click at [25, 190] on span at bounding box center [21, 192] width 7 height 7
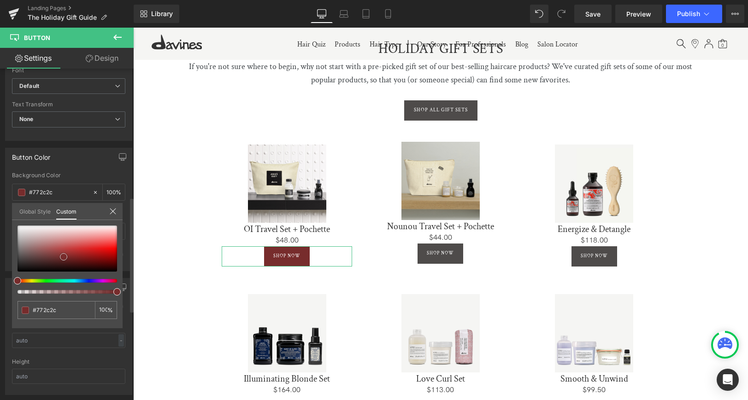
click at [64, 257] on div at bounding box center [68, 249] width 100 height 46
drag, startPoint x: 60, startPoint y: 253, endPoint x: 17, endPoint y: 250, distance: 43.4
click at [17, 250] on span at bounding box center [18, 251] width 7 height 7
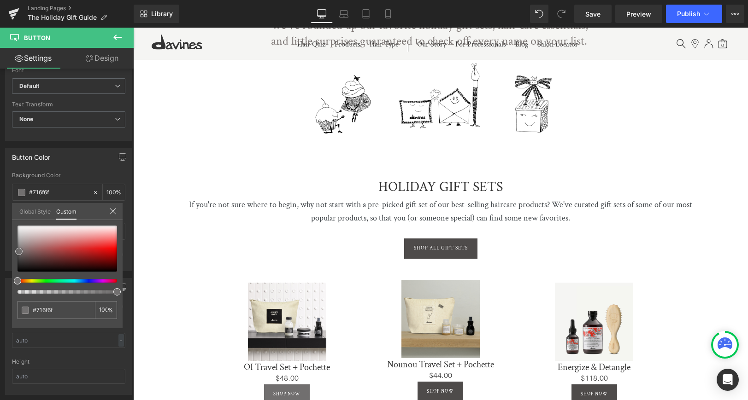
scroll to position [408, 0]
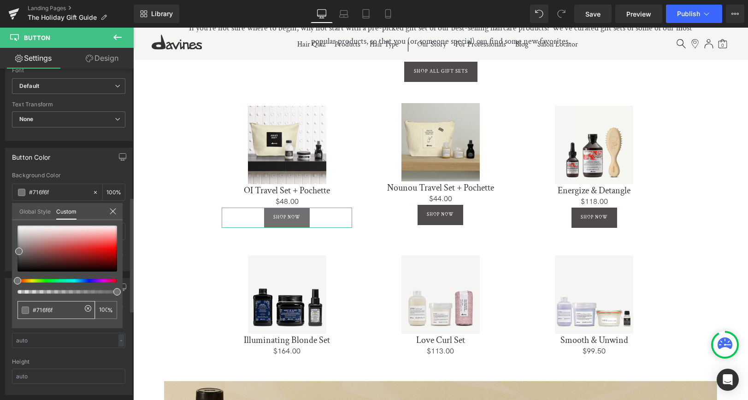
drag, startPoint x: 53, startPoint y: 309, endPoint x: 24, endPoint y: 307, distance: 28.6
click at [23, 307] on div "none" at bounding box center [56, 310] width 77 height 18
type input "#716f6f"
drag, startPoint x: 120, startPoint y: 34, endPoint x: 125, endPoint y: 36, distance: 5.0
click at [120, 34] on icon at bounding box center [117, 37] width 11 height 11
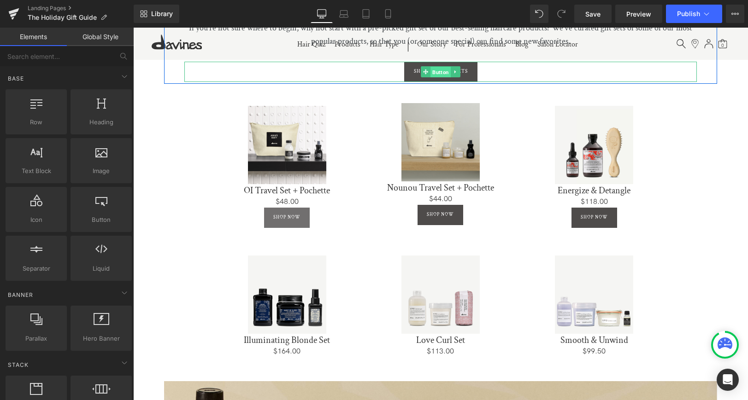
click at [438, 70] on span "Button" at bounding box center [440, 71] width 20 height 11
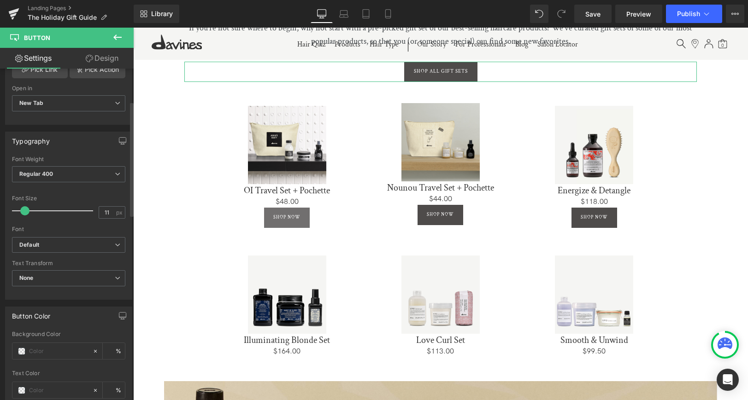
scroll to position [282, 0]
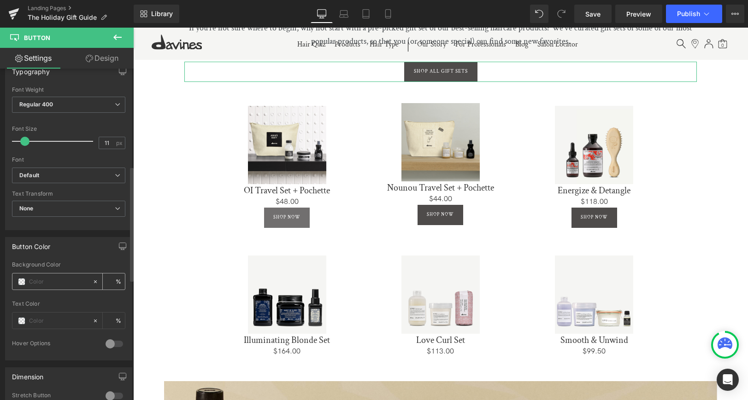
click at [22, 281] on span at bounding box center [21, 281] width 7 height 7
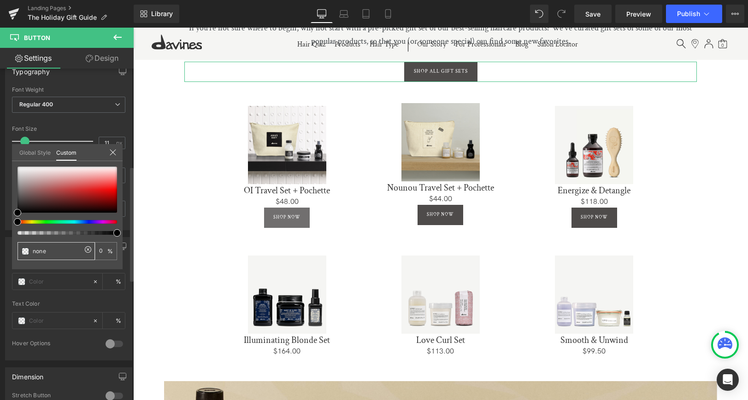
click at [49, 252] on input "none" at bounding box center [57, 252] width 49 height 10
paste input "#716f6f"
click at [63, 252] on input "none#716f6f" at bounding box center [57, 252] width 49 height 10
drag, startPoint x: 73, startPoint y: 250, endPoint x: 14, endPoint y: 251, distance: 59.0
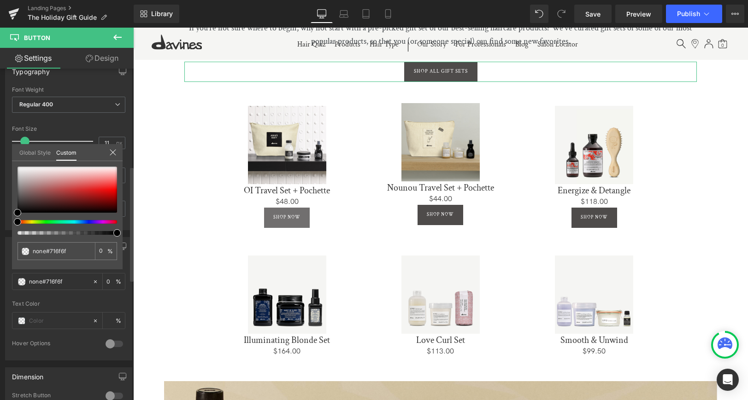
click at [13, 251] on div "none#716f6f 0 %" at bounding box center [67, 218] width 111 height 103
paste input "text"
type input "#716f6f"
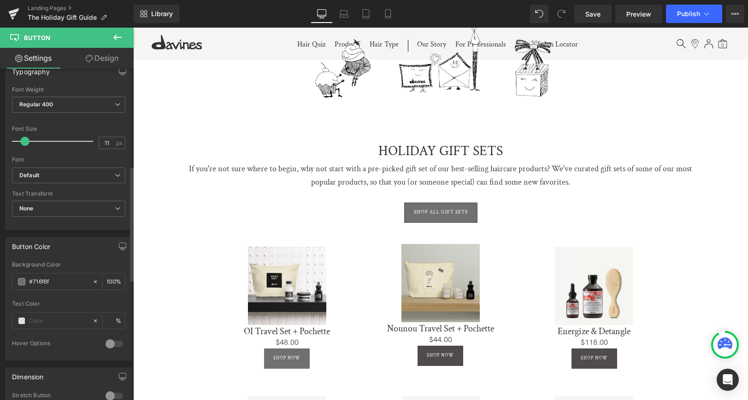
scroll to position [332, 0]
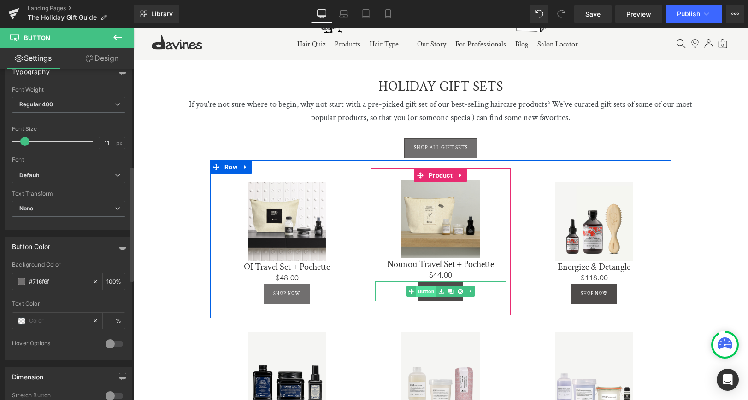
click at [427, 289] on link "Button" at bounding box center [421, 291] width 30 height 11
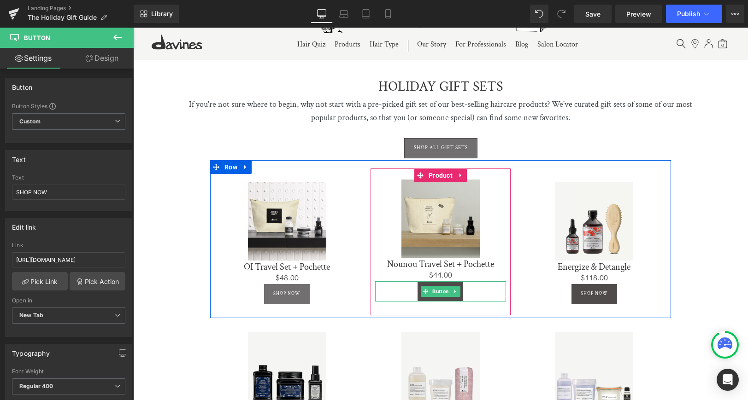
drag, startPoint x: 456, startPoint y: 288, endPoint x: 454, endPoint y: 293, distance: 4.8
click at [456, 289] on icon at bounding box center [455, 292] width 5 height 6
click at [459, 290] on icon at bounding box center [460, 292] width 5 height 6
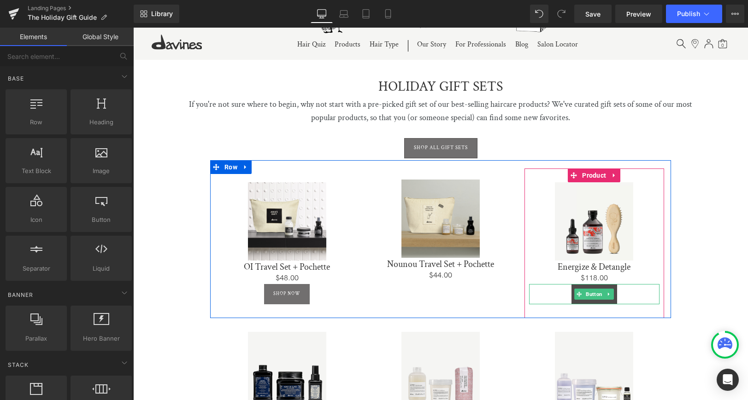
click at [608, 292] on icon at bounding box center [608, 295] width 5 height 6
drag, startPoint x: 609, startPoint y: 290, endPoint x: 610, endPoint y: 285, distance: 5.2
click at [609, 289] on link at bounding box center [614, 294] width 10 height 11
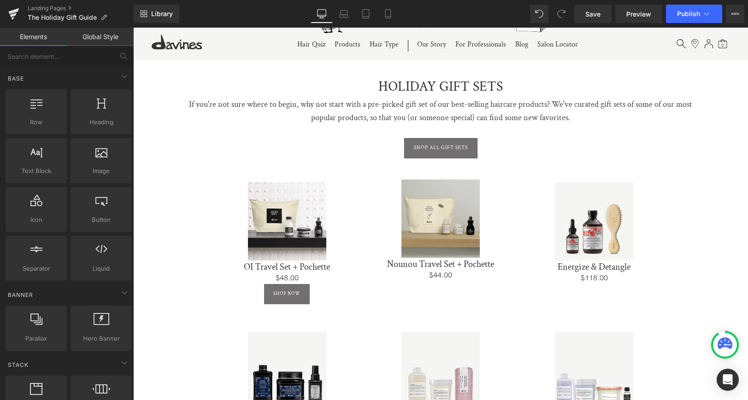
drag, startPoint x: 602, startPoint y: 16, endPoint x: 600, endPoint y: 24, distance: 8.0
click at [602, 16] on link "Save" at bounding box center [592, 14] width 37 height 18
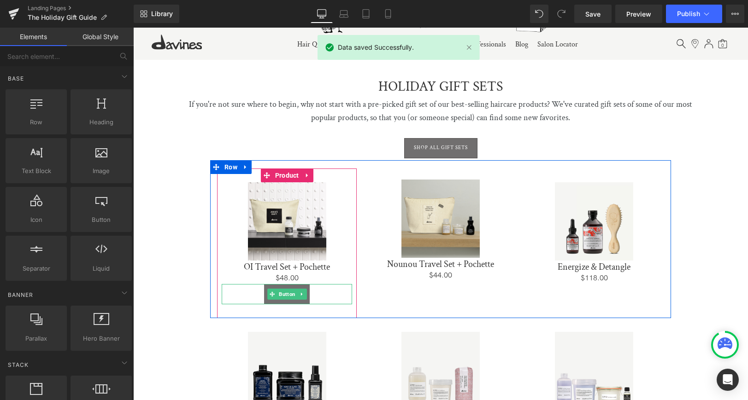
click at [300, 293] on icon at bounding box center [300, 294] width 1 height 3
click at [298, 292] on icon at bounding box center [296, 294] width 5 height 5
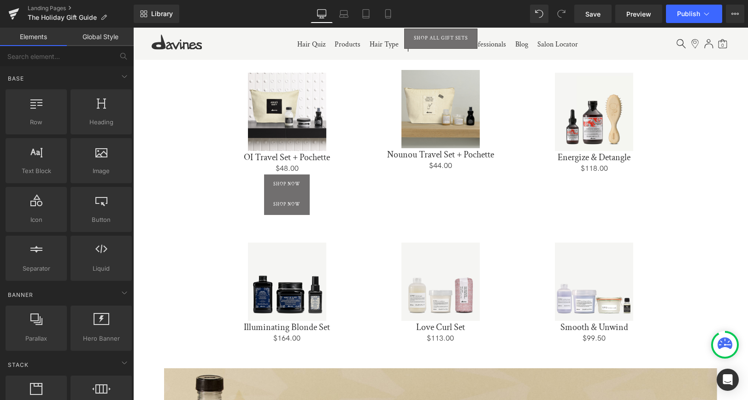
scroll to position [421, 0]
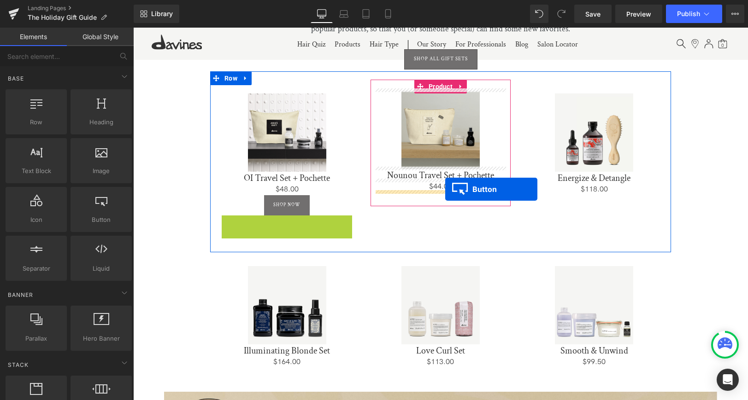
drag, startPoint x: 273, startPoint y: 222, endPoint x: 445, endPoint y: 189, distance: 175.0
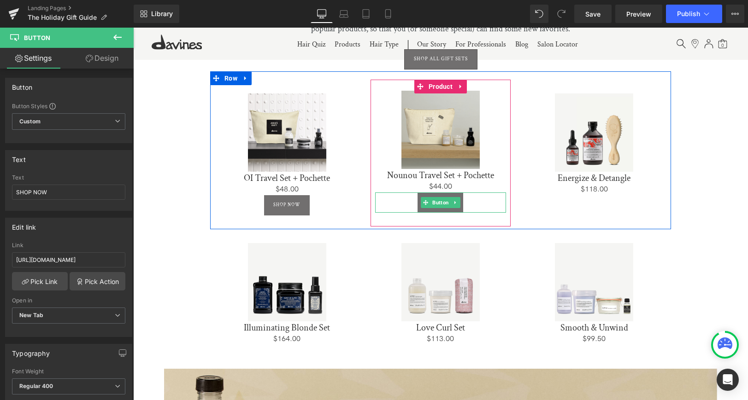
click at [455, 200] on icon at bounding box center [455, 203] width 5 height 6
click at [451, 200] on icon at bounding box center [450, 203] width 5 height 6
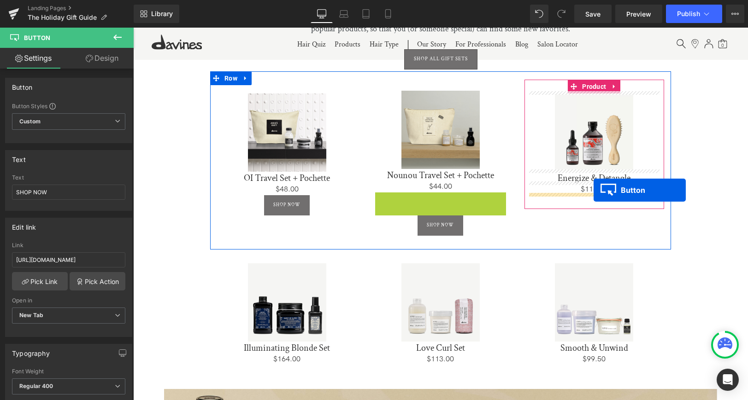
drag, startPoint x: 408, startPoint y: 200, endPoint x: 570, endPoint y: 217, distance: 162.6
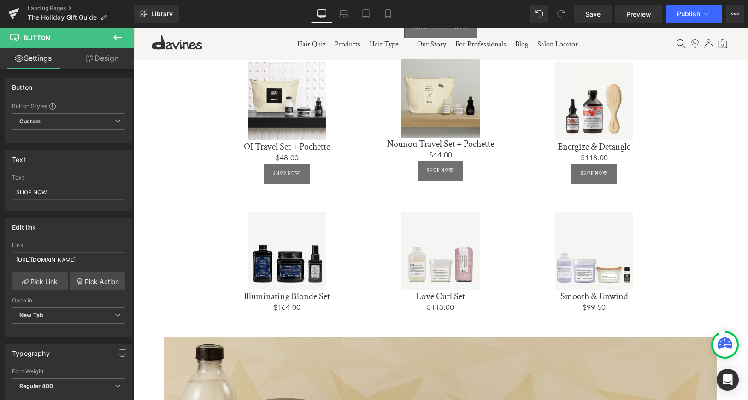
scroll to position [474, 0]
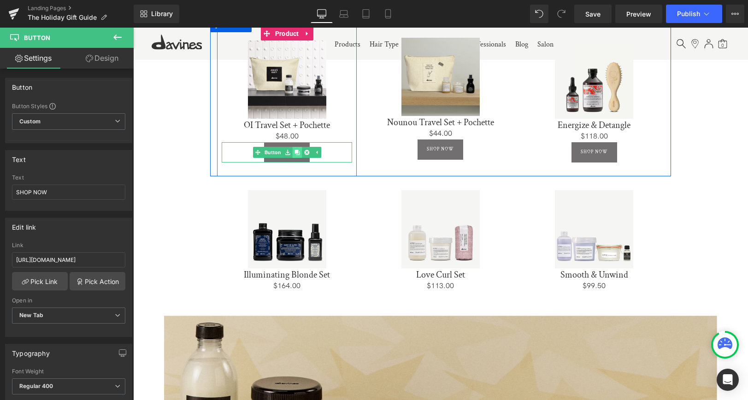
click at [294, 150] on icon at bounding box center [296, 152] width 5 height 5
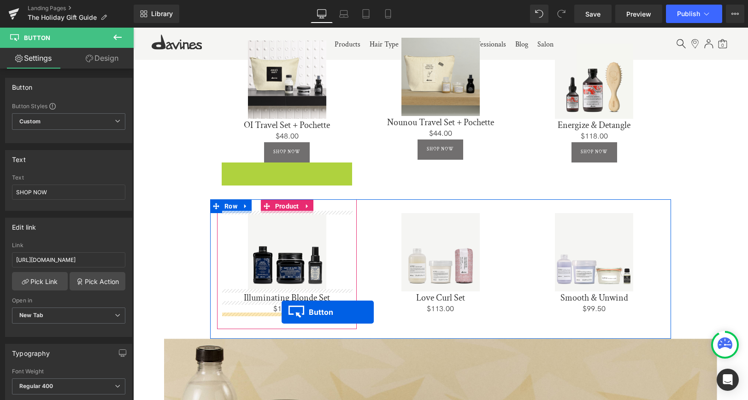
drag, startPoint x: 270, startPoint y: 168, endPoint x: 282, endPoint y: 312, distance: 144.3
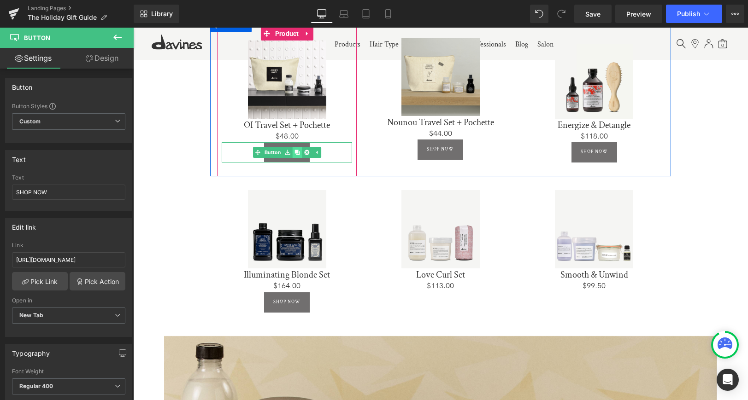
click at [294, 150] on icon at bounding box center [296, 152] width 5 height 5
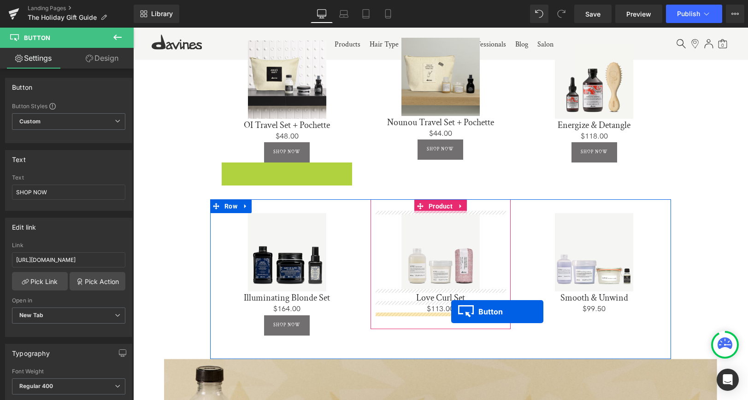
drag, startPoint x: 277, startPoint y: 170, endPoint x: 451, endPoint y: 311, distance: 224.0
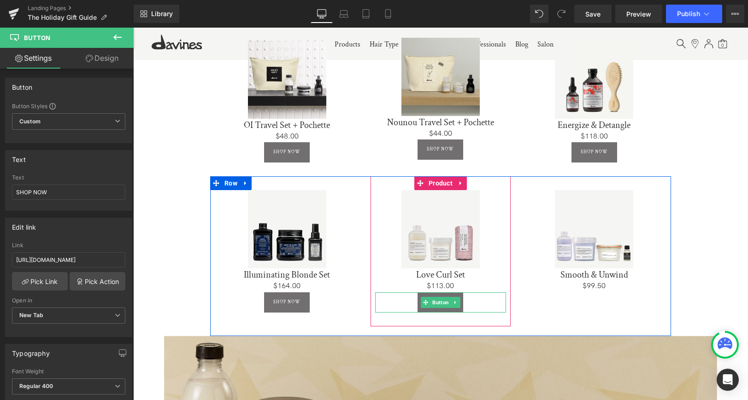
click at [454, 301] on icon at bounding box center [454, 302] width 1 height 3
click at [451, 300] on icon at bounding box center [450, 302] width 5 height 5
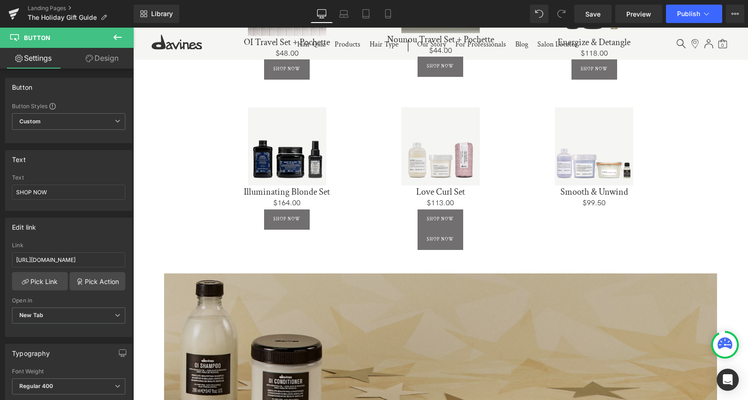
scroll to position [556, 0]
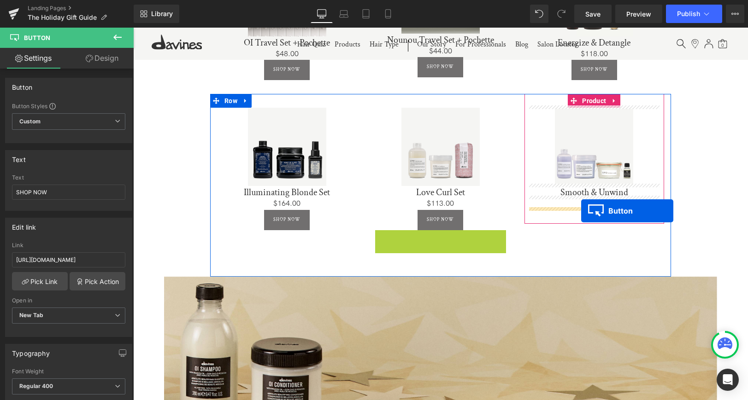
drag, startPoint x: 426, startPoint y: 237, endPoint x: 581, endPoint y: 211, distance: 156.5
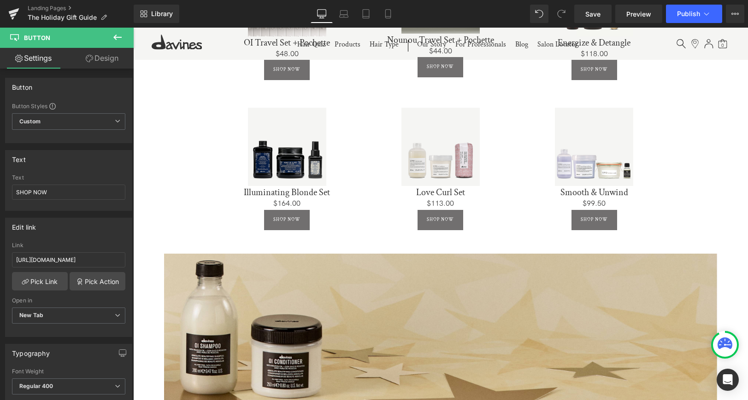
drag, startPoint x: 594, startPoint y: 14, endPoint x: 574, endPoint y: 26, distance: 23.4
click at [594, 14] on span "Save" at bounding box center [592, 14] width 15 height 10
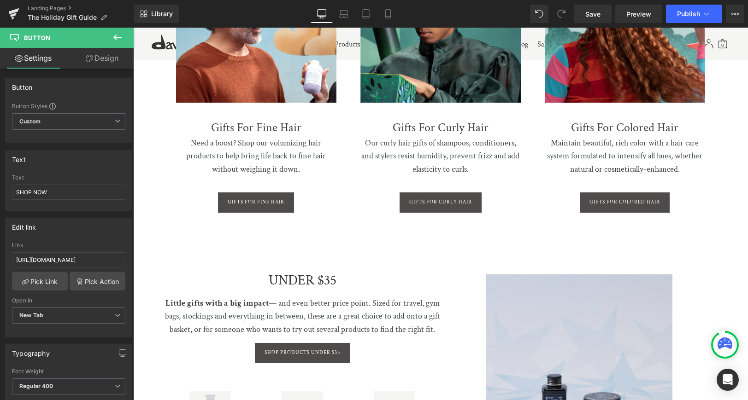
scroll to position [1094, 0]
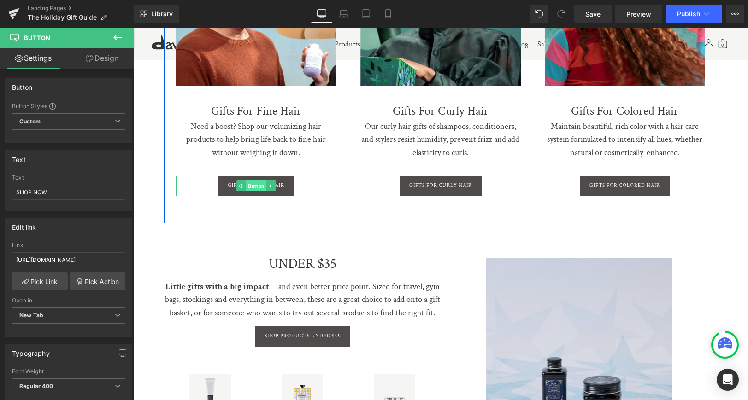
click at [256, 181] on span "Button" at bounding box center [256, 186] width 20 height 11
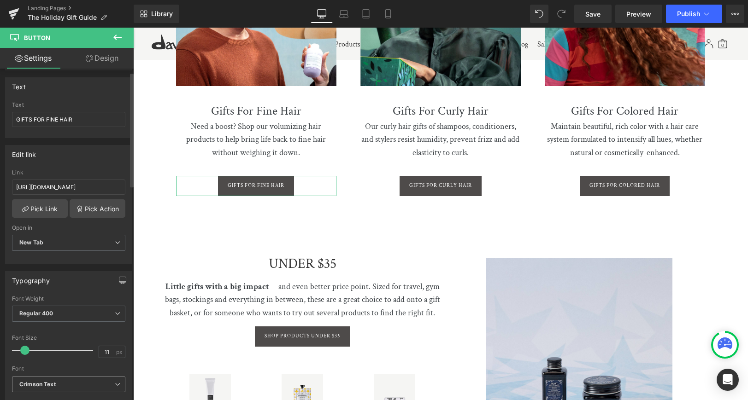
scroll to position [150, 0]
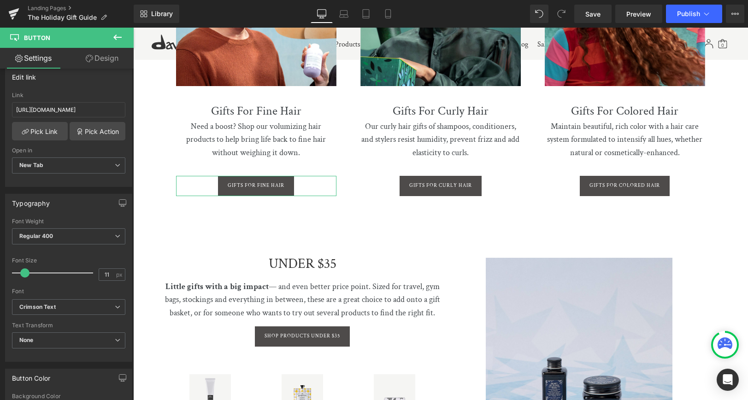
drag, startPoint x: 102, startPoint y: 55, endPoint x: 99, endPoint y: 96, distance: 41.1
click at [102, 55] on link "Design" at bounding box center [102, 58] width 67 height 21
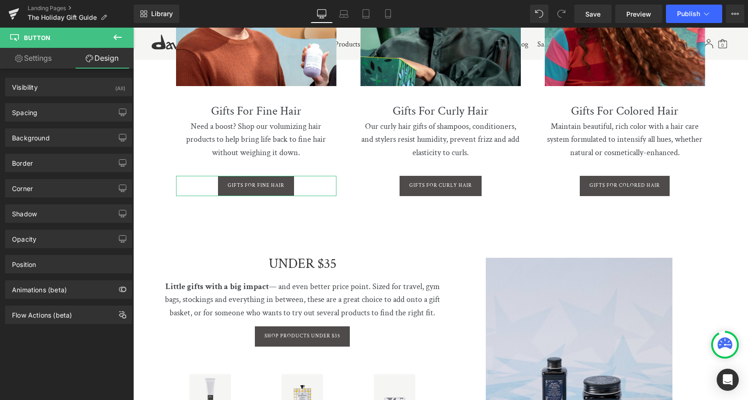
click at [40, 52] on link "Settings" at bounding box center [33, 58] width 67 height 21
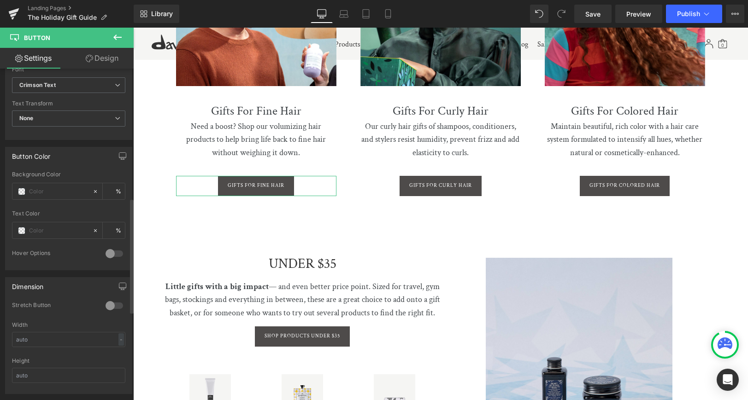
scroll to position [376, 0]
click at [21, 186] on span at bounding box center [21, 187] width 7 height 7
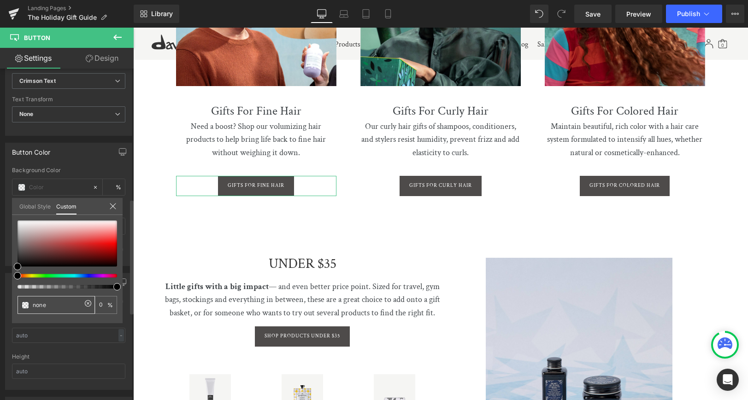
drag, startPoint x: 47, startPoint y: 306, endPoint x: 16, endPoint y: 305, distance: 31.3
click at [15, 305] on div "none 0 %" at bounding box center [67, 272] width 111 height 103
paste input "#716f6f"
type input "#716f6f"
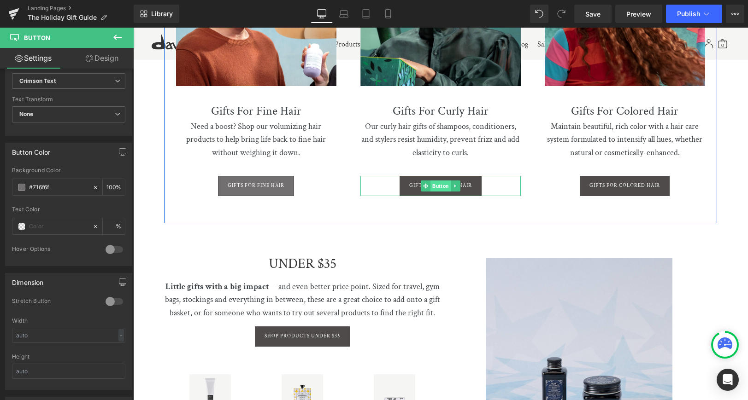
click at [440, 181] on span "Button" at bounding box center [440, 186] width 20 height 11
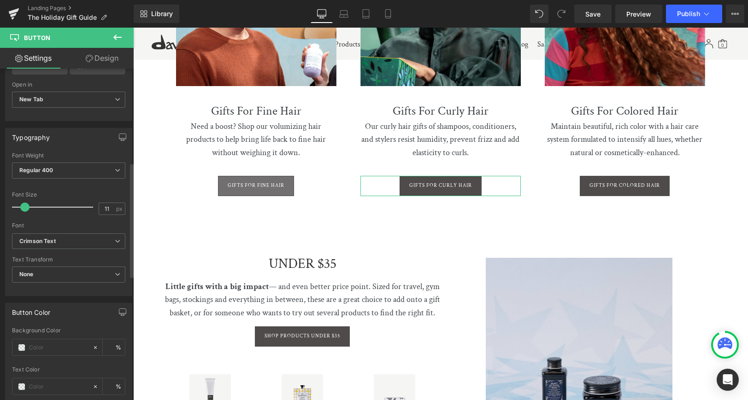
scroll to position [284, 0]
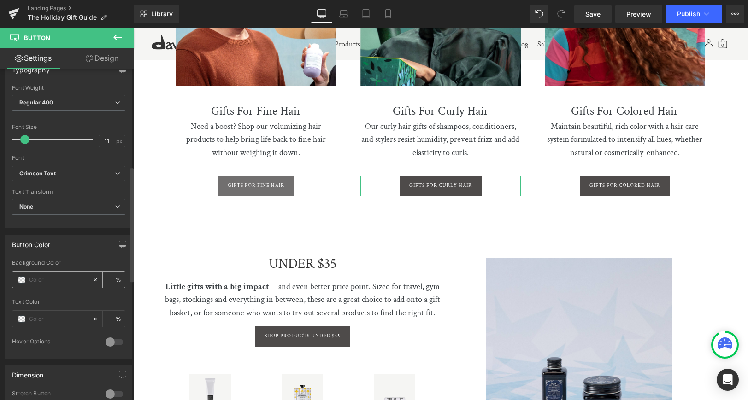
drag, startPoint x: 31, startPoint y: 277, endPoint x: 36, endPoint y: 278, distance: 5.7
click at [31, 277] on input "text" at bounding box center [58, 280] width 59 height 10
paste input "#716f6f"
type input "#716f6f"
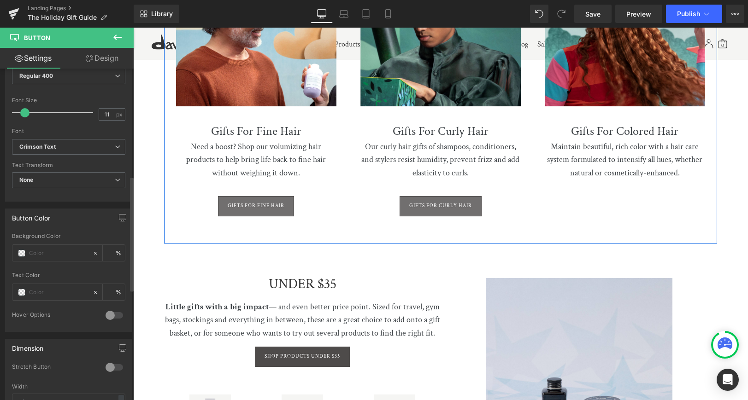
scroll to position [346, 0]
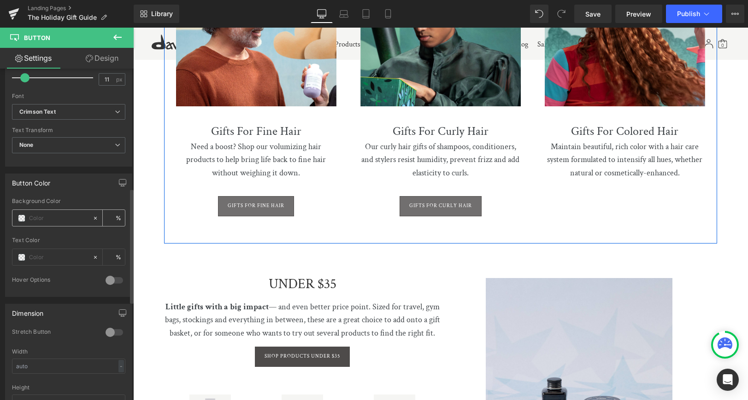
click at [32, 217] on input "text" at bounding box center [58, 218] width 59 height 10
paste input "#716f6f"
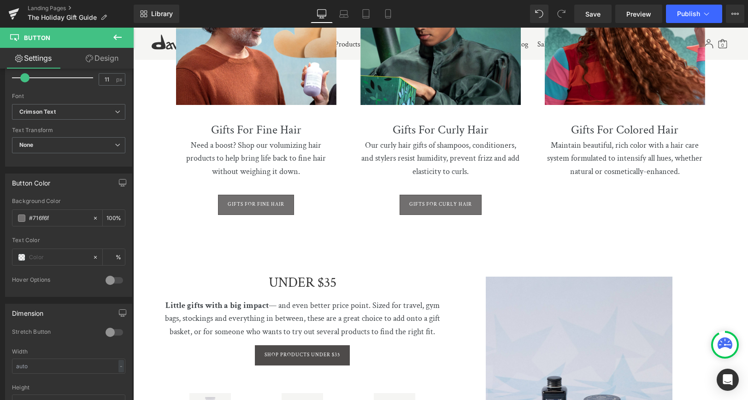
scroll to position [1066, 0]
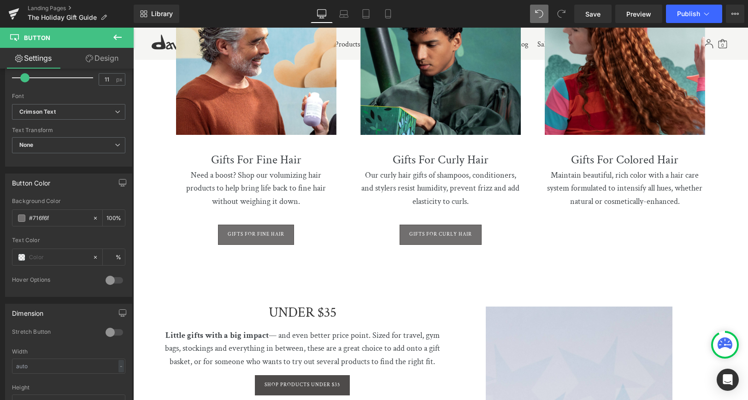
type input "#716f6f"
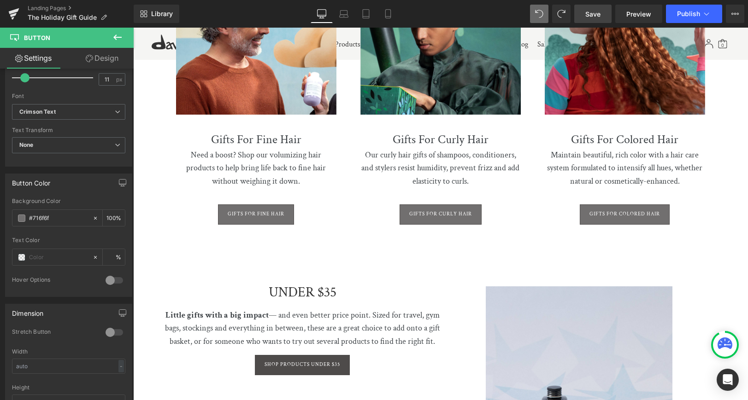
click at [604, 13] on link "Save" at bounding box center [592, 14] width 37 height 18
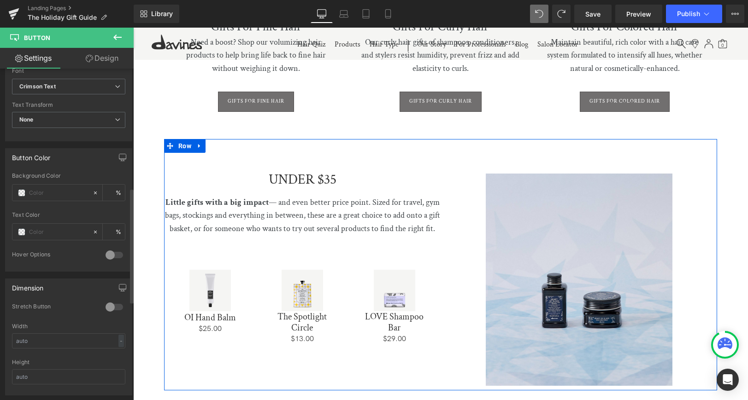
scroll to position [381, 0]
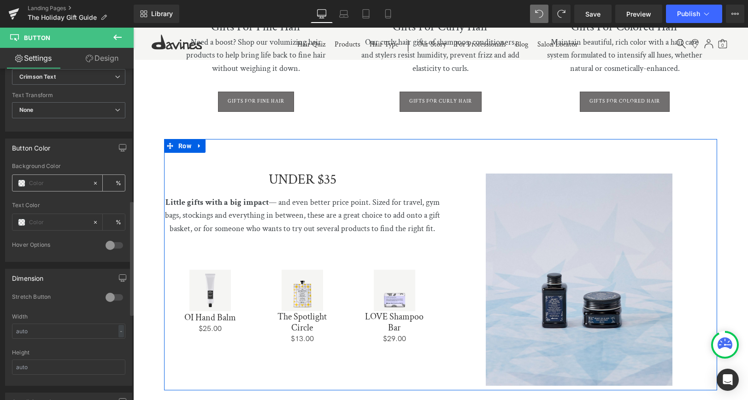
click at [40, 179] on input "text" at bounding box center [58, 183] width 59 height 10
paste input "#716f6f"
type input "#716f6f"
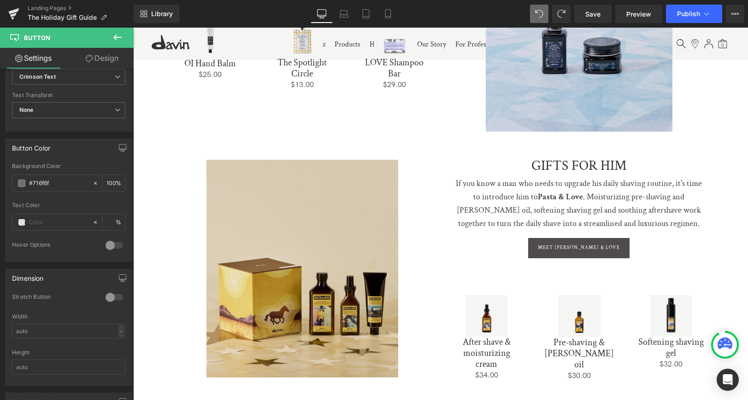
scroll to position [1517, 0]
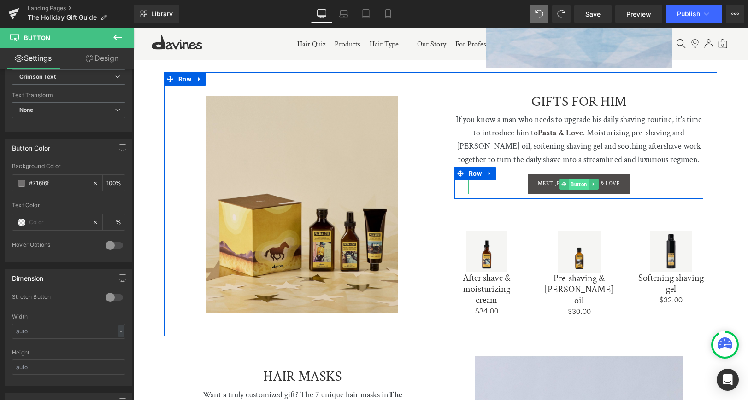
click at [580, 179] on span "Button" at bounding box center [579, 184] width 20 height 11
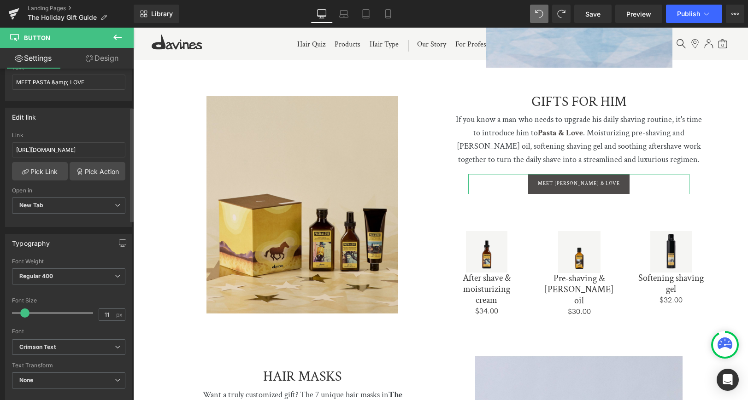
scroll to position [254, 0]
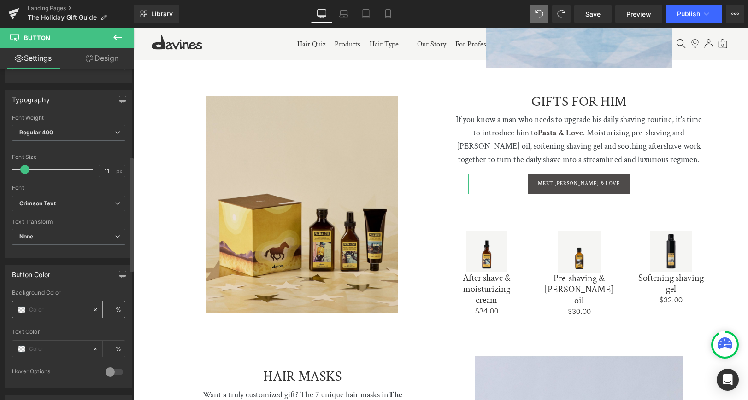
click at [36, 308] on input "text" at bounding box center [58, 310] width 59 height 10
paste input "#716f6f"
type input "#716f6f"
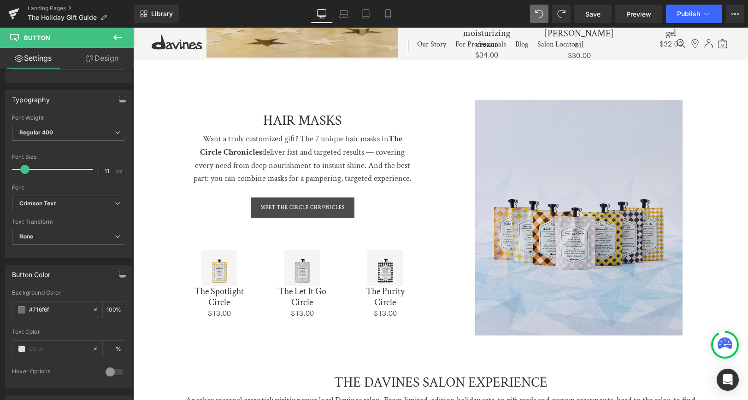
scroll to position [1814, 0]
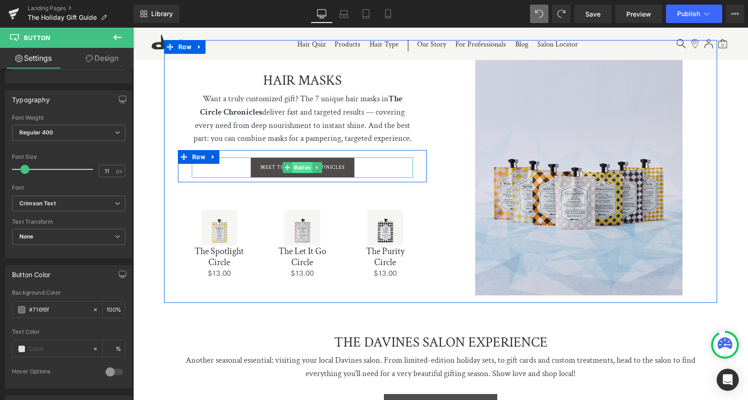
click at [300, 162] on span "Button" at bounding box center [302, 167] width 20 height 11
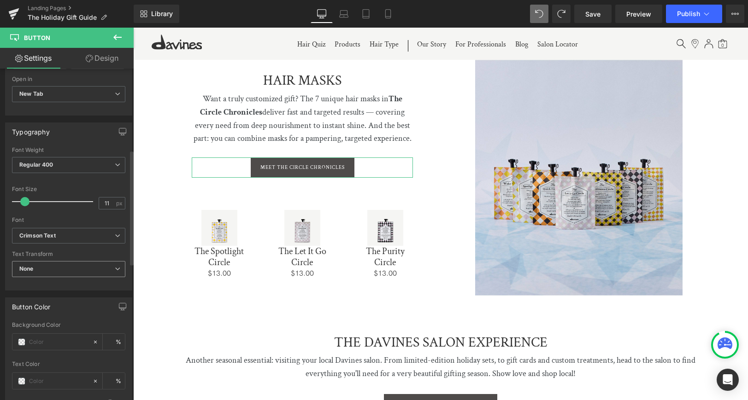
scroll to position [241, 0]
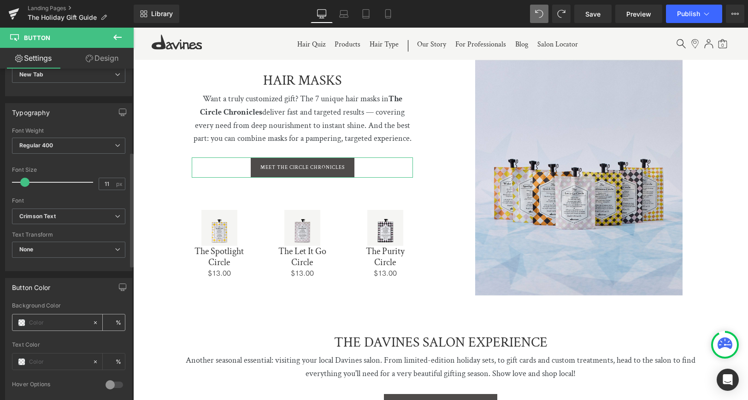
click at [35, 325] on input "text" at bounding box center [58, 323] width 59 height 10
paste input "#716f6f"
type input "#716f6f"
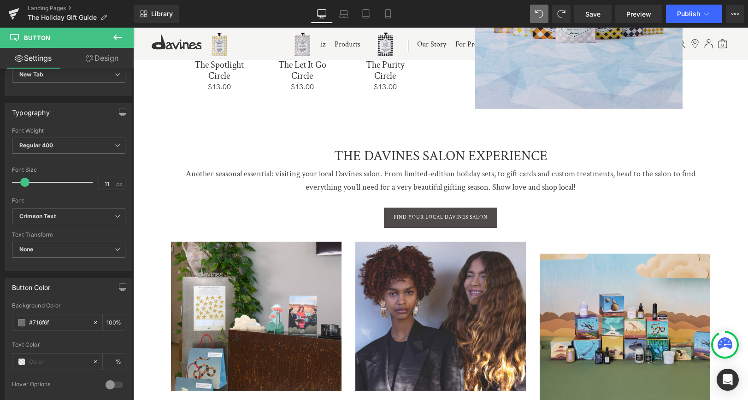
scroll to position [2002, 0]
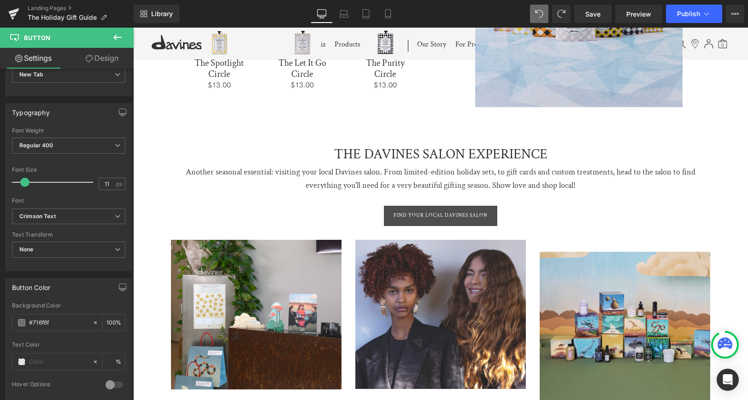
click at [442, 206] on div "FIND YOUR LOCAL DAVINES SALON Button" at bounding box center [440, 216] width 512 height 20
click at [37, 326] on div at bounding box center [52, 320] width 80 height 16
click at [39, 319] on input "text" at bounding box center [58, 320] width 59 height 10
paste input "#716f6f"
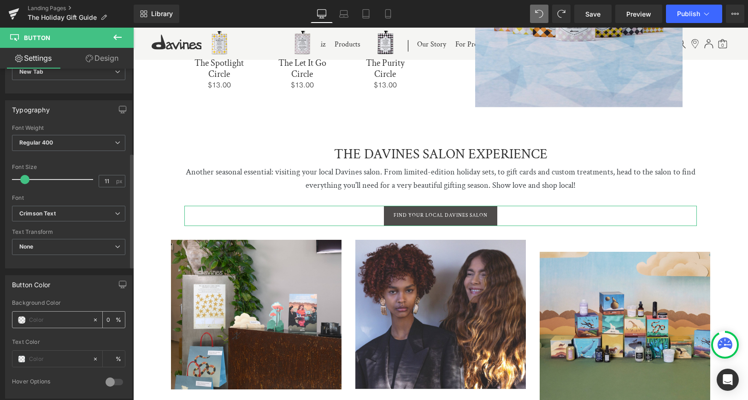
type input "#716f6f"
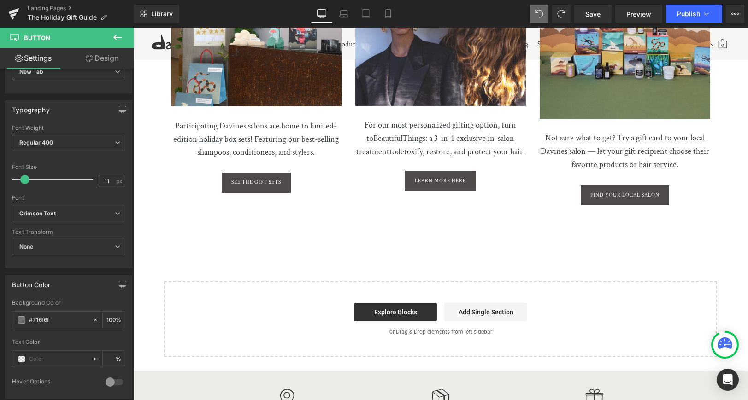
scroll to position [2216, 0]
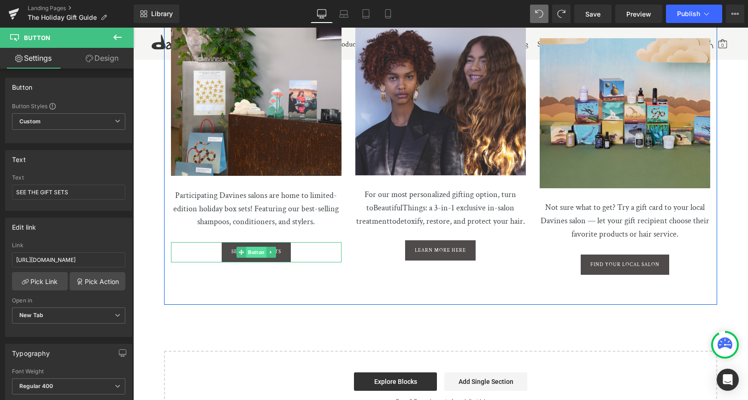
click at [256, 247] on span "Button" at bounding box center [256, 252] width 20 height 11
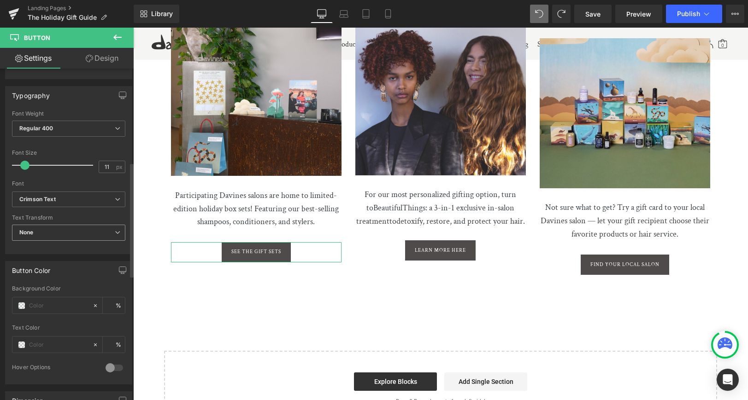
scroll to position [292, 0]
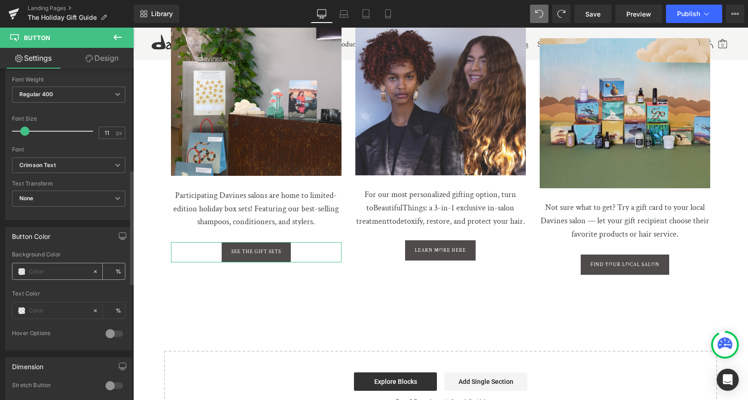
click at [41, 270] on input "text" at bounding box center [58, 272] width 59 height 10
paste input "#716f6f"
type input "#716f6f"
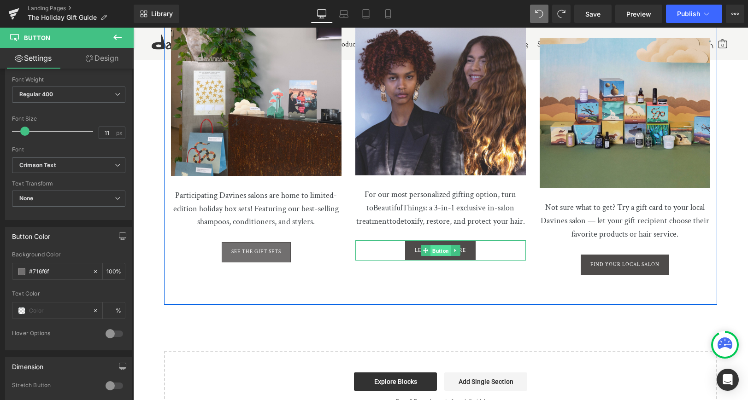
click at [441, 251] on span "Button" at bounding box center [440, 251] width 20 height 11
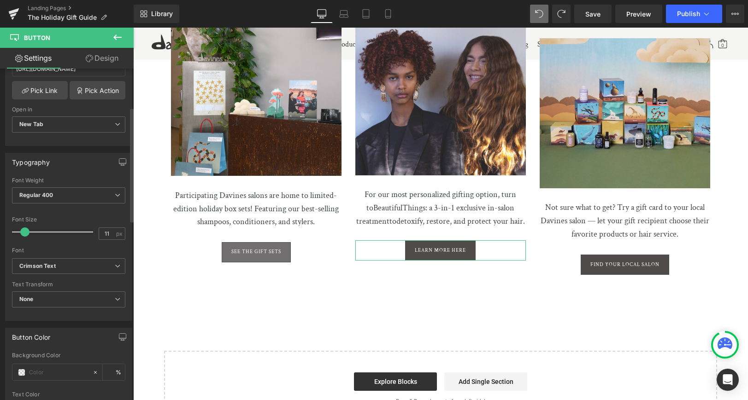
scroll to position [237, 0]
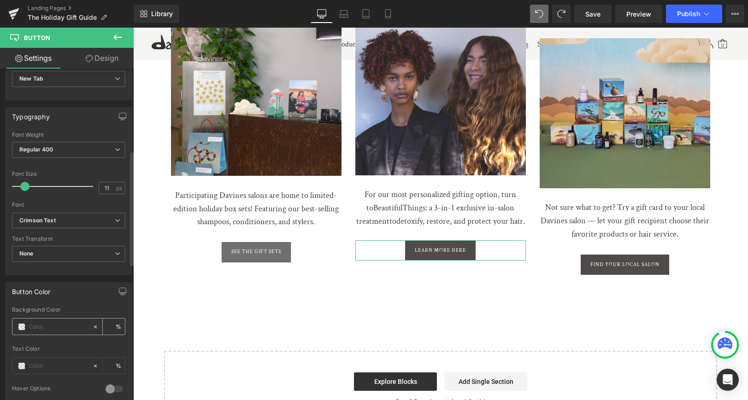
click at [36, 322] on input "text" at bounding box center [58, 327] width 59 height 10
paste input "#716f6f"
type input "#716f6f"
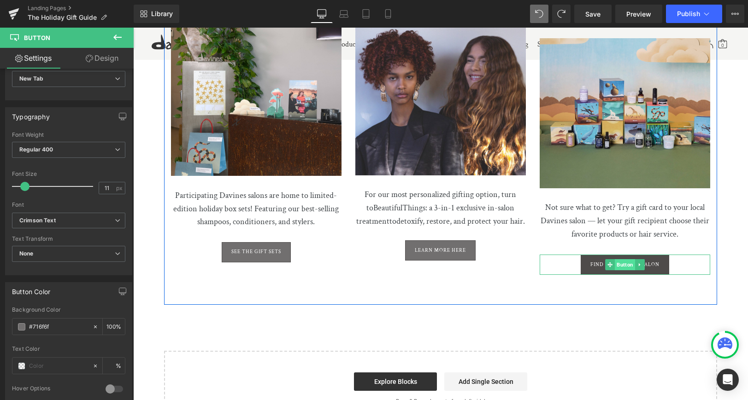
click at [622, 259] on span "Button" at bounding box center [625, 264] width 20 height 11
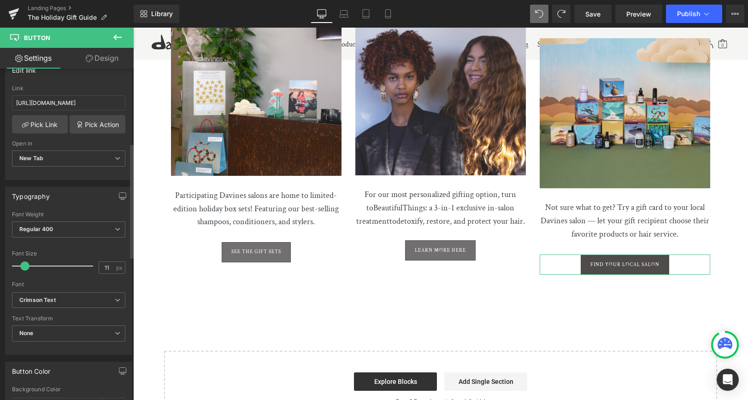
scroll to position [271, 0]
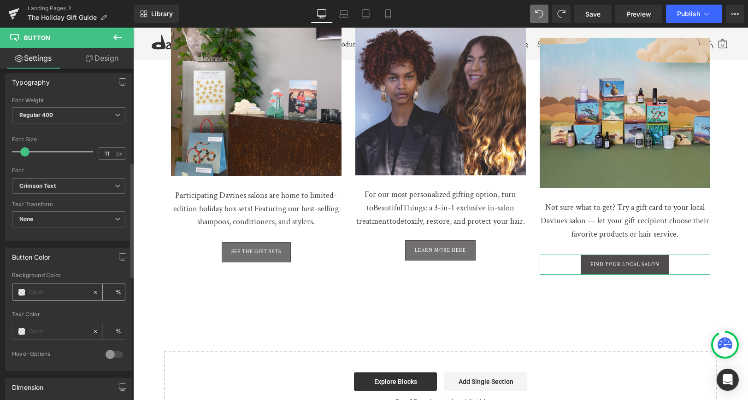
click at [45, 292] on input "text" at bounding box center [58, 293] width 59 height 10
paste input "#716f6f"
type input "#716f6f"
click at [592, 12] on span "Save" at bounding box center [592, 14] width 15 height 10
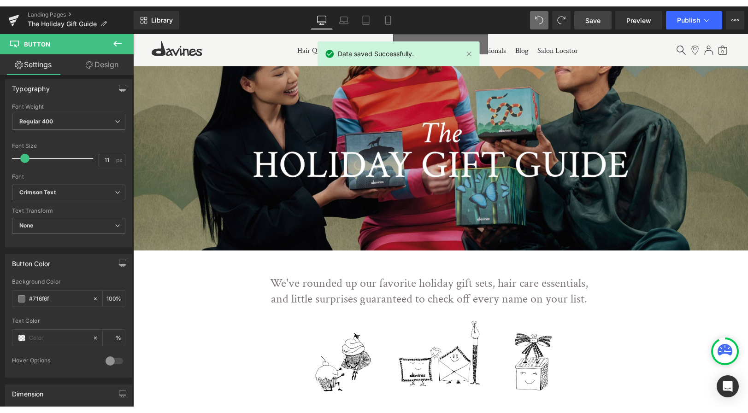
scroll to position [0, 0]
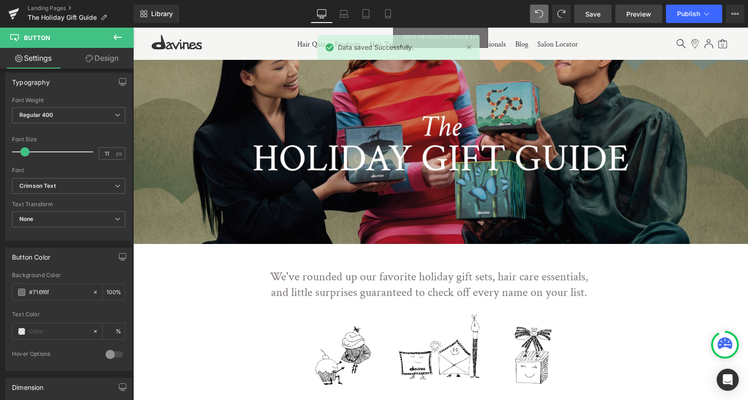
click at [646, 15] on span "Preview" at bounding box center [638, 14] width 25 height 10
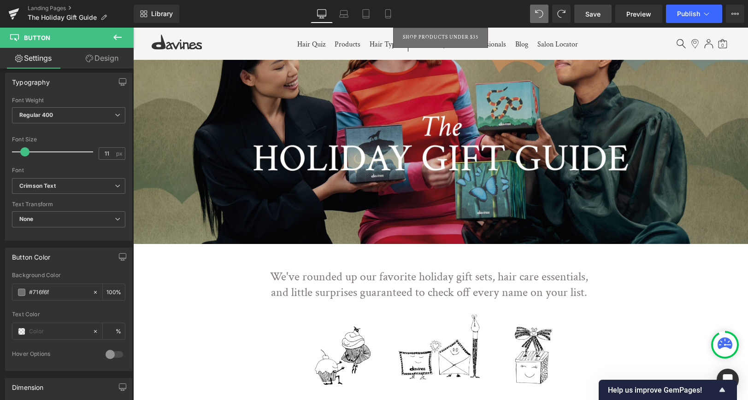
click at [587, 8] on link "Save" at bounding box center [592, 14] width 37 height 18
drag, startPoint x: 587, startPoint y: 8, endPoint x: 601, endPoint y: 5, distance: 14.8
click at [587, 8] on link "Save" at bounding box center [592, 14] width 37 height 18
click at [602, 12] on link "Save" at bounding box center [592, 14] width 37 height 18
click at [605, 17] on link "Save" at bounding box center [592, 14] width 37 height 18
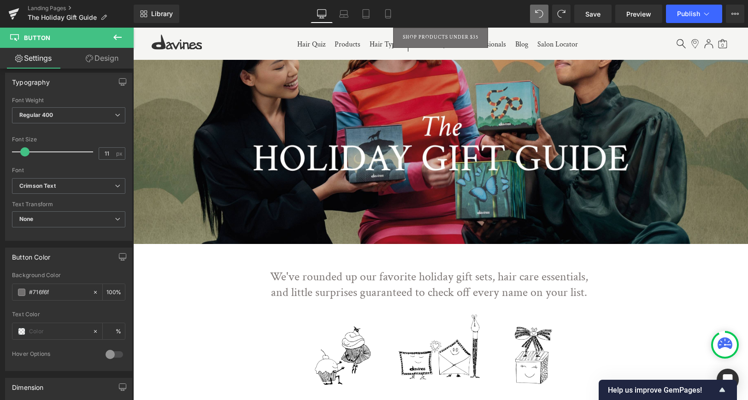
drag, startPoint x: 581, startPoint y: 13, endPoint x: 540, endPoint y: 1, distance: 43.2
click at [580, 13] on link "Save" at bounding box center [592, 14] width 37 height 18
